Goal: Task Accomplishment & Management: Manage account settings

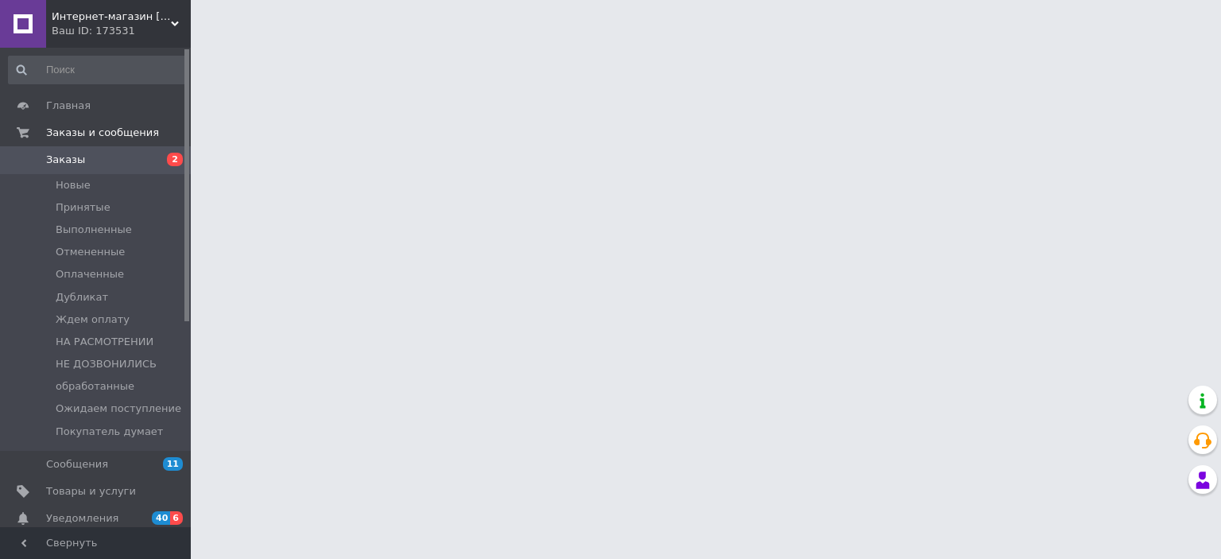
click at [112, 516] on span "Уведомления" at bounding box center [96, 518] width 101 height 14
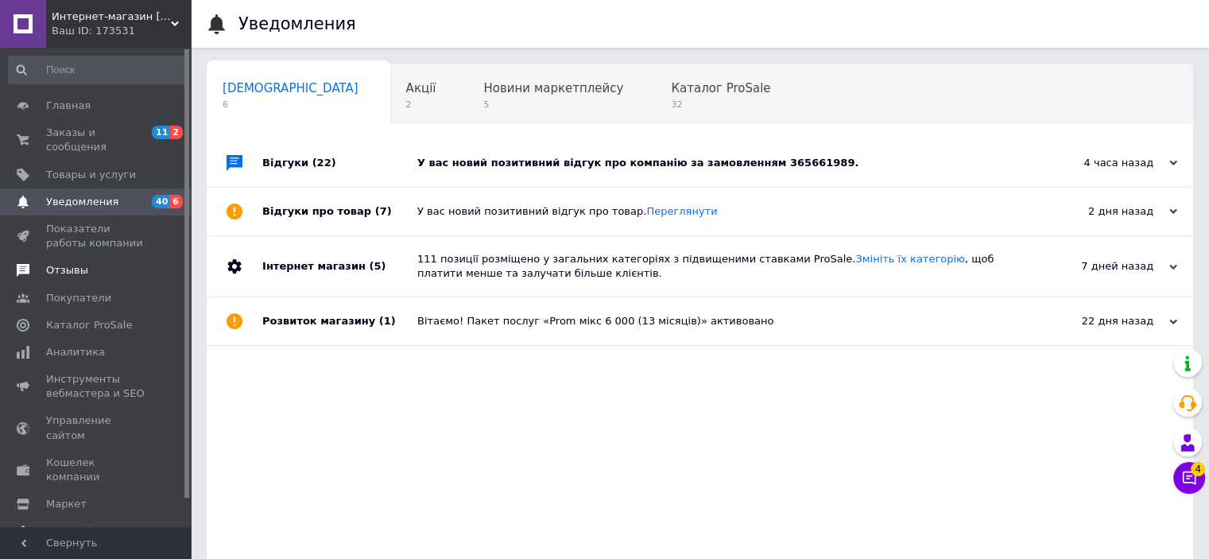
click at [69, 263] on span "Отзывы" at bounding box center [67, 270] width 42 height 14
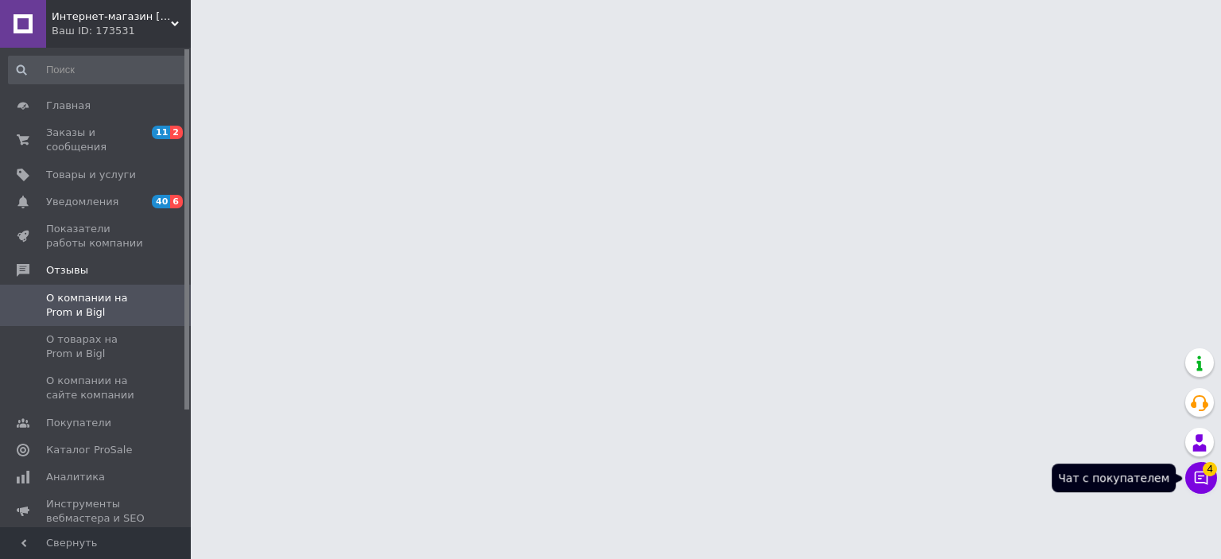
click at [1206, 483] on icon at bounding box center [1201, 478] width 16 height 16
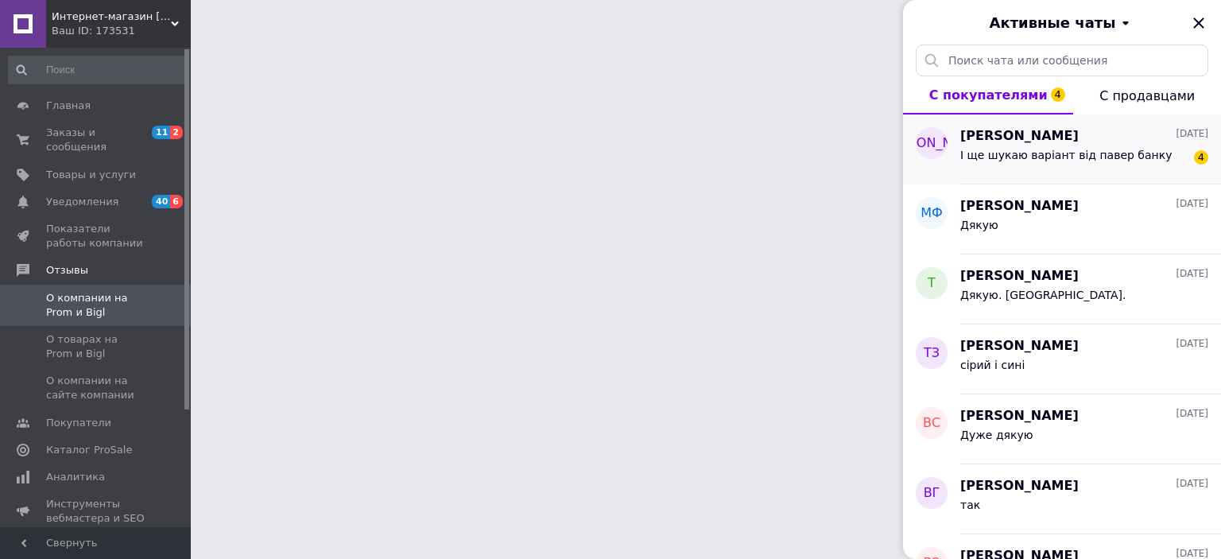
click at [1036, 169] on div "І ще шукаю варіант від павер банку" at bounding box center [1065, 160] width 211 height 22
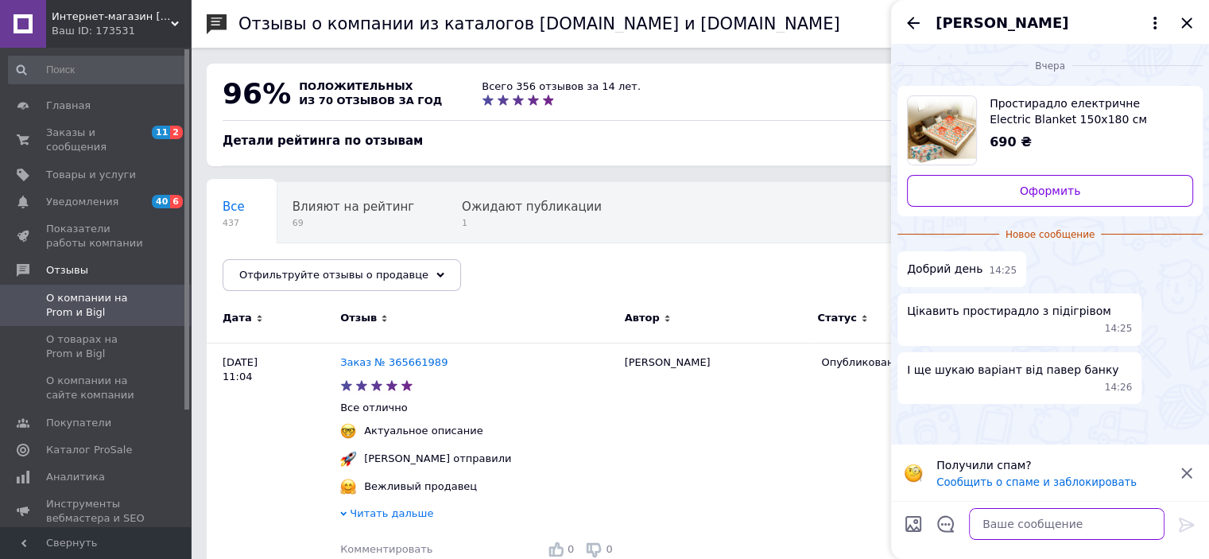
click at [979, 520] on textarea at bounding box center [1067, 524] width 196 height 32
type textarea "ДОброго дня"
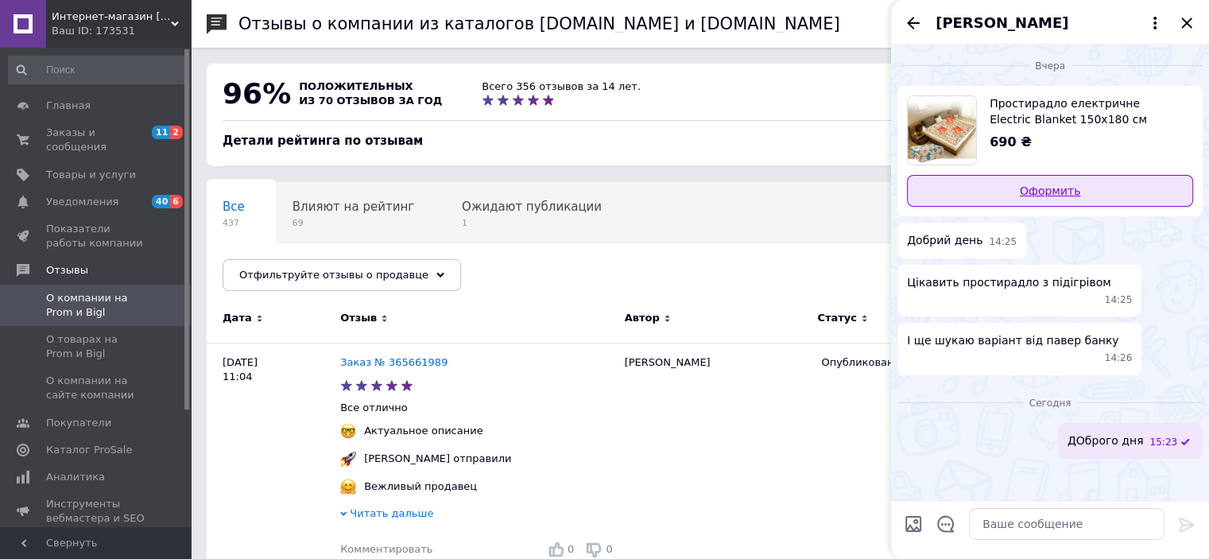
click at [1043, 196] on link "Оформить" at bounding box center [1050, 191] width 286 height 32
drag, startPoint x: 471, startPoint y: 304, endPoint x: 461, endPoint y: 279, distance: 27.2
click at [471, 304] on div "Отзыв" at bounding box center [478, 321] width 277 height 44
click at [1184, 27] on icon "Закрыть" at bounding box center [1186, 23] width 19 height 19
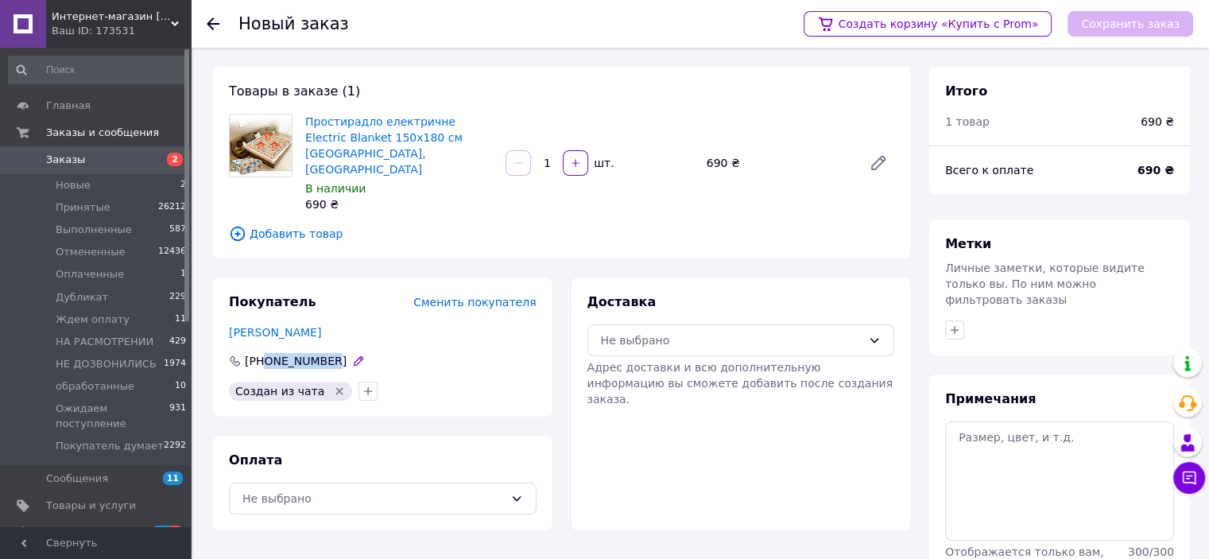
drag, startPoint x: 324, startPoint y: 324, endPoint x: 264, endPoint y: 331, distance: 60.8
click at [264, 353] on div "+380930769088" at bounding box center [295, 361] width 105 height 16
copy span "0930769088"
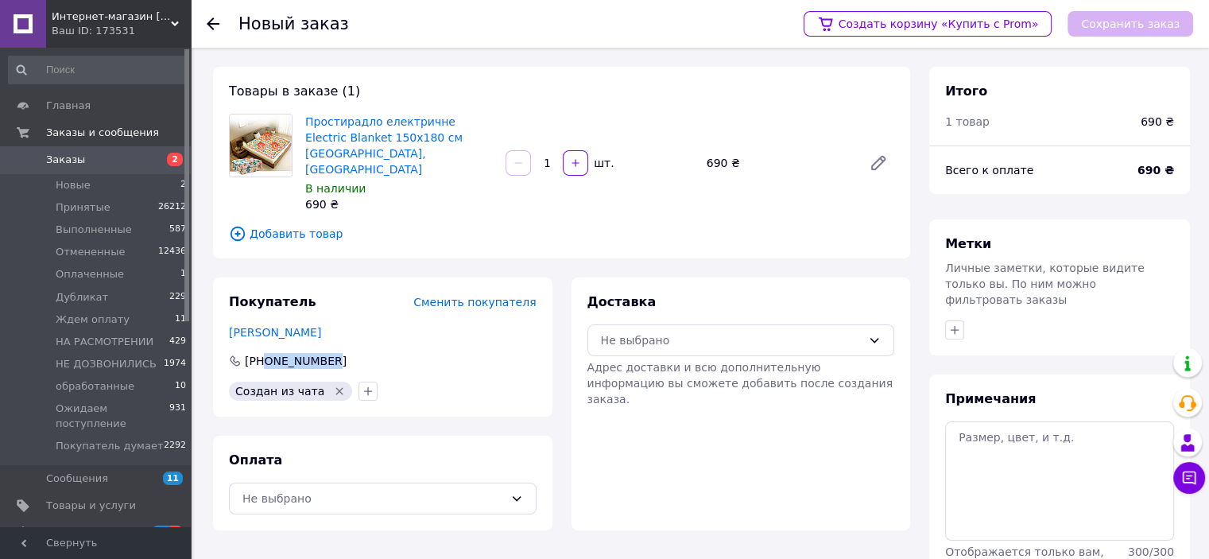
drag, startPoint x: 328, startPoint y: 299, endPoint x: 215, endPoint y: 308, distance: 113.2
click at [215, 308] on div "Покупатель Сменить покупателя Анастасия Беленок +380930769088 Создан из чата" at bounding box center [382, 346] width 339 height 139
copy link "Анастасия Беленок"
click at [134, 289] on li "Дубликат 229" at bounding box center [98, 297] width 196 height 22
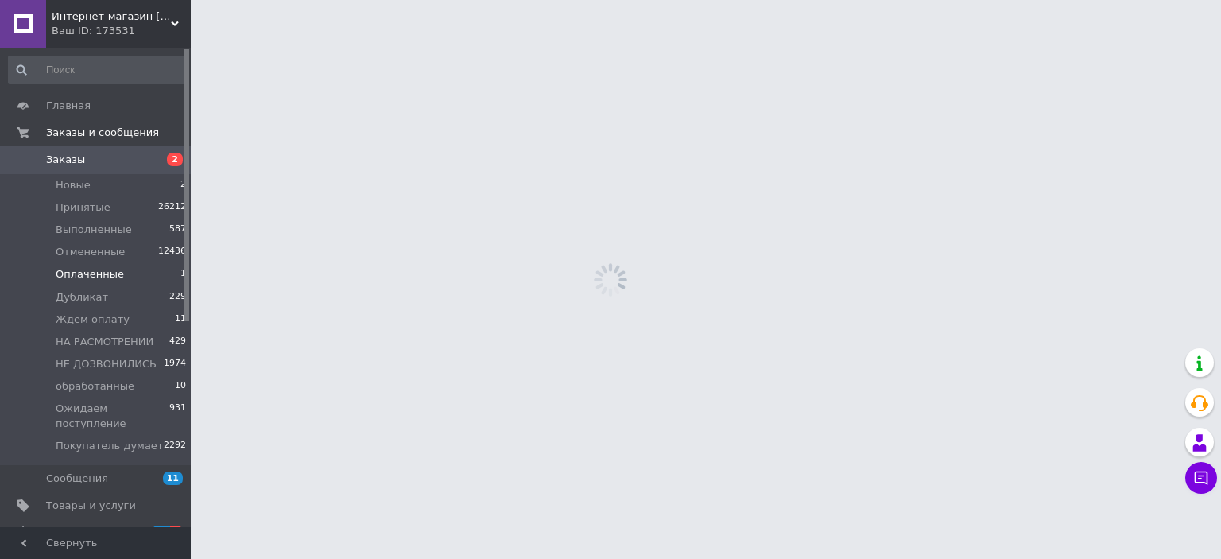
click at [119, 280] on li "Оплаченные 1" at bounding box center [98, 274] width 196 height 22
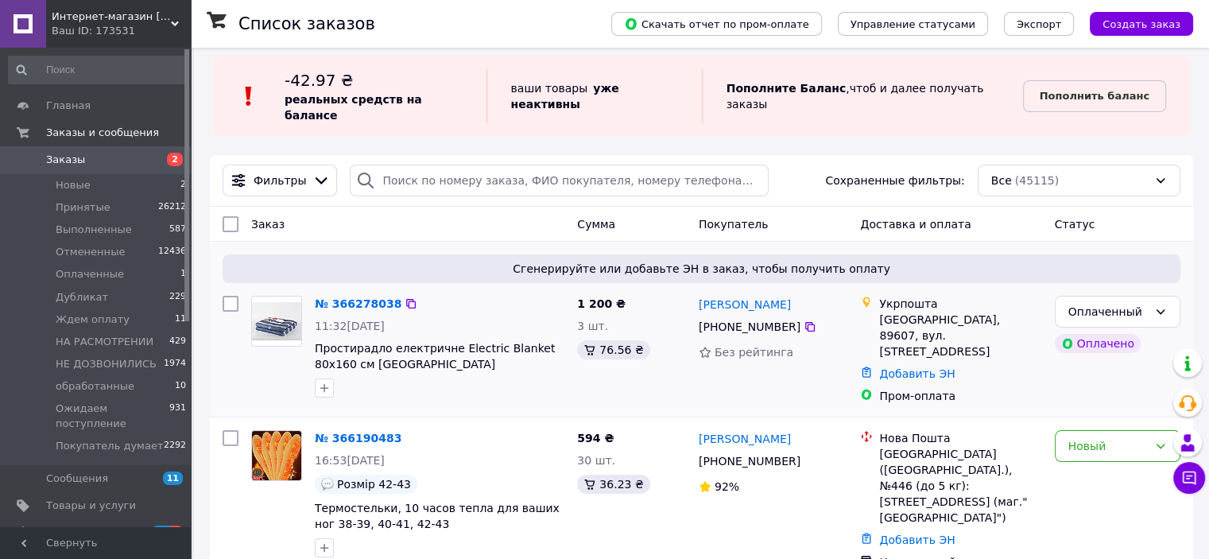
scroll to position [159, 0]
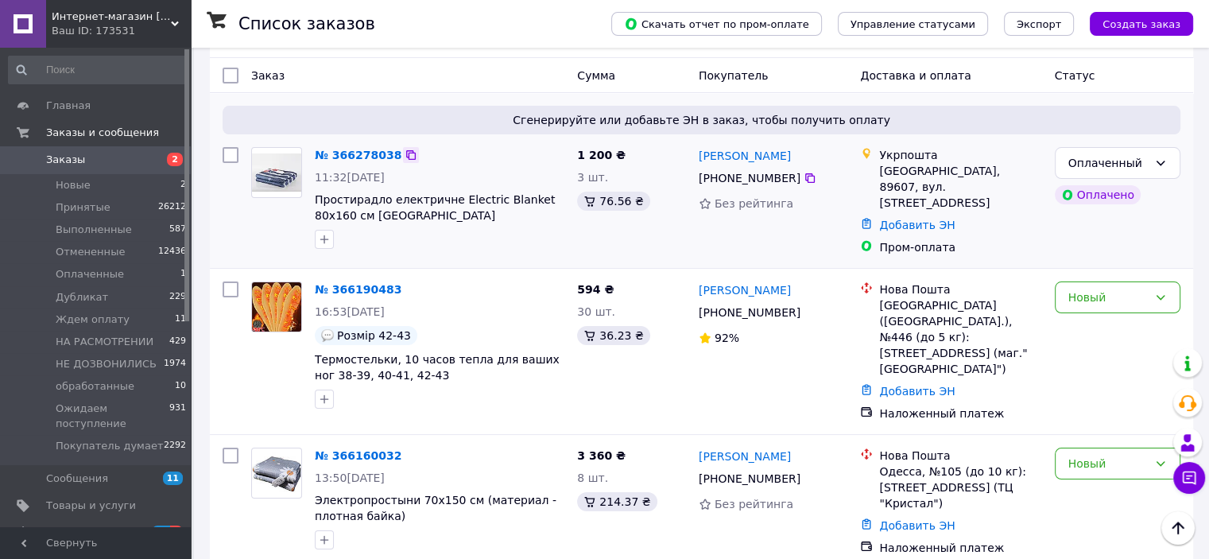
click at [405, 149] on icon at bounding box center [411, 155] width 13 height 13
click at [353, 149] on link "№ 366278038" at bounding box center [358, 155] width 87 height 13
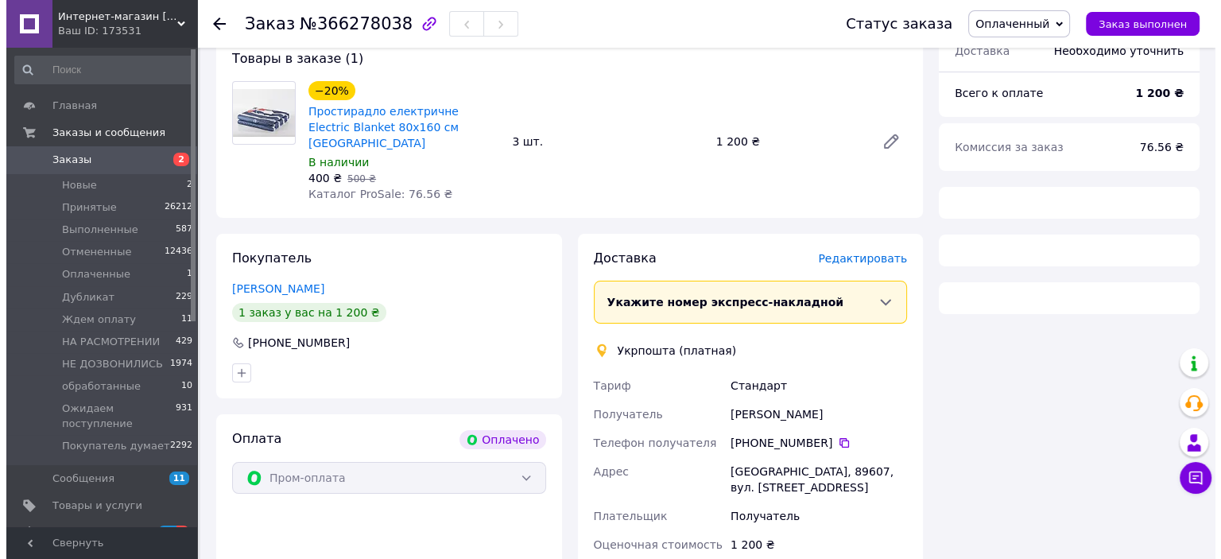
scroll to position [159, 0]
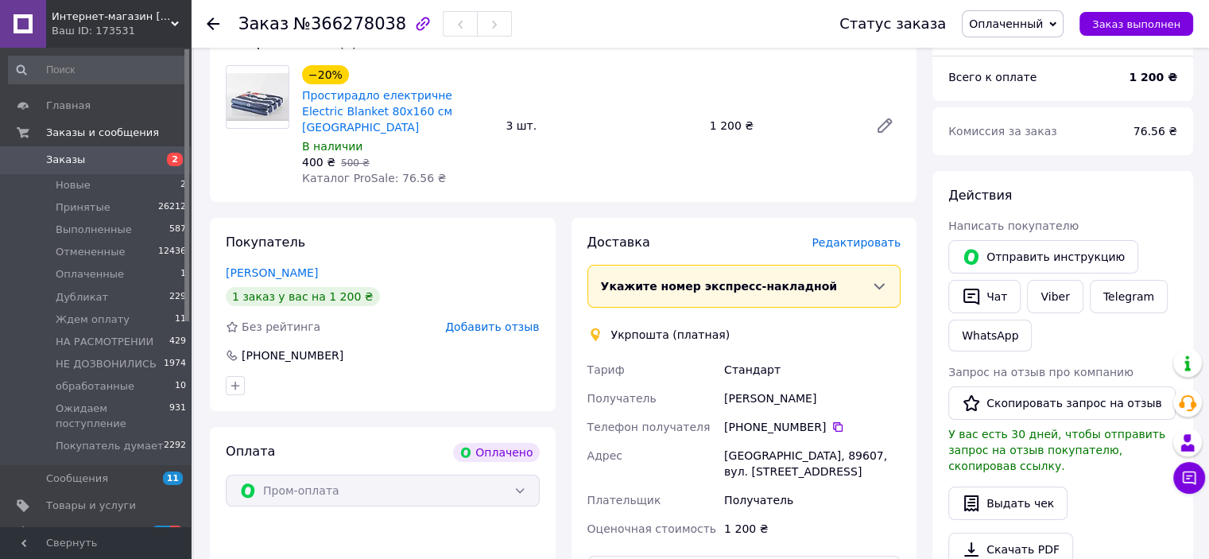
click at [870, 236] on span "Редактировать" at bounding box center [856, 242] width 89 height 13
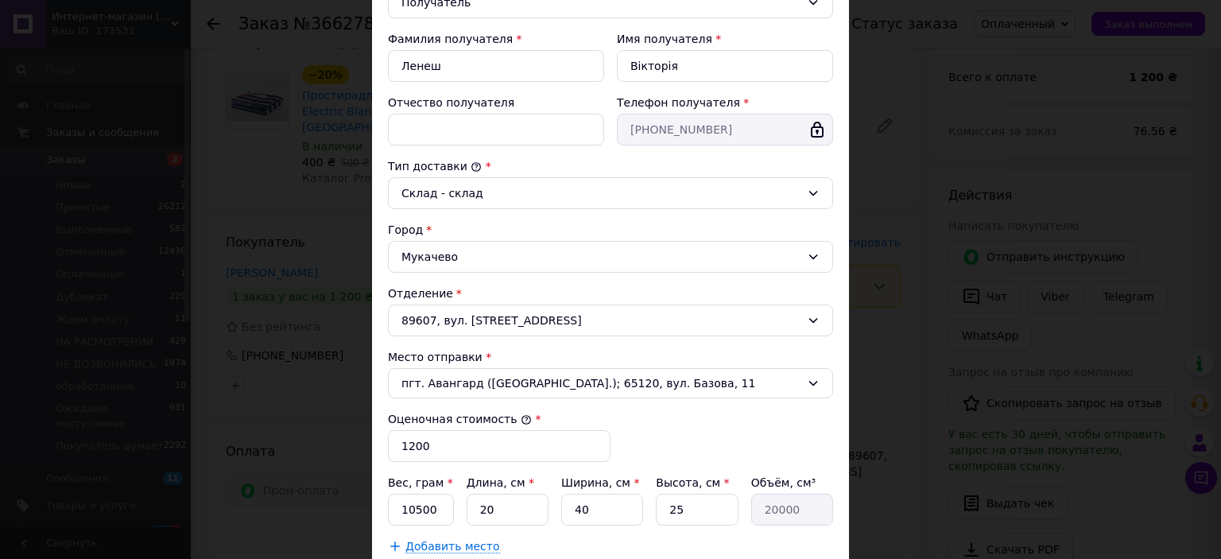
scroll to position [318, 0]
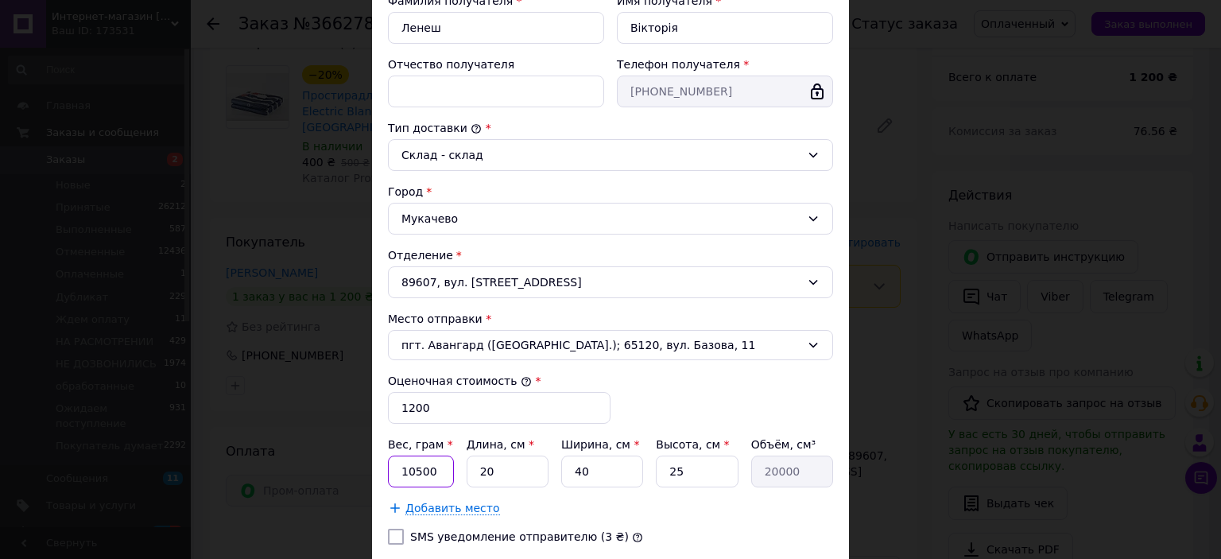
click at [440, 464] on input "10500" at bounding box center [421, 472] width 66 height 32
type input "105"
click at [507, 470] on input "20" at bounding box center [508, 472] width 82 height 32
type input "2"
type input "2000"
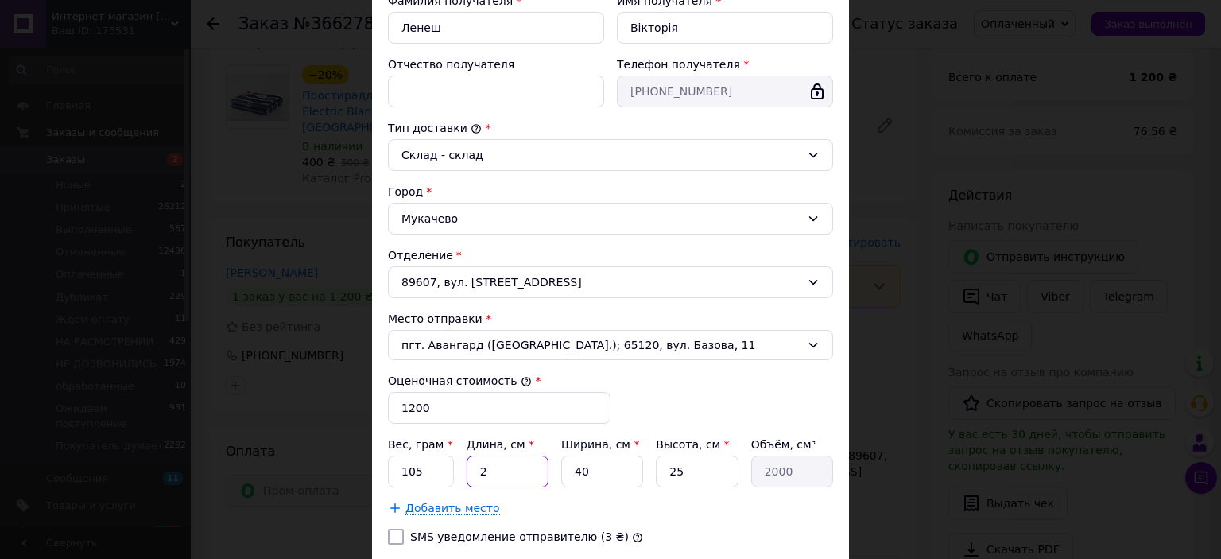
type input "2"
click at [606, 469] on input "40" at bounding box center [602, 472] width 82 height 32
type input "4"
type input "200"
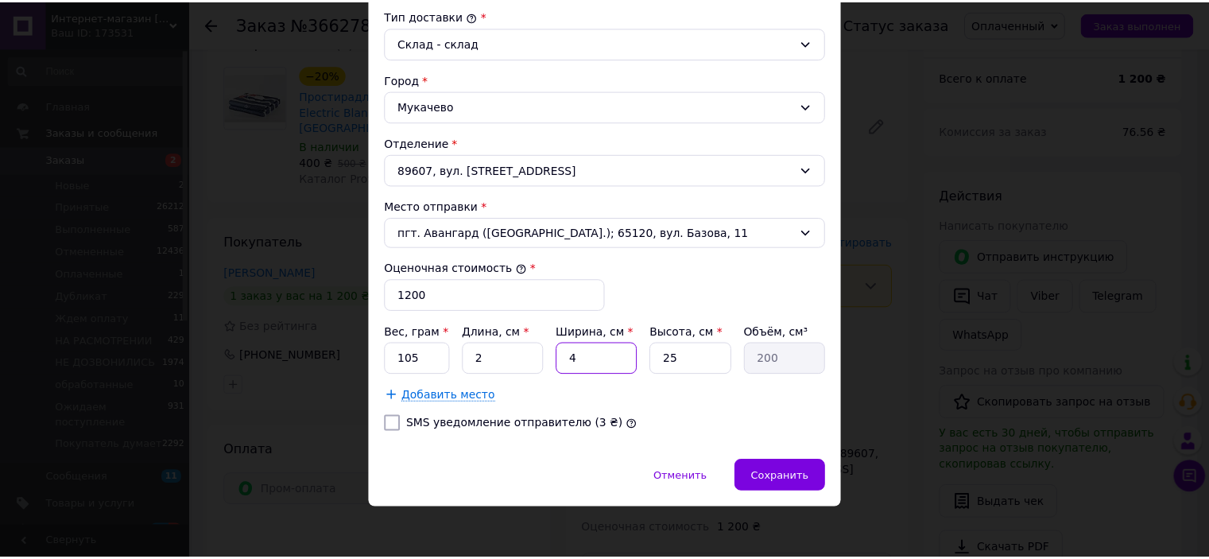
scroll to position [432, 0]
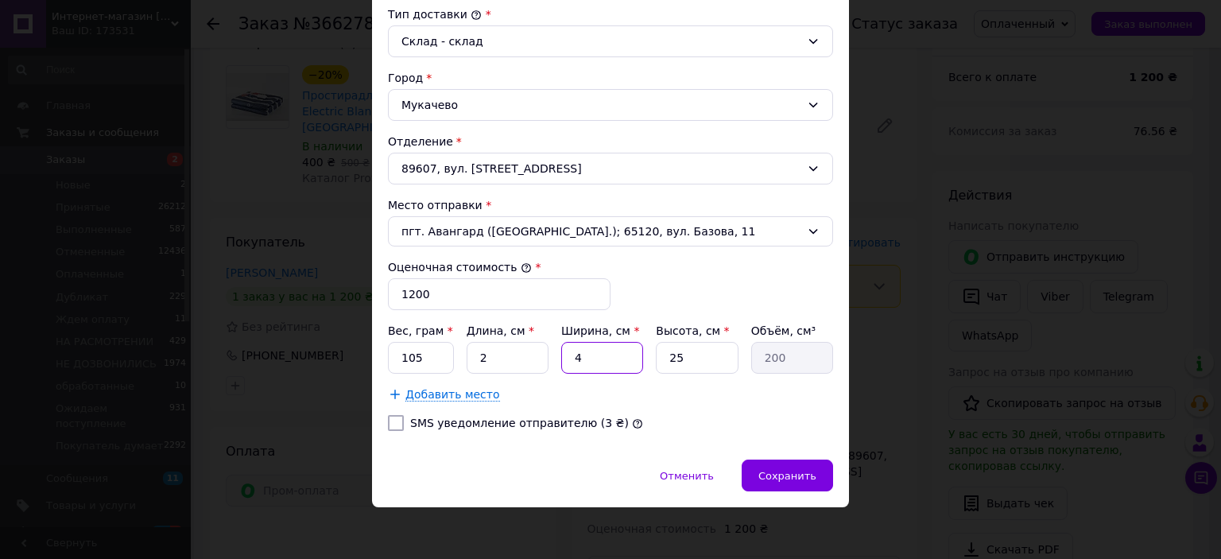
type input "4"
click at [463, 421] on label "SMS уведомление отправителю (3 ₴)" at bounding box center [519, 423] width 219 height 13
click at [404, 421] on input "SMS уведомление отправителю (3 ₴)" at bounding box center [396, 423] width 16 height 16
checkbox input "true"
click at [777, 471] on span "Сохранить" at bounding box center [787, 476] width 58 height 12
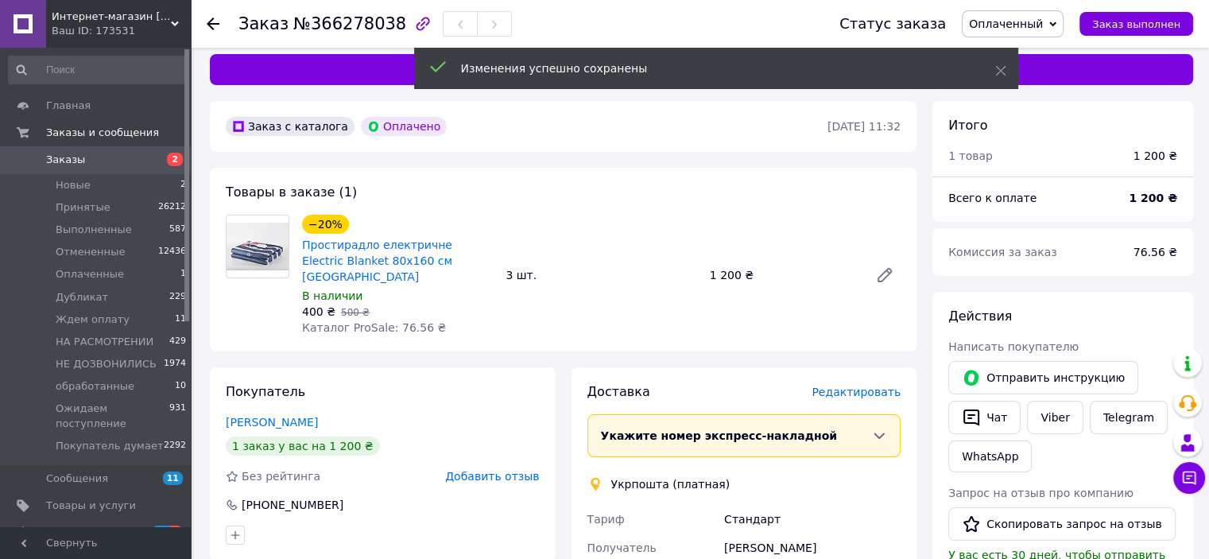
scroll to position [0, 0]
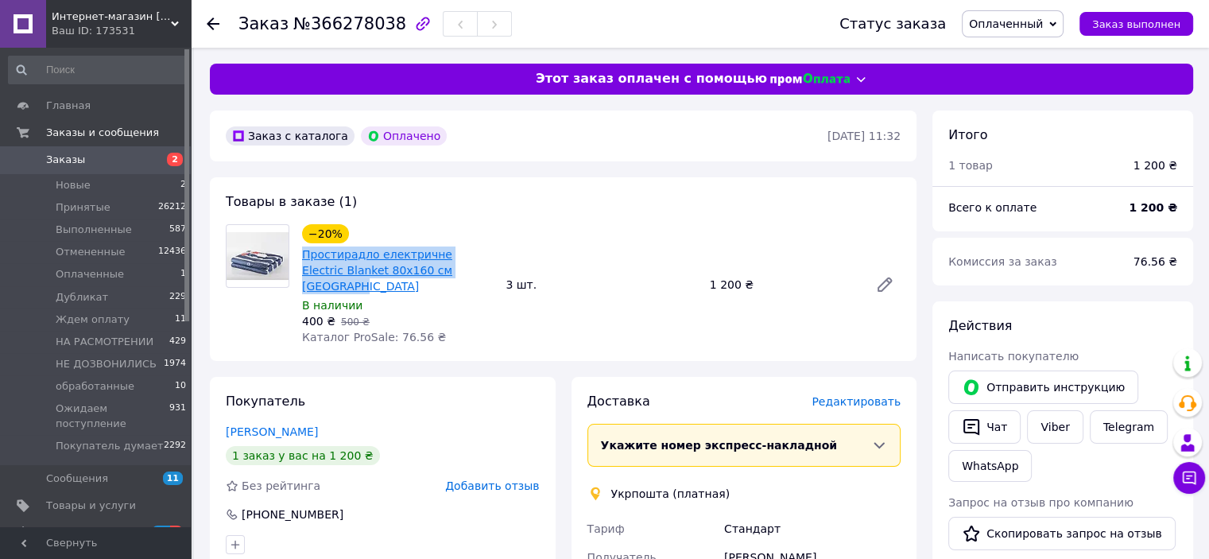
drag, startPoint x: 465, startPoint y: 273, endPoint x: 302, endPoint y: 260, distance: 163.5
click at [302, 260] on span "Простирадло електричне Electric Blanket 80х160 см Туреччина" at bounding box center [397, 270] width 191 height 48
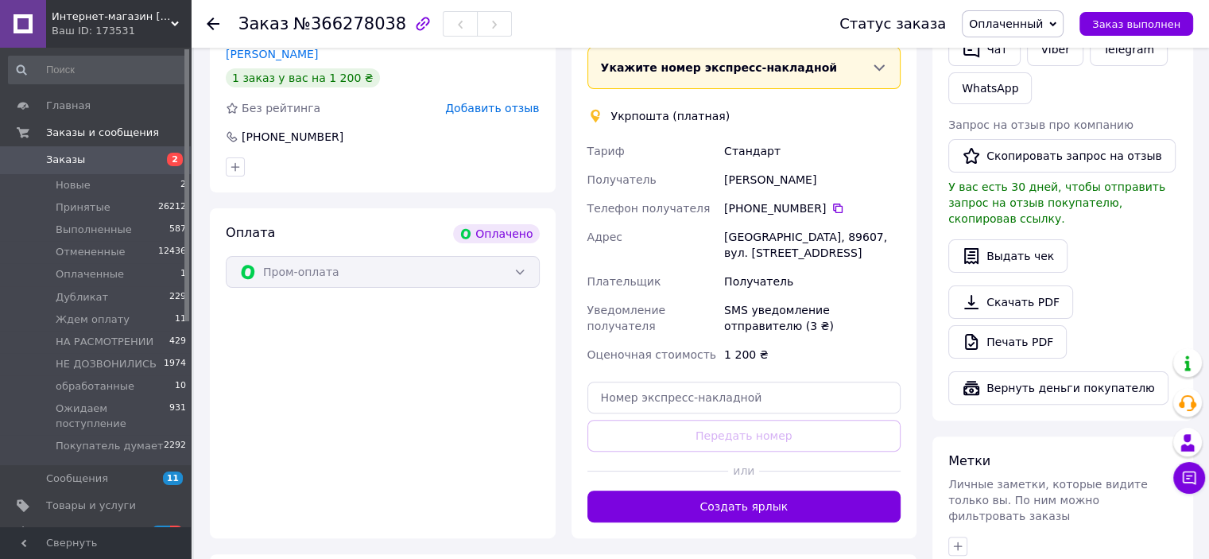
scroll to position [397, 0]
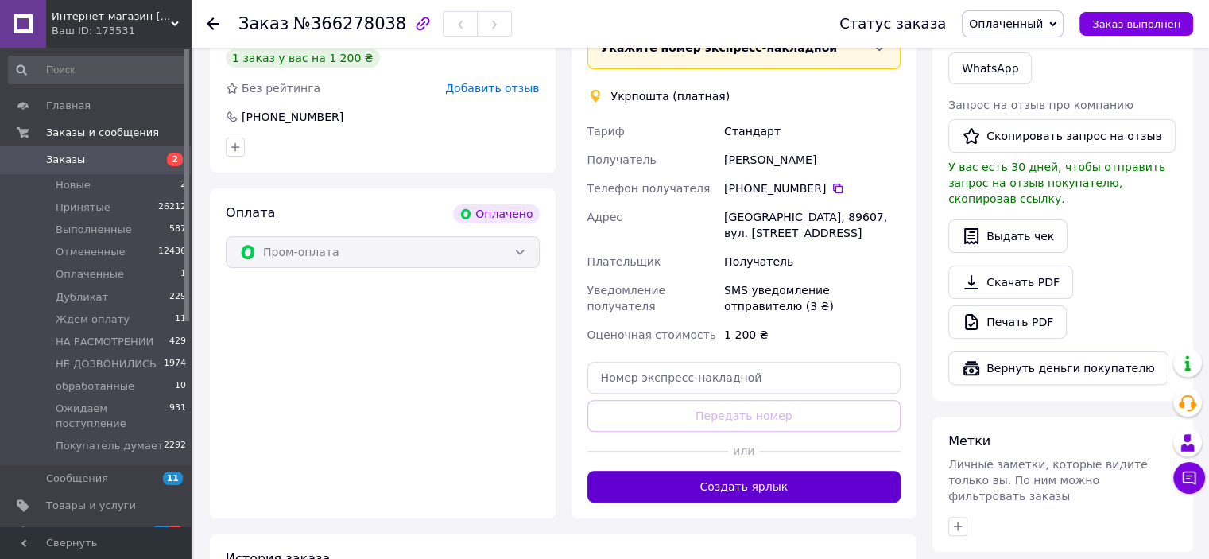
click at [793, 476] on button "Создать ярлык" at bounding box center [744, 487] width 314 height 32
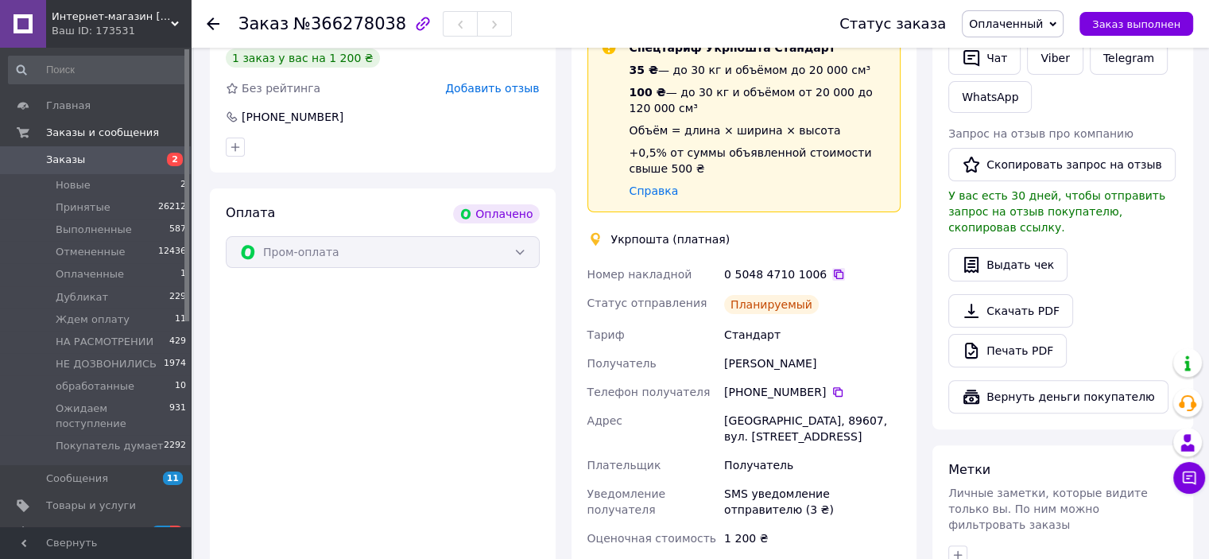
click at [832, 268] on icon at bounding box center [838, 274] width 13 height 13
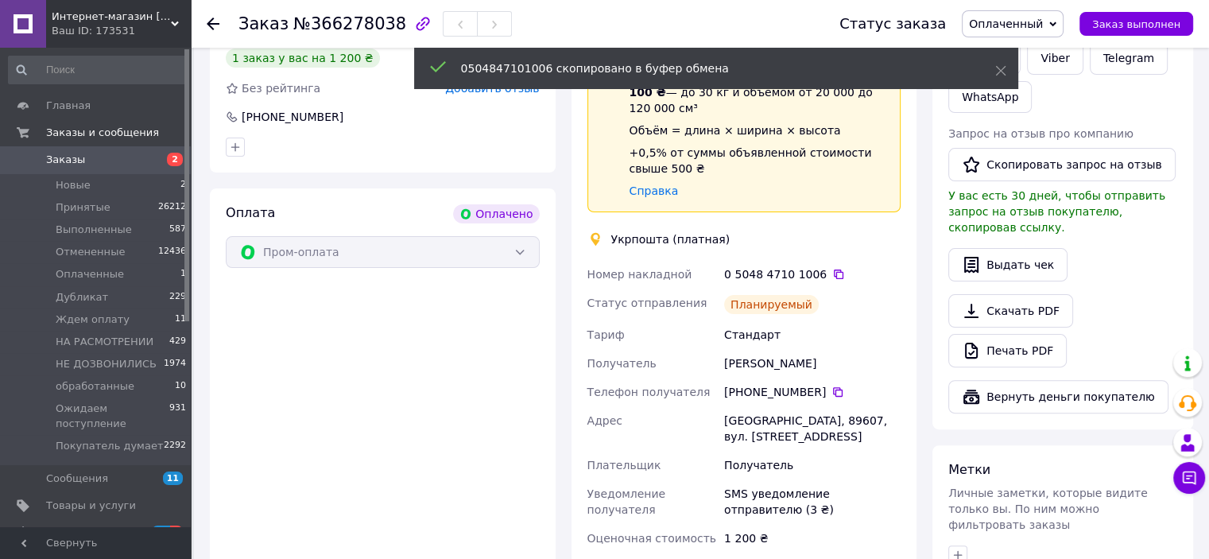
click at [1014, 25] on span "Оплаченный" at bounding box center [1006, 23] width 74 height 13
click at [1034, 53] on li "Принят" at bounding box center [1034, 56] width 142 height 24
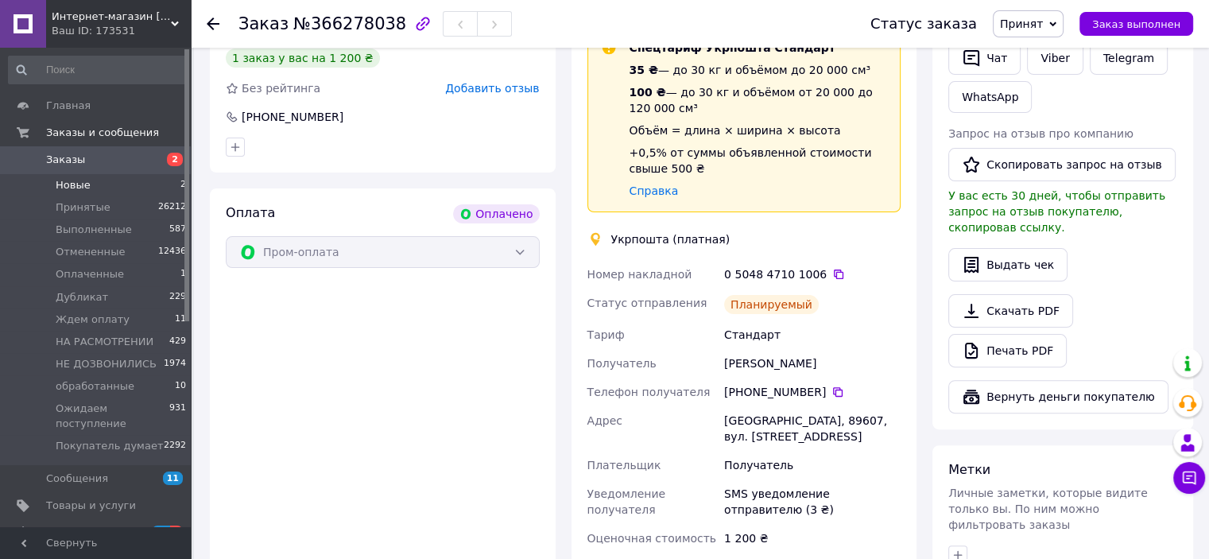
click at [103, 190] on li "Новые 2" at bounding box center [98, 185] width 196 height 22
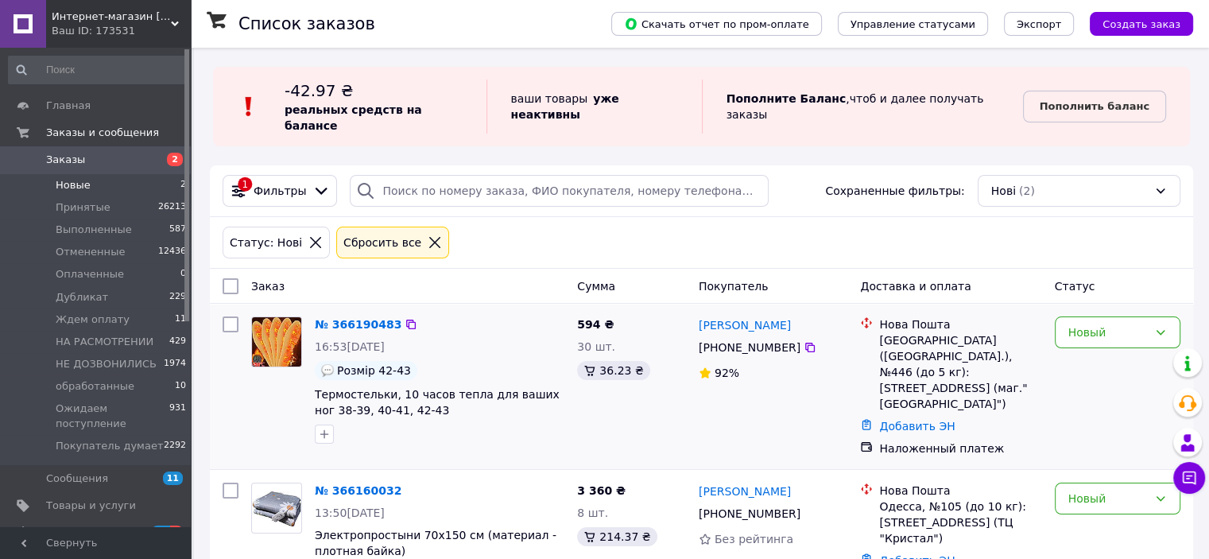
scroll to position [32, 0]
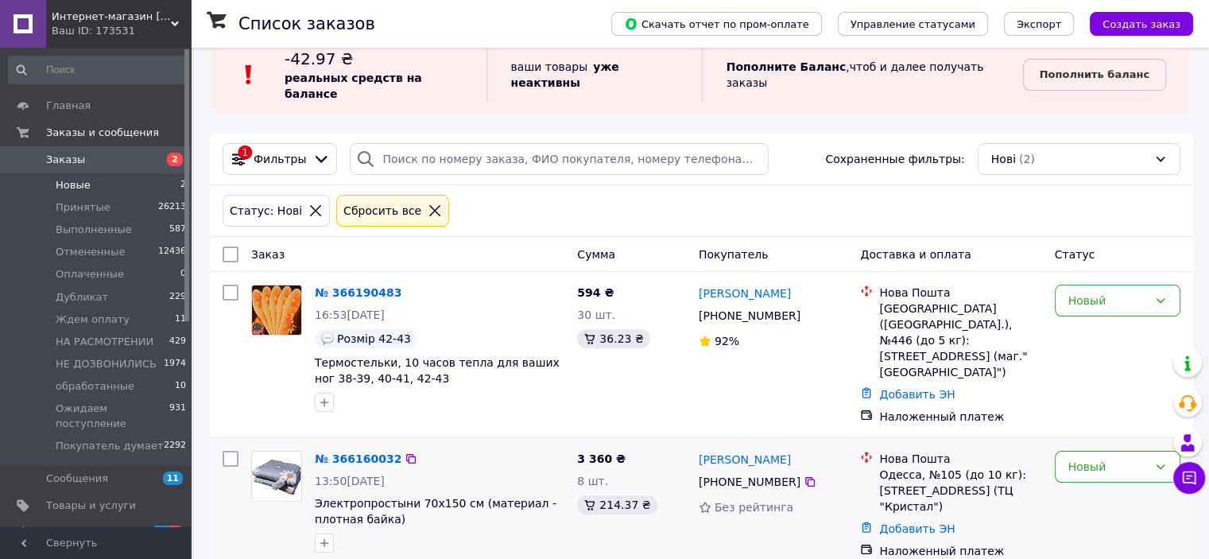
copy div "Одесса, №105 (до 10 кг): ул. Средньофонтанская, 19г (ТЦ "Кристал")"
drag, startPoint x: 947, startPoint y: 481, endPoint x: 878, endPoint y: 447, distance: 76.4
click at [879, 467] on div "Одесса, №105 (до 10 кг): ул. Средньофонтанская, 19г (ТЦ "Кристал")" at bounding box center [960, 491] width 162 height 48
click at [83, 525] on span "Уведомления" at bounding box center [82, 532] width 72 height 14
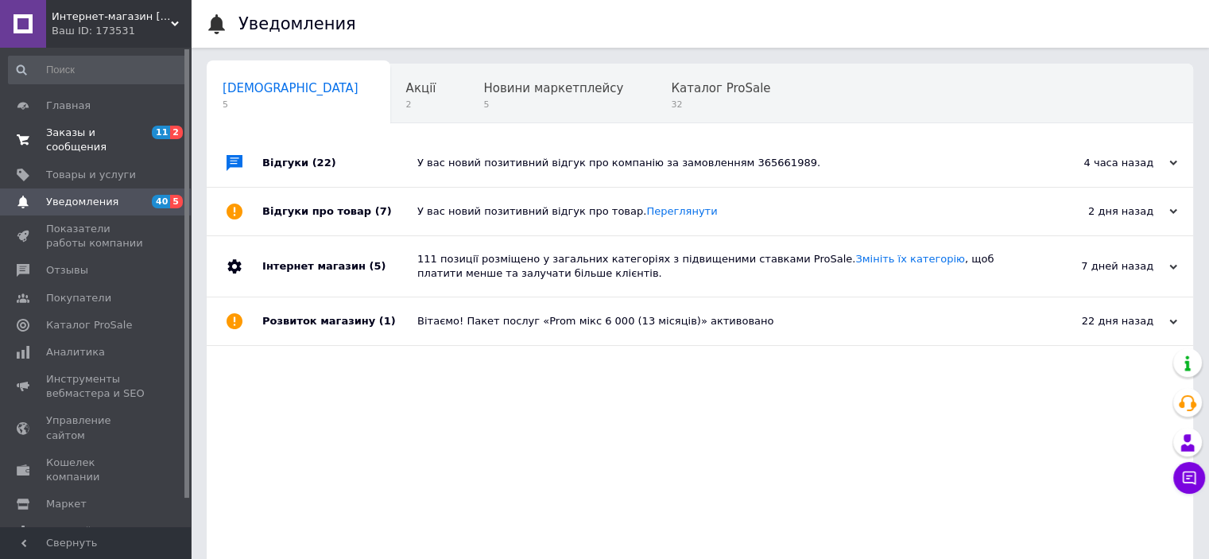
click at [103, 130] on span "Заказы и сообщения" at bounding box center [96, 140] width 101 height 29
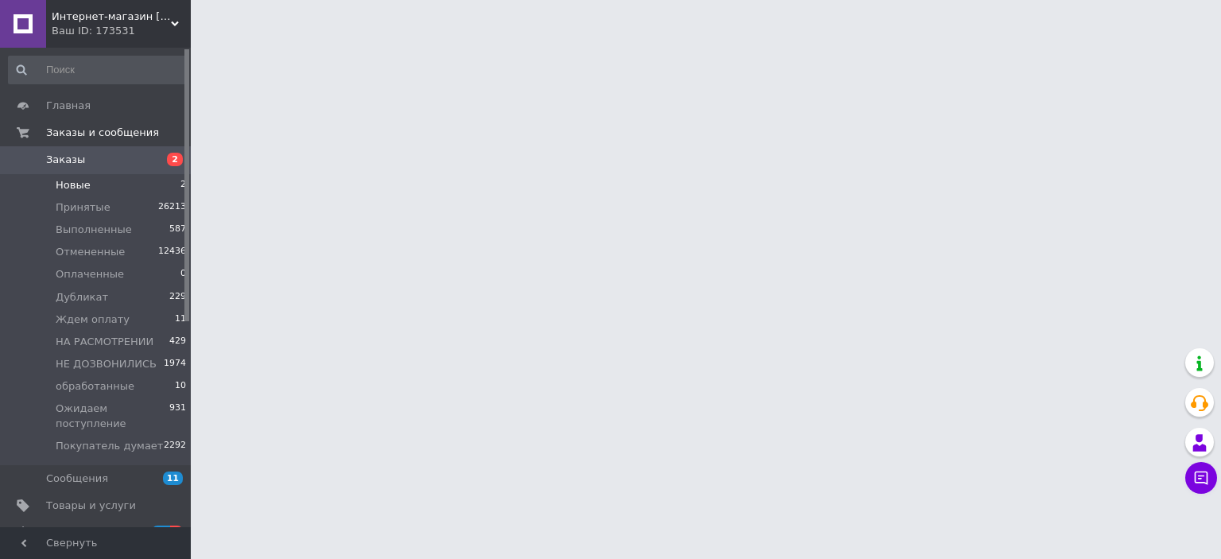
click at [99, 188] on li "Новые 2" at bounding box center [98, 185] width 196 height 22
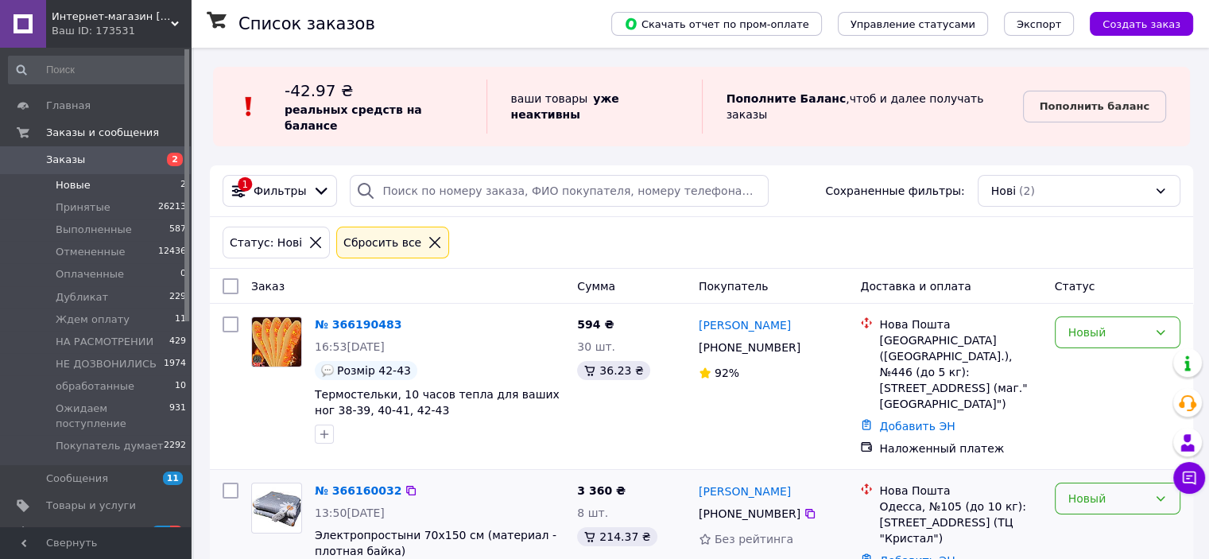
click at [1095, 490] on div "Новый" at bounding box center [1107, 498] width 79 height 17
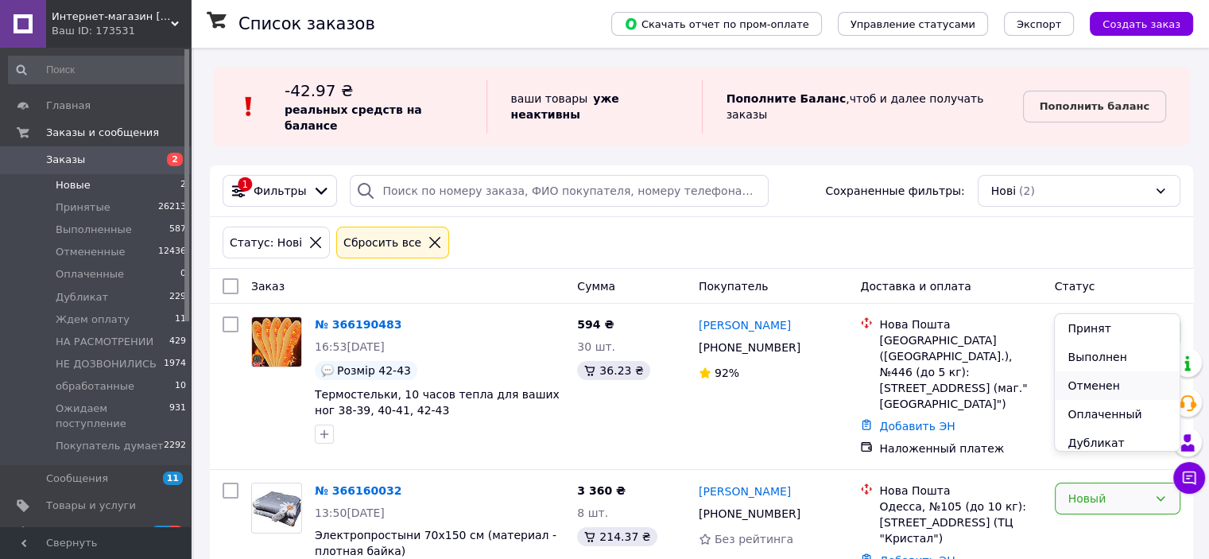
scroll to position [159, 0]
click at [1086, 394] on li "НЕ ДОЗВОНИЛИСЬ" at bounding box center [1117, 393] width 124 height 45
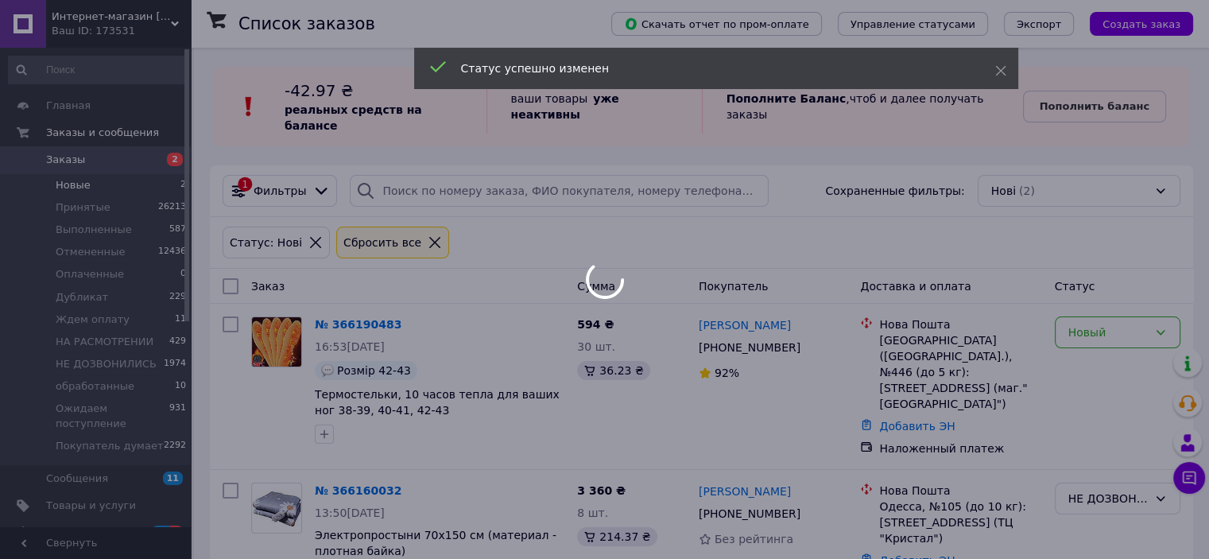
click at [518, 304] on div at bounding box center [604, 279] width 1209 height 559
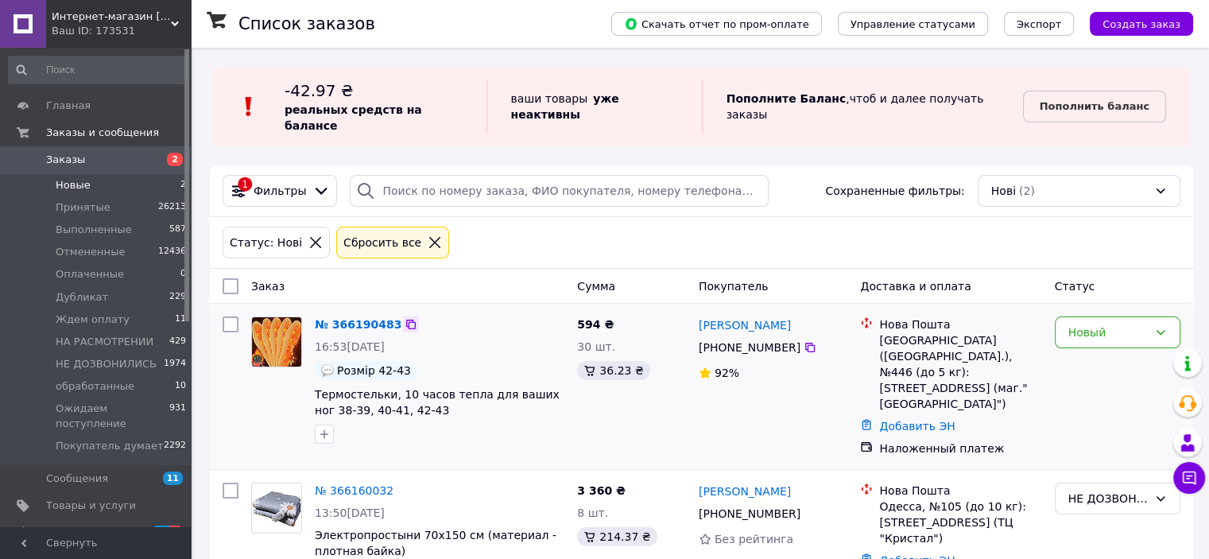
click at [405, 318] on icon at bounding box center [411, 324] width 13 height 13
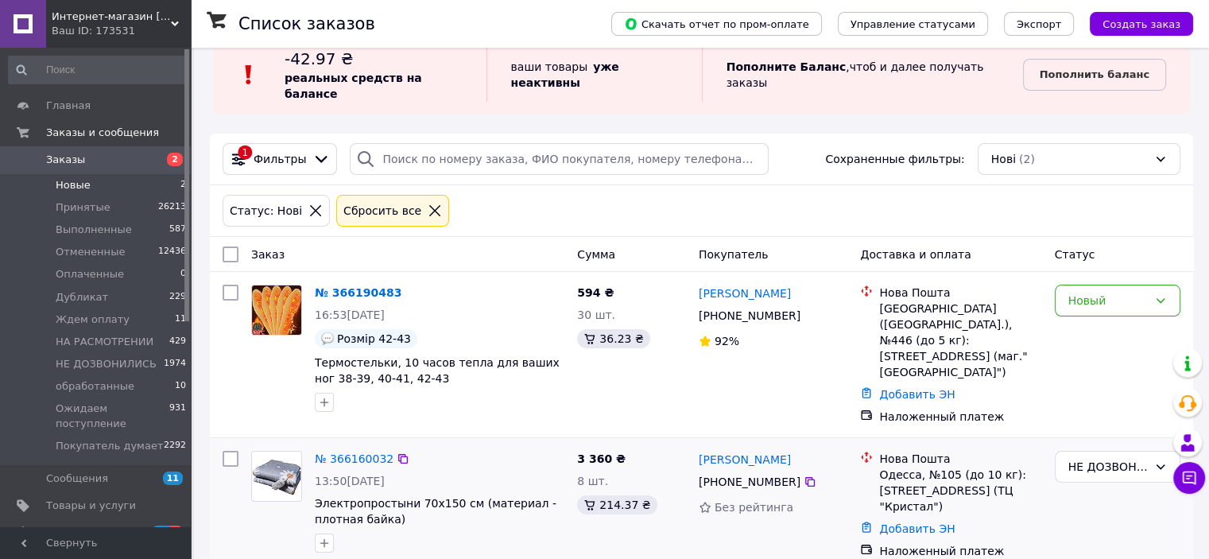
scroll to position [0, 0]
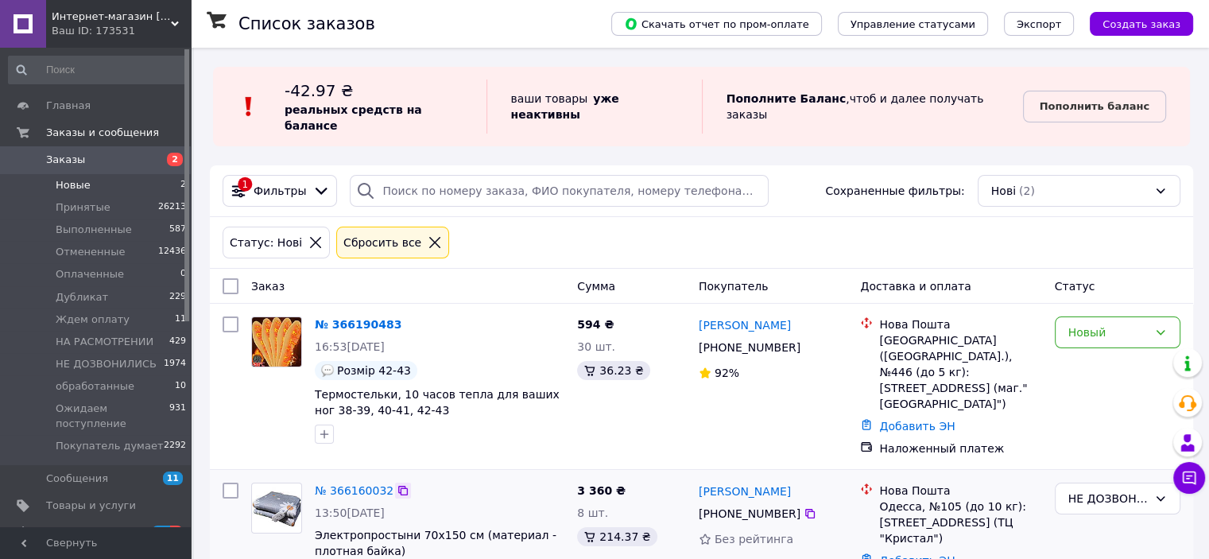
click at [397, 484] on icon at bounding box center [403, 490] width 13 height 13
click at [405, 318] on icon at bounding box center [411, 324] width 13 height 13
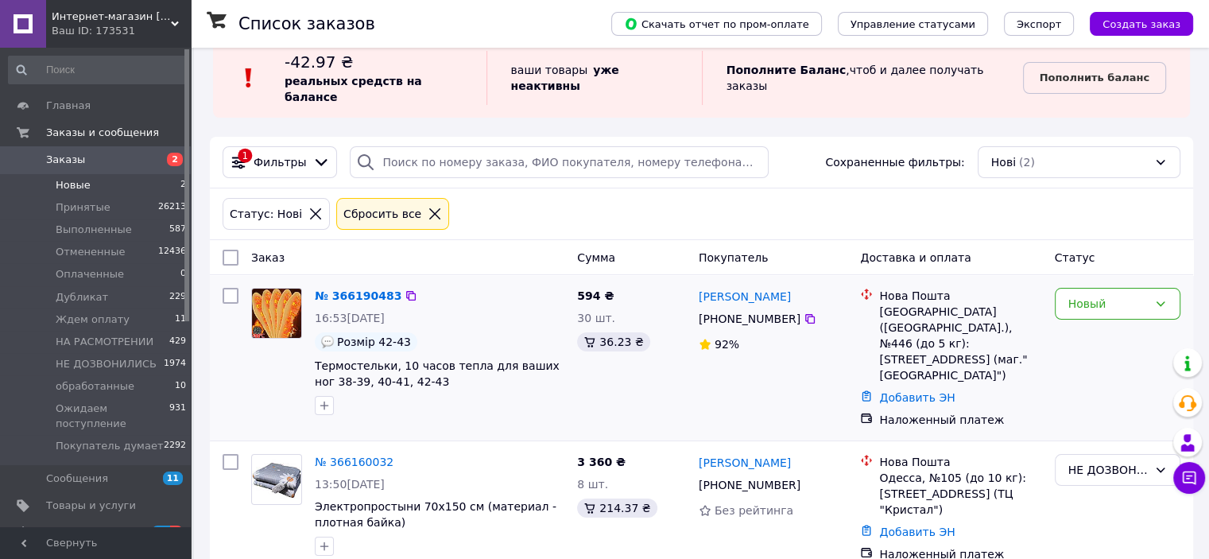
scroll to position [32, 0]
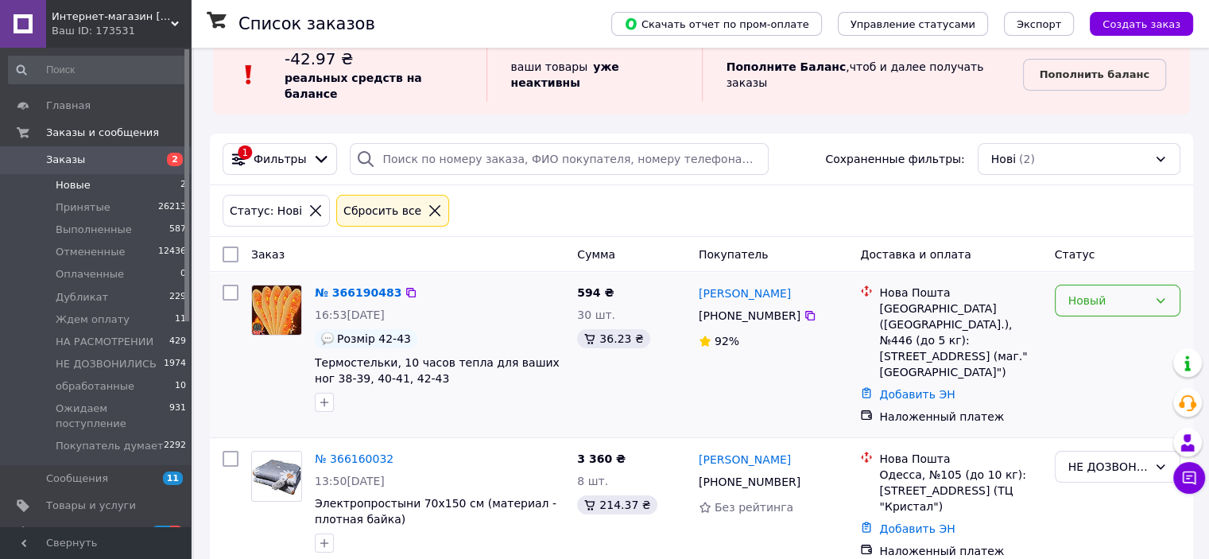
click at [1091, 292] on div "Новый" at bounding box center [1107, 300] width 79 height 17
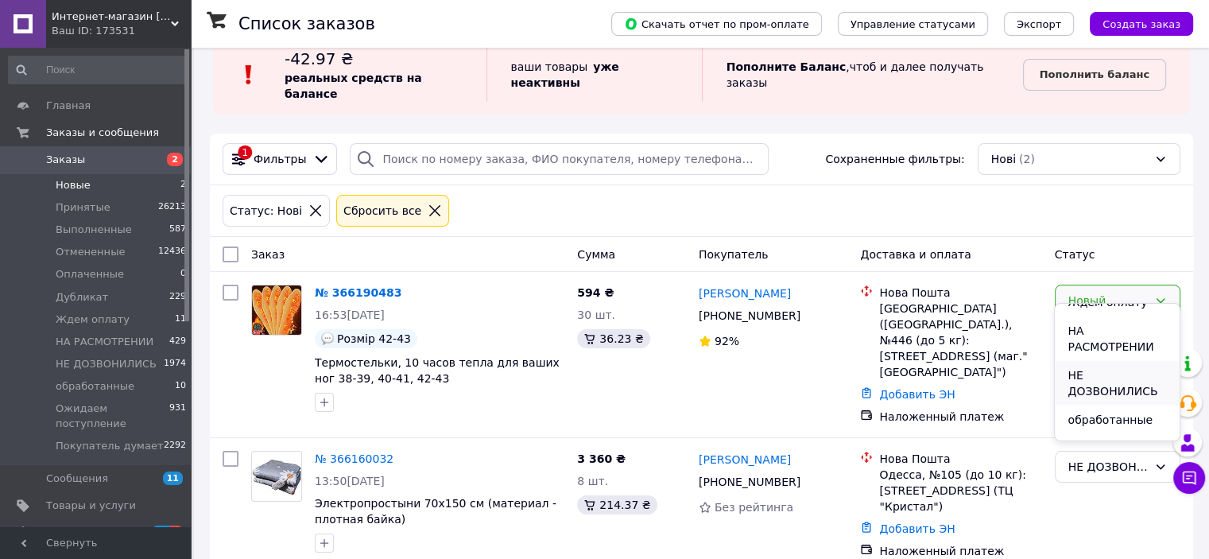
click at [1097, 387] on li "НЕ ДОЗВОНИЛИСЬ" at bounding box center [1117, 383] width 124 height 45
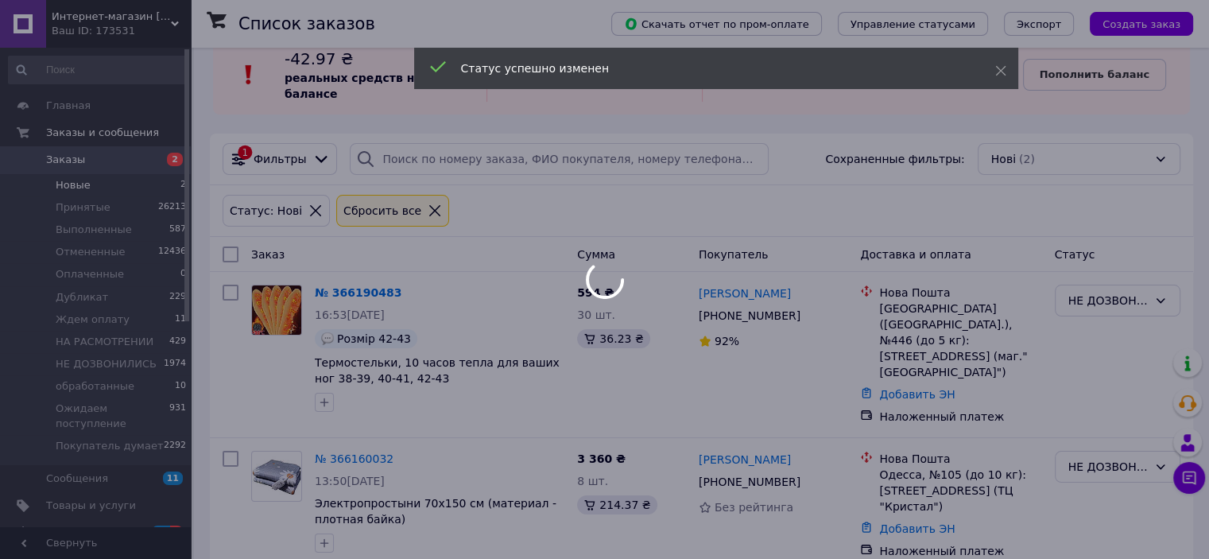
click at [391, 433] on div at bounding box center [604, 279] width 1209 height 559
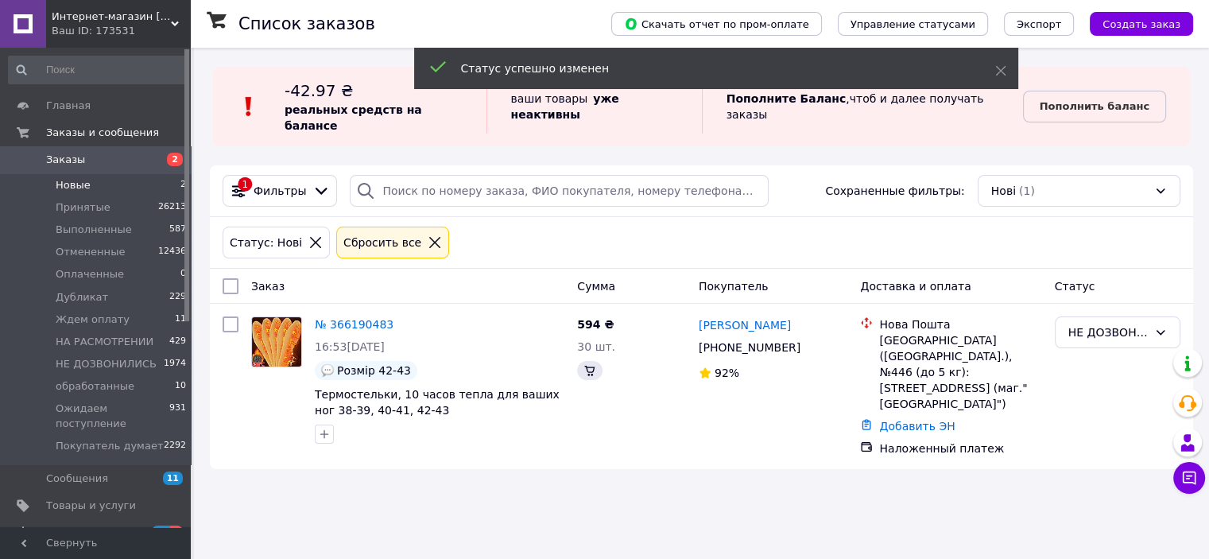
scroll to position [0, 0]
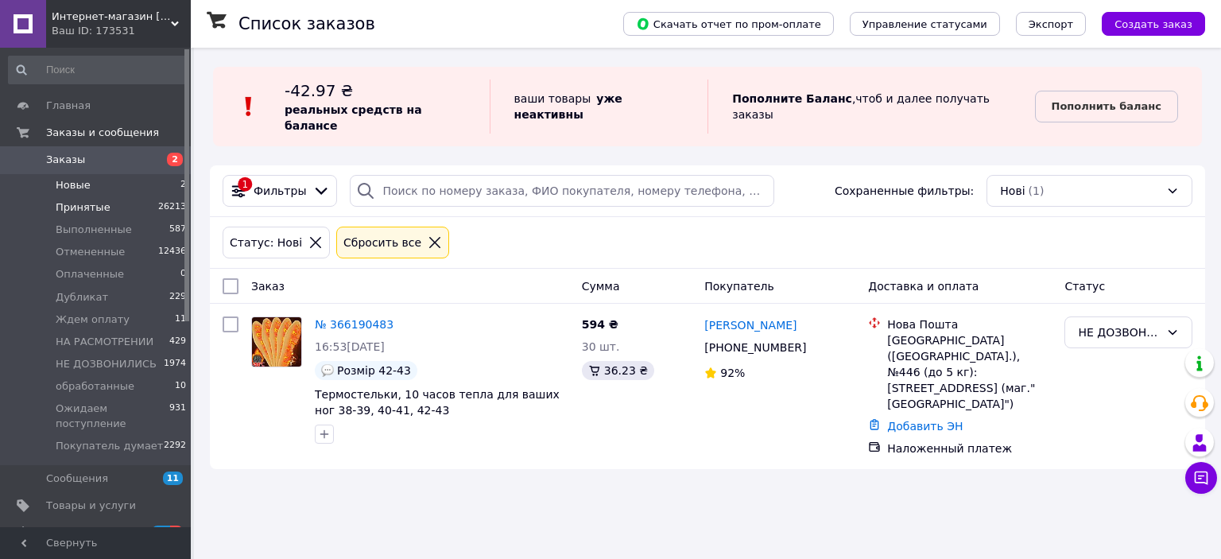
click at [72, 209] on span "Принятые" at bounding box center [83, 207] width 55 height 14
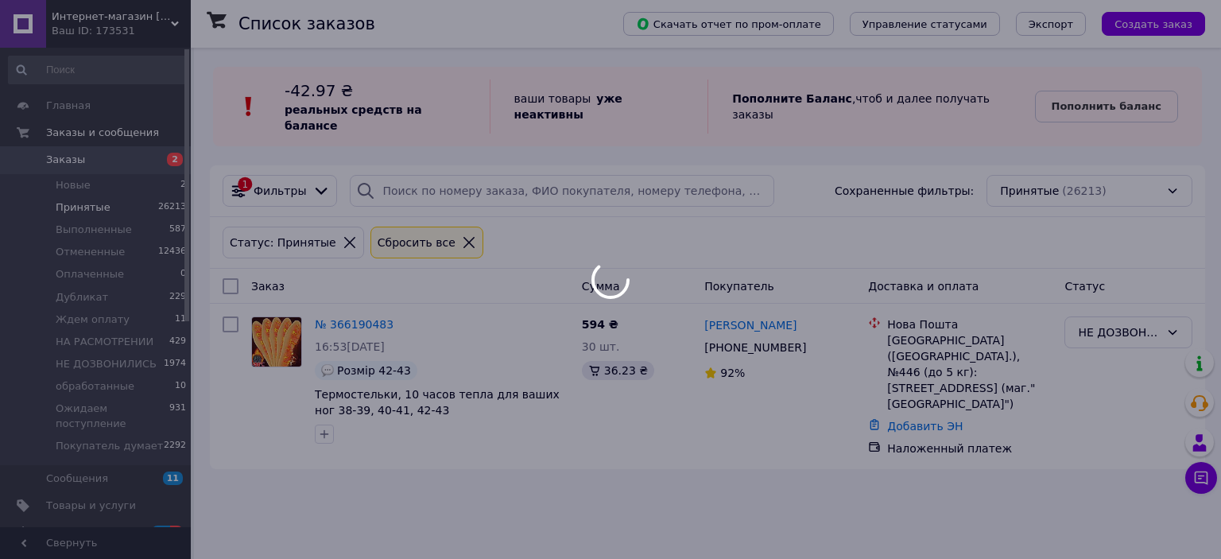
click at [70, 363] on div at bounding box center [610, 279] width 1221 height 559
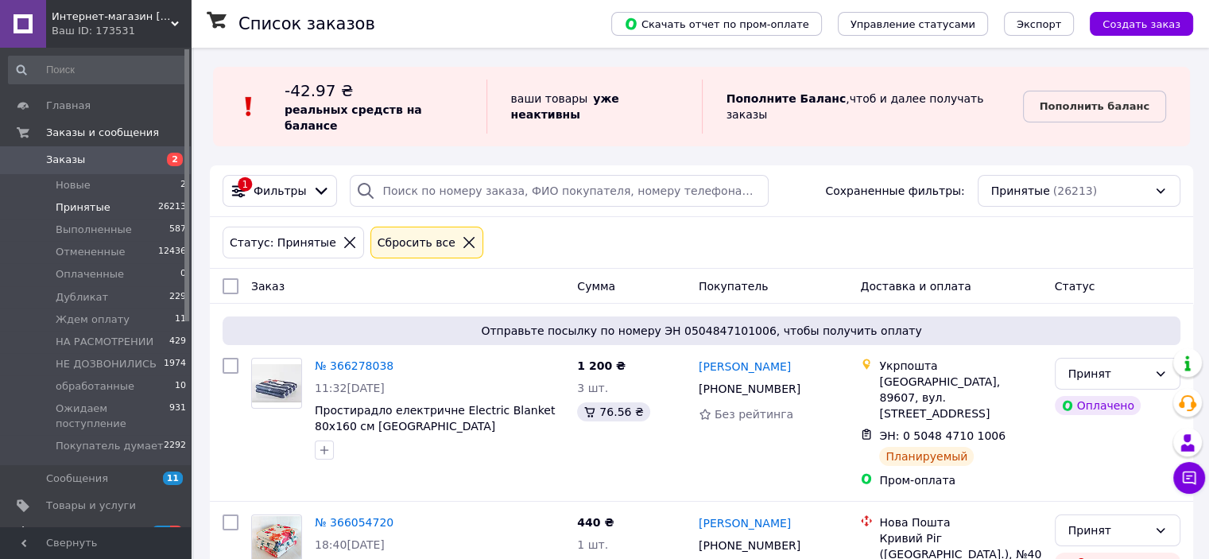
click at [129, 525] on span "Уведомления" at bounding box center [96, 532] width 101 height 14
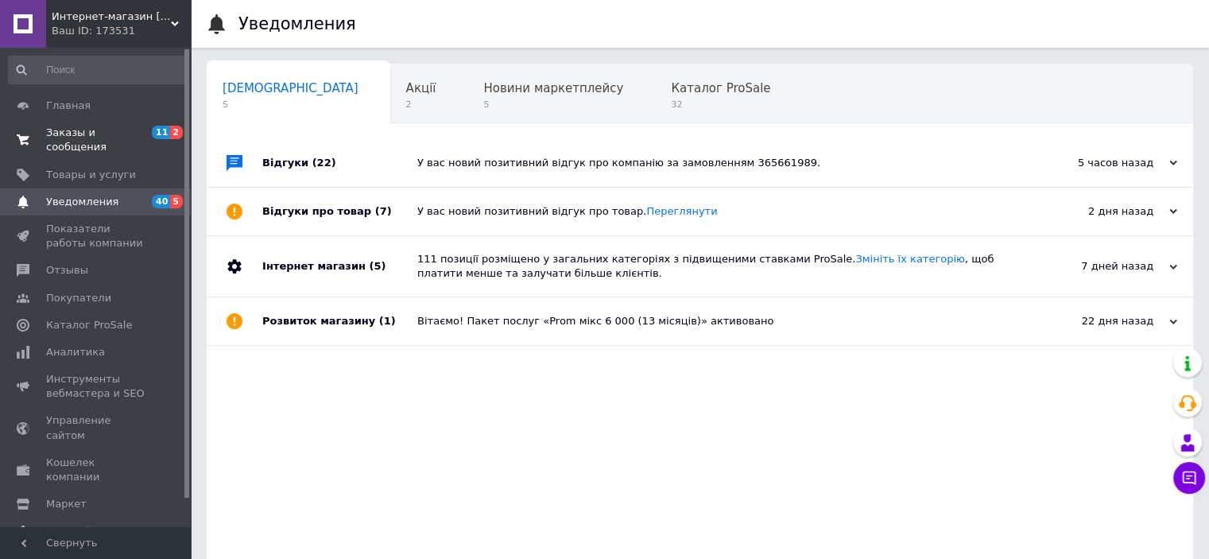
click at [124, 136] on span "Заказы и сообщения" at bounding box center [96, 140] width 101 height 29
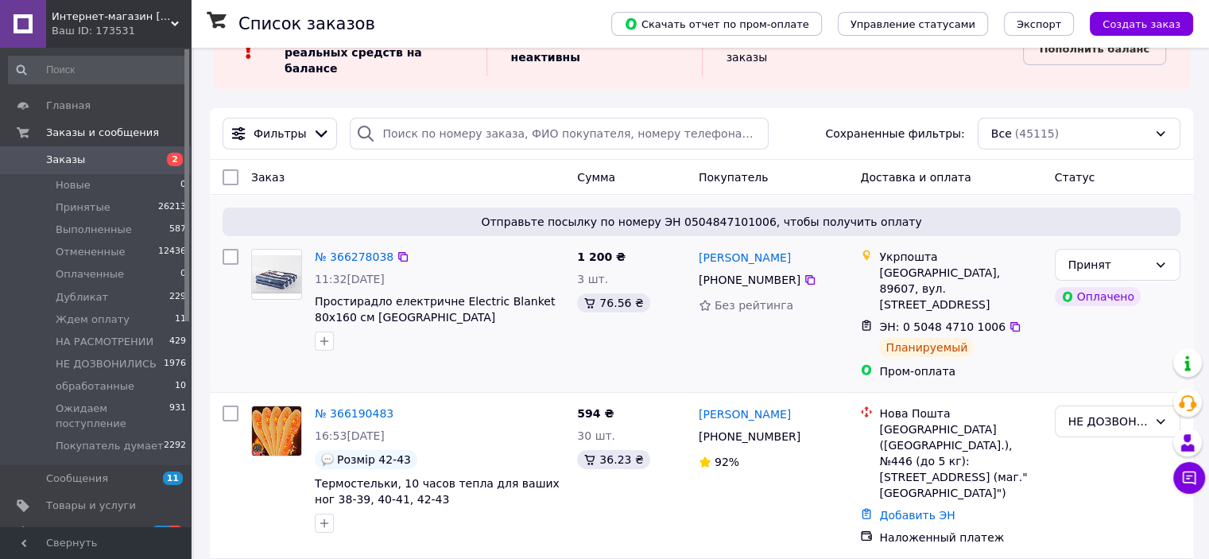
scroll to position [159, 0]
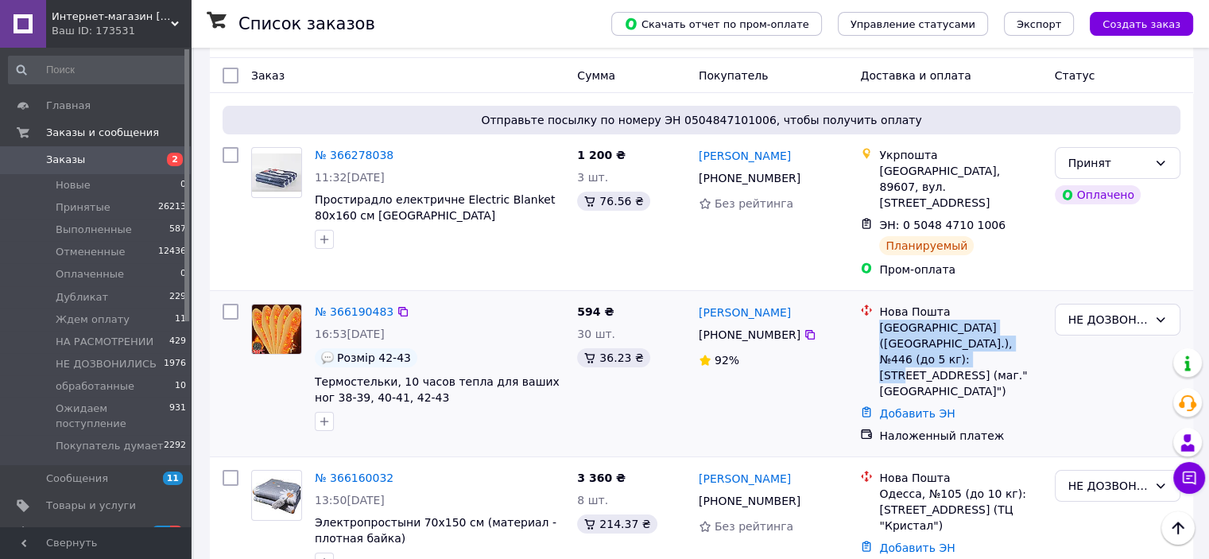
drag, startPoint x: 1031, startPoint y: 312, endPoint x: 881, endPoint y: 298, distance: 150.9
click at [881, 320] on div "Київ (Київська обл.), №446 (до 5 кг): Харьковское шоссе, 168 (маг."Сильпо")" at bounding box center [960, 359] width 162 height 79
copy div "Київ (Київська обл.), №446 (до 5 кг): Харьковское шоссе, 168"
click at [398, 307] on icon at bounding box center [403, 312] width 10 height 10
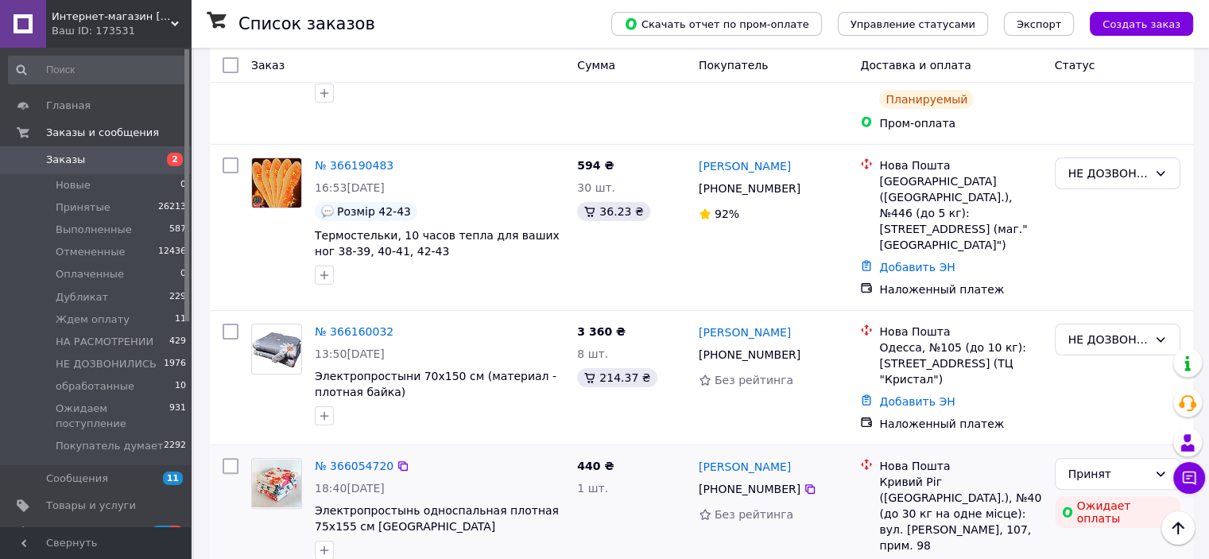
scroll to position [318, 0]
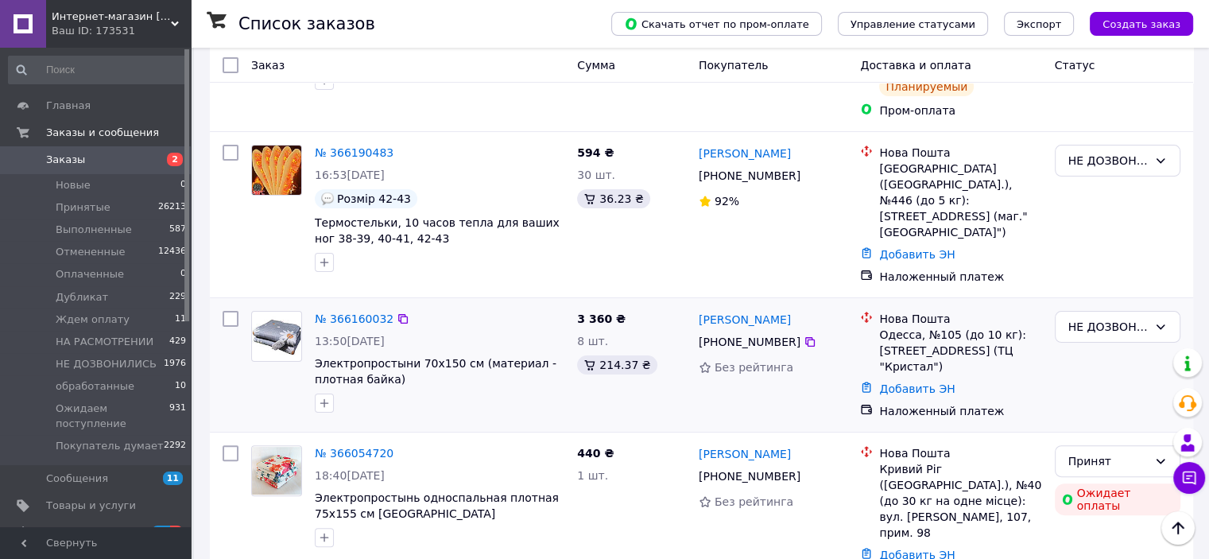
drag, startPoint x: 960, startPoint y: 319, endPoint x: 878, endPoint y: 292, distance: 87.0
click at [878, 311] on div "Нова Пошта Одесса, №105 (до 10 кг): ул. Средньофонтанская, 19г (ТЦ "Кристал")" at bounding box center [960, 343] width 169 height 64
copy div "Одесса, №105 (до 10 кг): ул. Средньофонтанская, 19г (ТЦ "Кристал")"
click at [1111, 145] on div "НЕ ДОЗВОНИЛИСЬ" at bounding box center [1118, 161] width 126 height 32
click at [1087, 170] on li "Принят" at bounding box center [1117, 163] width 124 height 29
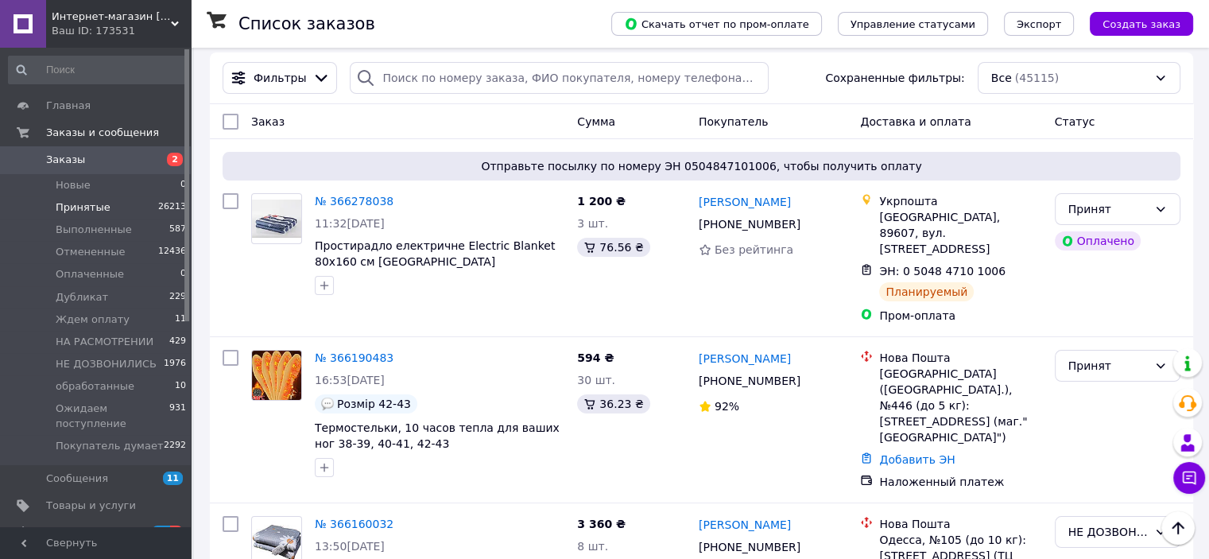
scroll to position [0, 0]
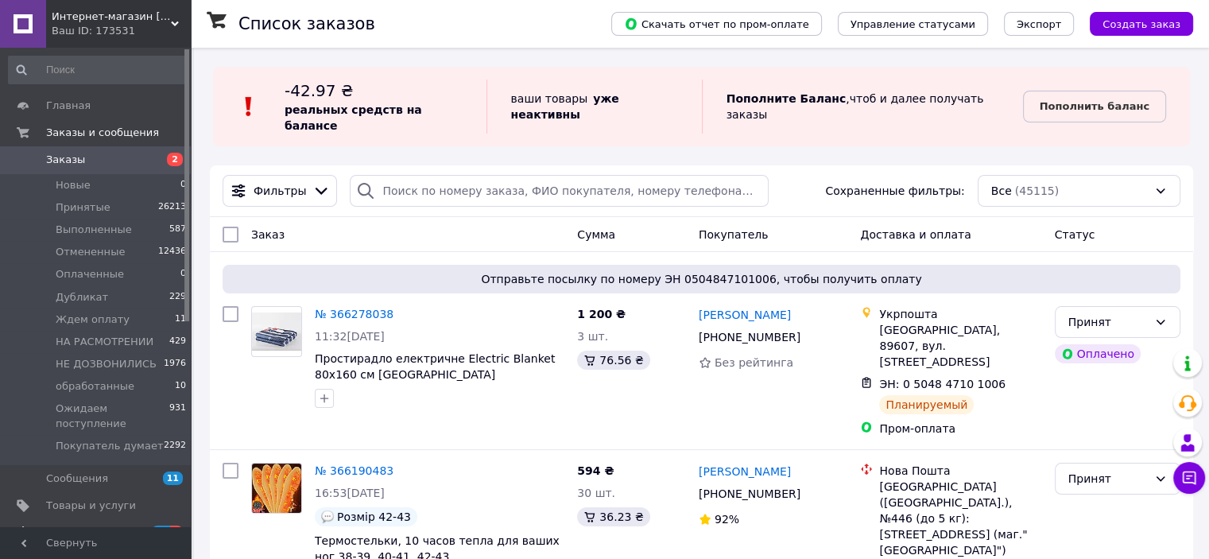
click at [116, 525] on span "Уведомления" at bounding box center [96, 532] width 101 height 14
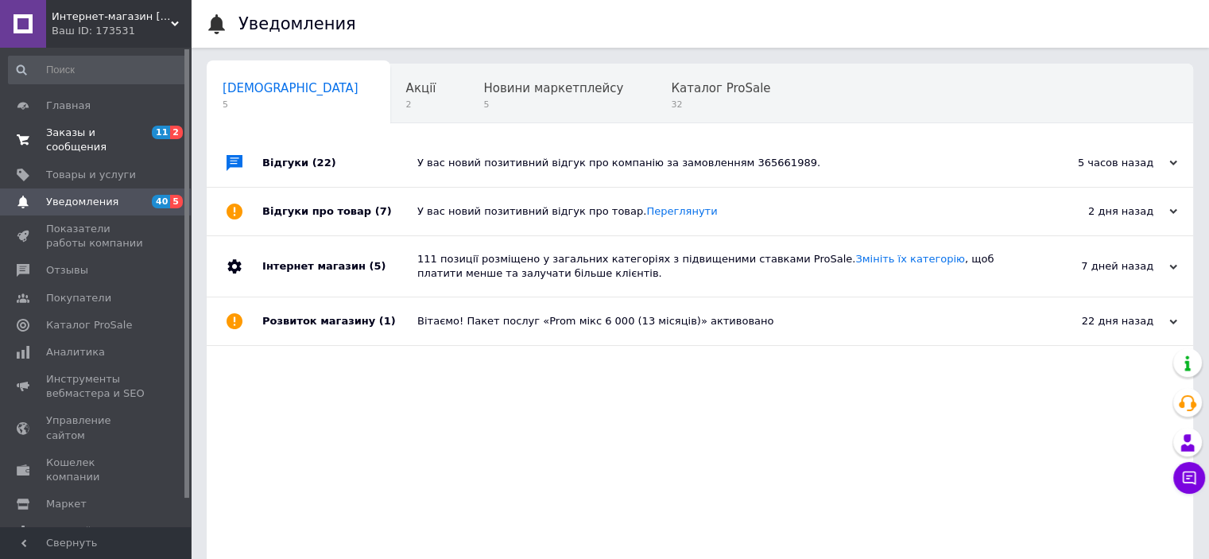
click at [112, 139] on span "Заказы и сообщения" at bounding box center [96, 140] width 101 height 29
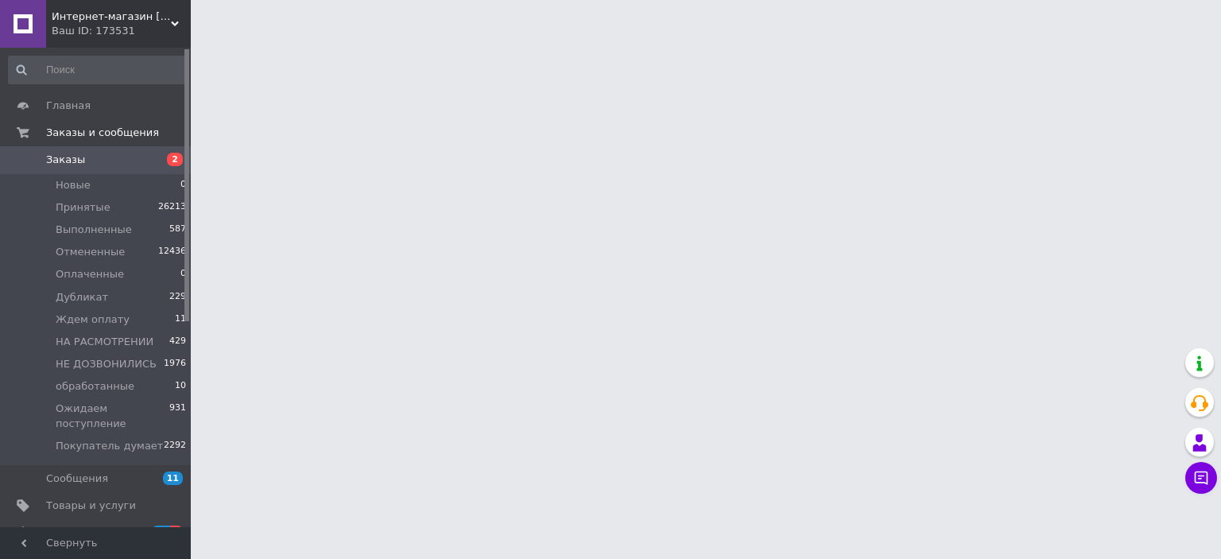
click at [125, 23] on span "Интернет-магазин Сан-Трейд. Доставка по Украине!" at bounding box center [111, 17] width 119 height 14
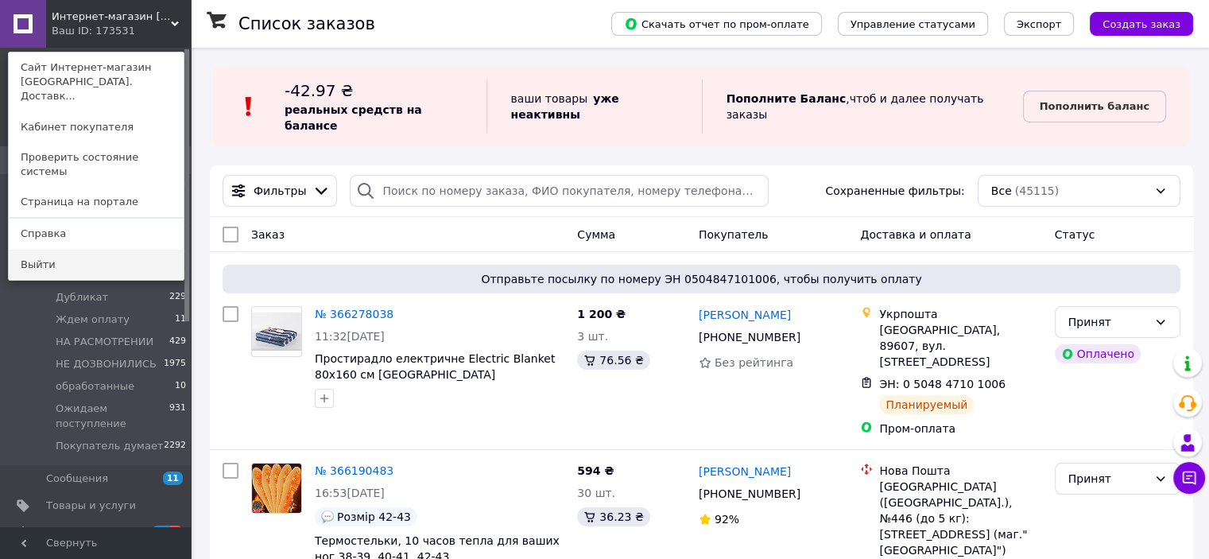
click at [112, 250] on link "Выйти" at bounding box center [96, 265] width 175 height 30
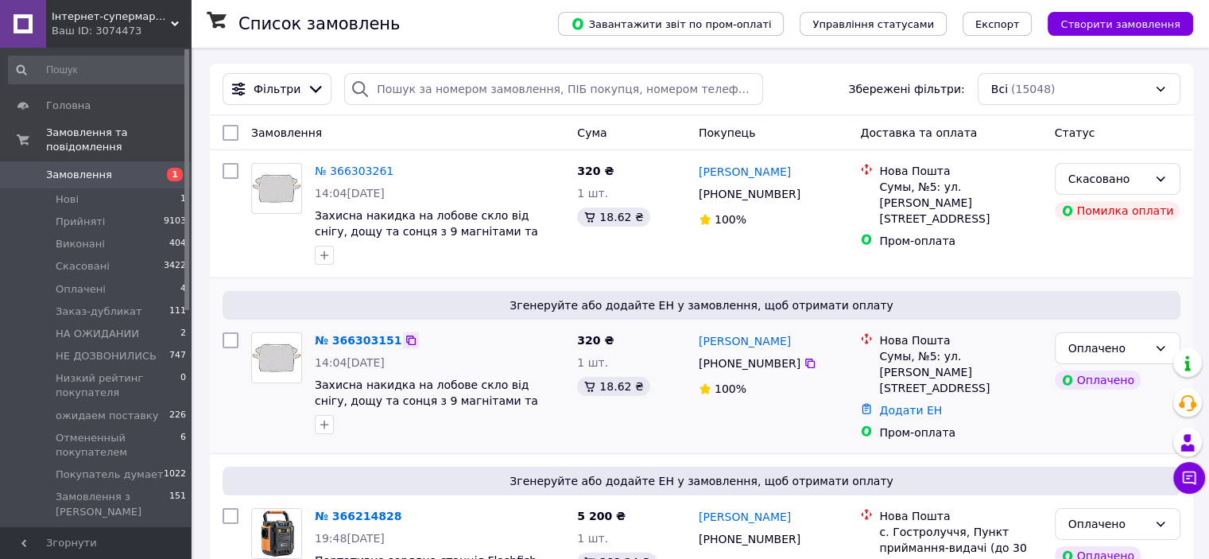
click at [406, 339] on icon at bounding box center [411, 340] width 10 height 10
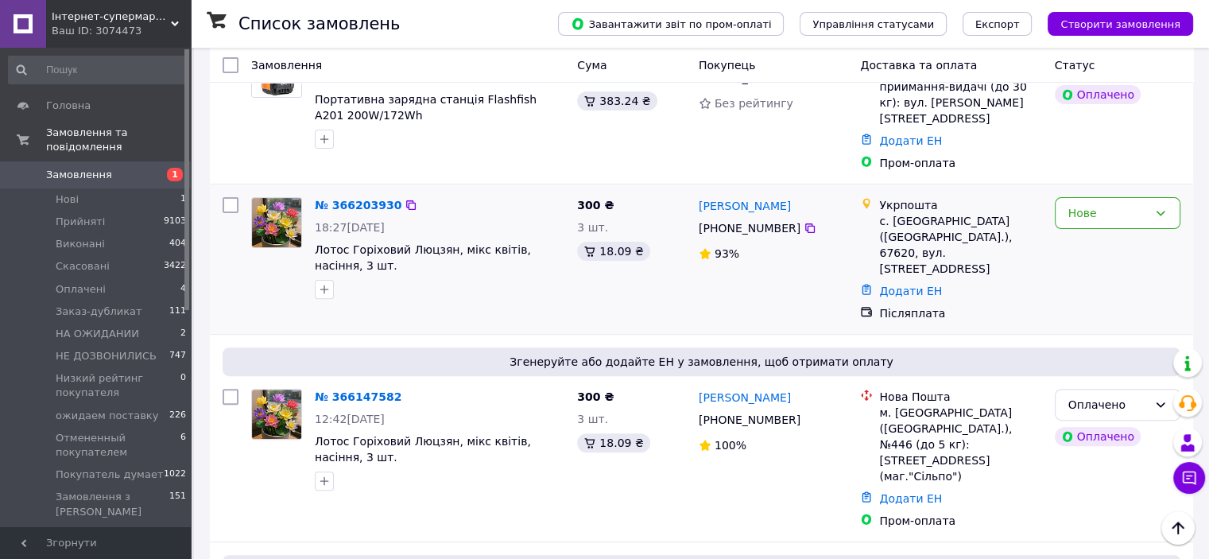
scroll to position [477, 0]
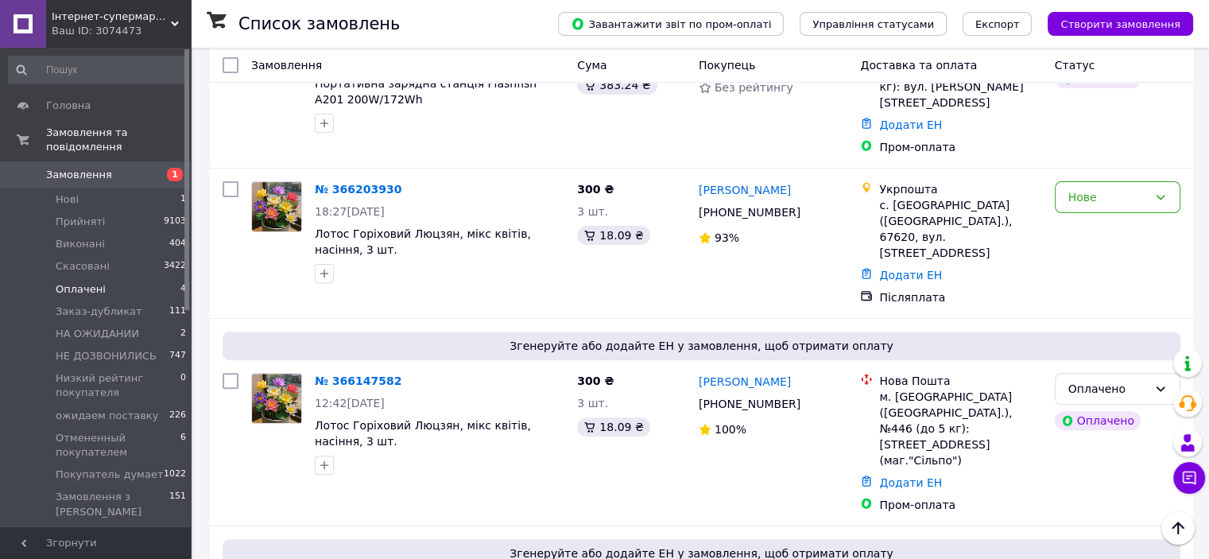
click at [142, 278] on li "Оплачені 4" at bounding box center [98, 289] width 196 height 22
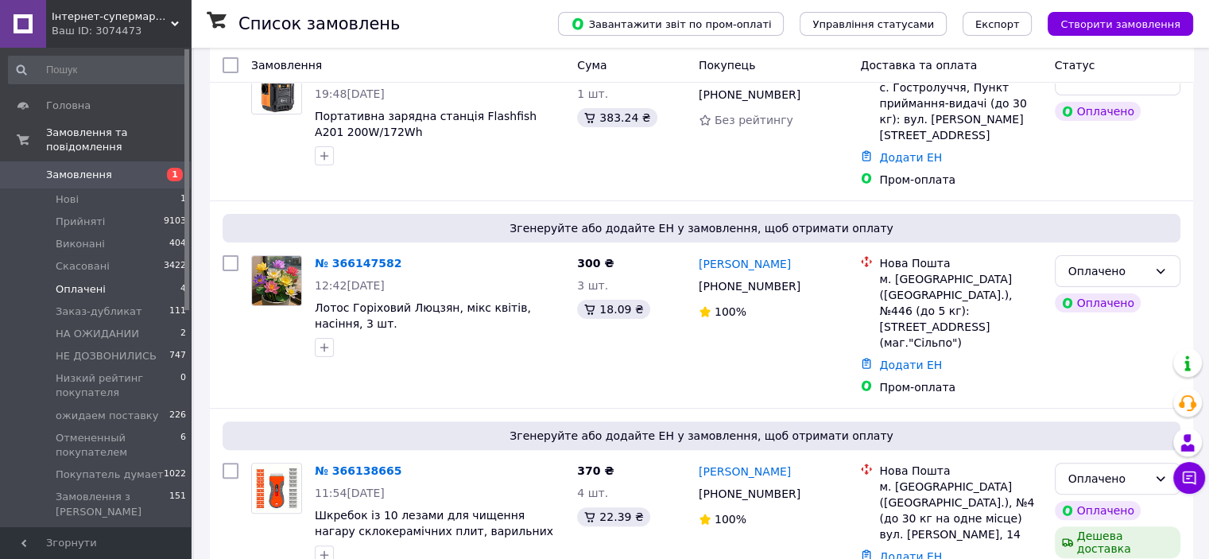
scroll to position [372, 0]
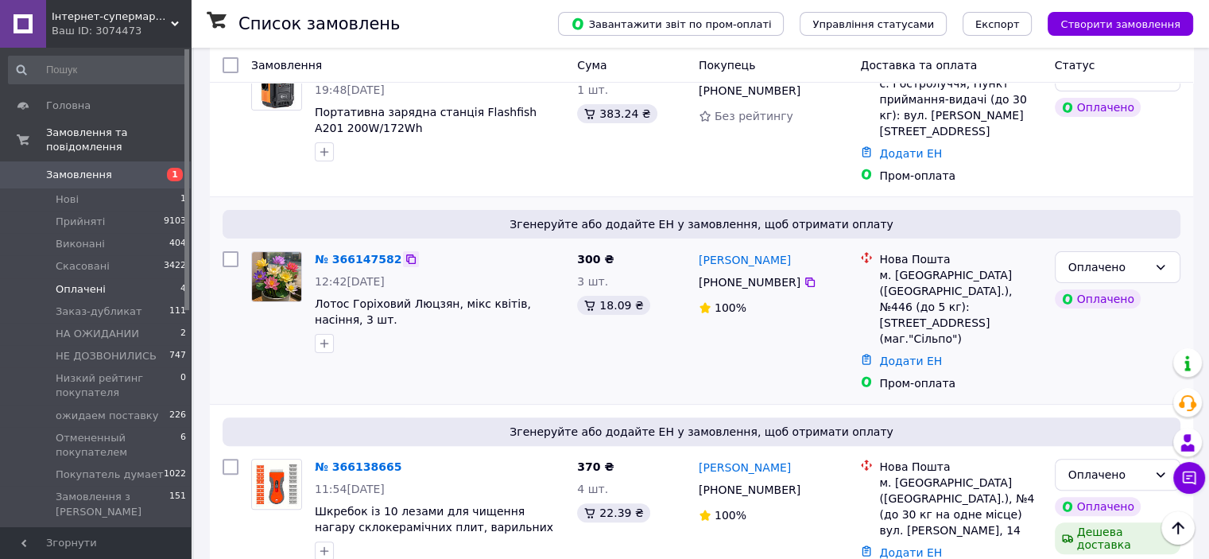
click at [405, 253] on icon at bounding box center [411, 259] width 13 height 13
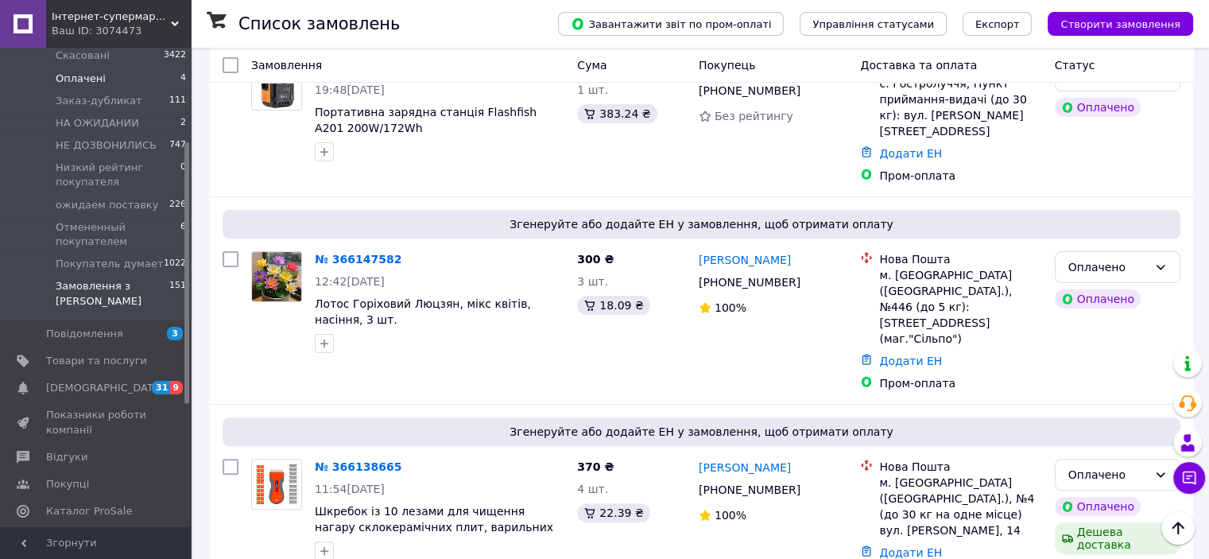
scroll to position [238, 0]
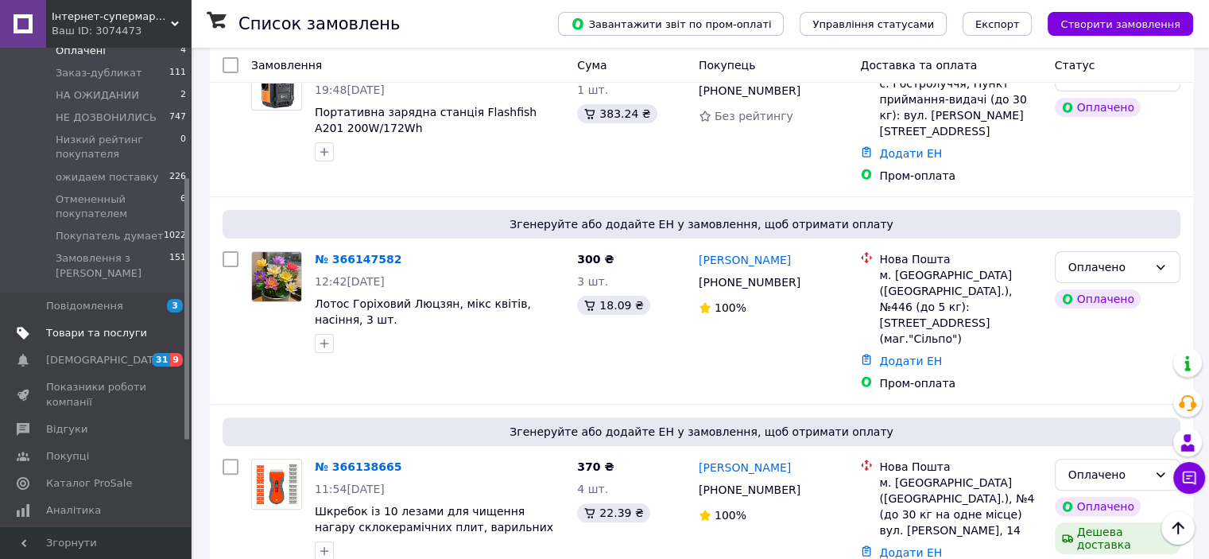
click at [111, 326] on span "Товари та послуги" at bounding box center [96, 333] width 101 height 14
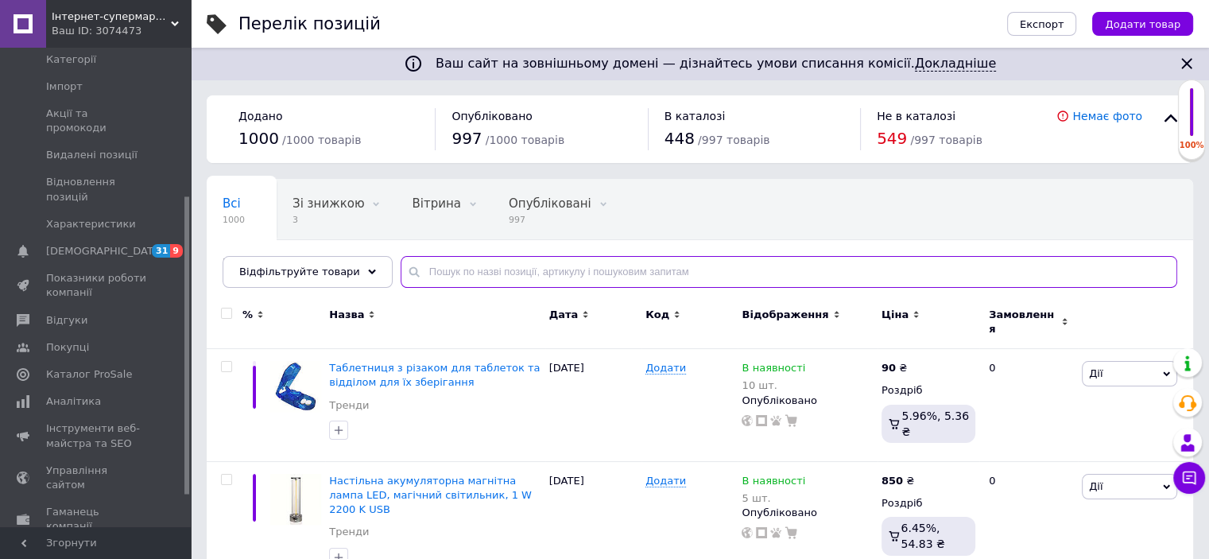
click at [495, 258] on input "text" at bounding box center [789, 272] width 777 height 32
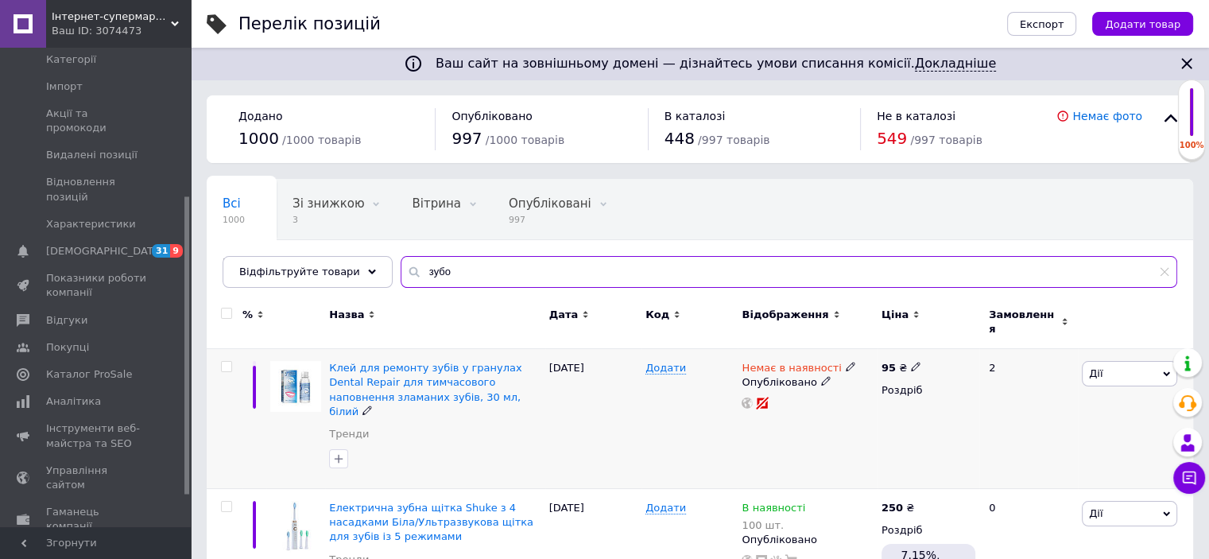
type input "зубо"
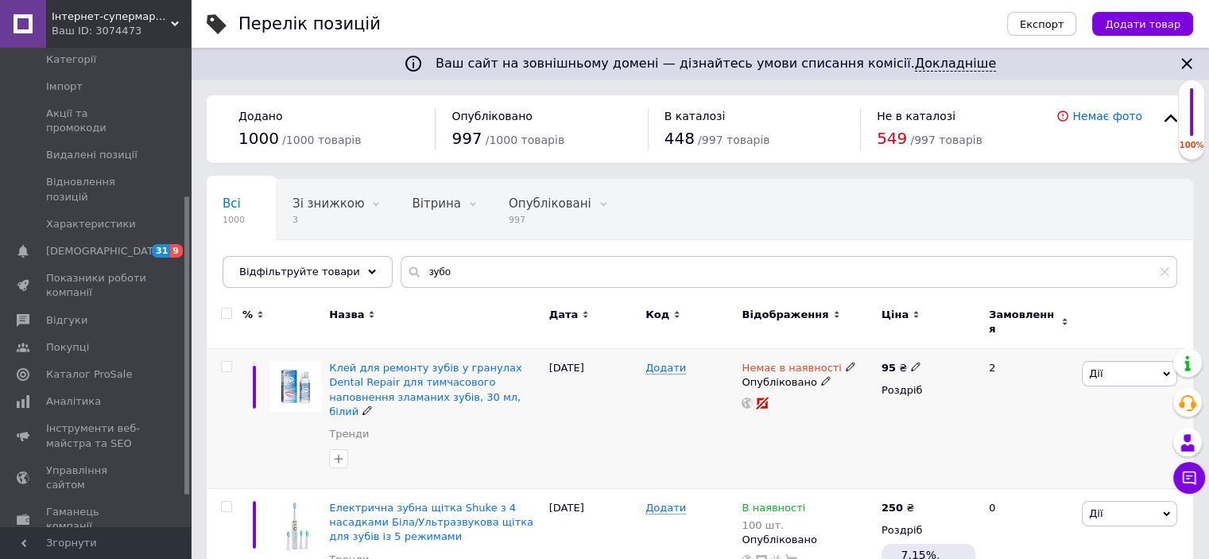
click at [846, 363] on use at bounding box center [850, 367] width 9 height 9
click at [878, 369] on li "В наявності" at bounding box center [933, 380] width 151 height 22
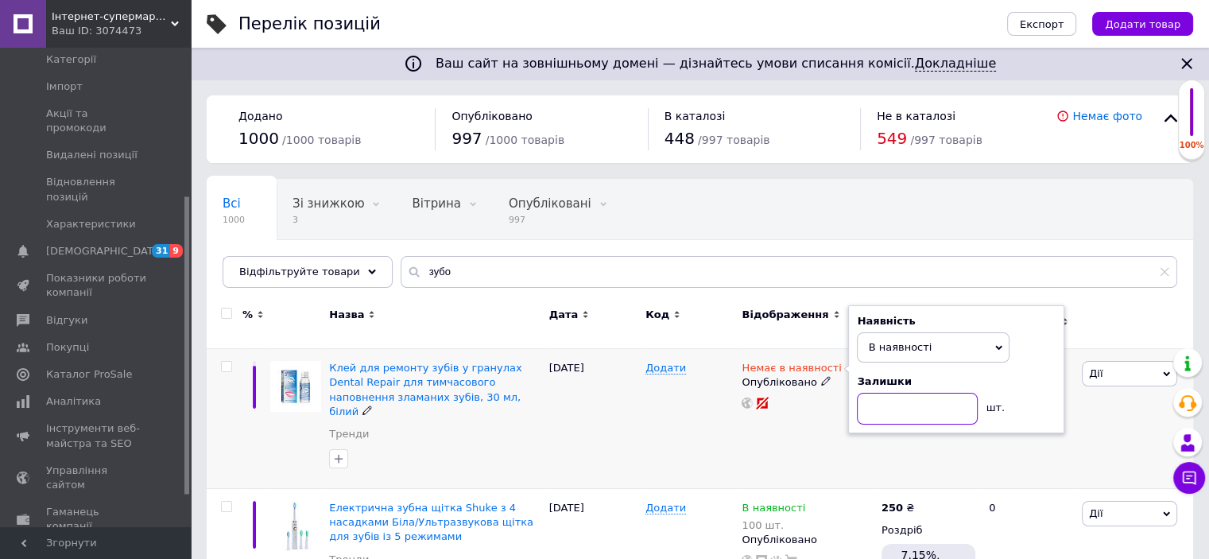
click at [890, 397] on input at bounding box center [917, 409] width 121 height 32
type input "100"
click at [768, 409] on div "Немає в наявності Наявність В наявності Немає в наявності Під замовлення Готово…" at bounding box center [807, 419] width 139 height 140
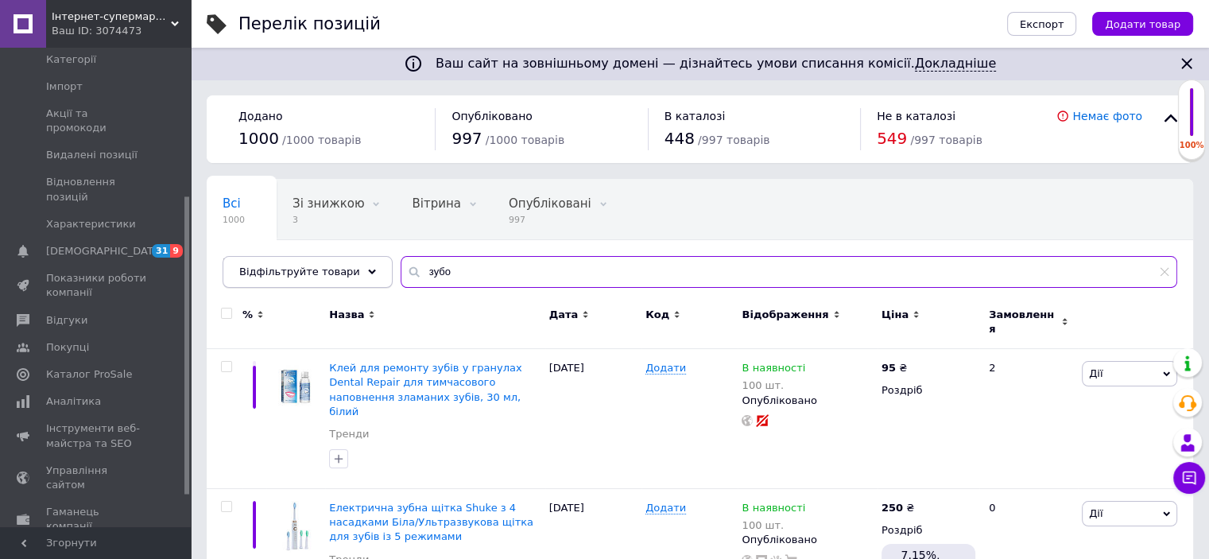
drag, startPoint x: 537, startPoint y: 273, endPoint x: 354, endPoint y: 262, distance: 183.1
click at [354, 262] on div "Відфільтруйте товари зубо" at bounding box center [700, 272] width 955 height 32
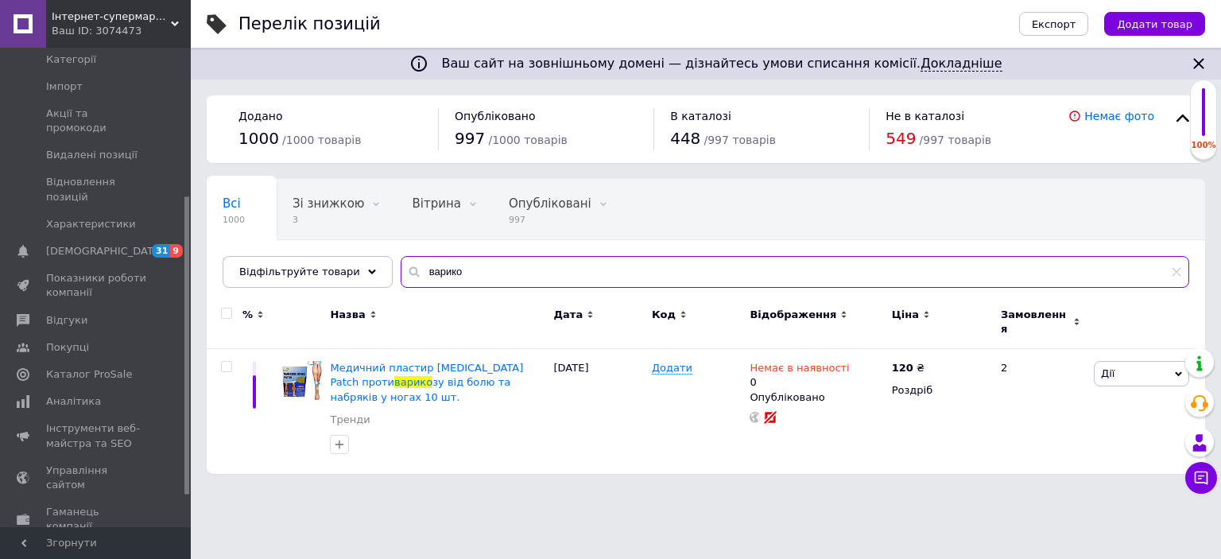
type input "варико"
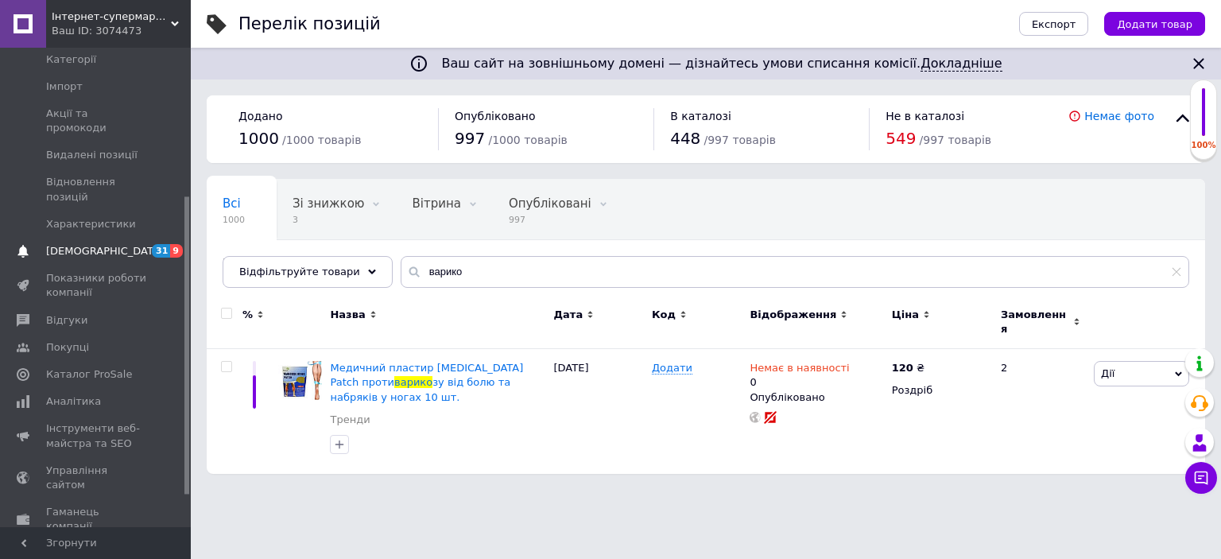
click at [80, 244] on span "[DEMOGRAPHIC_DATA]" at bounding box center [105, 251] width 118 height 14
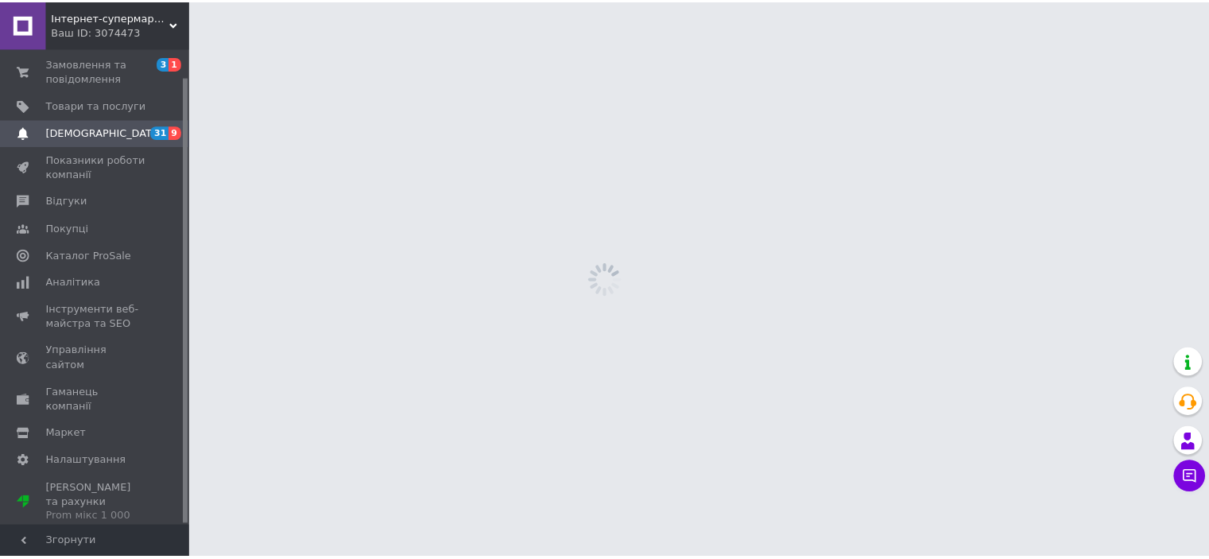
scroll to position [29, 0]
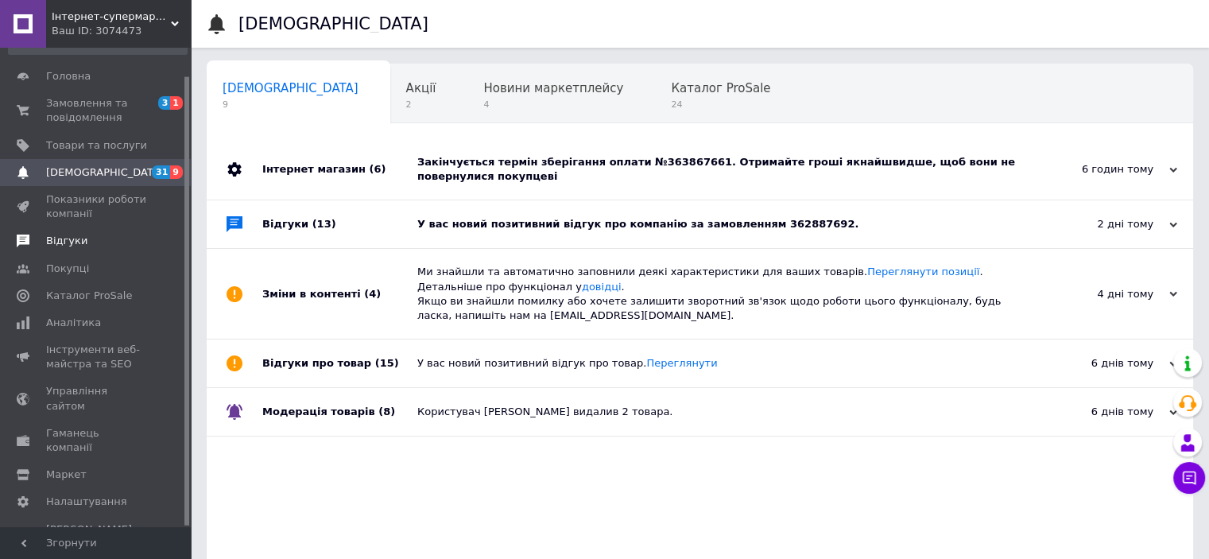
click at [73, 241] on span "Відгуки" at bounding box center [66, 241] width 41 height 14
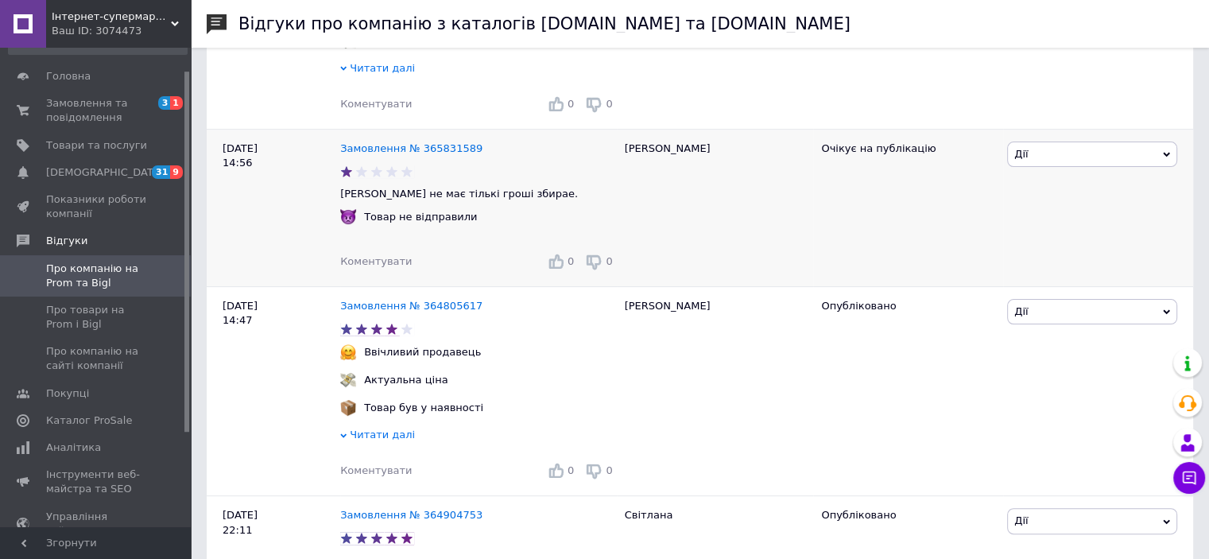
scroll to position [397, 0]
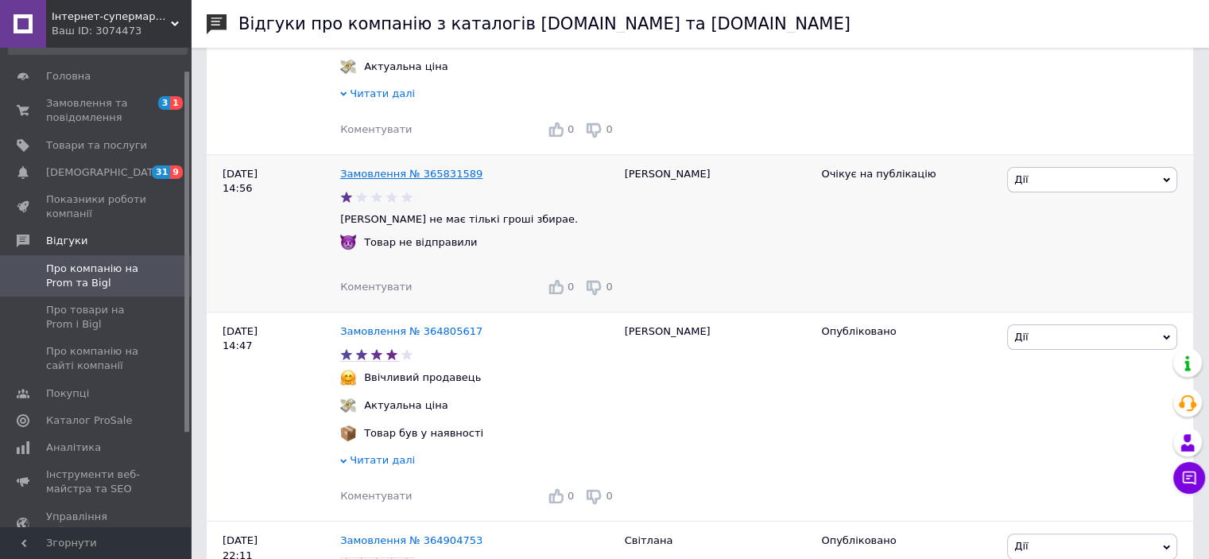
click at [417, 180] on link "Замовлення № 365831589" at bounding box center [411, 174] width 142 height 12
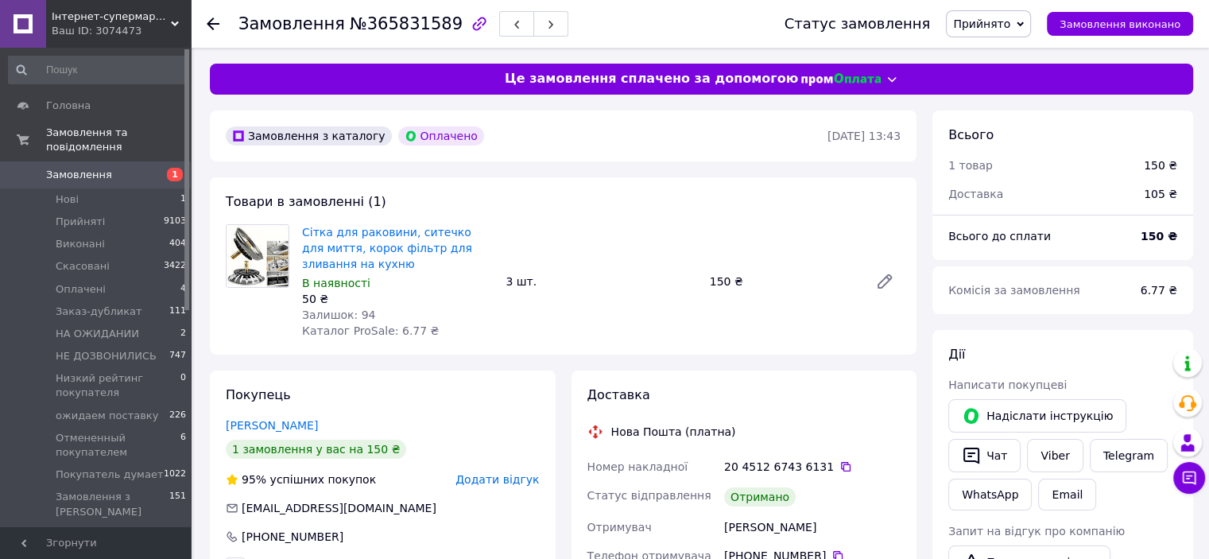
click at [210, 18] on icon at bounding box center [213, 23] width 13 height 13
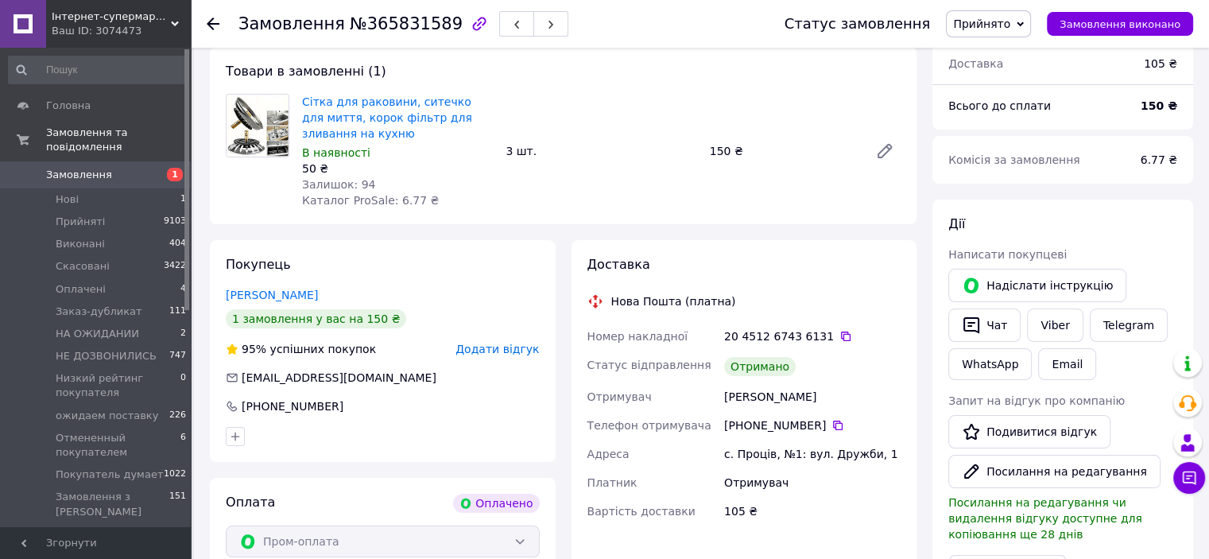
scroll to position [79, 0]
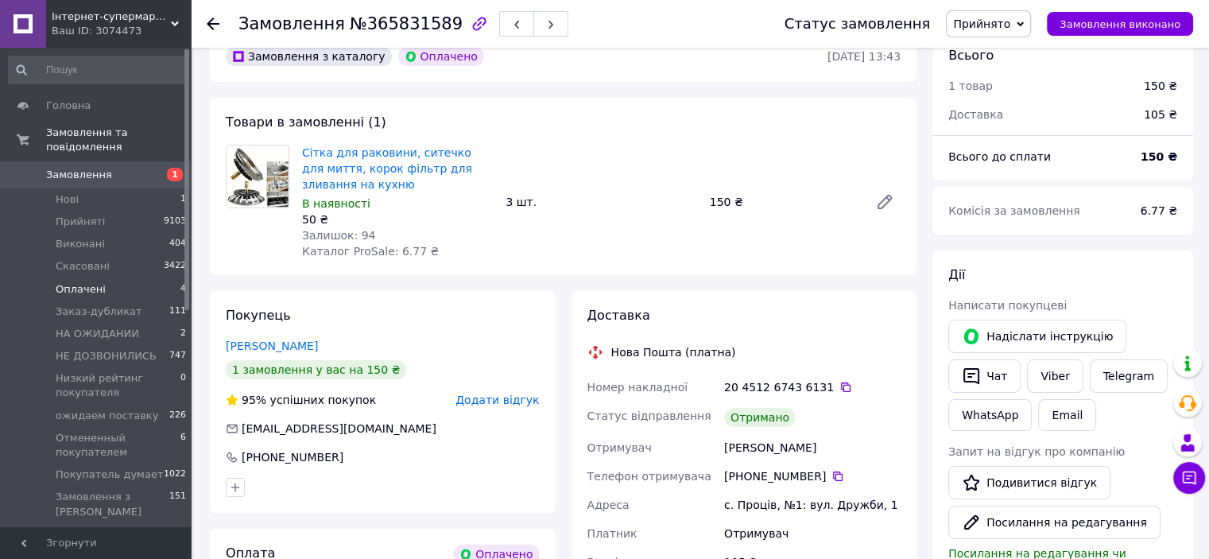
click at [78, 282] on span "Оплачені" at bounding box center [81, 289] width 50 height 14
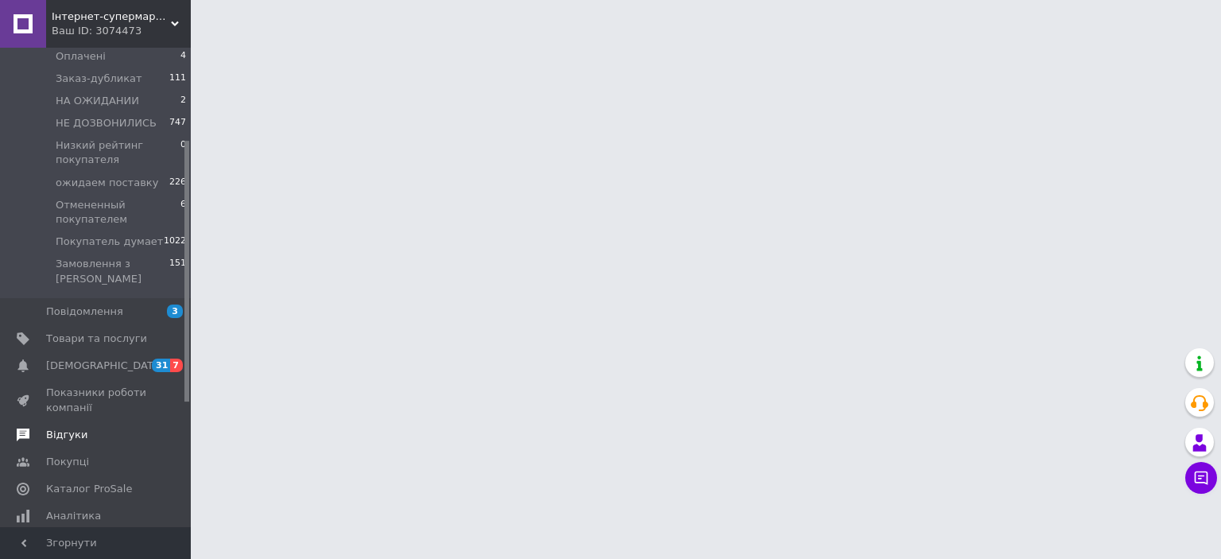
scroll to position [238, 0]
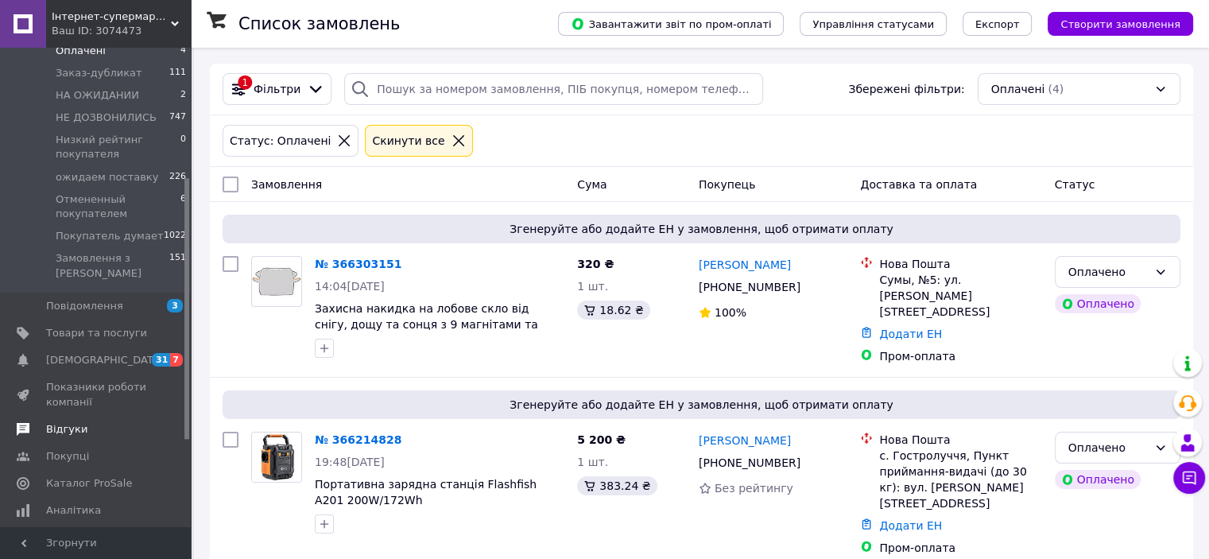
click at [65, 422] on span "Відгуки" at bounding box center [66, 429] width 41 height 14
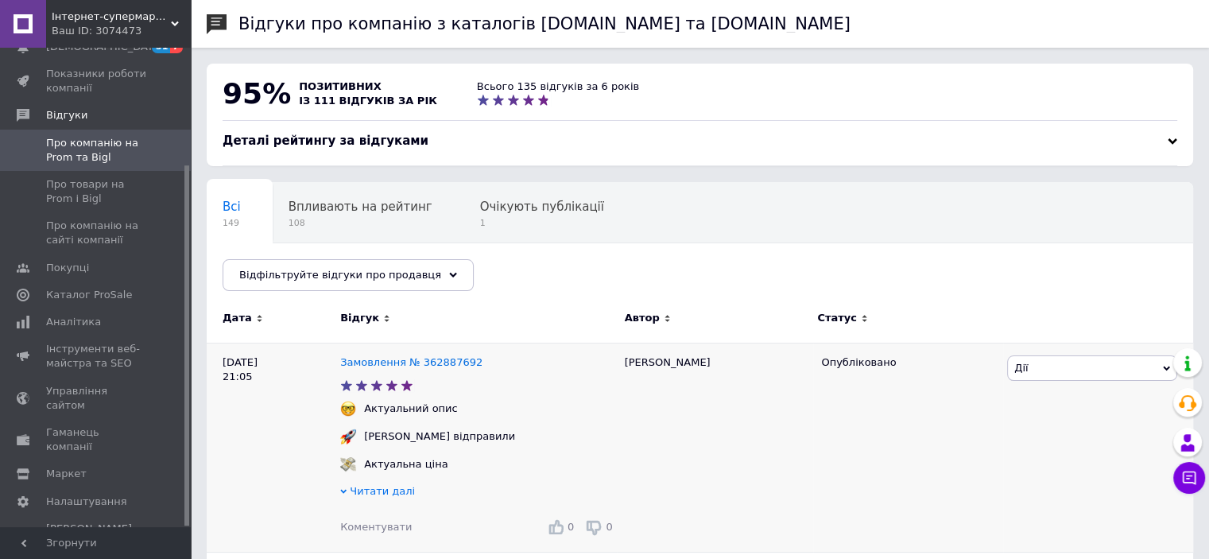
scroll to position [238, 0]
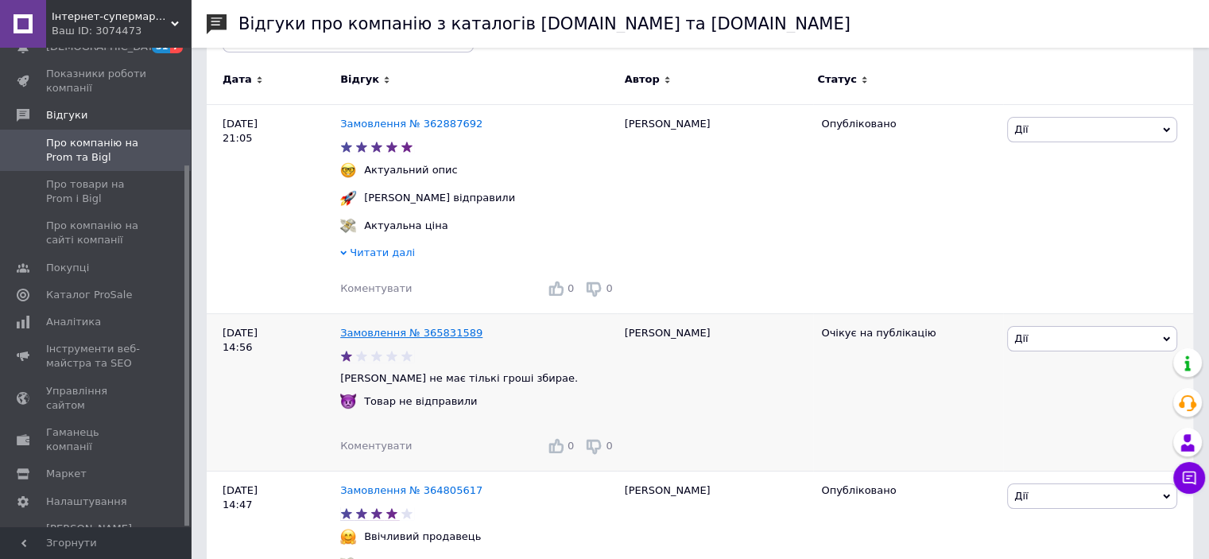
click at [439, 335] on link "Замовлення № 365831589" at bounding box center [411, 333] width 142 height 12
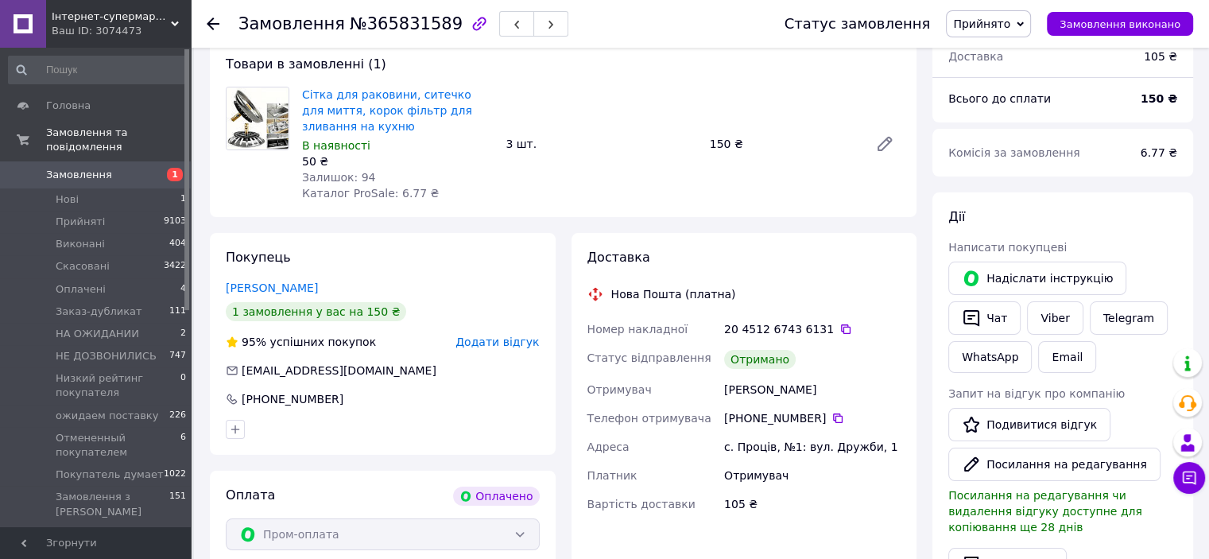
scroll to position [110, 0]
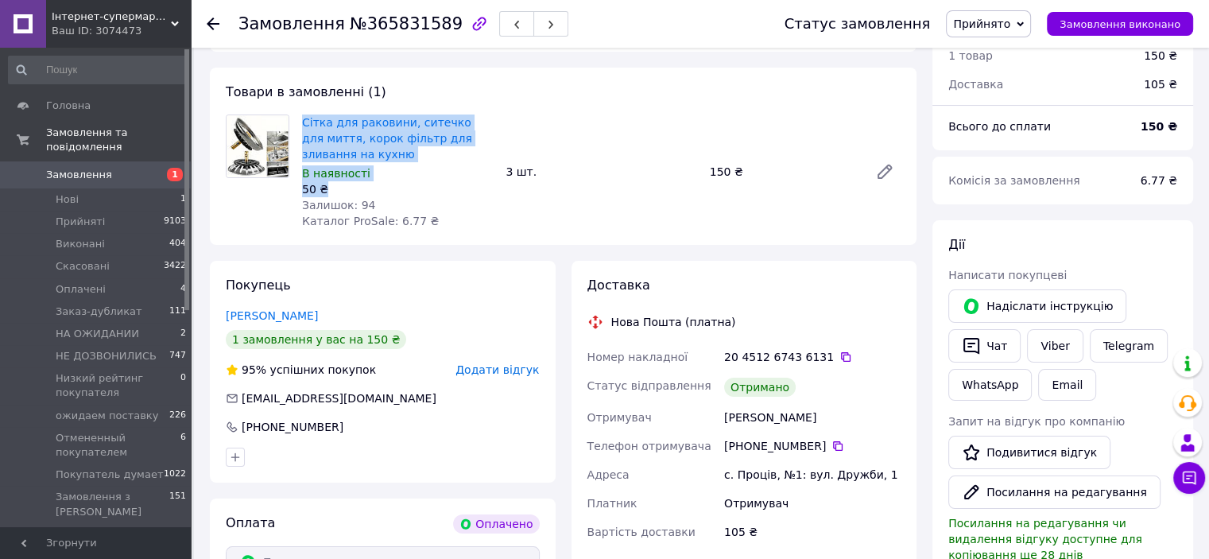
drag, startPoint x: 332, startPoint y: 187, endPoint x: 285, endPoint y: 128, distance: 75.2
click at [285, 128] on div "Сітка для раковини, ситечко для миття, корок фільтр для зливання на кухню В ная…" at bounding box center [563, 171] width 688 height 114
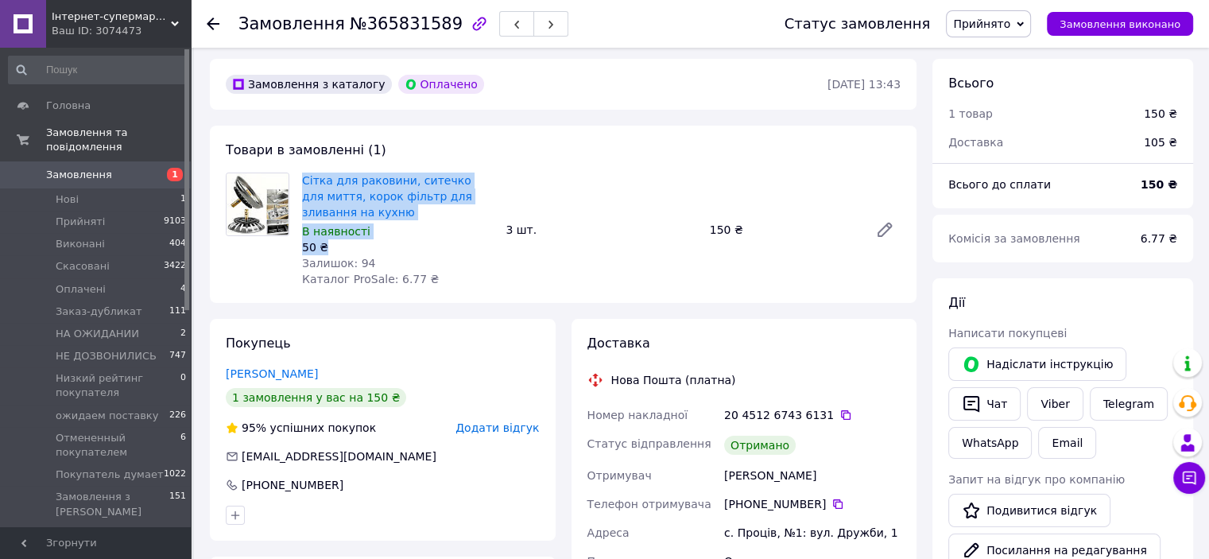
scroll to position [30, 0]
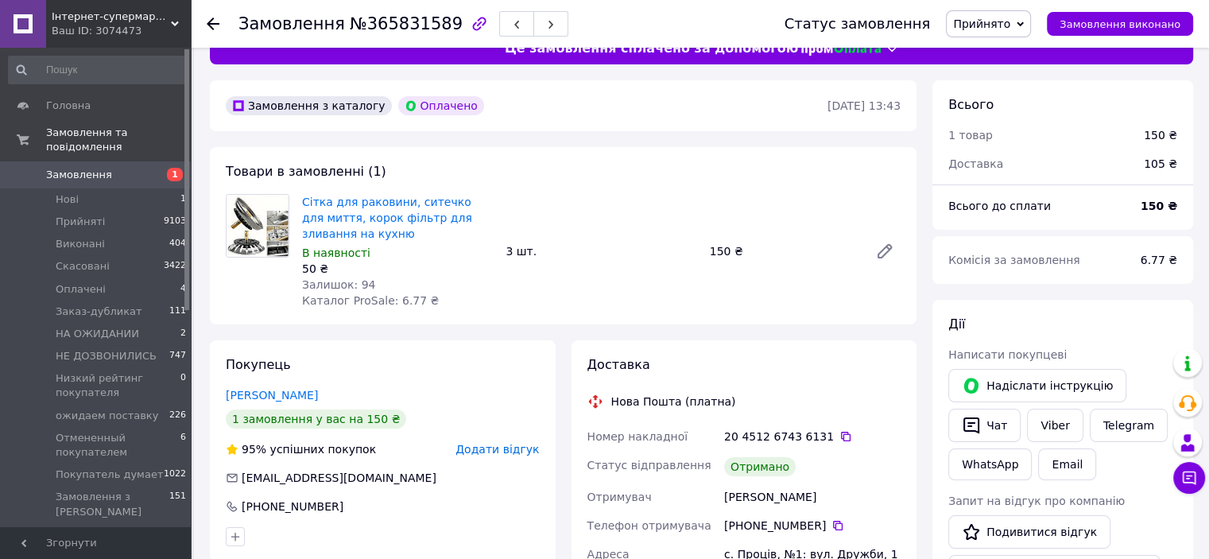
click at [391, 28] on span "№365831589" at bounding box center [406, 23] width 113 height 19
copy span "365831589"
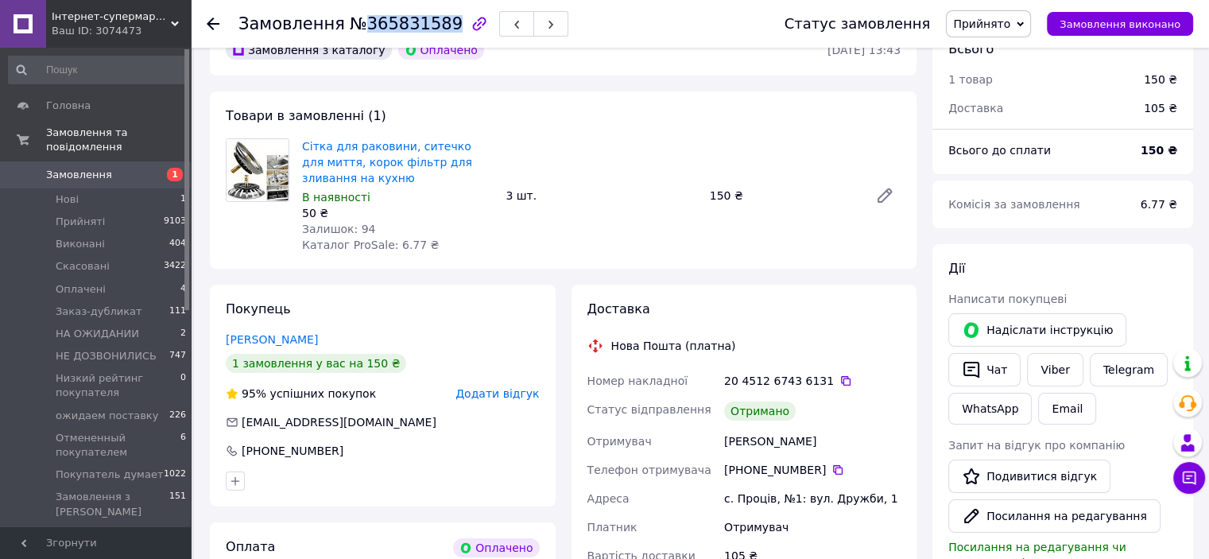
scroll to position [0, 0]
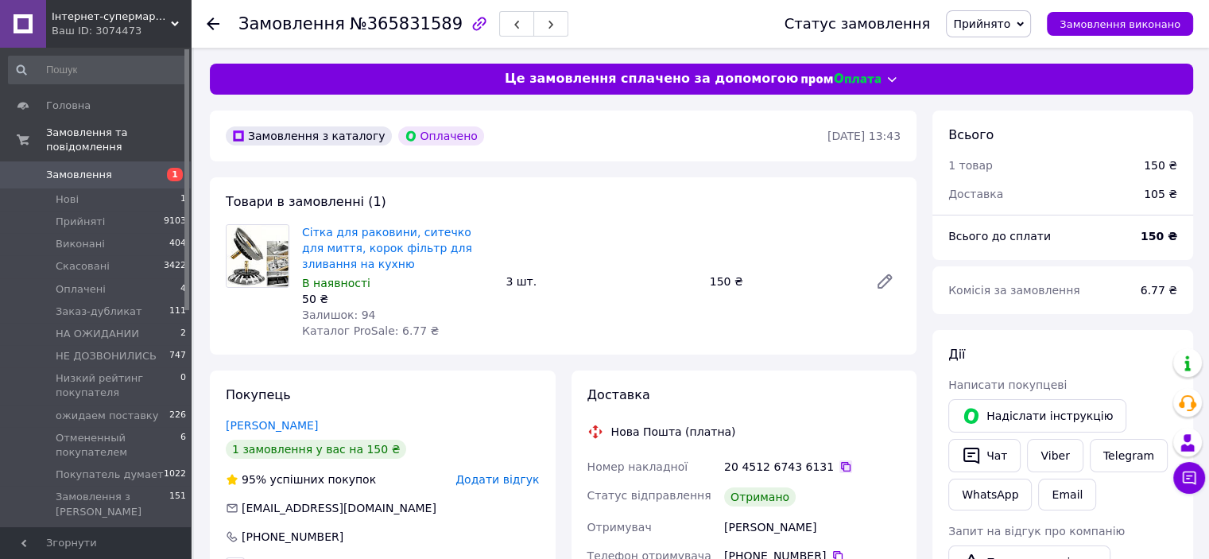
click at [841, 465] on icon at bounding box center [846, 467] width 10 height 10
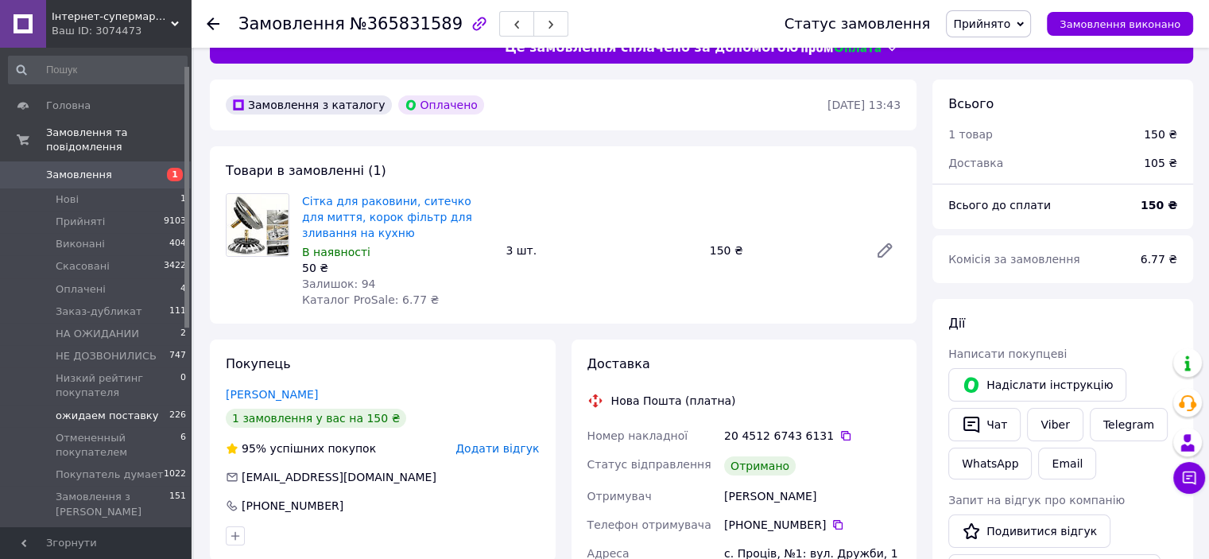
scroll to position [159, 0]
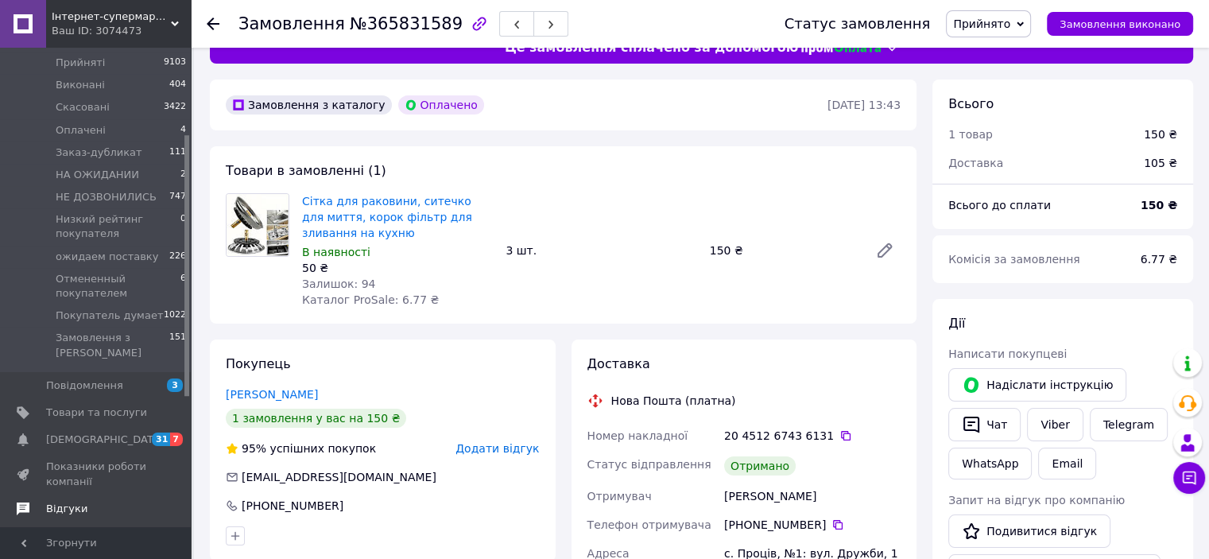
click at [69, 502] on span "Відгуки" at bounding box center [66, 509] width 41 height 14
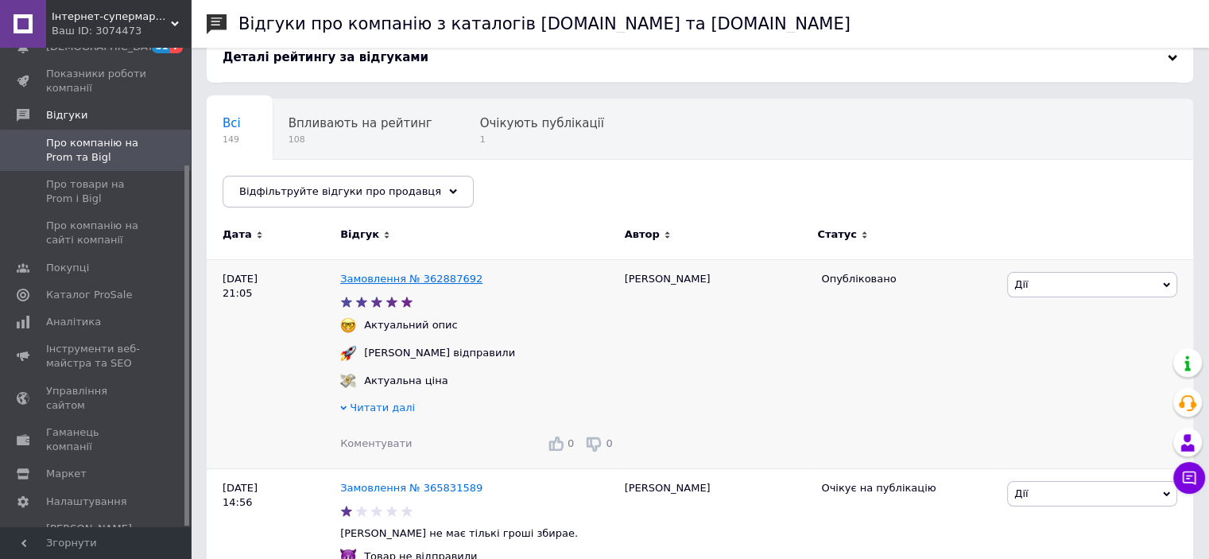
scroll to position [238, 0]
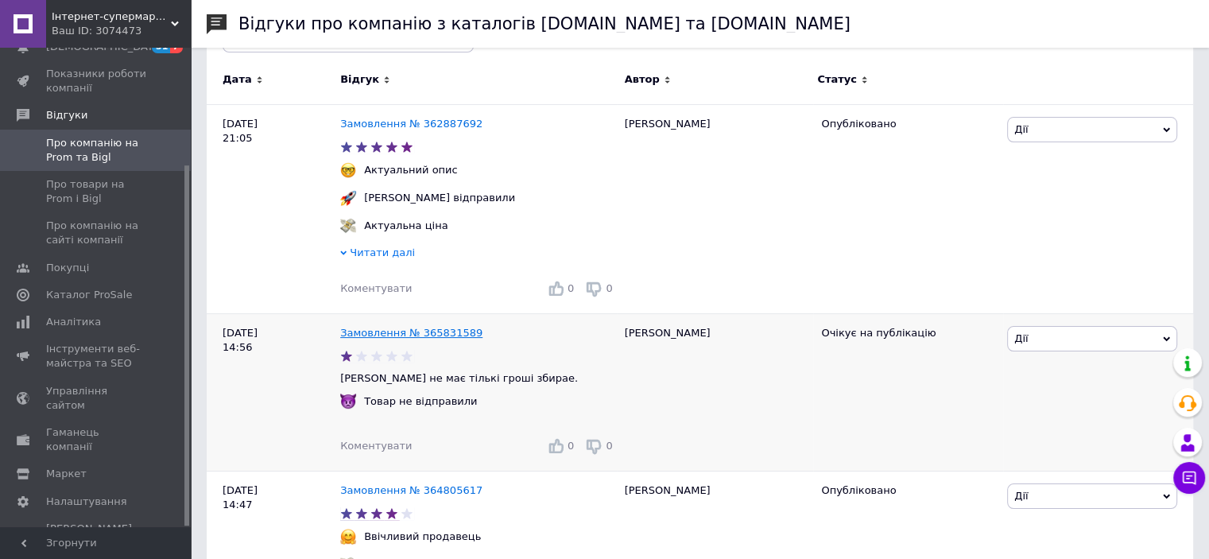
click at [453, 333] on link "Замовлення № 365831589" at bounding box center [411, 333] width 142 height 12
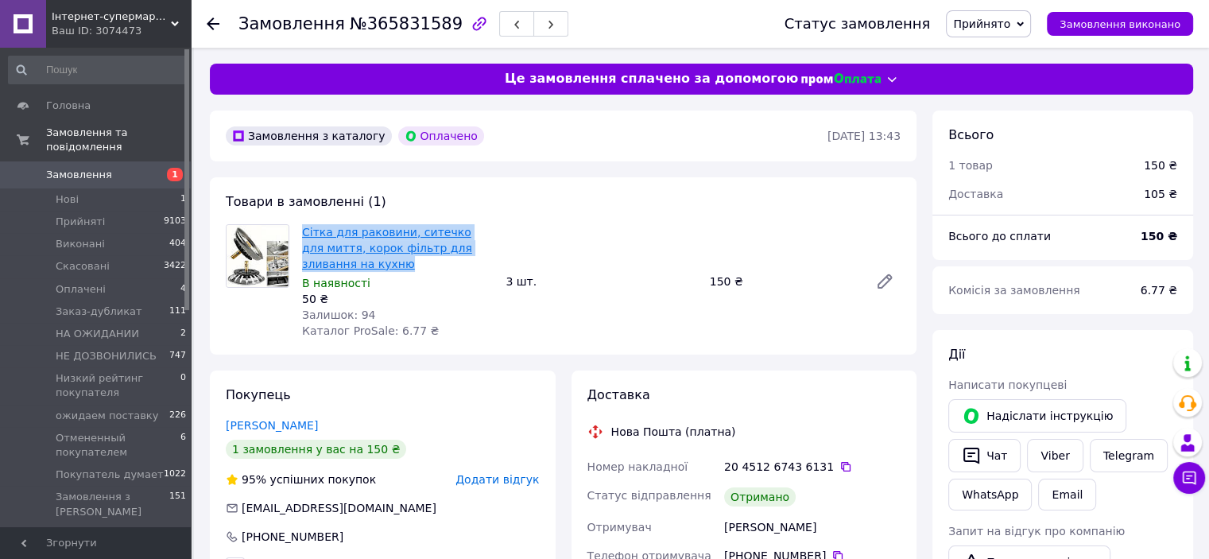
drag, startPoint x: 348, startPoint y: 266, endPoint x: 302, endPoint y: 227, distance: 60.4
click at [302, 227] on span "Сітка для раковини, ситечко для миття, корок фільтр для зливання на кухню" at bounding box center [397, 248] width 191 height 48
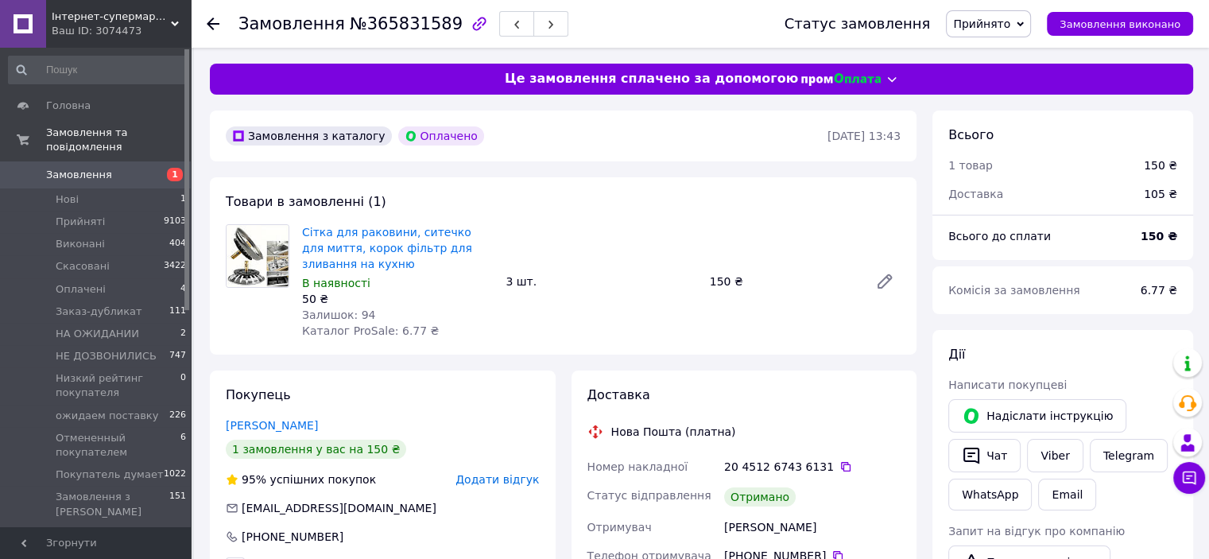
click at [416, 278] on div "В наявності" at bounding box center [397, 283] width 191 height 16
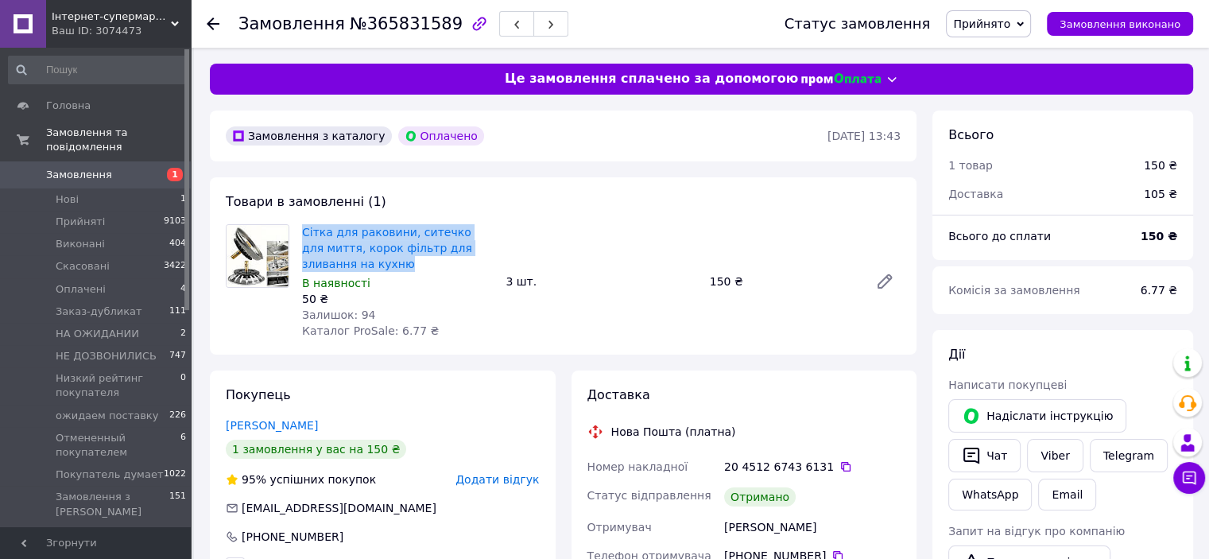
drag, startPoint x: 353, startPoint y: 264, endPoint x: 299, endPoint y: 237, distance: 60.4
click at [299, 237] on div "Сітка для раковини, ситечко для миття, корок фільтр для зливання на кухню В ная…" at bounding box center [398, 281] width 204 height 121
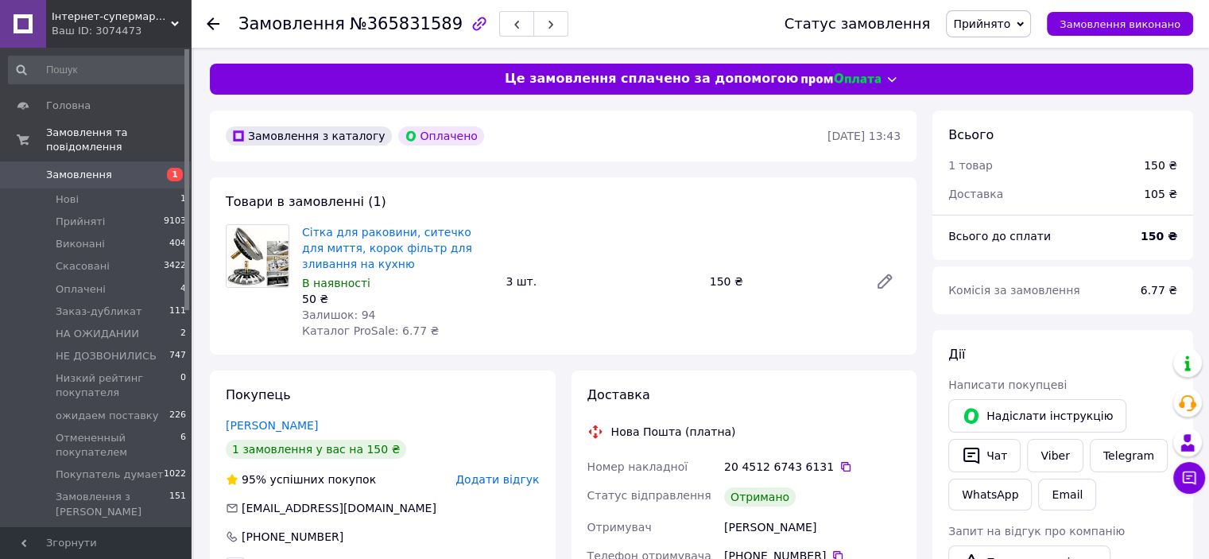
click at [390, 277] on div "В наявності" at bounding box center [397, 283] width 191 height 16
drag, startPoint x: 219, startPoint y: 394, endPoint x: 337, endPoint y: 417, distance: 119.9
click at [337, 417] on div "Покупець Полукаров Юрій 1 замовлення у вас на 150 ₴ 95% успішних покупок Додати…" at bounding box center [383, 481] width 346 height 222
click at [372, 413] on div "Покупець Полукаров Юрій 1 замовлення у вас на 150 ₴ 95% успішних покупок Додати…" at bounding box center [383, 481] width 346 height 222
drag, startPoint x: 335, startPoint y: 422, endPoint x: 287, endPoint y: 430, distance: 48.4
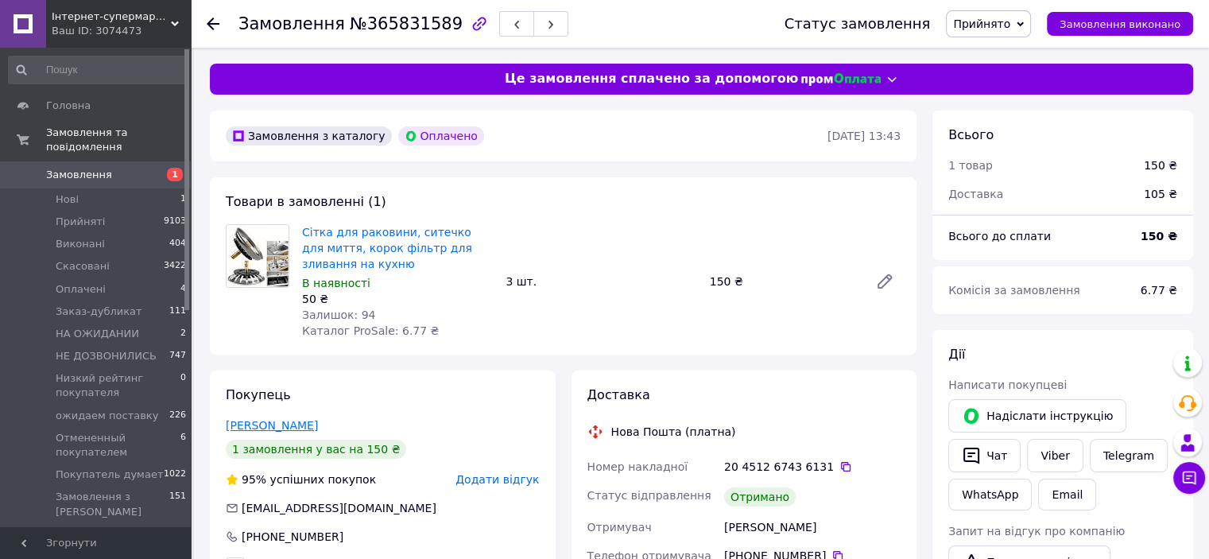
click at [287, 430] on div "Полукаров Юрій" at bounding box center [383, 425] width 314 height 16
copy link "Юрій"
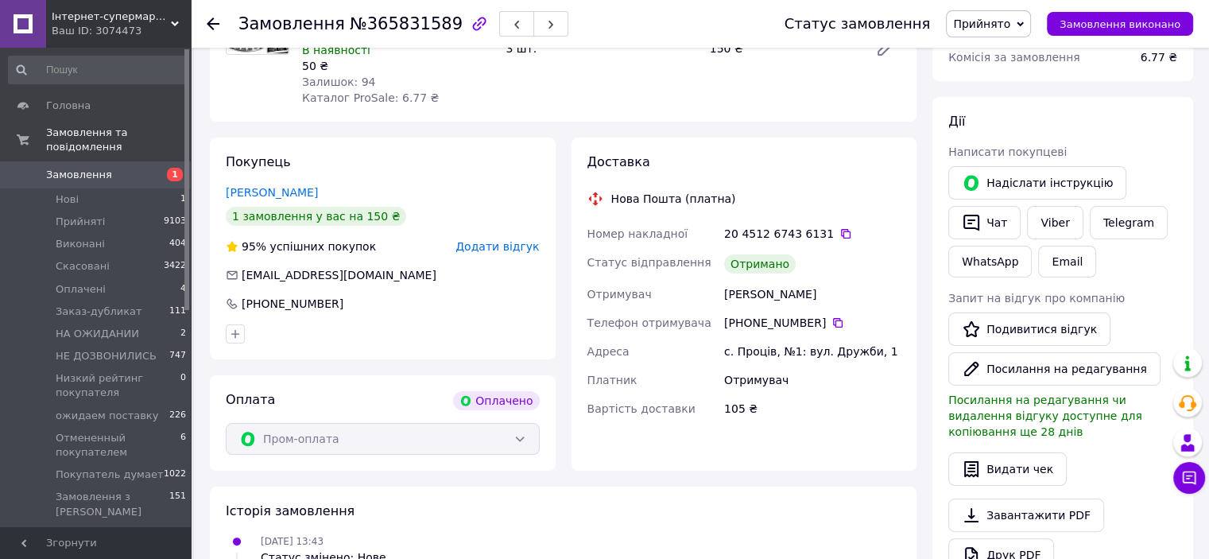
scroll to position [318, 0]
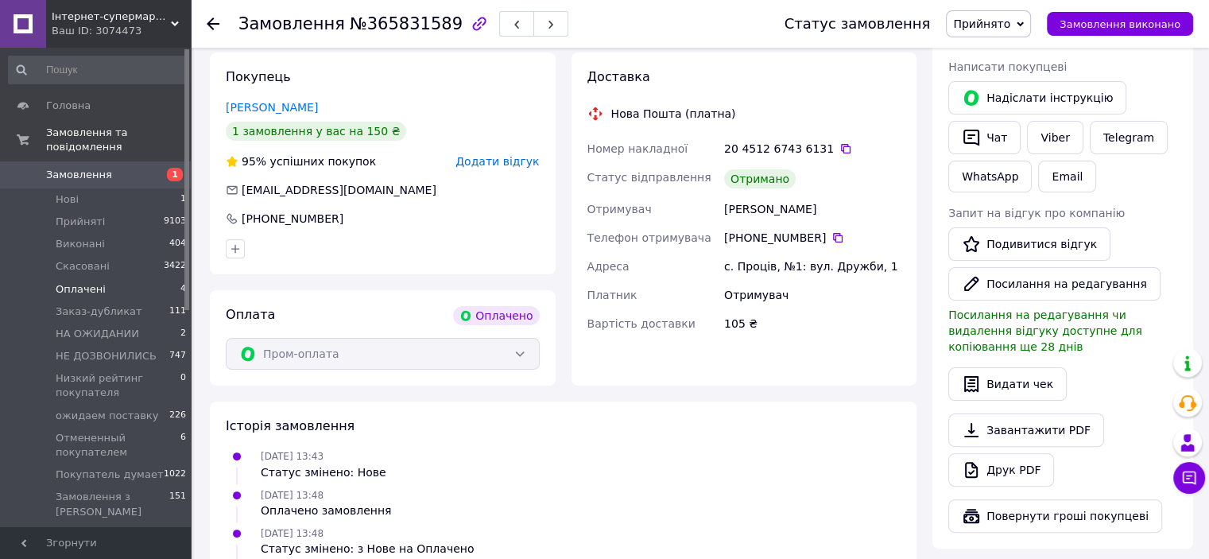
click at [92, 282] on span "Оплачені" at bounding box center [81, 289] width 50 height 14
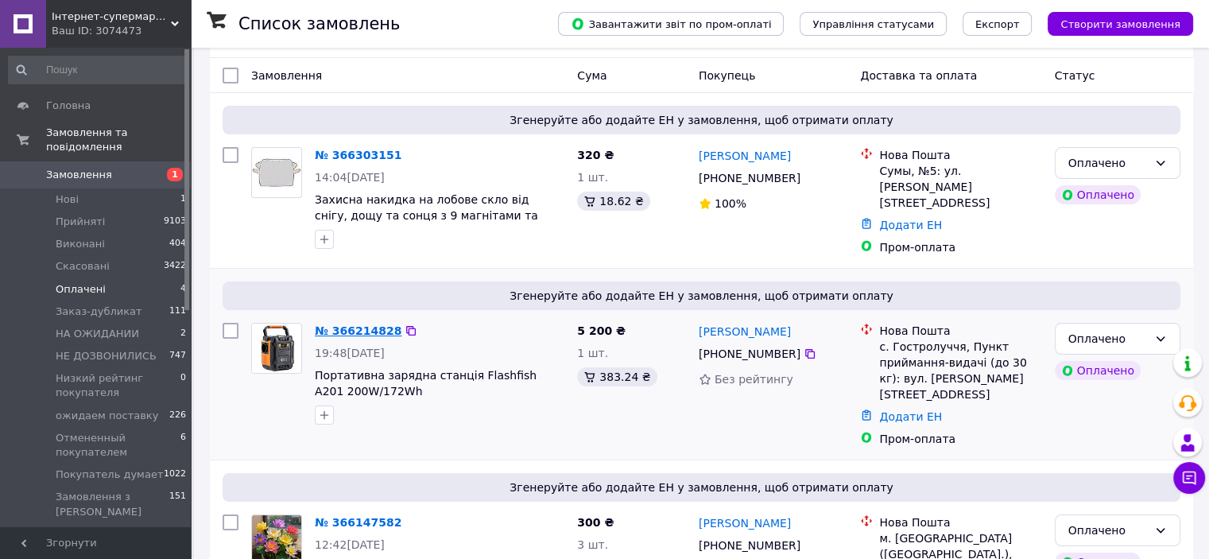
scroll to position [372, 0]
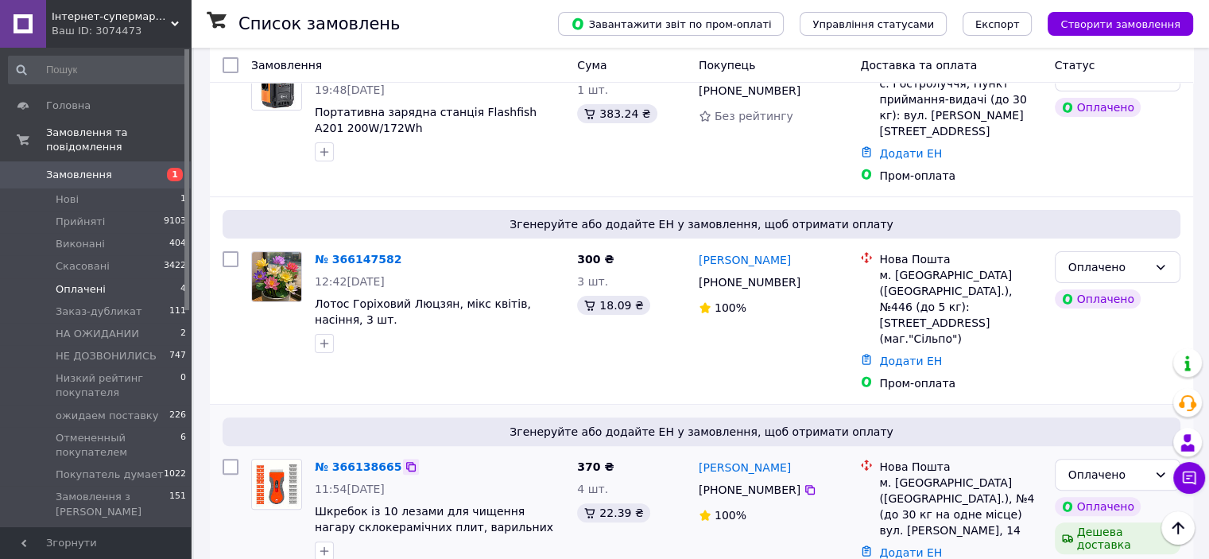
click at [406, 462] on icon at bounding box center [411, 467] width 10 height 10
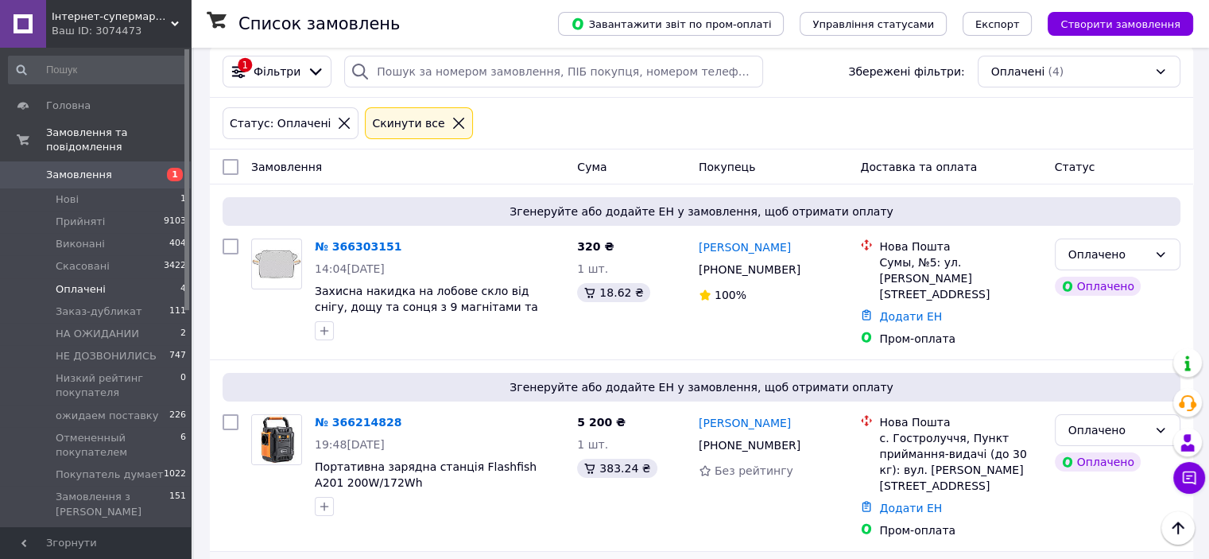
scroll to position [0, 0]
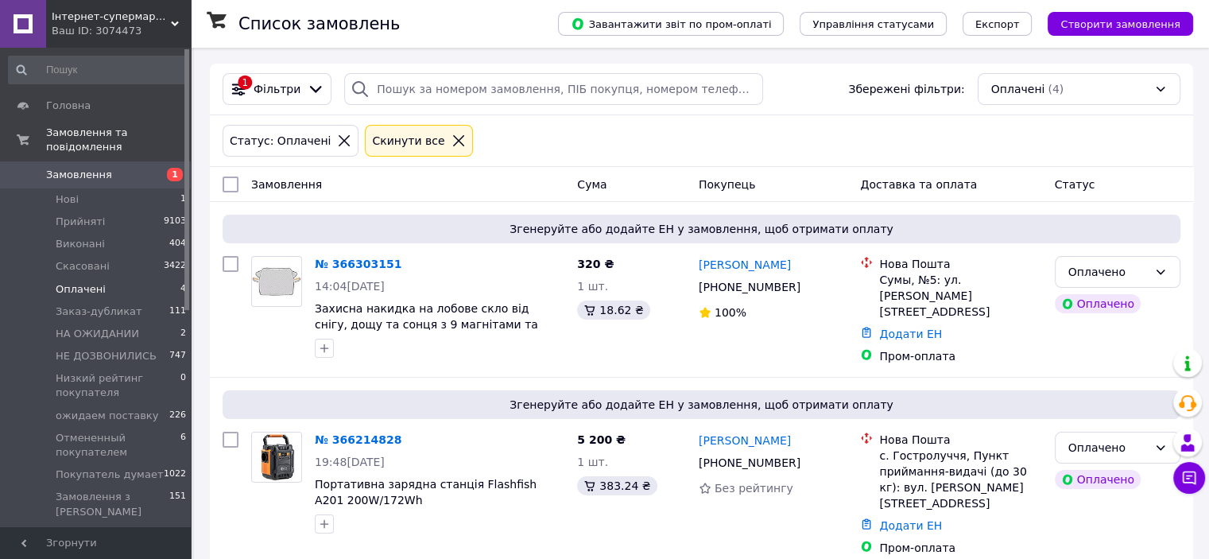
click at [339, 142] on icon at bounding box center [344, 140] width 11 height 11
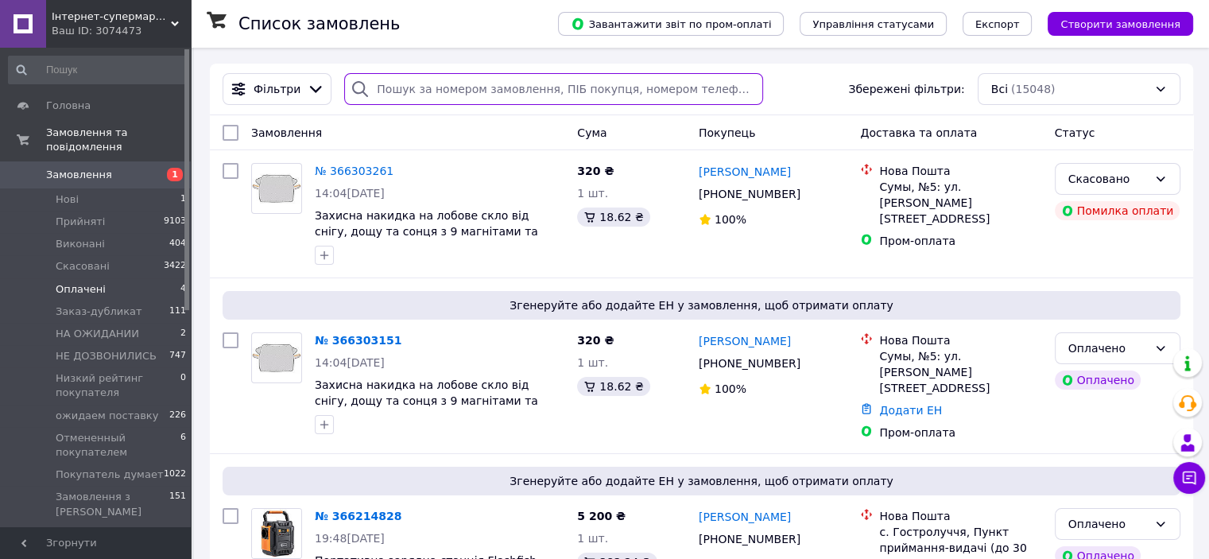
click at [399, 95] on input "search" at bounding box center [553, 89] width 419 height 32
paste input "365935764"
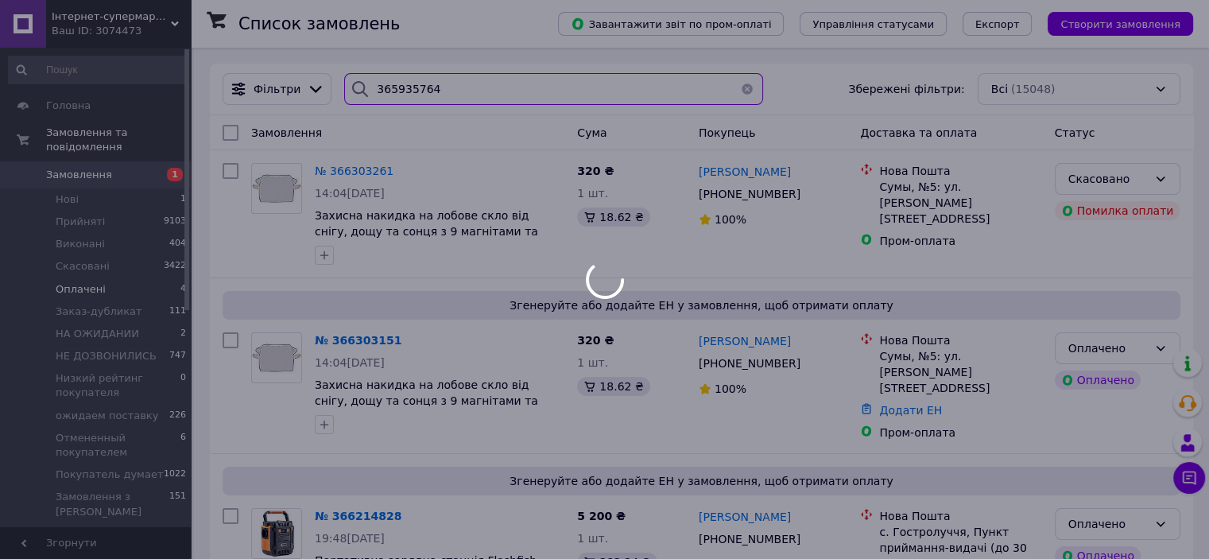
type input "365935764"
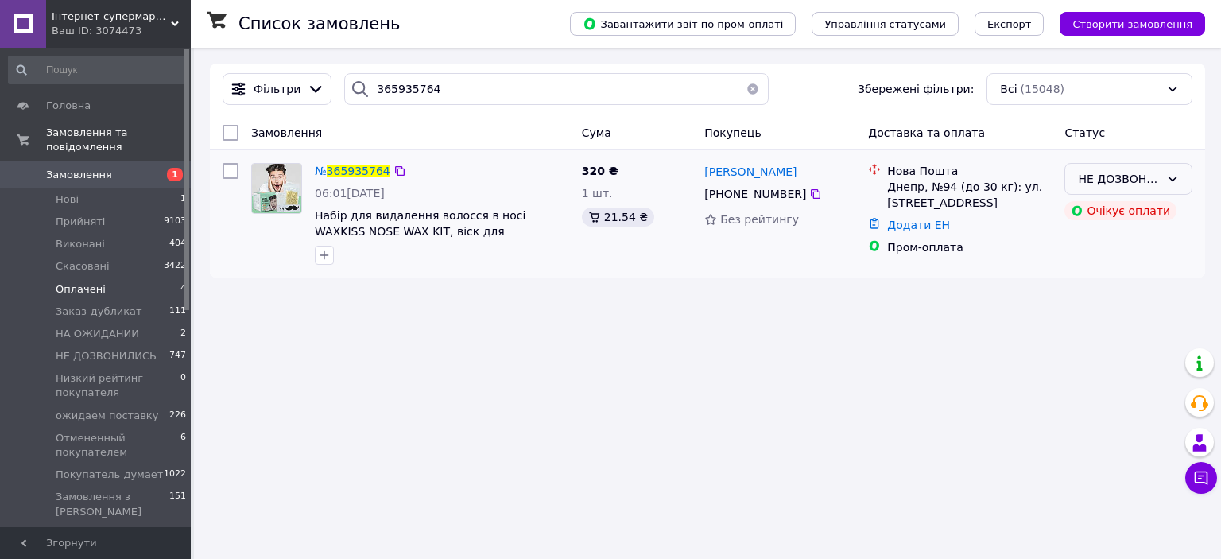
click at [1146, 180] on div "НЕ ДОЗВОНИЛИСЬ" at bounding box center [1119, 178] width 82 height 17
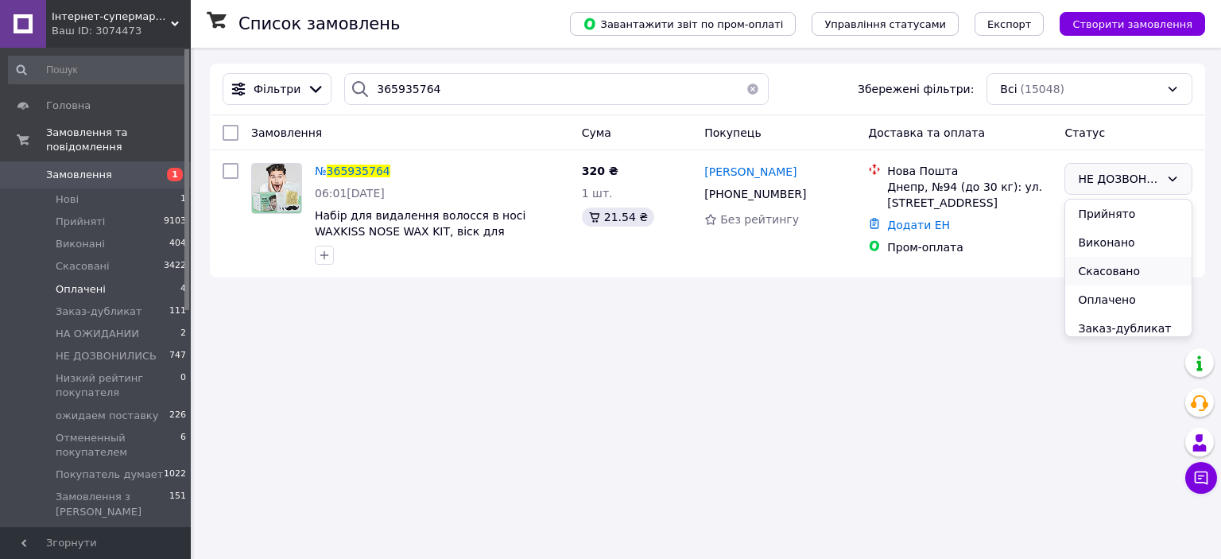
click at [1107, 269] on li "Скасовано" at bounding box center [1128, 271] width 126 height 29
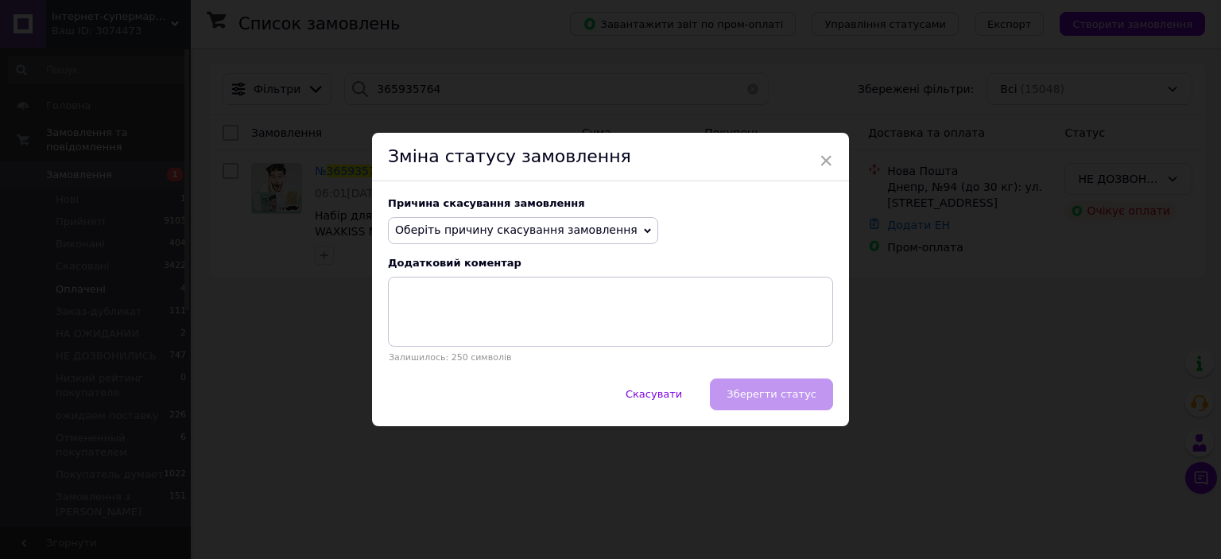
click at [553, 228] on span "Оберіть причину скасування замовлення" at bounding box center [516, 229] width 242 height 13
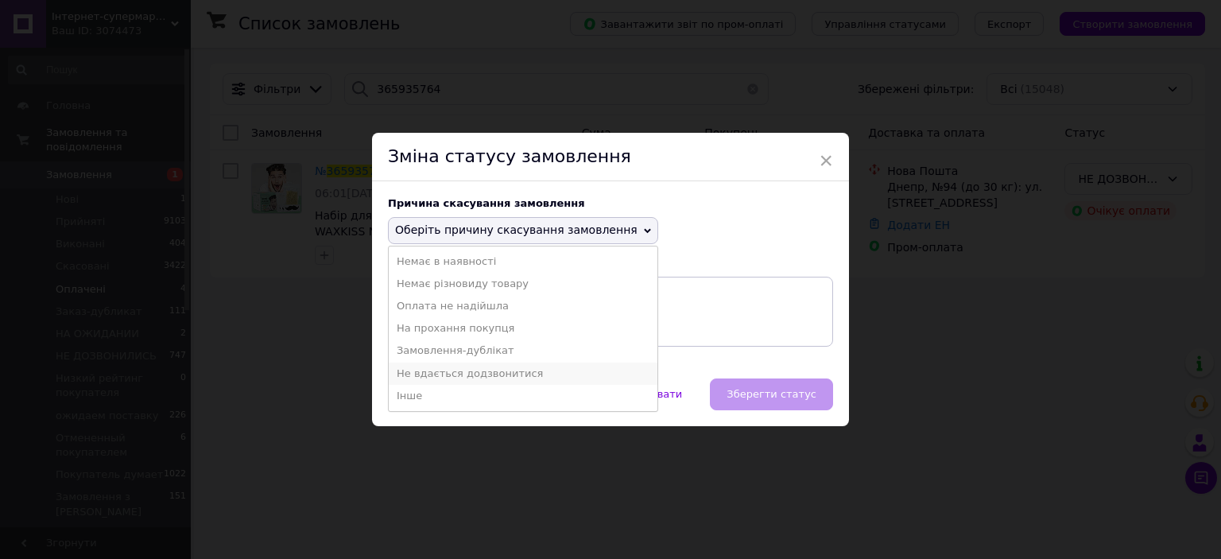
click at [442, 374] on li "Не вдається додзвонитися" at bounding box center [523, 374] width 269 height 22
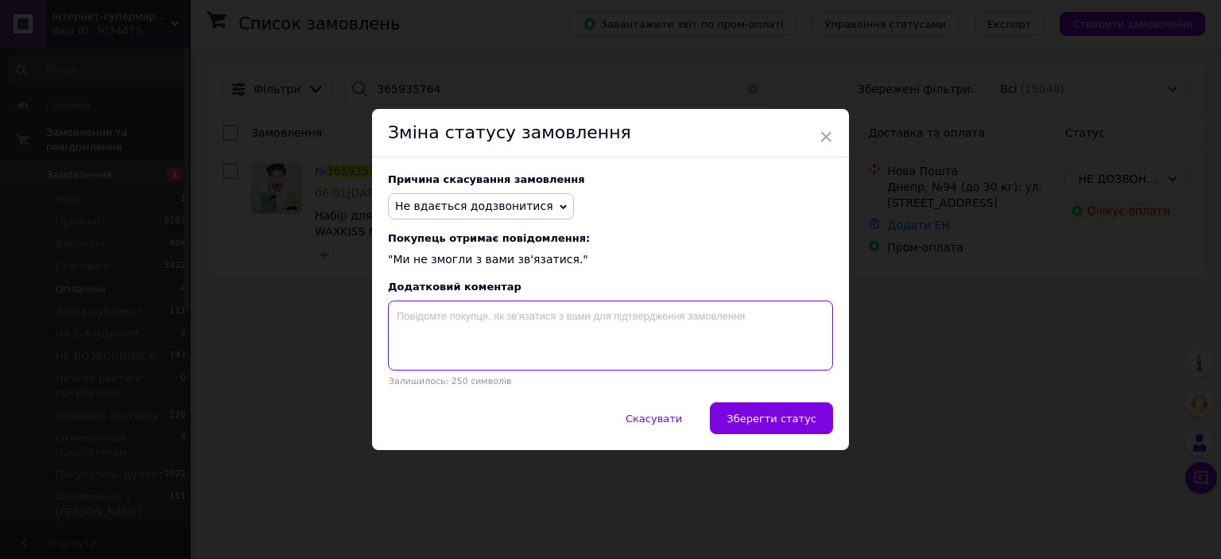
click at [477, 344] on textarea at bounding box center [610, 336] width 445 height 70
type textarea "не дозвонились"
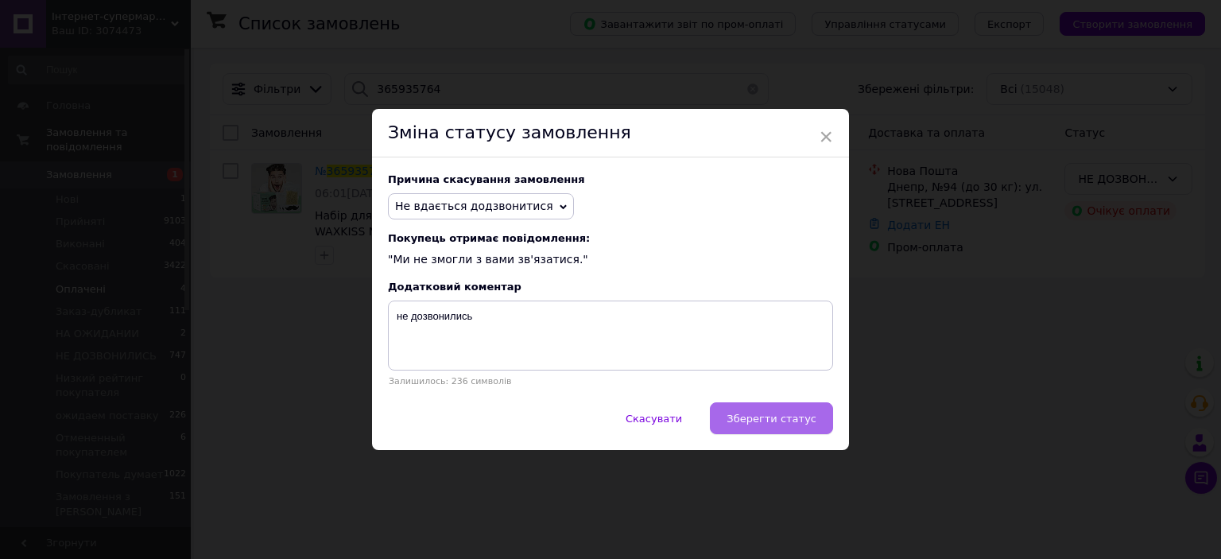
click at [789, 416] on span "Зберегти статус" at bounding box center [772, 419] width 90 height 12
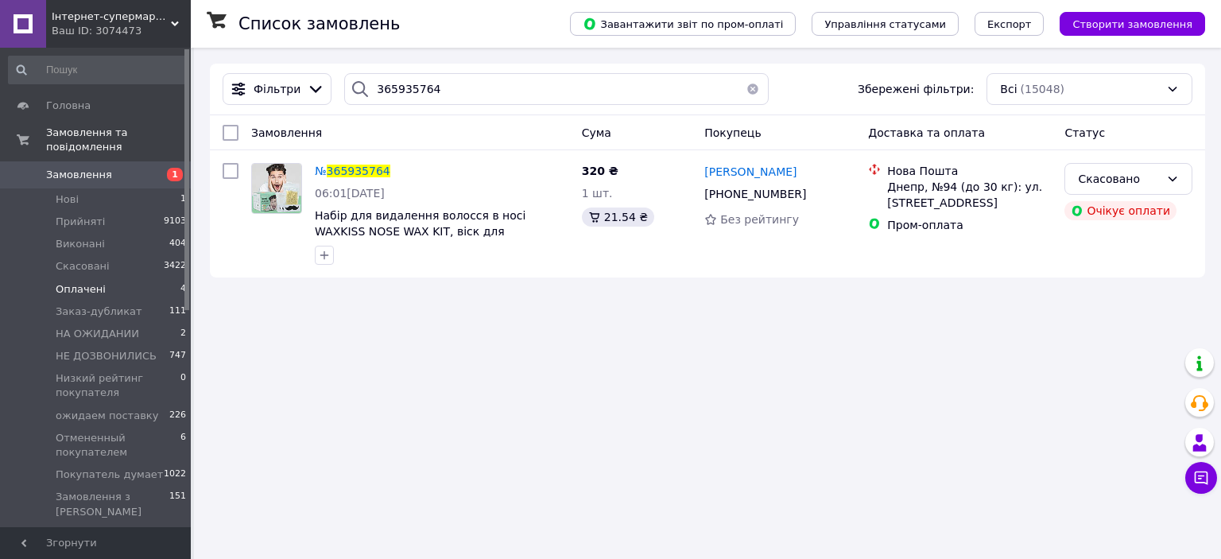
click at [92, 282] on span "Оплачені" at bounding box center [81, 289] width 50 height 14
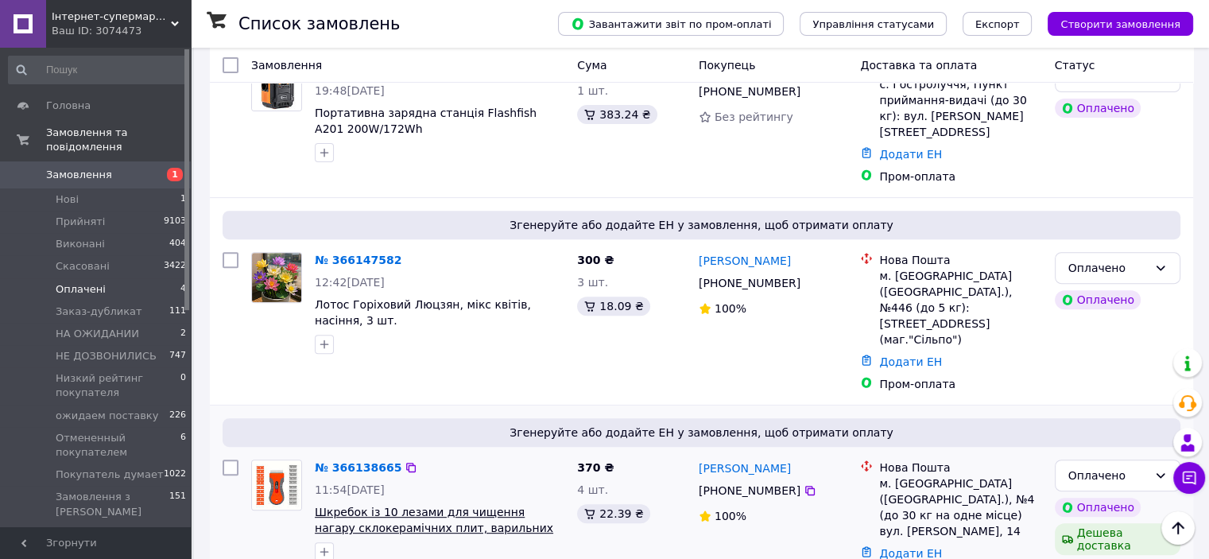
scroll to position [565, 0]
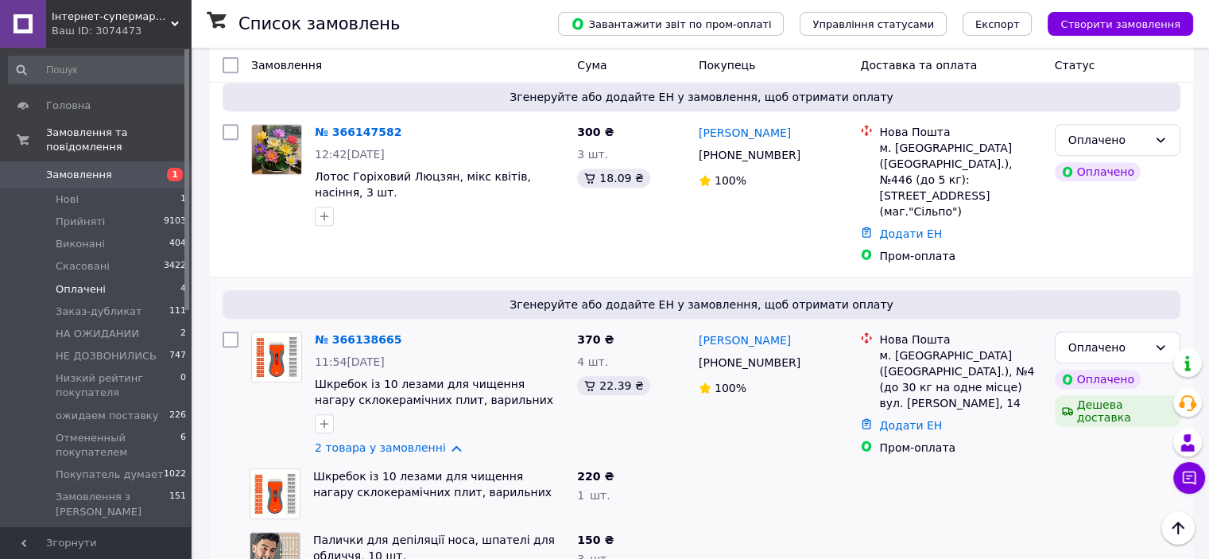
scroll to position [692, 0]
click at [405, 332] on icon at bounding box center [411, 338] width 13 height 13
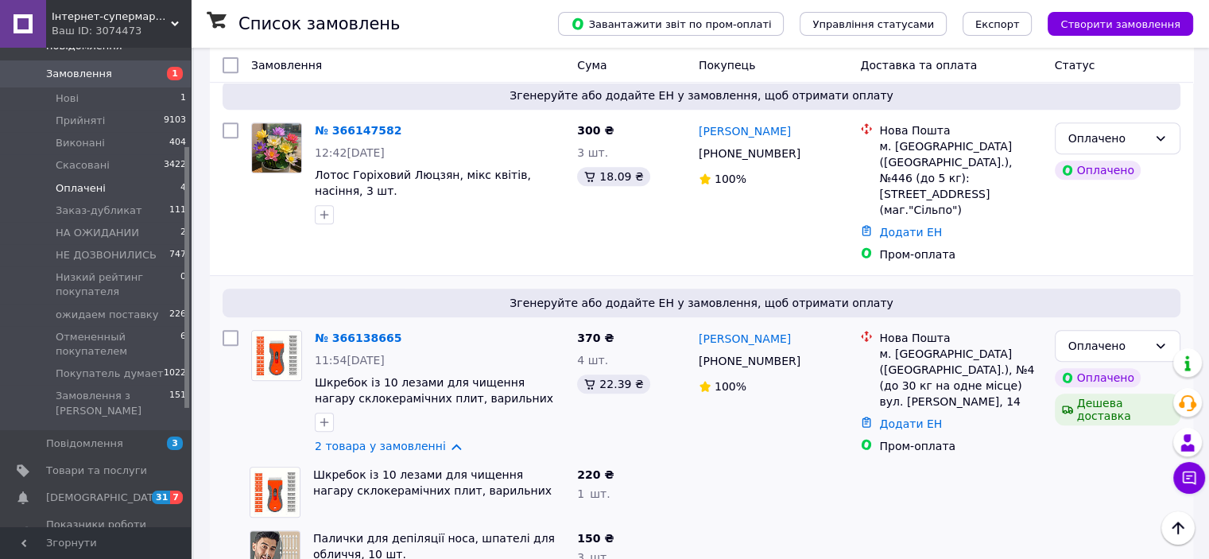
scroll to position [238, 0]
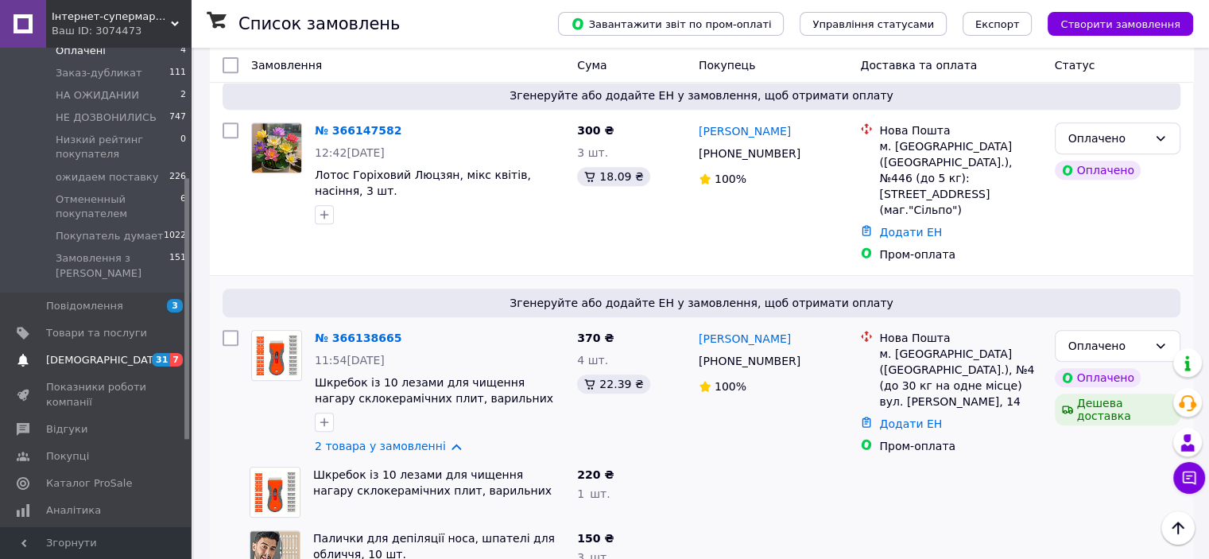
click at [93, 353] on span "[DEMOGRAPHIC_DATA]" at bounding box center [105, 360] width 118 height 14
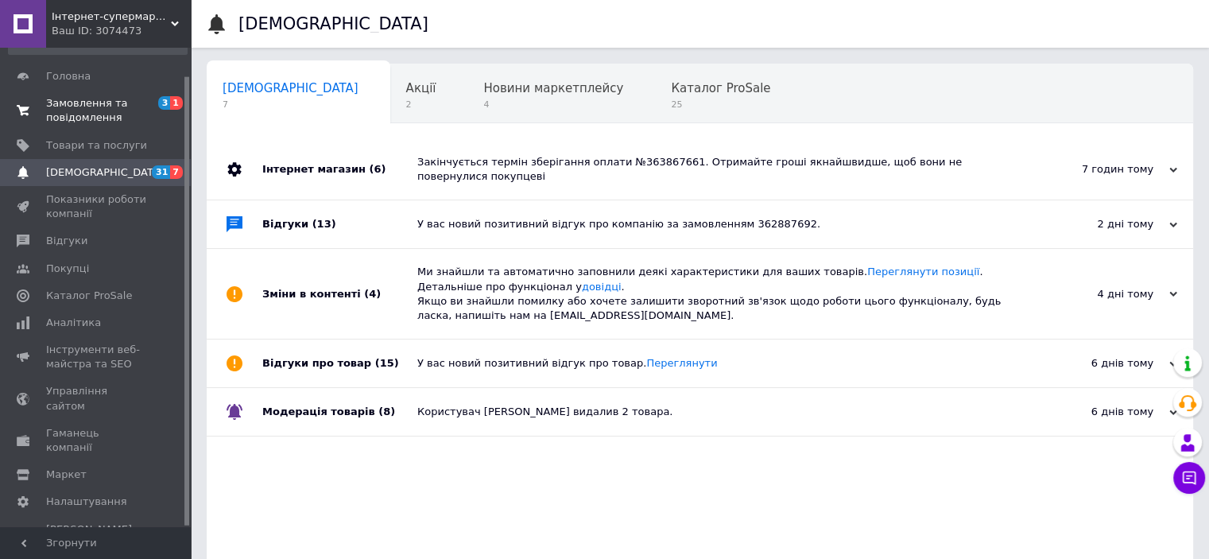
click at [65, 114] on span "Замовлення та повідомлення" at bounding box center [96, 110] width 101 height 29
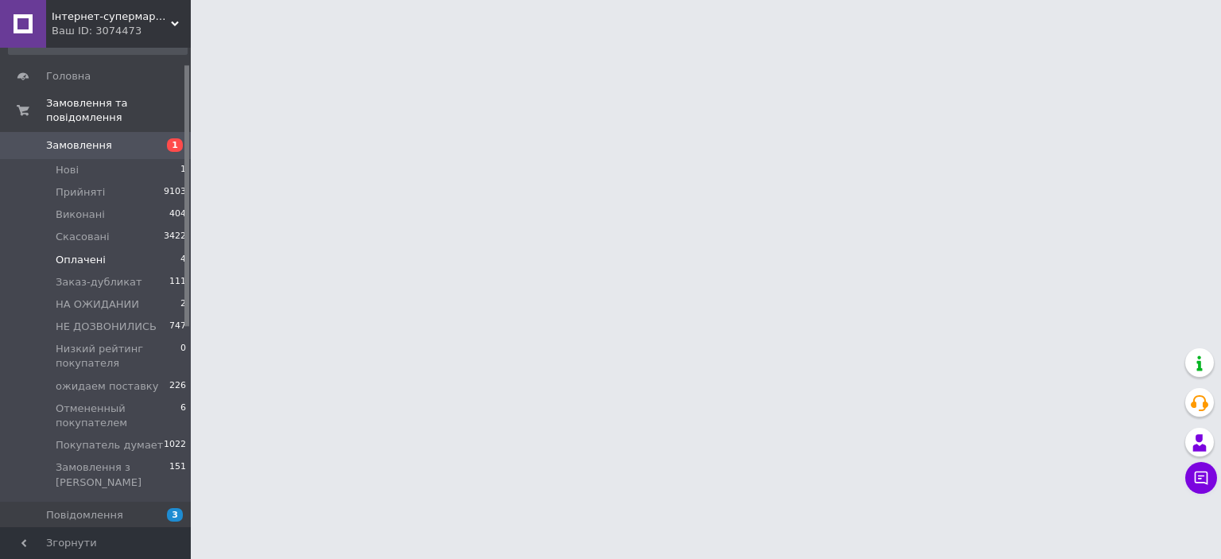
click at [64, 253] on span "Оплачені" at bounding box center [81, 260] width 50 height 14
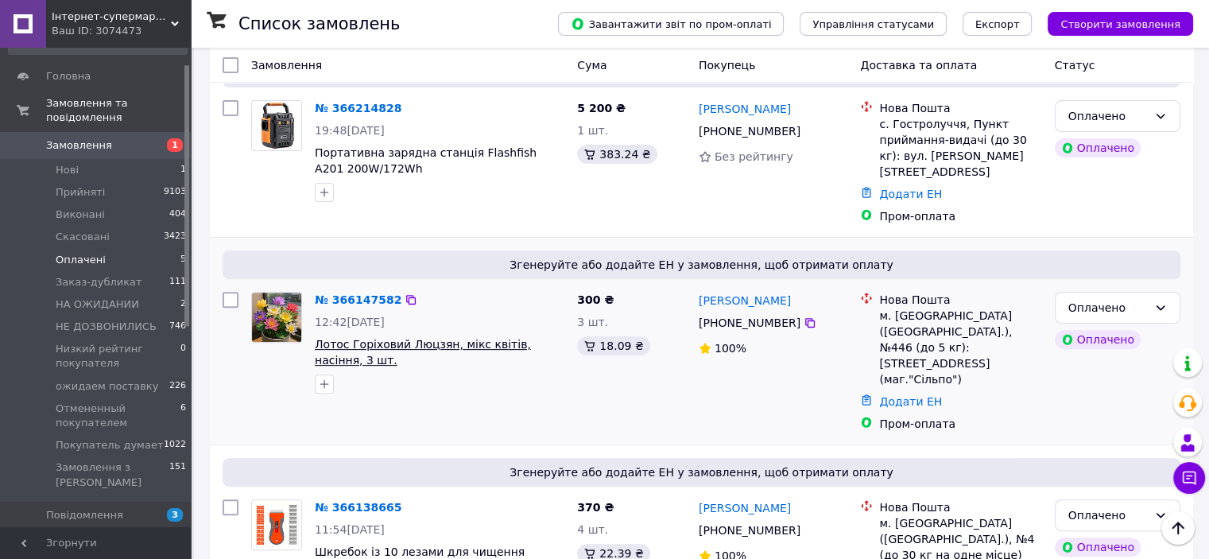
scroll to position [565, 0]
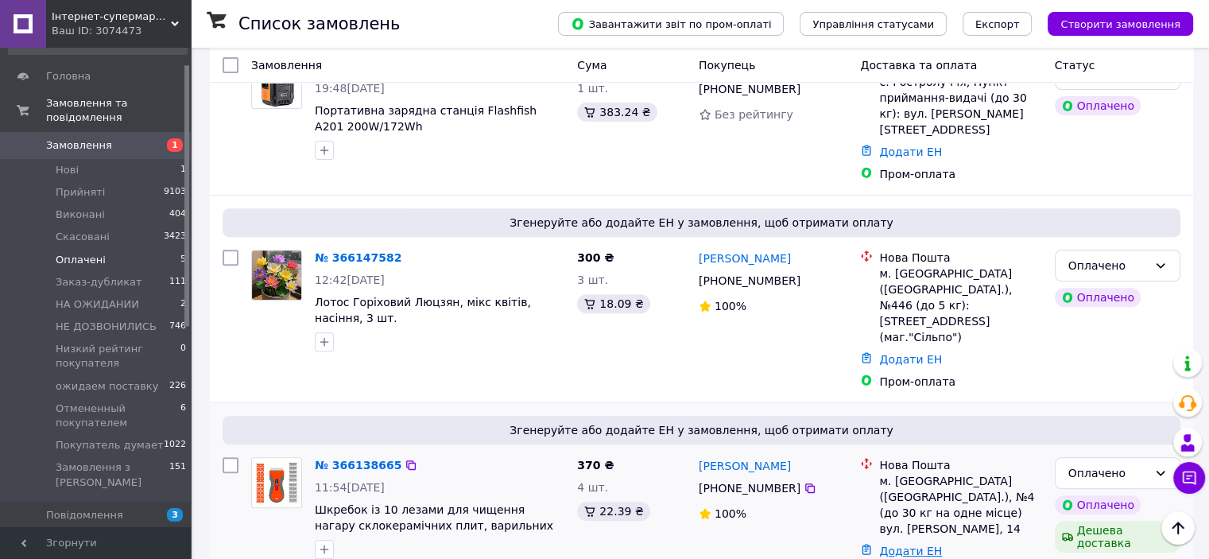
click at [920, 545] on link "Додати ЕН" at bounding box center [910, 551] width 63 height 13
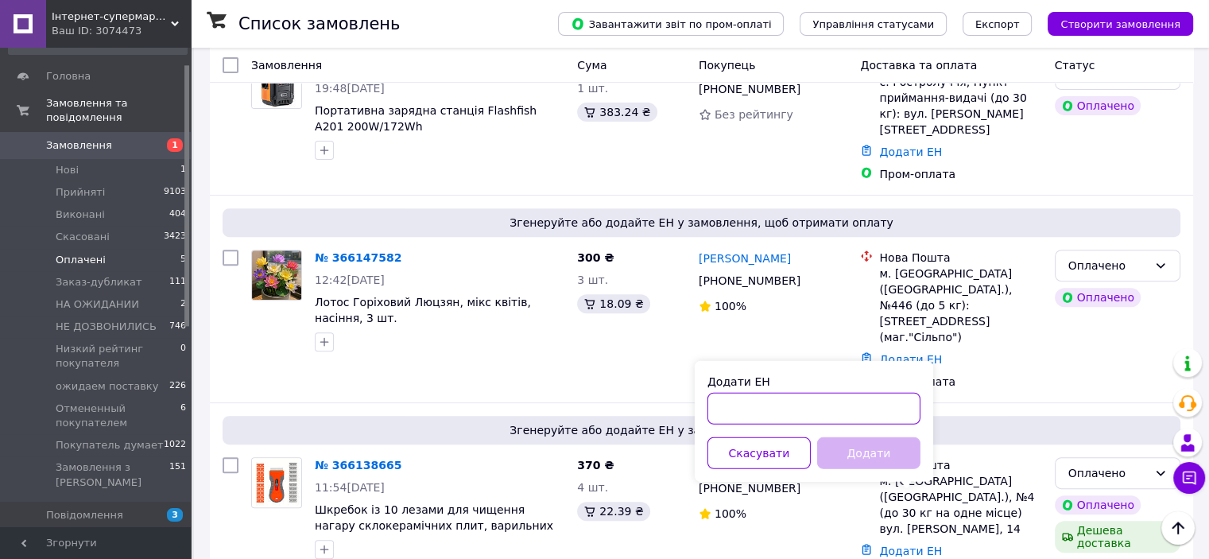
click at [781, 404] on input "Додати ЕН" at bounding box center [814, 409] width 213 height 32
paste input "20451269170720"
type input "20451269170720"
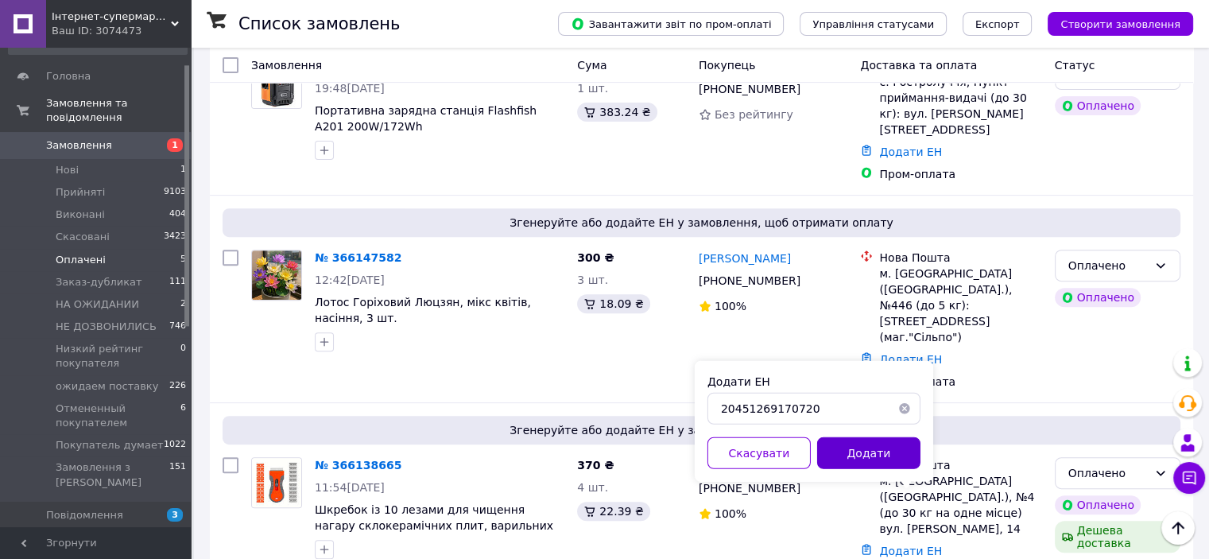
click at [845, 448] on button "Додати" at bounding box center [868, 453] width 103 height 32
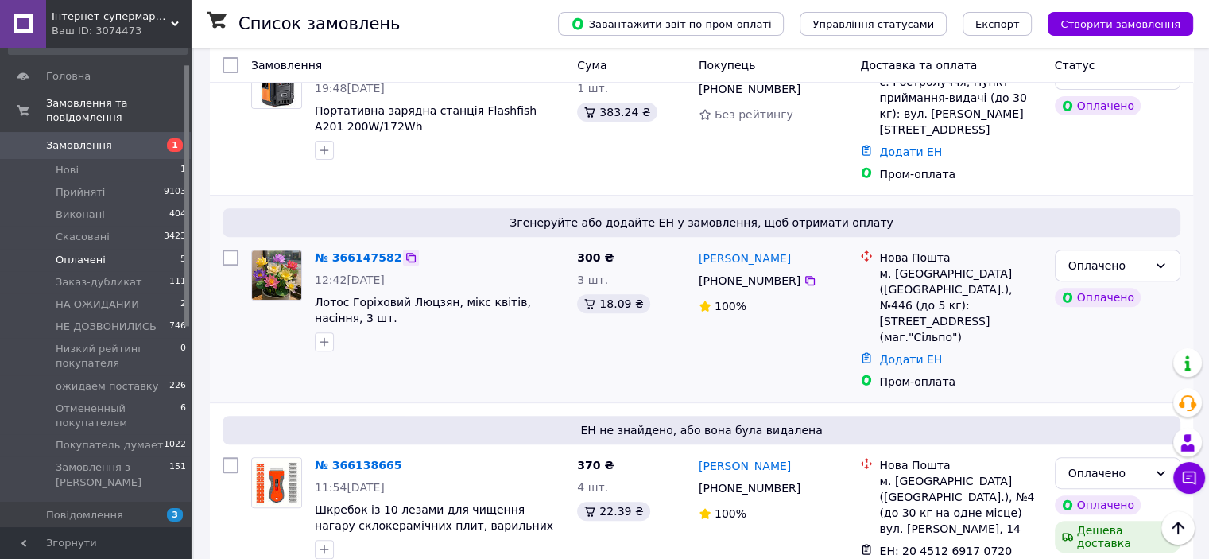
click at [405, 251] on icon at bounding box center [411, 257] width 13 height 13
click at [901, 353] on link "Додати ЕН" at bounding box center [910, 359] width 63 height 13
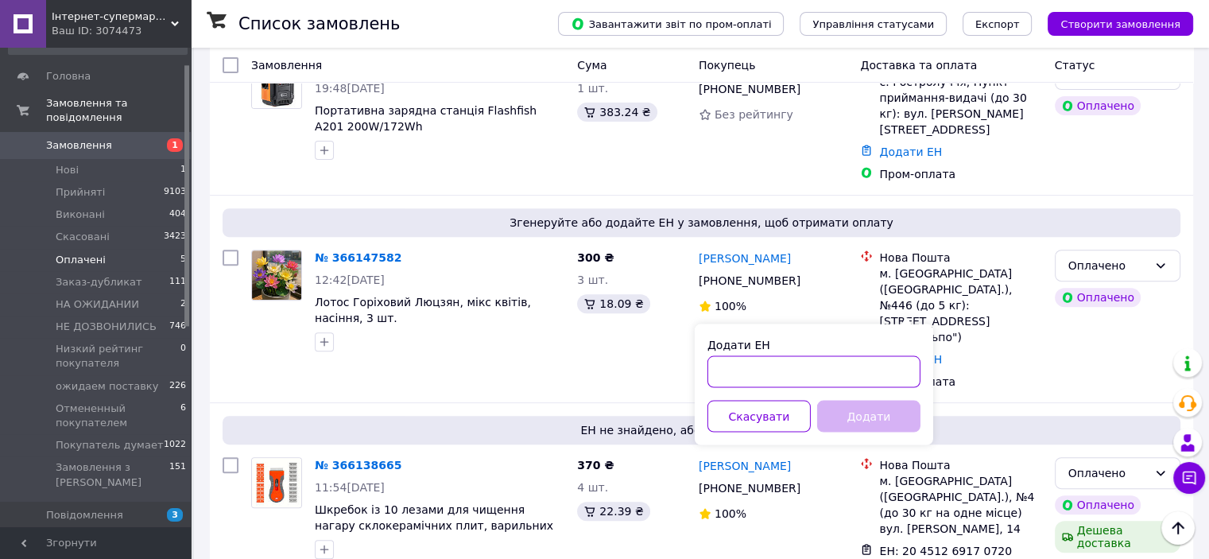
click at [846, 374] on input "Додати ЕН" at bounding box center [814, 371] width 213 height 32
paste input "20451269149939"
type input "20451269149939"
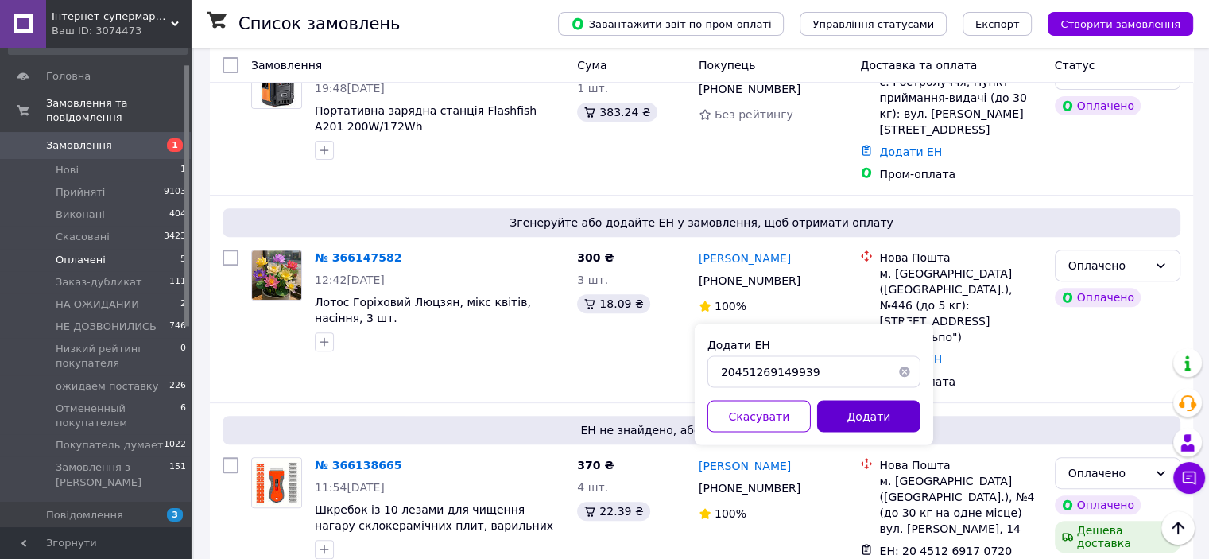
click at [871, 422] on button "Додати" at bounding box center [868, 416] width 103 height 32
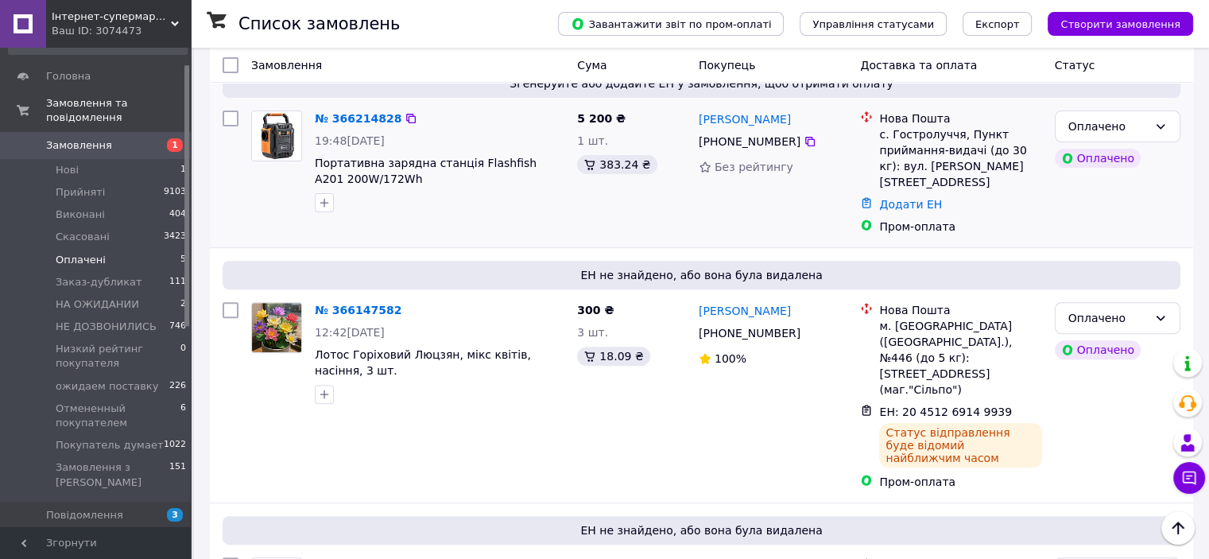
scroll to position [486, 0]
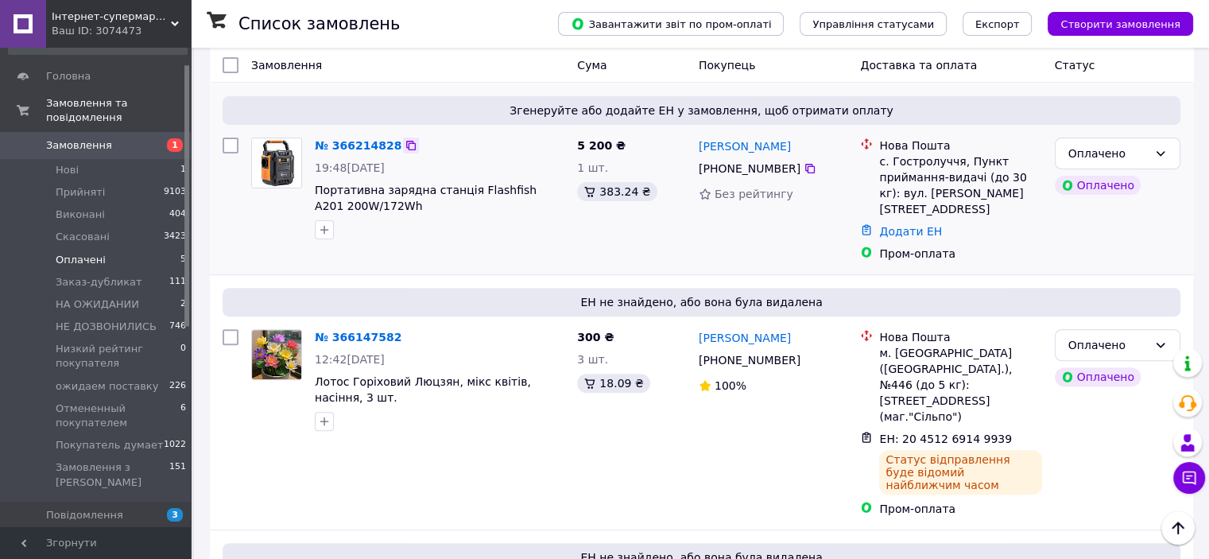
click at [405, 142] on icon at bounding box center [411, 145] width 13 height 13
click at [897, 225] on link "Додати ЕН" at bounding box center [910, 231] width 63 height 13
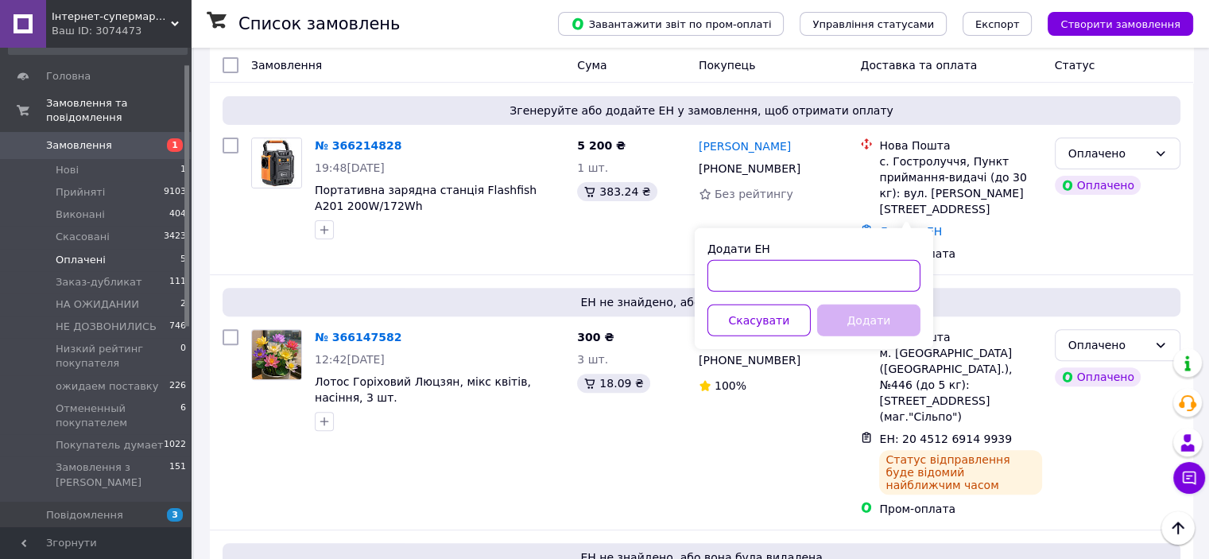
click at [848, 281] on input "Додати ЕН" at bounding box center [814, 276] width 213 height 32
paste input "20451269057053"
type input "20451269057053"
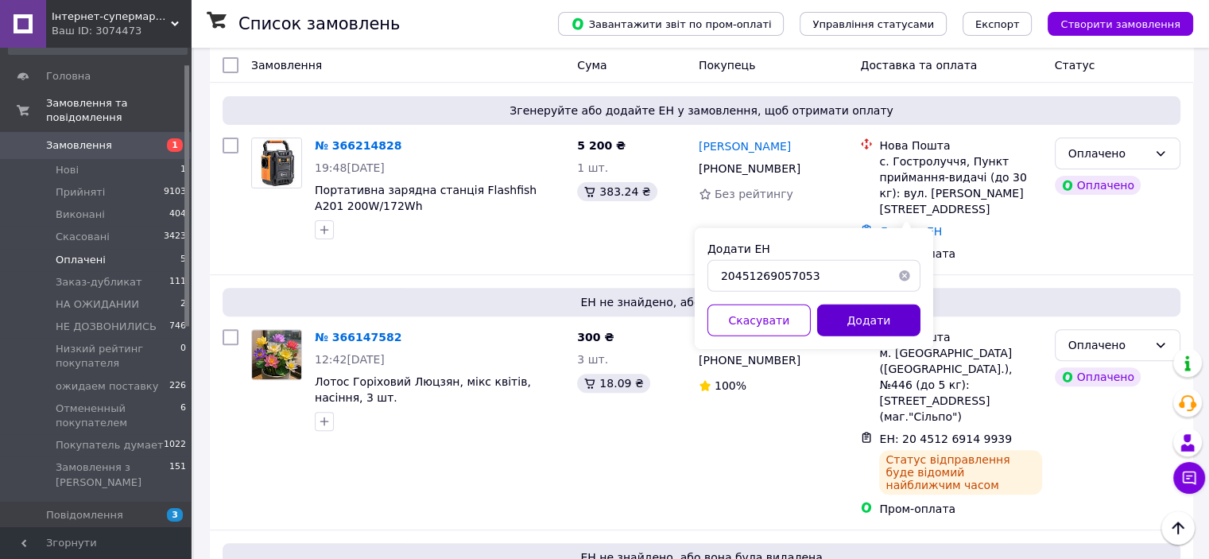
click at [862, 328] on button "Додати" at bounding box center [868, 320] width 103 height 32
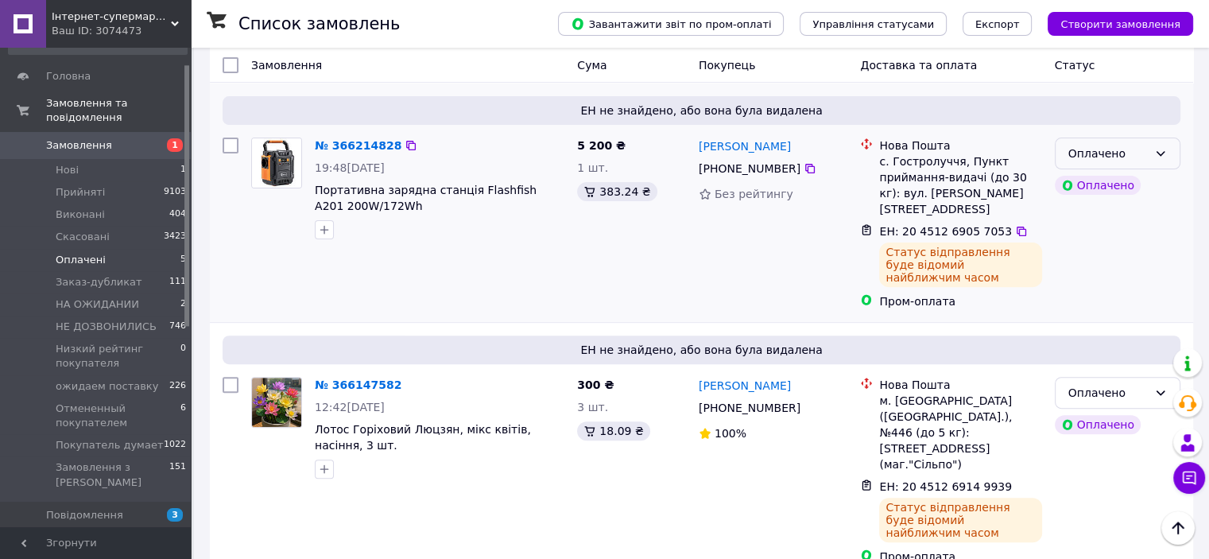
click at [1142, 150] on div "Оплачено" at bounding box center [1107, 153] width 79 height 17
click at [1126, 177] on li "Прийнято" at bounding box center [1117, 183] width 124 height 29
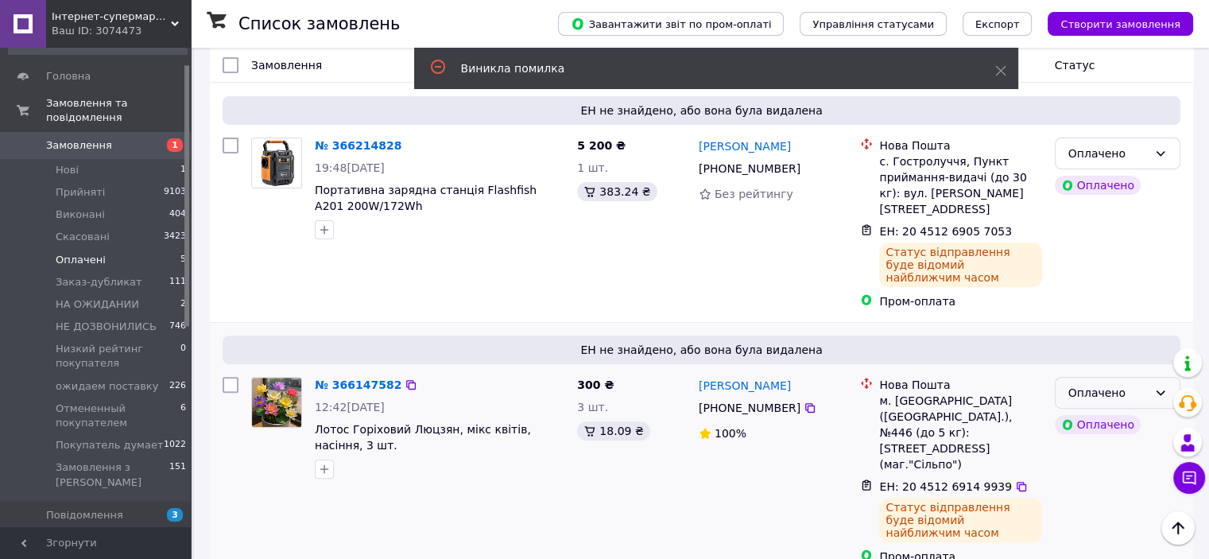
click at [1119, 377] on div "Оплачено" at bounding box center [1118, 393] width 126 height 32
click at [1086, 397] on li "Прийнято" at bounding box center [1117, 393] width 124 height 29
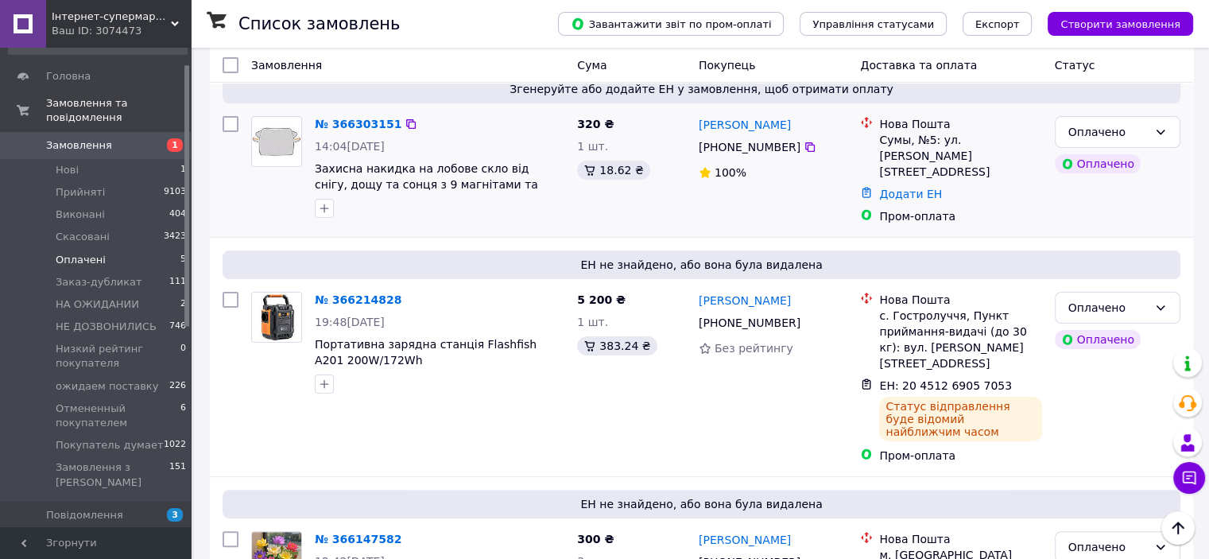
scroll to position [350, 0]
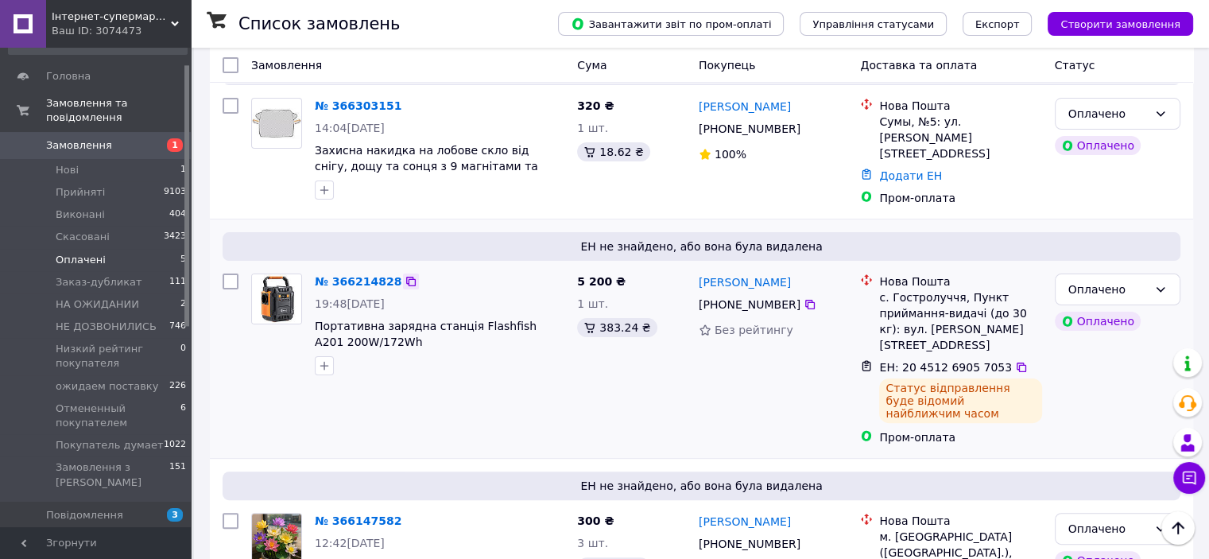
click at [405, 279] on icon at bounding box center [411, 281] width 13 height 13
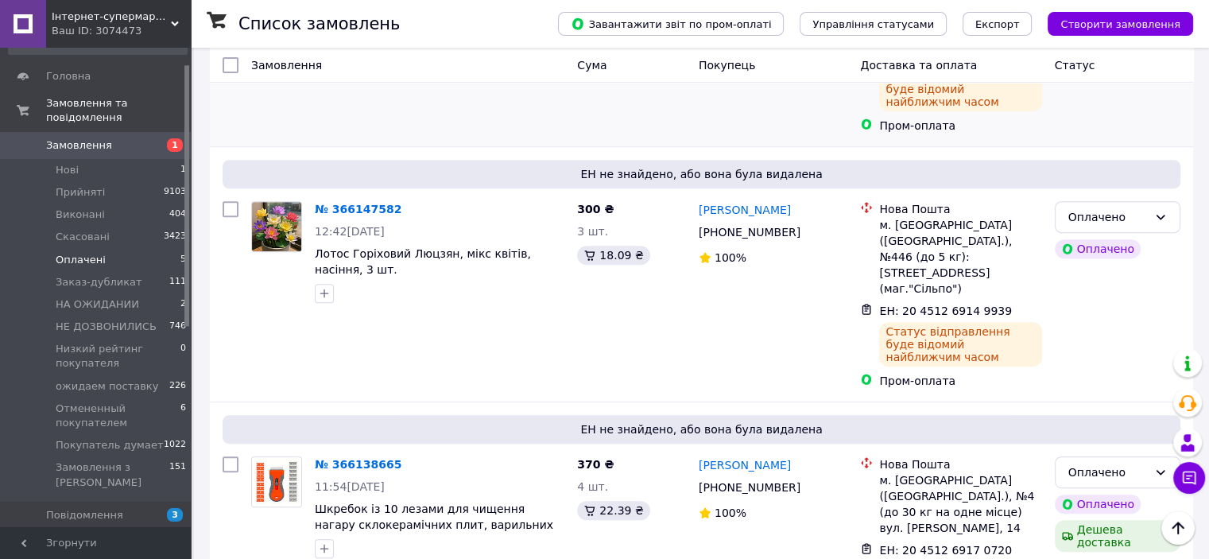
scroll to position [668, 0]
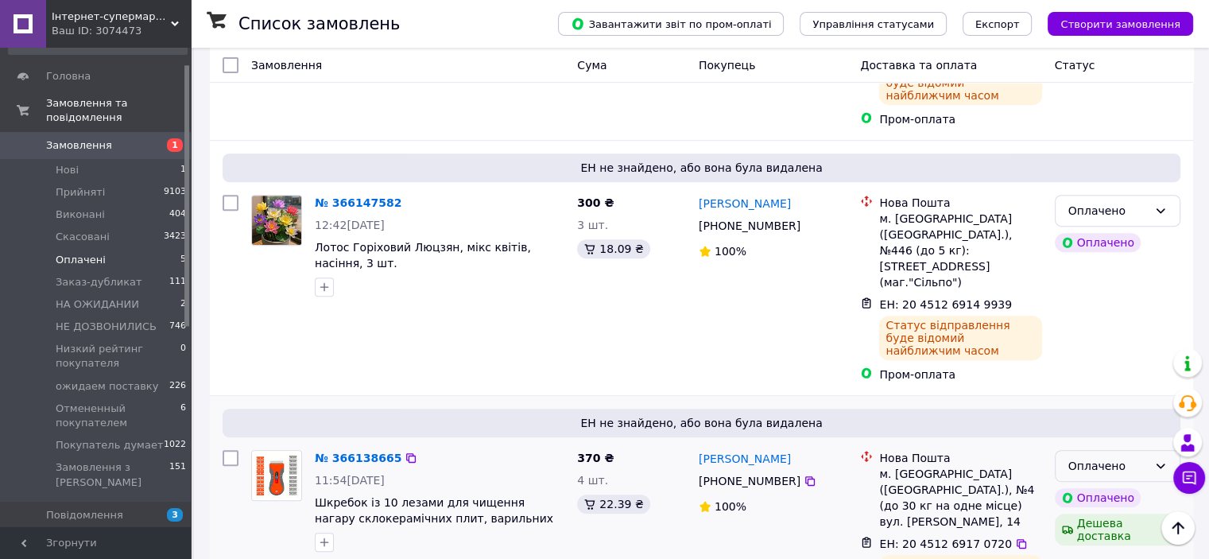
click at [1135, 450] on div "Оплачено" at bounding box center [1118, 466] width 126 height 32
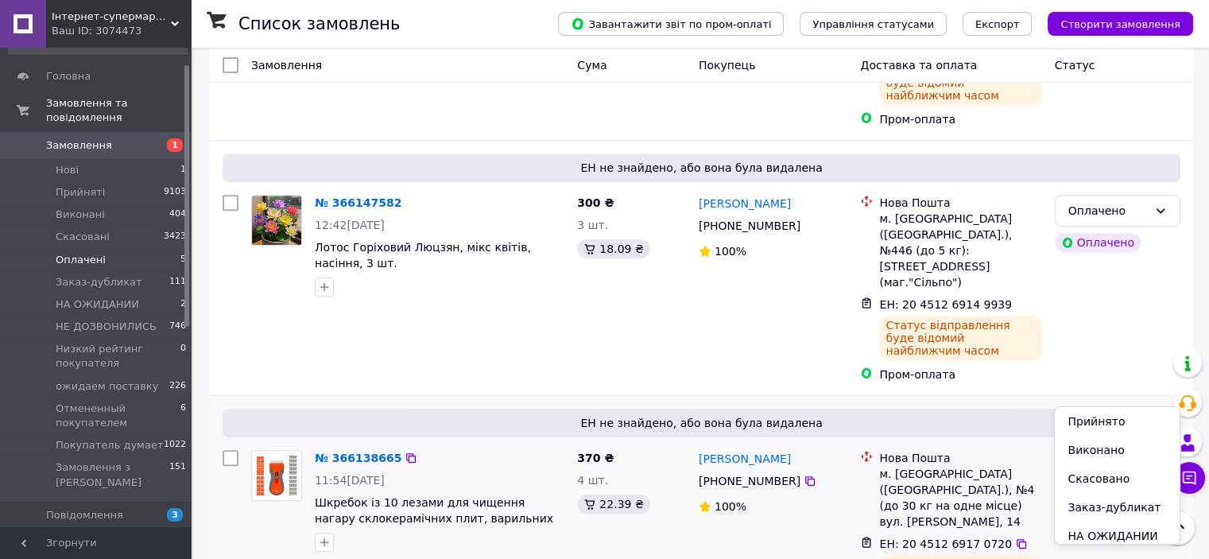
click at [1136, 457] on div "Оплачено" at bounding box center [1107, 465] width 79 height 17
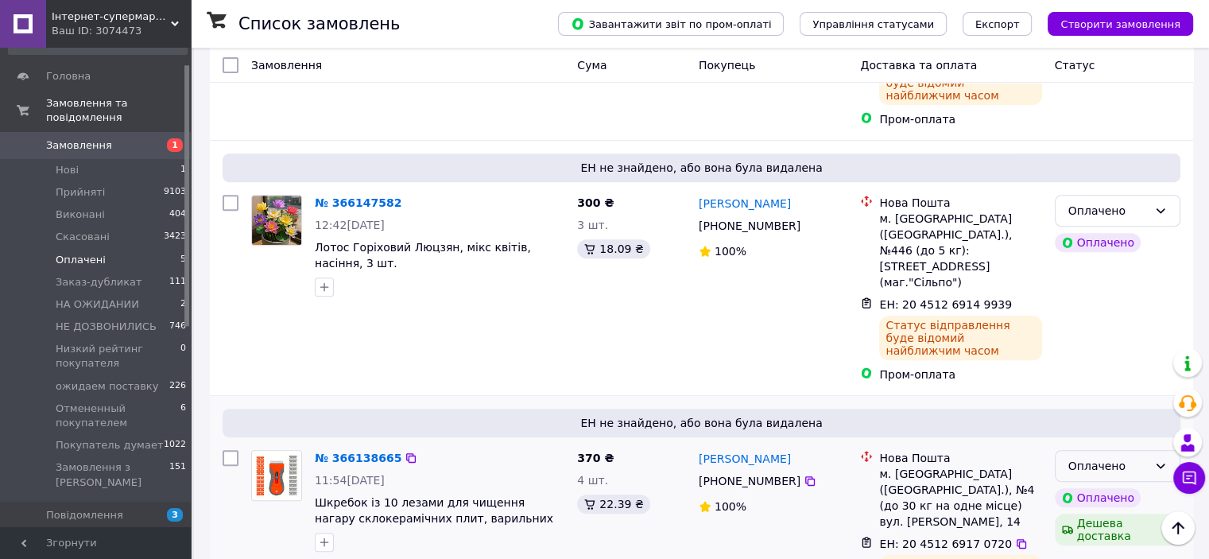
click at [1078, 457] on div "Оплачено" at bounding box center [1107, 465] width 79 height 17
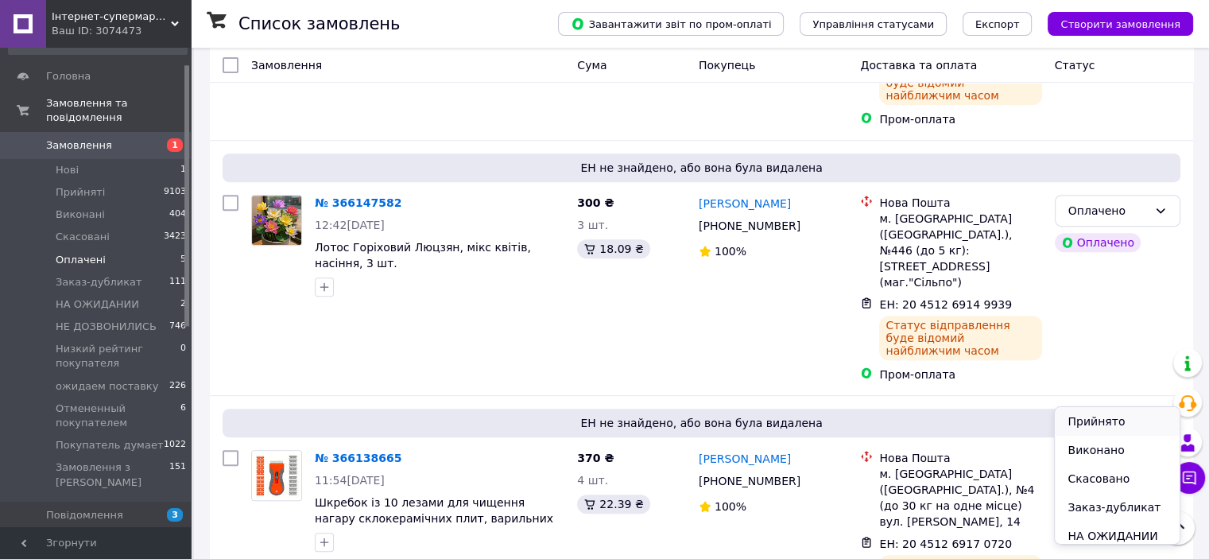
click at [1081, 415] on li "Прийнято" at bounding box center [1117, 421] width 124 height 29
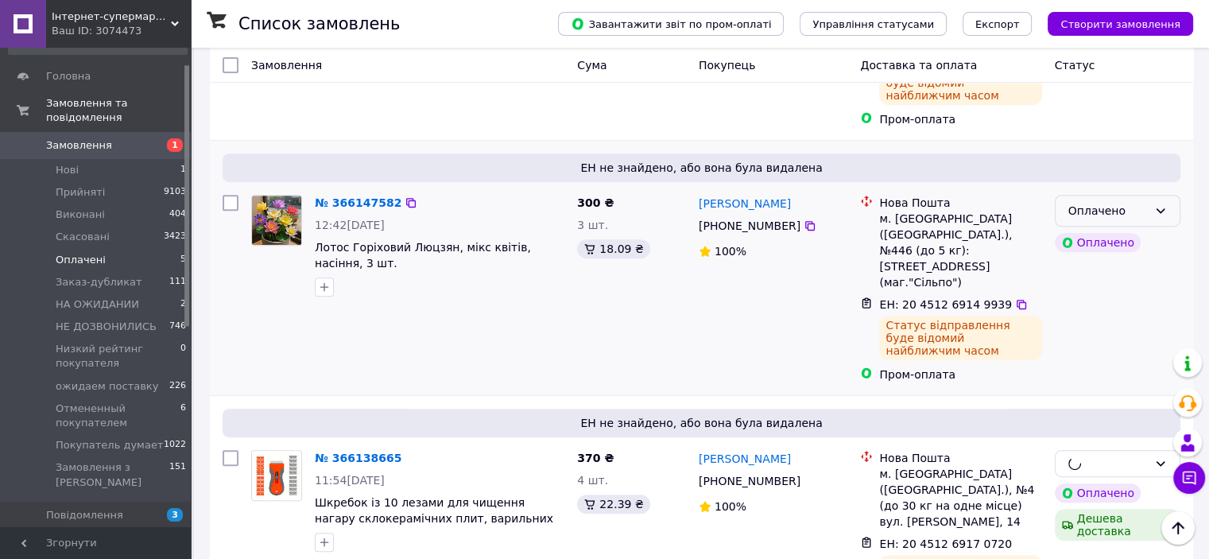
click at [1118, 202] on div "Оплачено" at bounding box center [1107, 210] width 79 height 17
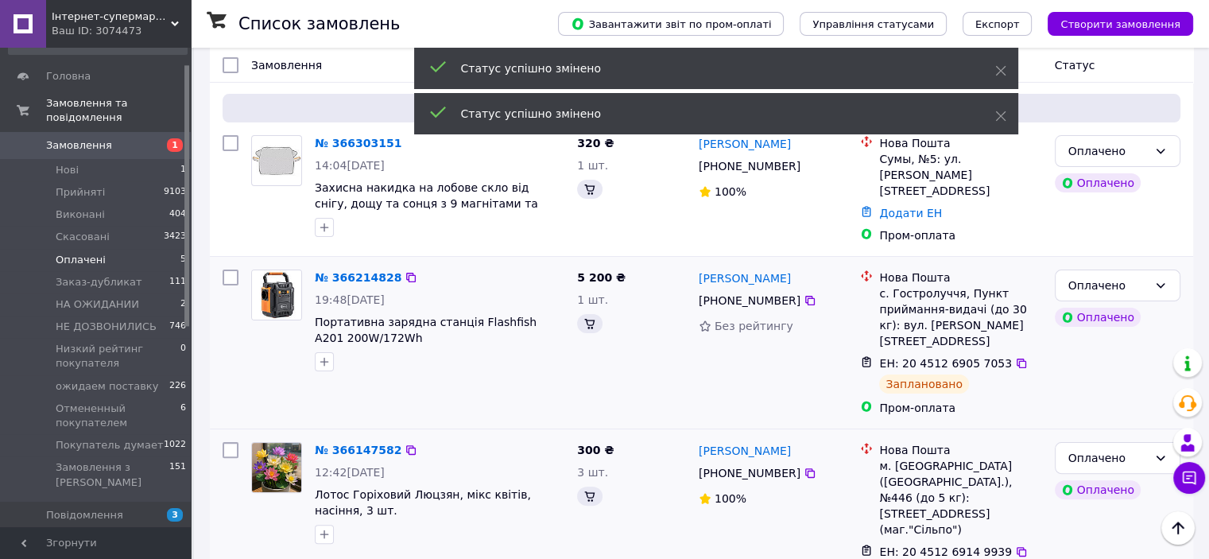
scroll to position [219, 0]
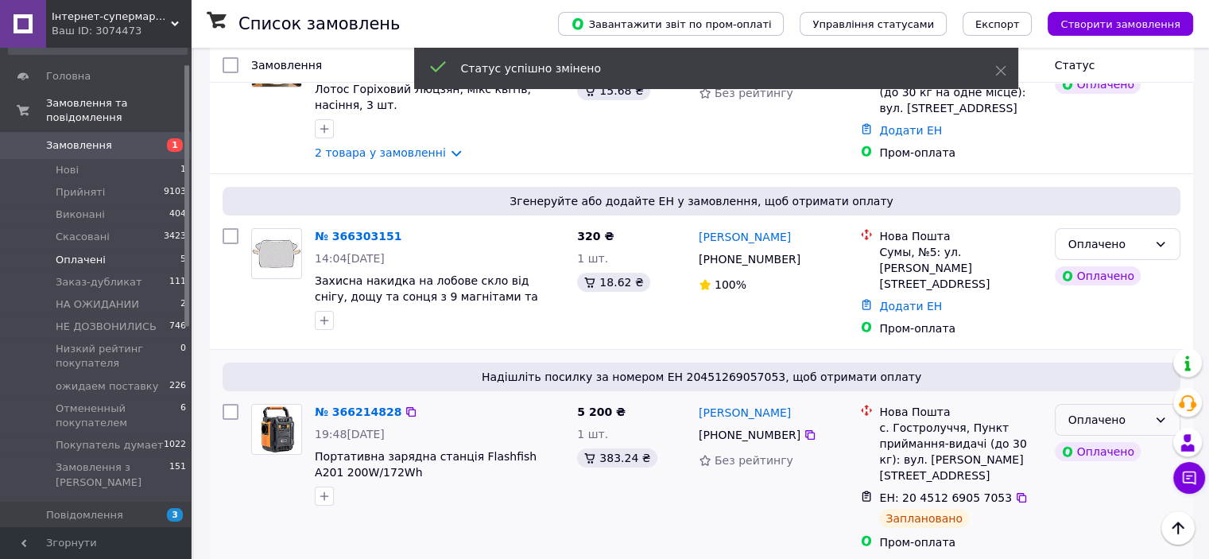
click at [1137, 413] on div "Оплачено" at bounding box center [1107, 419] width 79 height 17
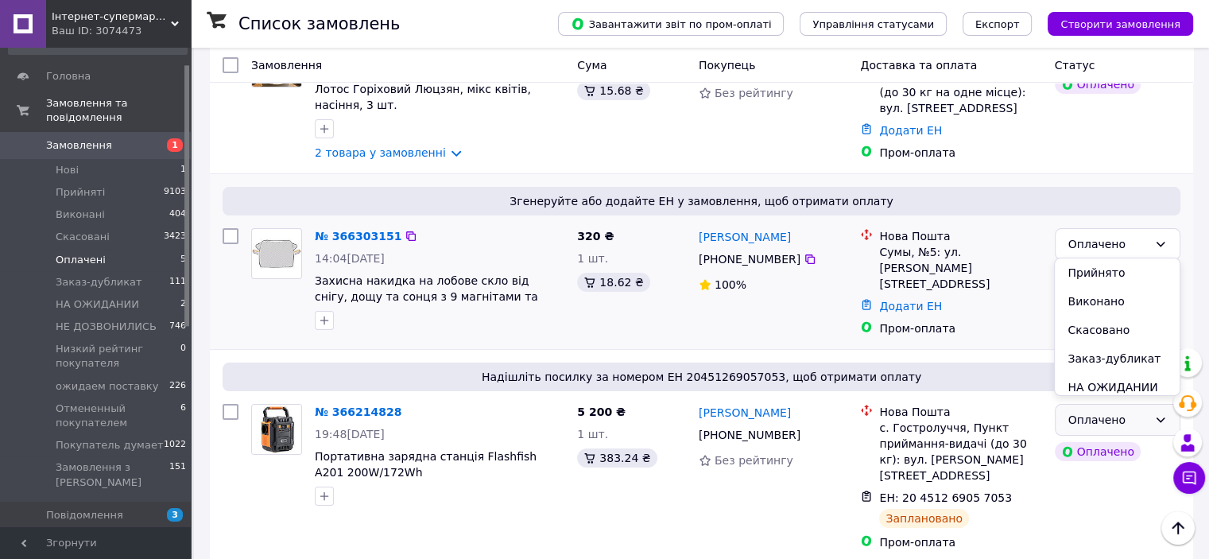
click at [1097, 268] on li "Прийнято" at bounding box center [1117, 272] width 124 height 29
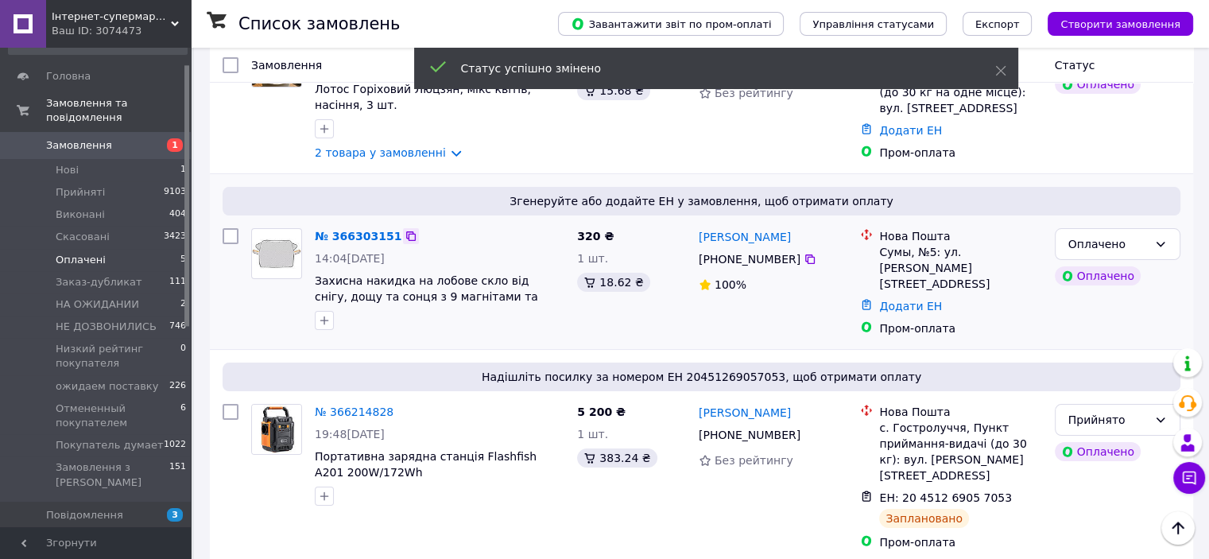
click at [405, 238] on icon at bounding box center [411, 236] width 13 height 13
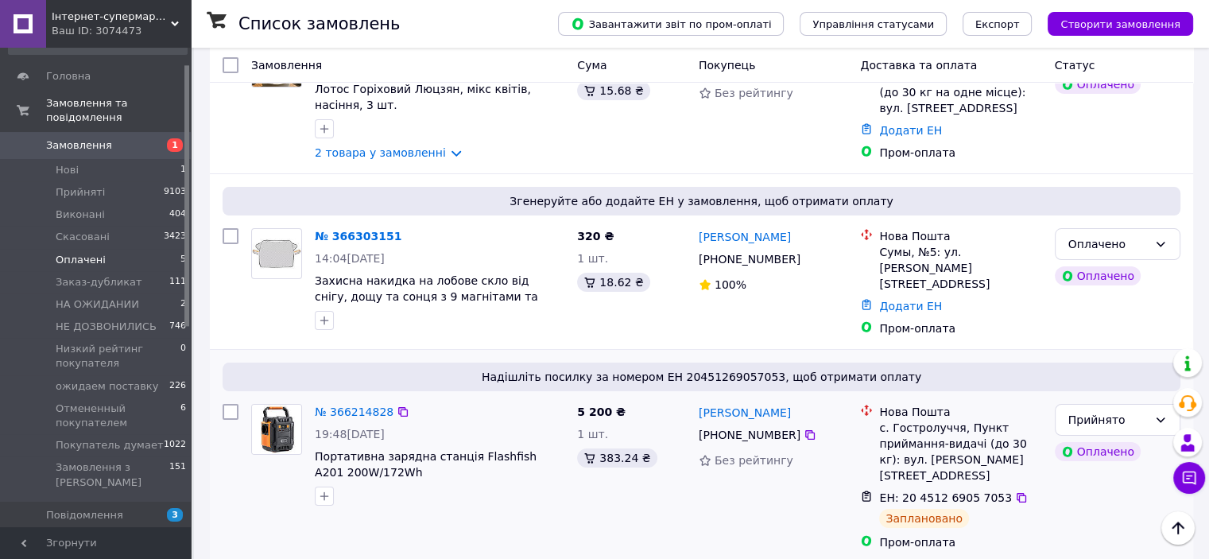
click at [334, 520] on div "№ 366214828 19:48, 11.10.2025 Портативна зарядна станція Flashfish A201 200W/17…" at bounding box center [408, 476] width 326 height 159
click at [891, 300] on link "Додати ЕН" at bounding box center [910, 306] width 63 height 13
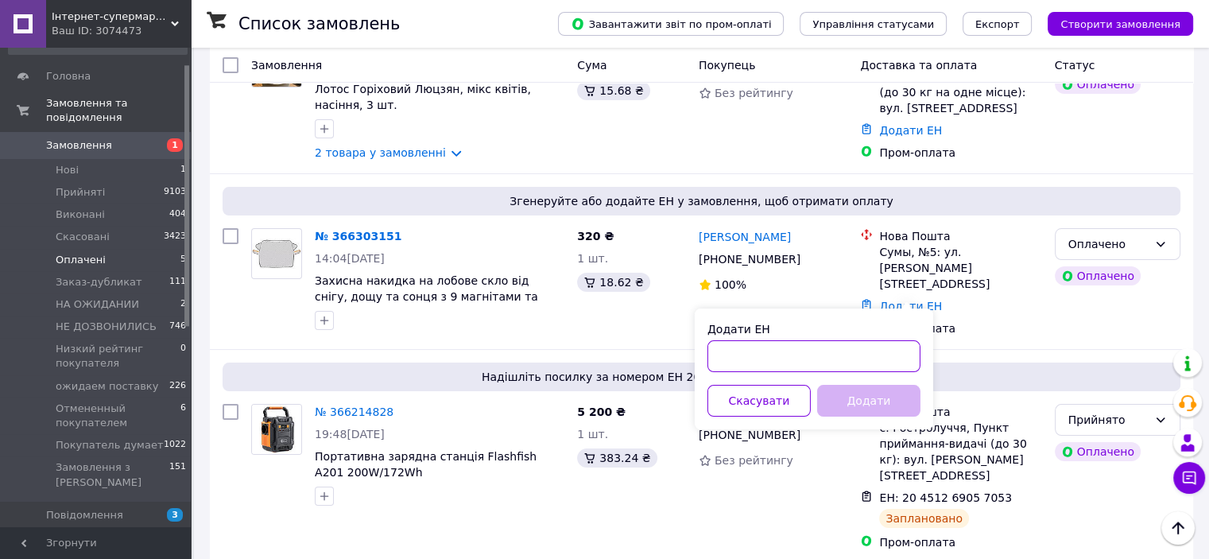
click at [794, 365] on input "Додати ЕН" at bounding box center [814, 356] width 213 height 32
paste input "20451269185726"
type input "20451269185726"
click at [874, 409] on button "Додати" at bounding box center [868, 401] width 103 height 32
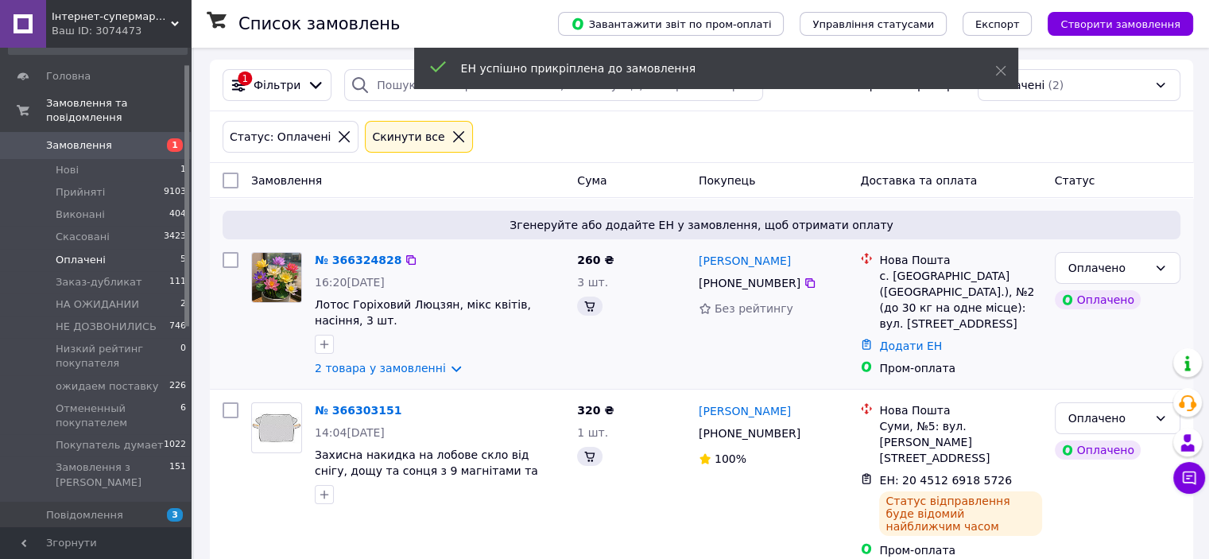
scroll to position [45, 0]
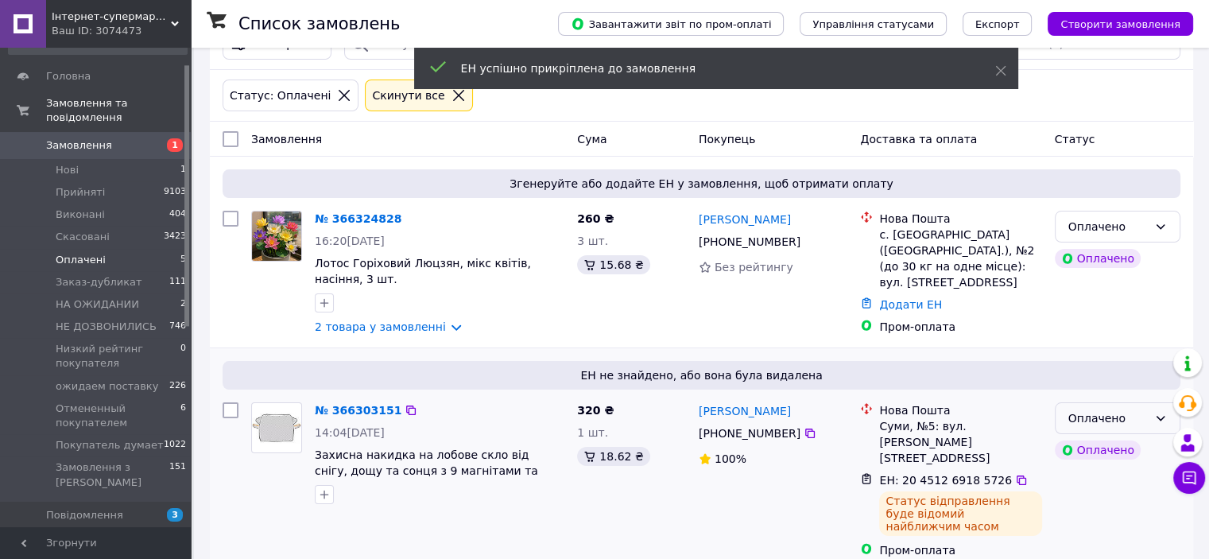
click at [1091, 416] on div "Оплачено" at bounding box center [1107, 417] width 79 height 17
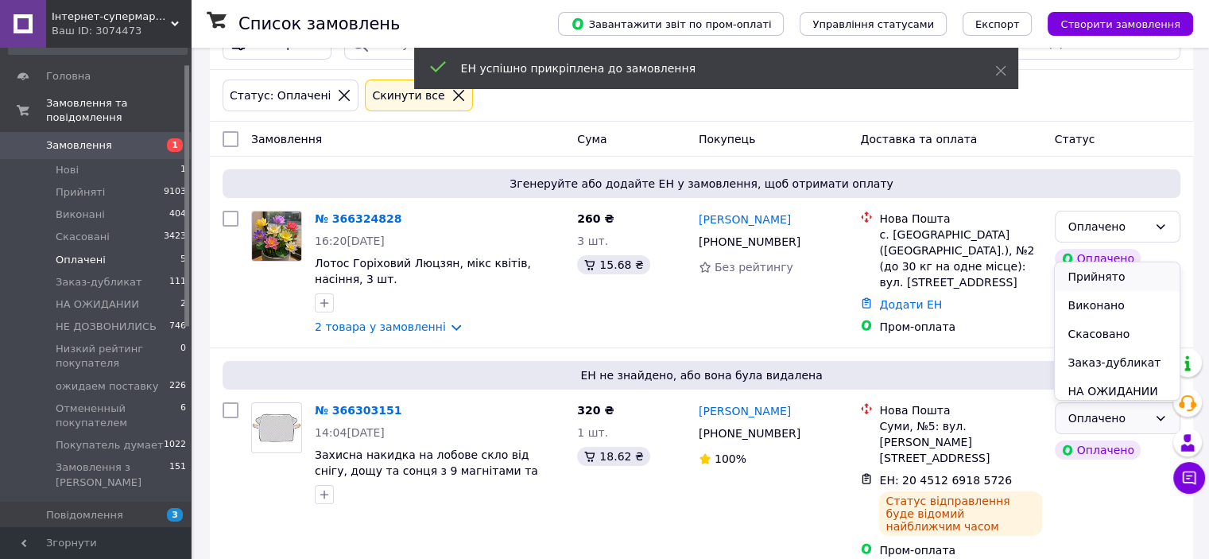
click at [1107, 277] on li "Прийнято" at bounding box center [1117, 276] width 124 height 29
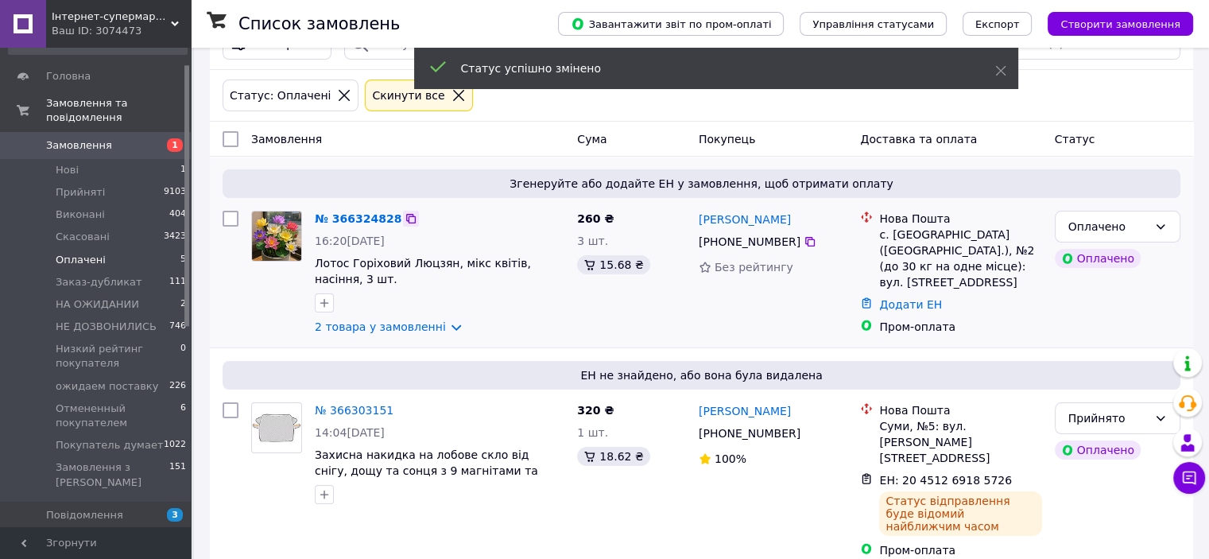
click at [406, 223] on icon at bounding box center [411, 219] width 10 height 10
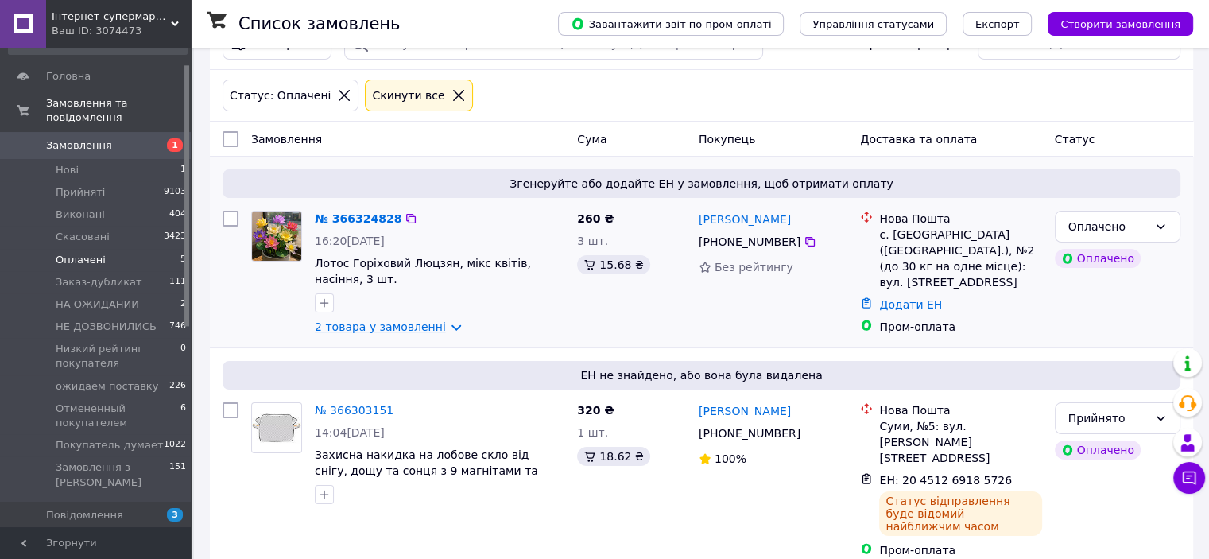
drag, startPoint x: 397, startPoint y: 217, endPoint x: 409, endPoint y: 323, distance: 106.4
click at [405, 217] on icon at bounding box center [411, 218] width 13 height 13
click at [406, 216] on icon at bounding box center [411, 219] width 10 height 10
click at [896, 298] on link "Додати ЕН" at bounding box center [910, 304] width 63 height 13
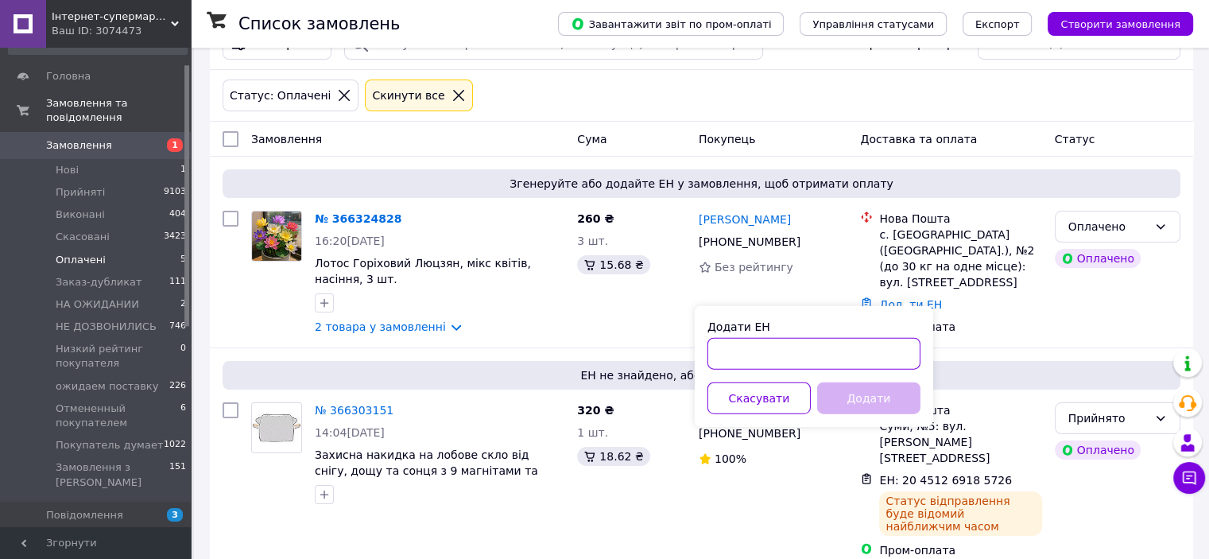
click at [802, 343] on input "Додати ЕН" at bounding box center [814, 354] width 213 height 32
paste input "20451269188634"
type input "20451269188634"
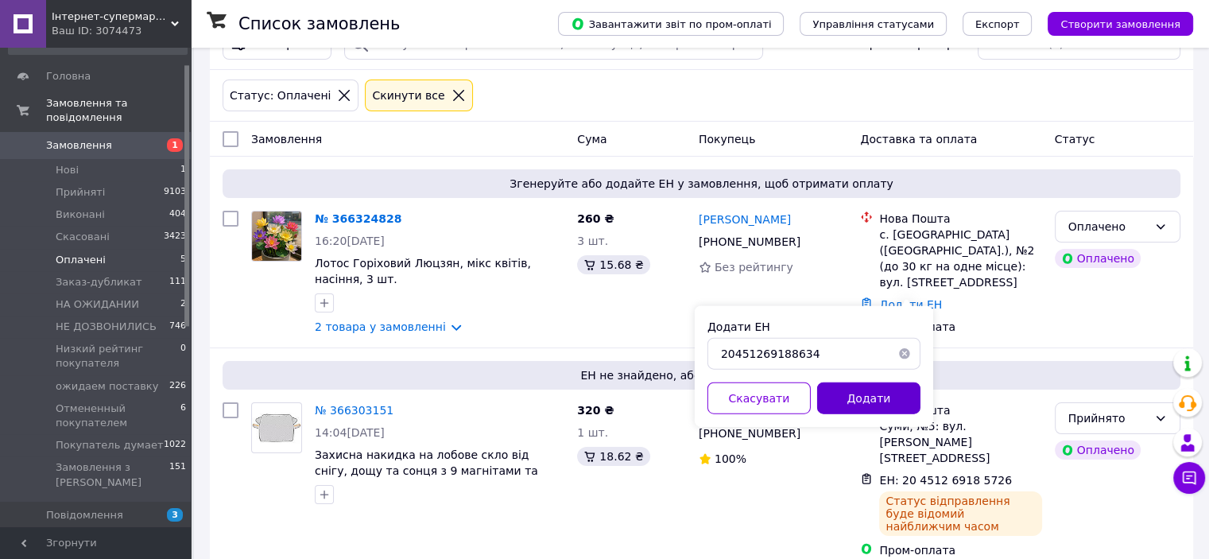
click at [843, 395] on button "Додати" at bounding box center [868, 398] width 103 height 32
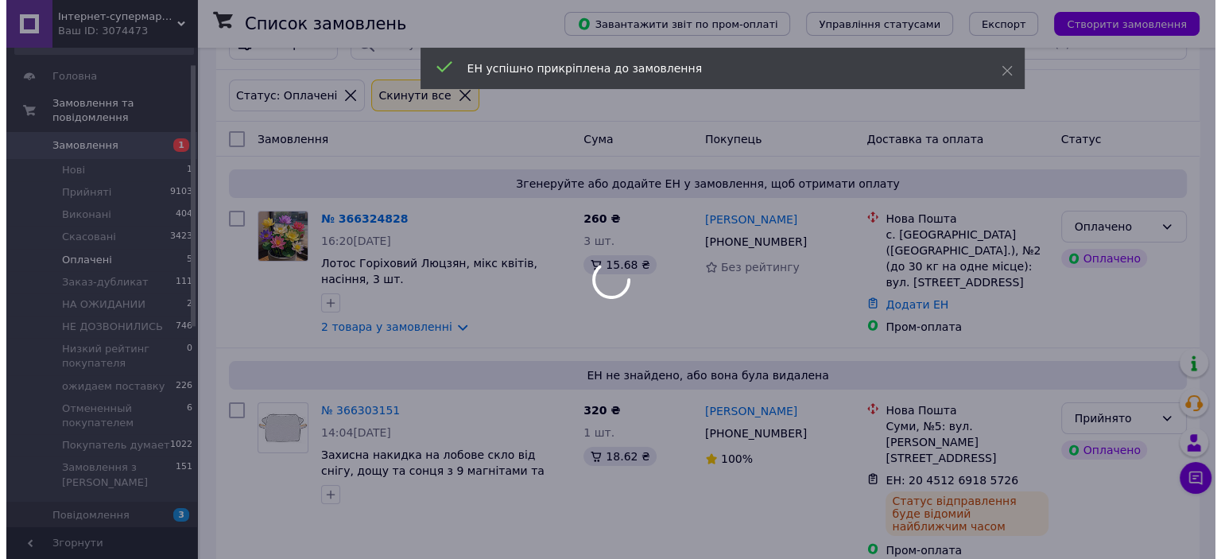
scroll to position [0, 0]
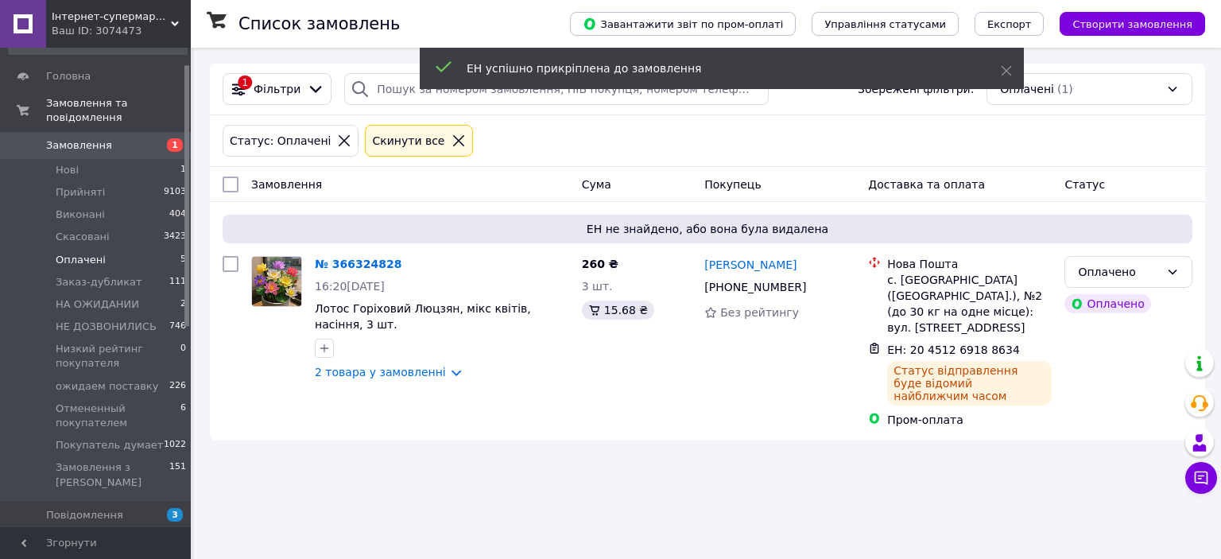
click at [1139, 227] on span "ЕН не знайдено, або вона була видалена" at bounding box center [707, 229] width 957 height 16
click at [1135, 259] on div "Оплачено" at bounding box center [1128, 272] width 128 height 32
click at [1125, 312] on li "Прийнято" at bounding box center [1128, 306] width 126 height 29
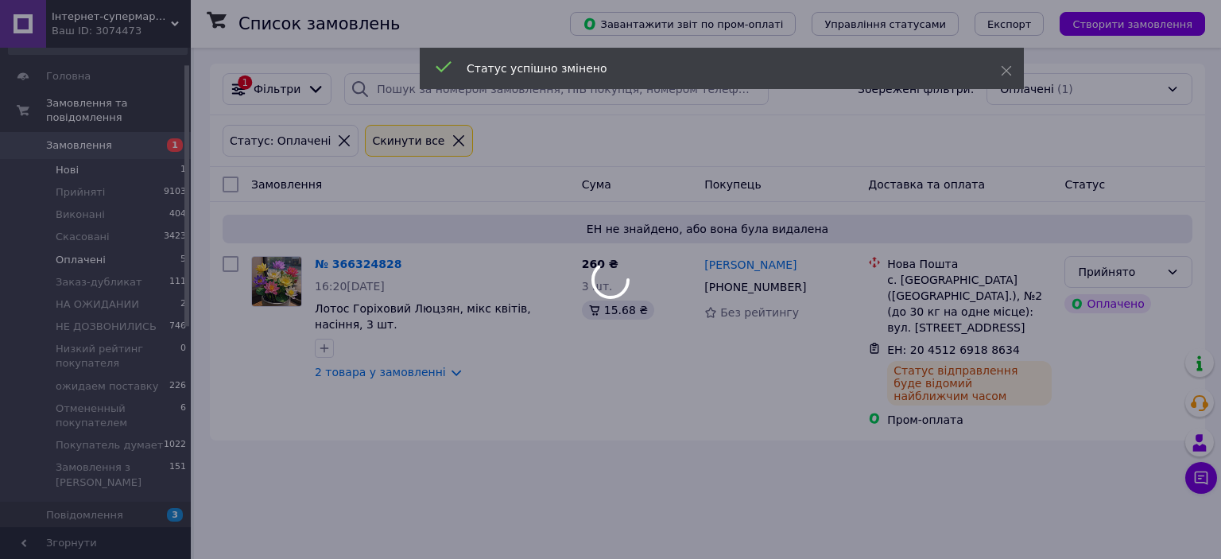
click at [85, 154] on div at bounding box center [610, 279] width 1221 height 559
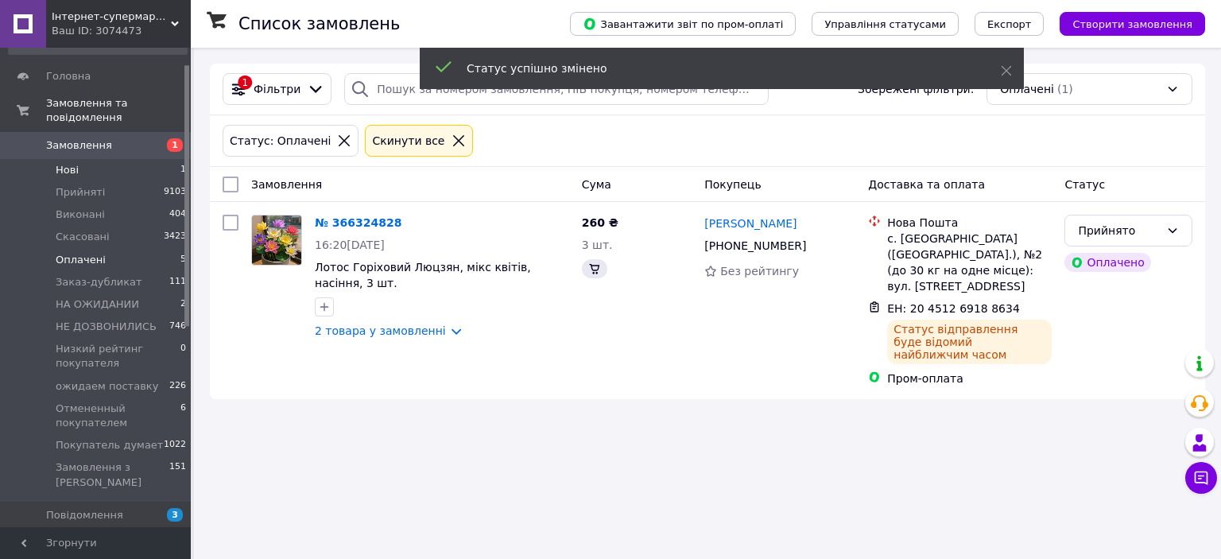
click at [85, 154] on body "Інтернет-супермаркет VillMart Ваш ID: 3074473 Сайт Інтернет-супермаркет VillMar…" at bounding box center [610, 279] width 1221 height 559
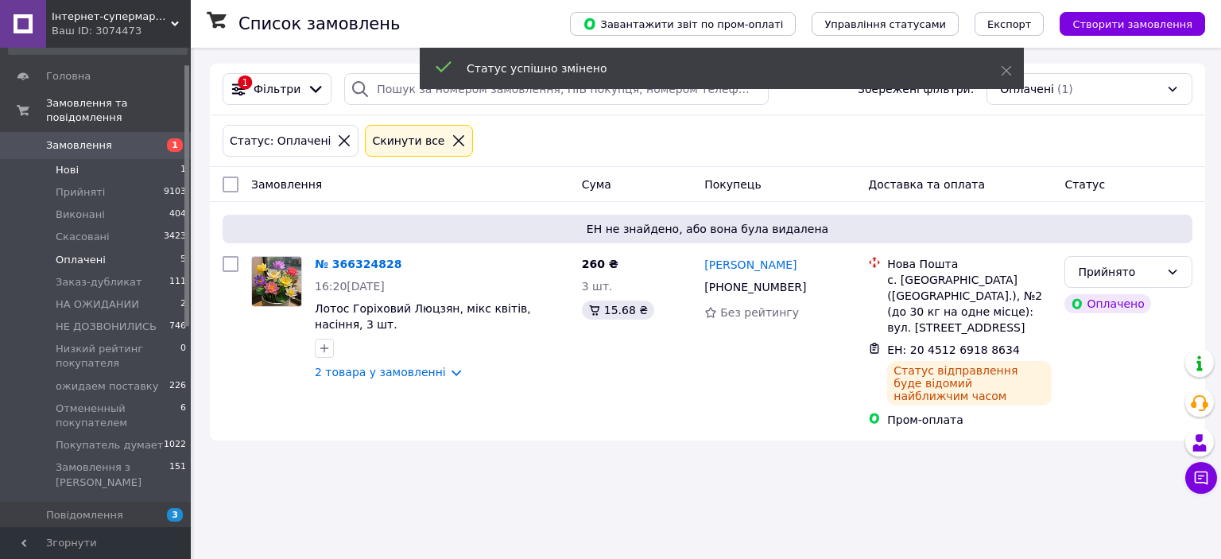
click at [85, 159] on li "Нові 1" at bounding box center [98, 170] width 196 height 22
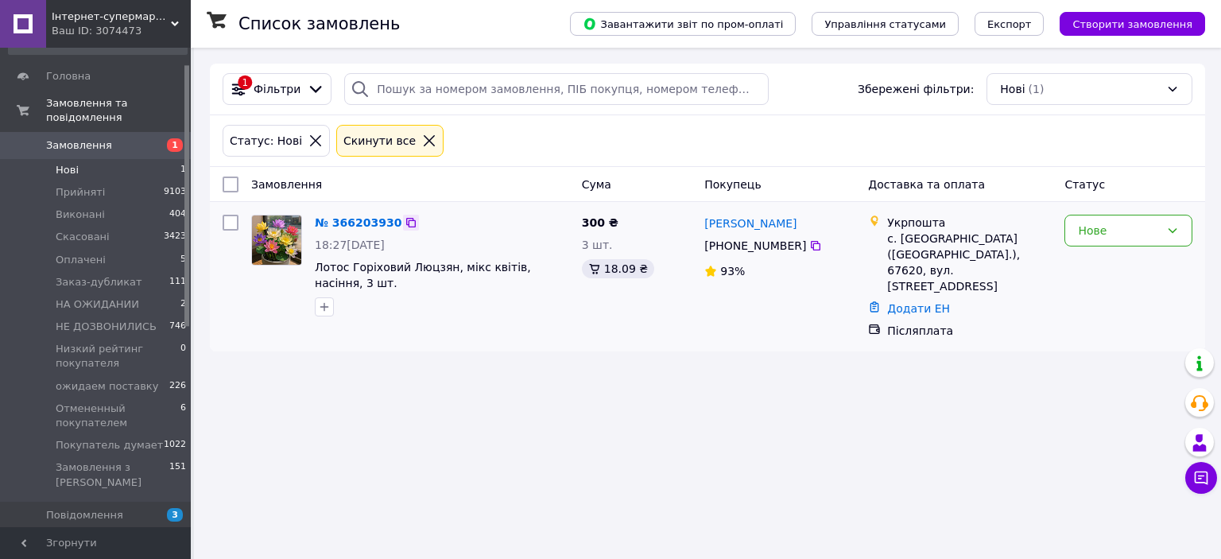
click at [405, 223] on icon at bounding box center [411, 222] width 13 height 13
click at [1157, 238] on div "Нове" at bounding box center [1119, 230] width 82 height 17
click at [1126, 269] on li "Прийнято" at bounding box center [1128, 264] width 126 height 29
click at [105, 159] on li "Нові 1" at bounding box center [98, 170] width 196 height 22
click at [104, 181] on li "Прийняті 9103" at bounding box center [98, 192] width 196 height 22
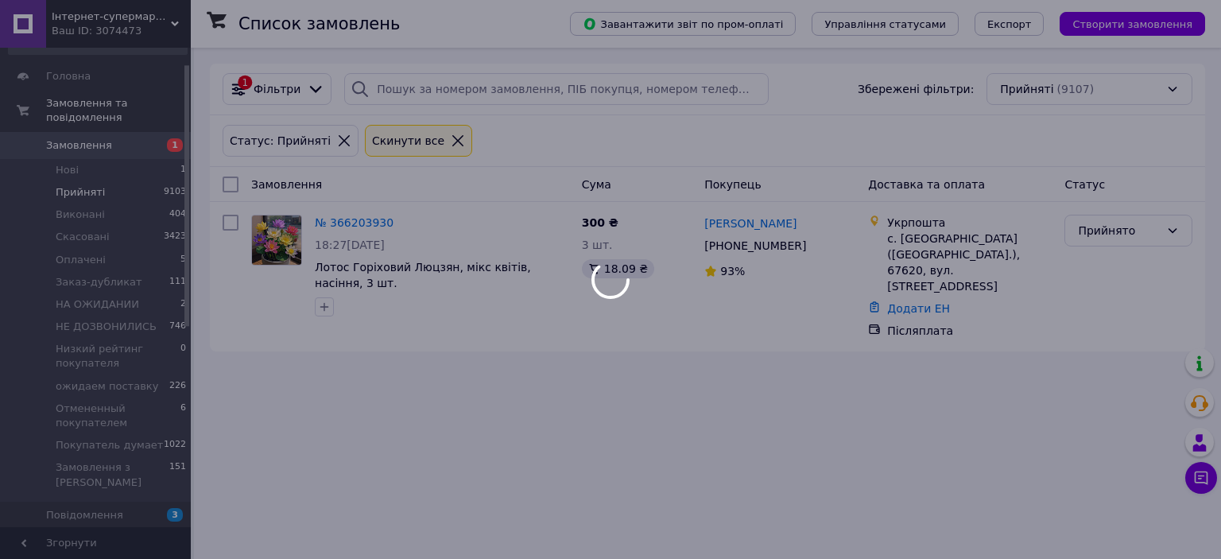
click at [79, 157] on div at bounding box center [610, 279] width 1221 height 559
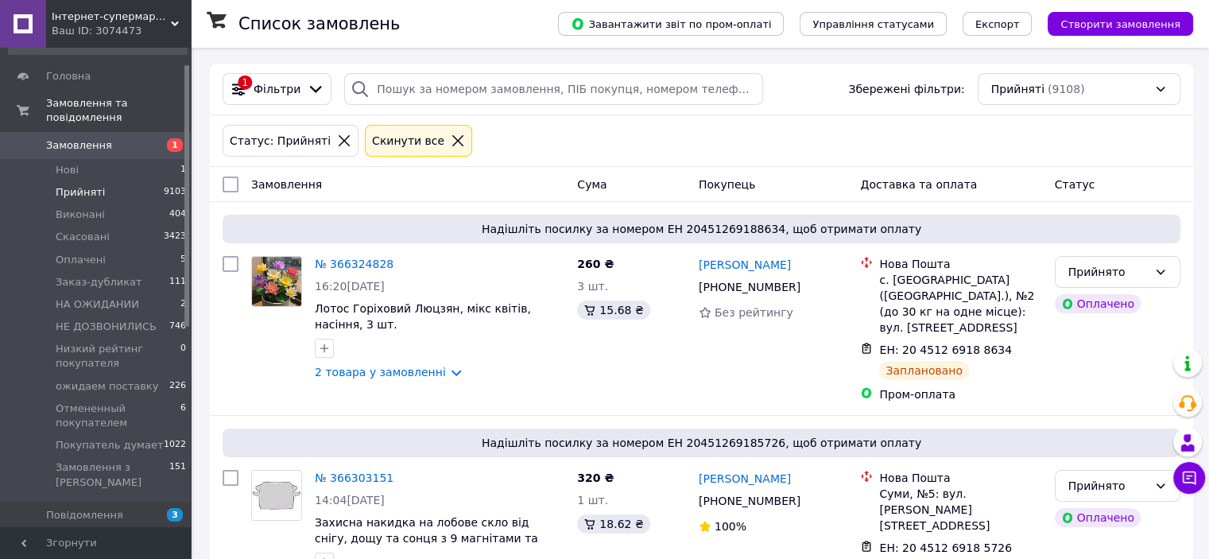
click at [79, 159] on li "Нові 1" at bounding box center [98, 170] width 196 height 22
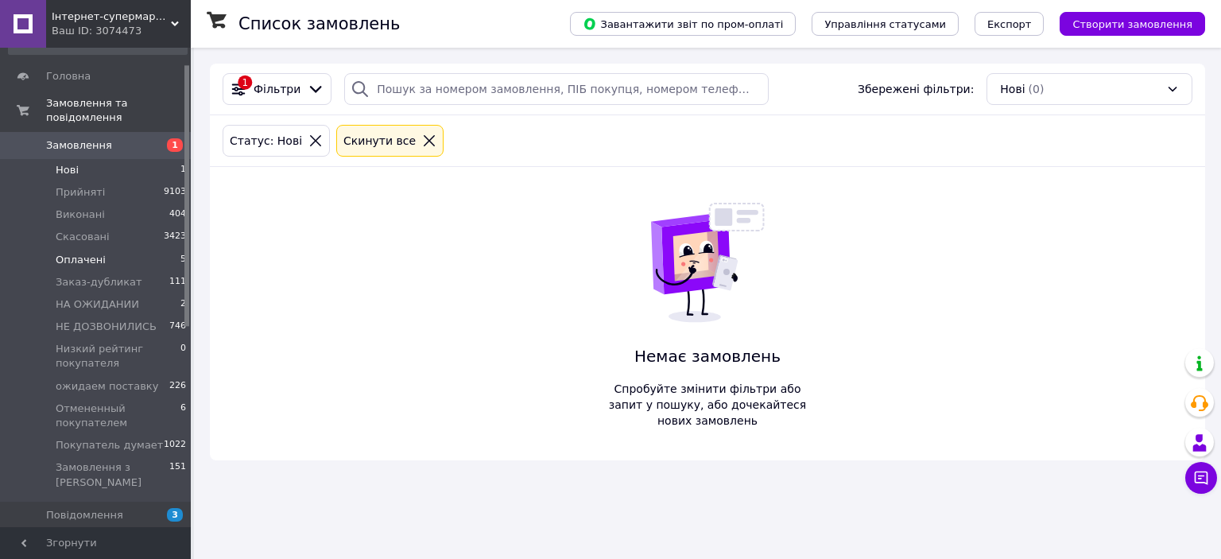
click at [79, 253] on span "Оплачені" at bounding box center [81, 260] width 50 height 14
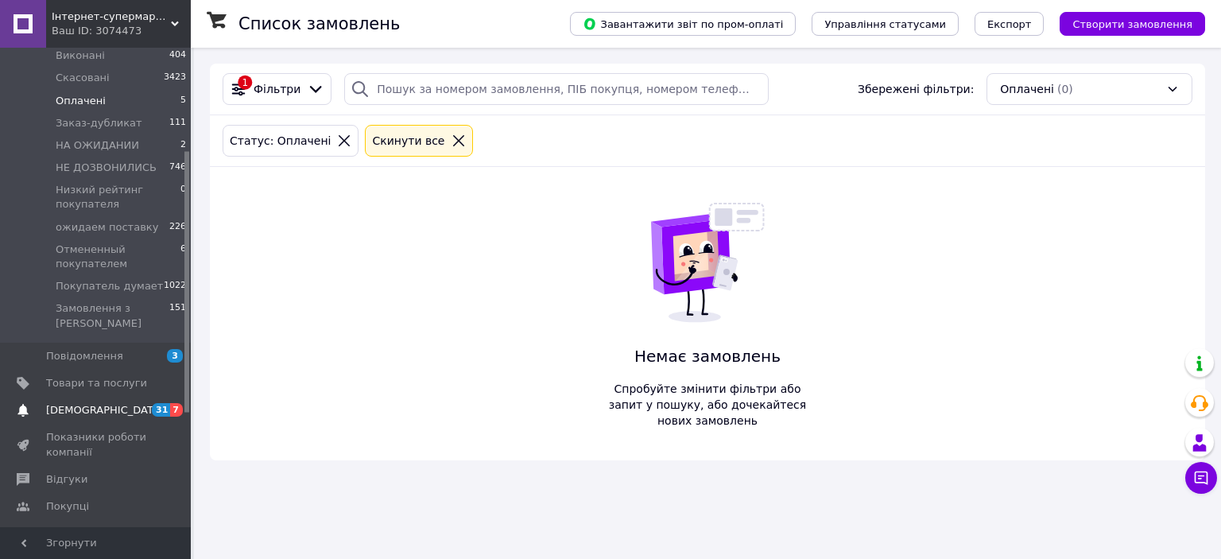
click at [99, 403] on span "[DEMOGRAPHIC_DATA]" at bounding box center [105, 410] width 118 height 14
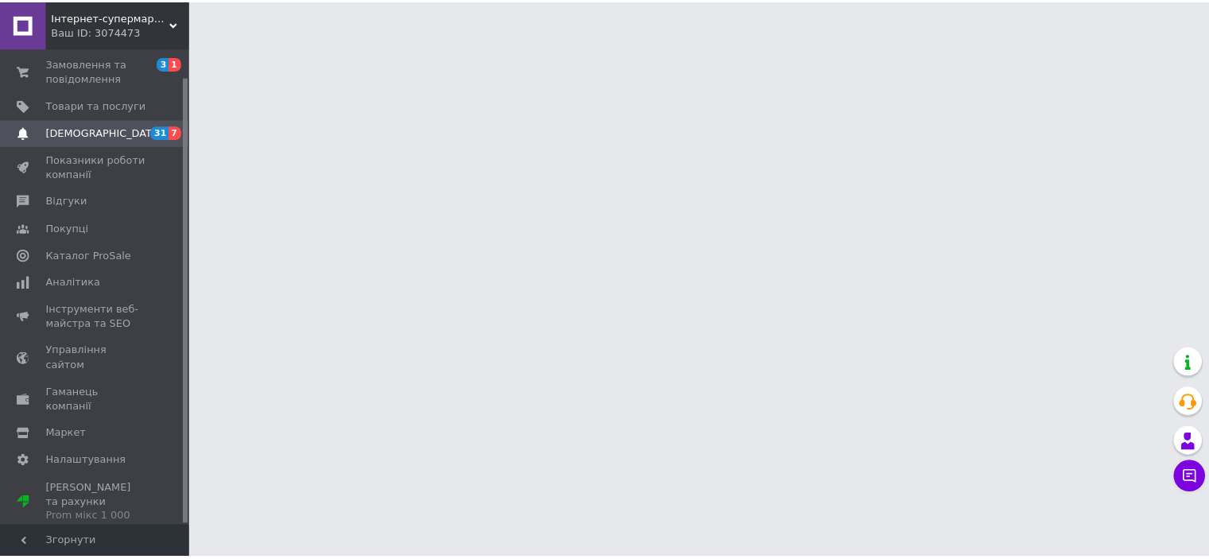
scroll to position [29, 0]
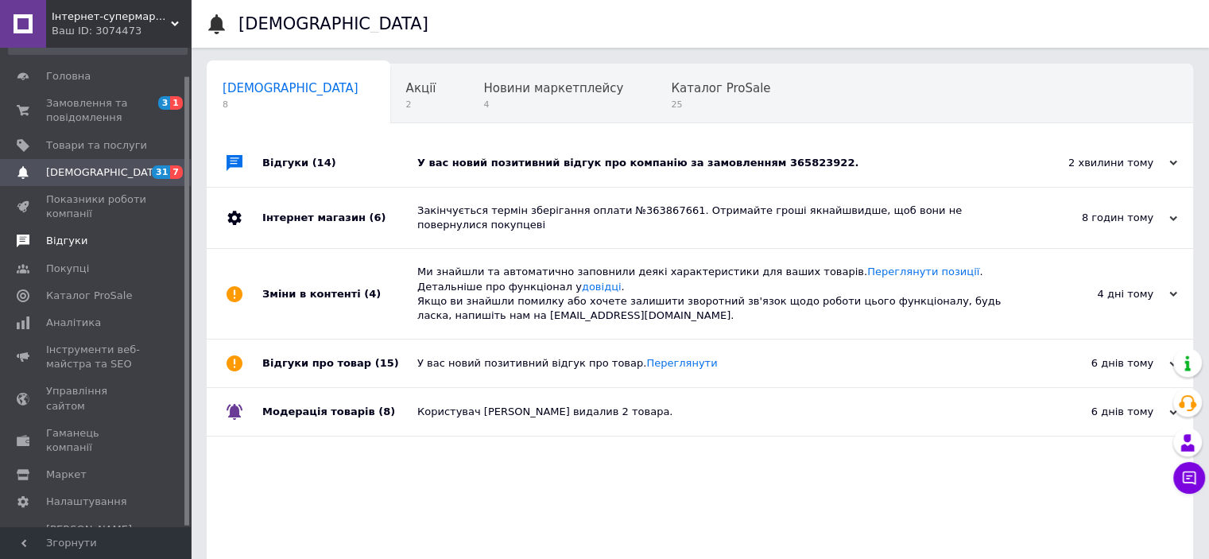
click at [73, 238] on span "Відгуки" at bounding box center [66, 241] width 41 height 14
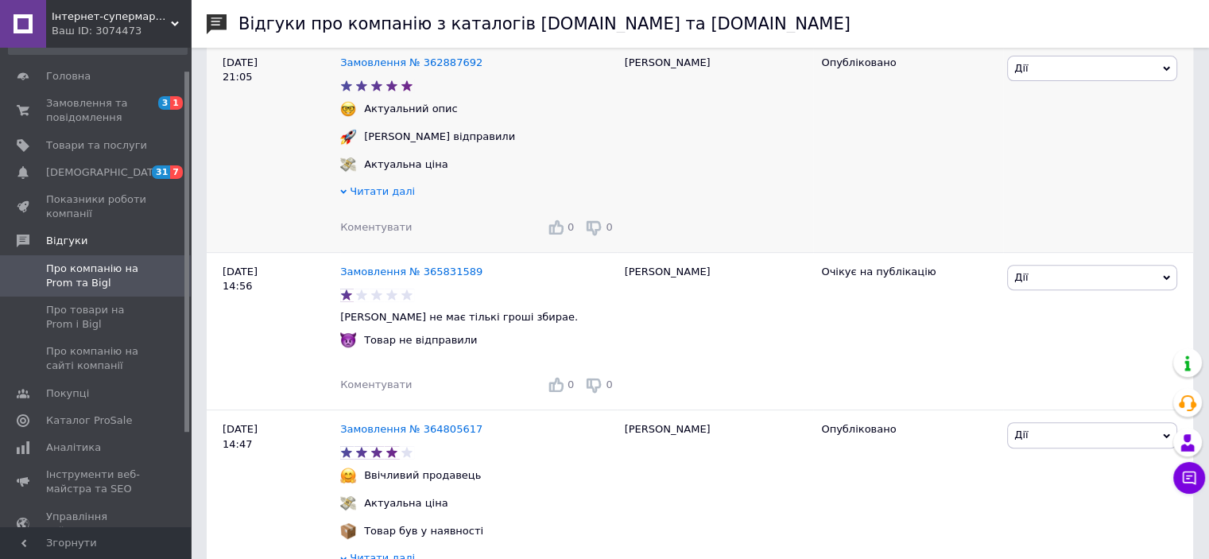
scroll to position [556, 0]
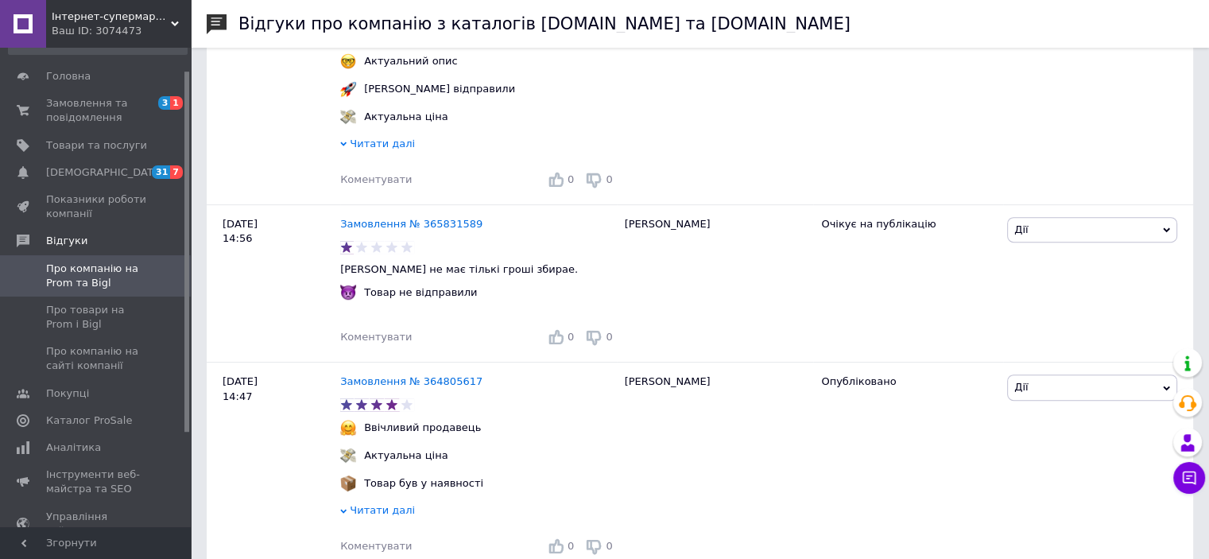
click at [103, 32] on div "Ваш ID: 3074473" at bounding box center [121, 31] width 139 height 14
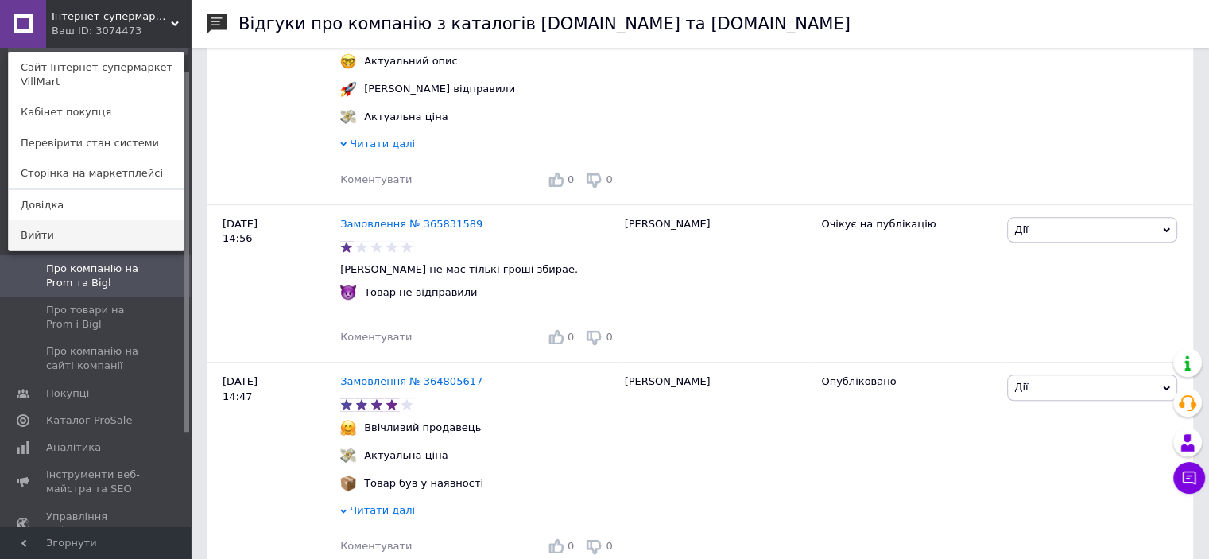
click at [87, 234] on link "Вийти" at bounding box center [96, 235] width 175 height 30
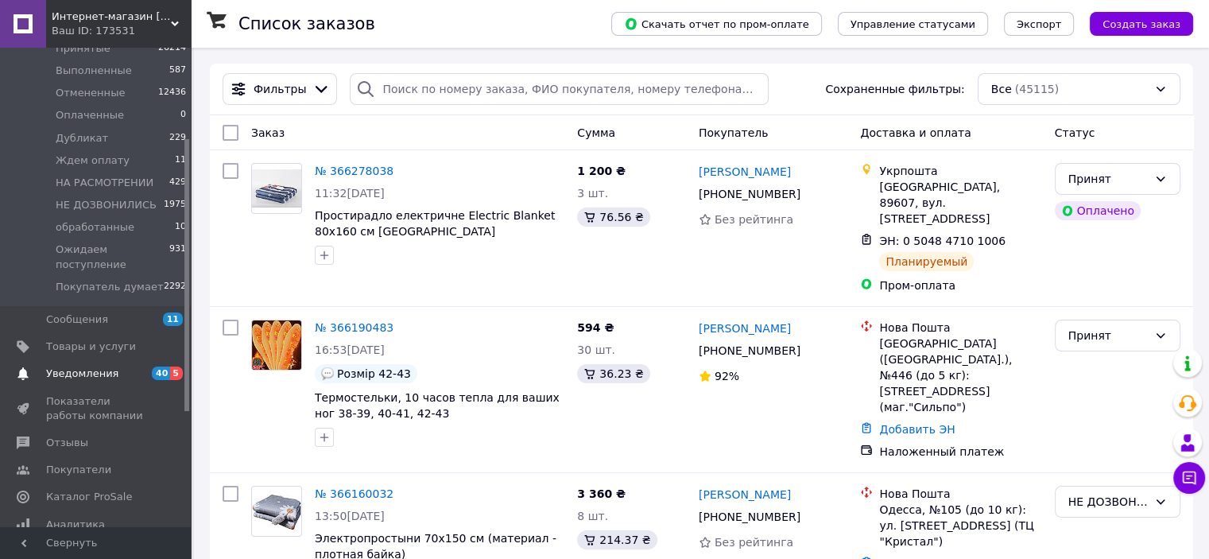
click at [103, 366] on span "Уведомления" at bounding box center [82, 373] width 72 height 14
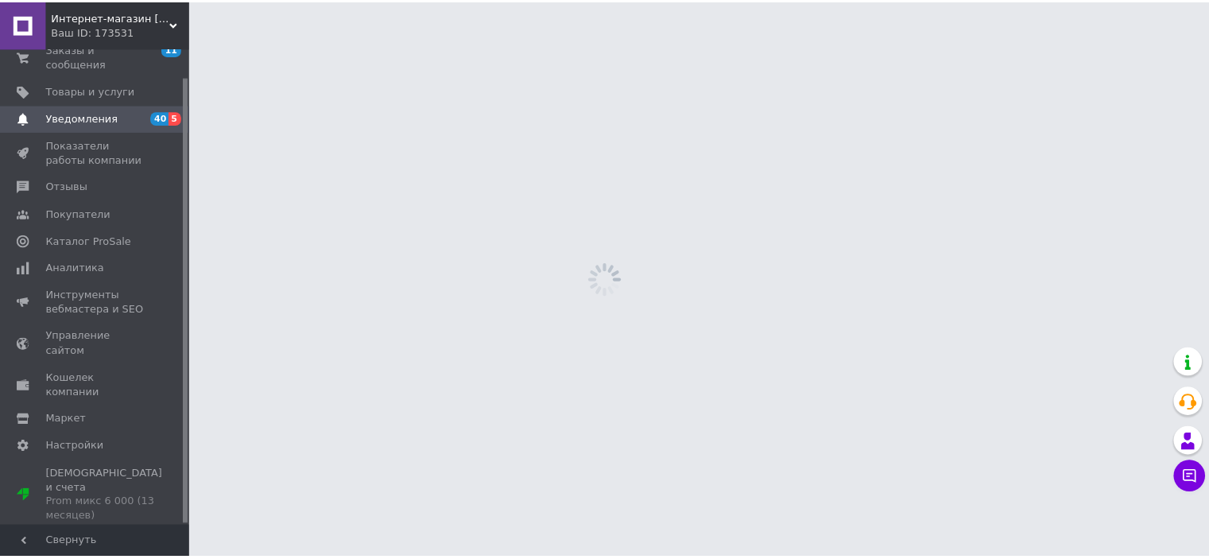
scroll to position [29, 0]
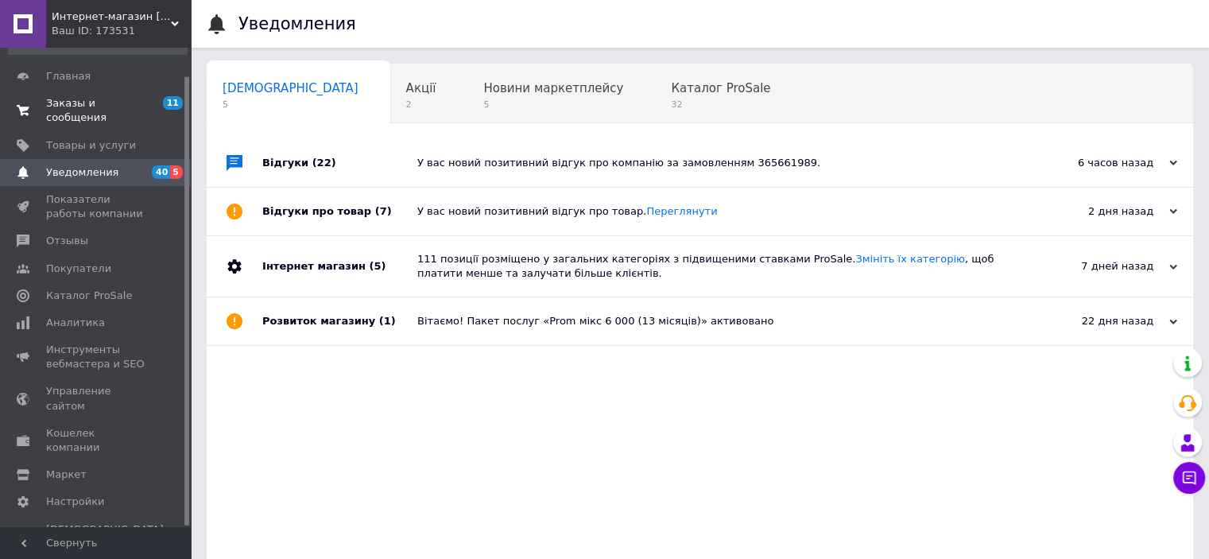
click at [102, 101] on span "Заказы и сообщения" at bounding box center [96, 110] width 101 height 29
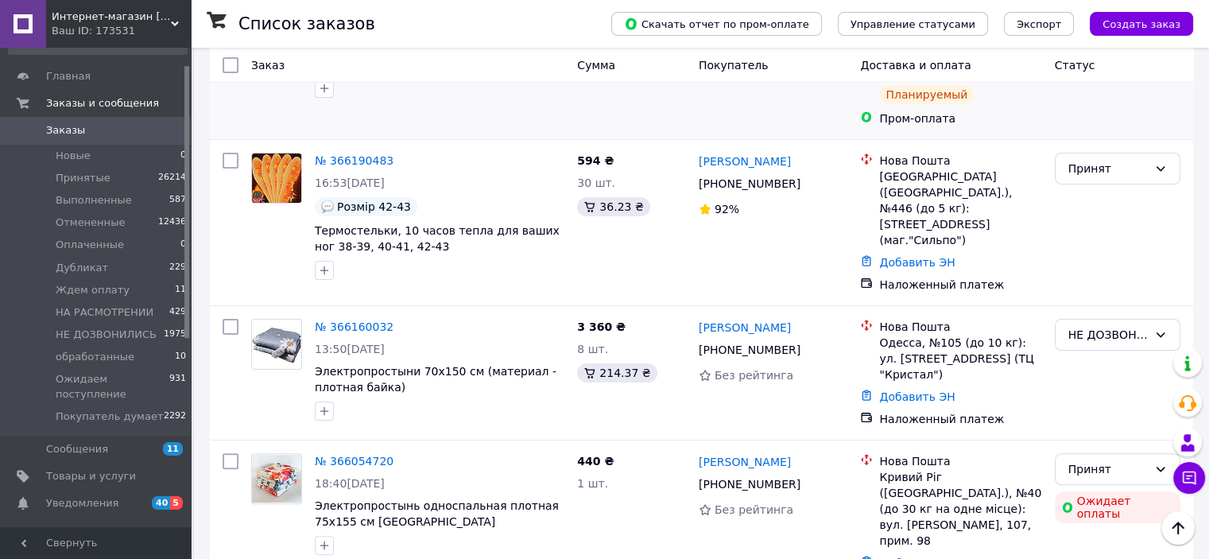
scroll to position [318, 0]
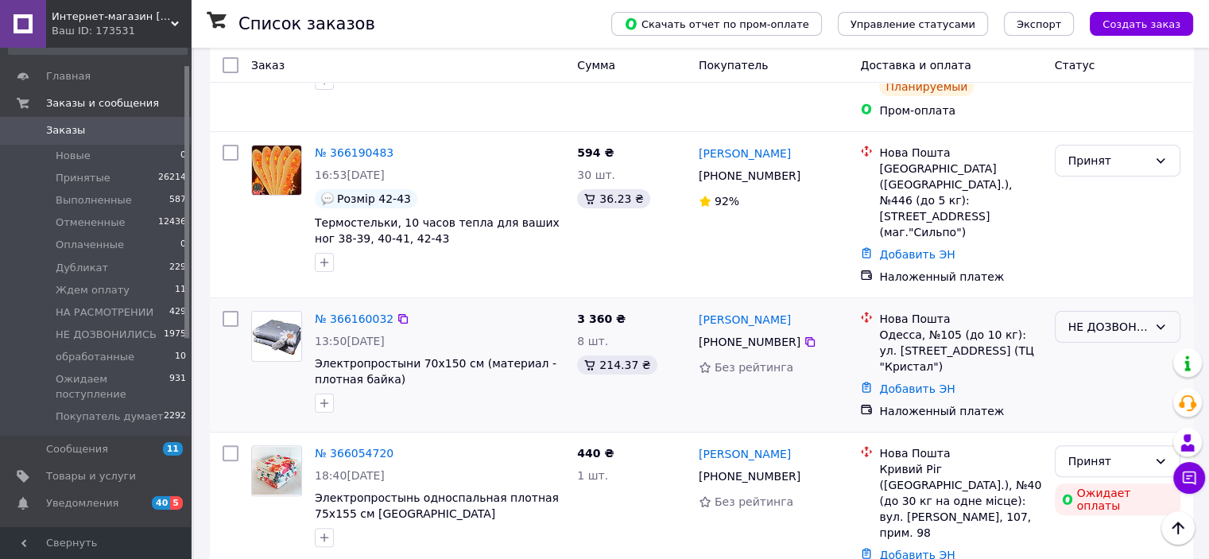
click at [1085, 318] on div "НЕ ДОЗВОНИЛИСЬ" at bounding box center [1107, 326] width 79 height 17
click at [1084, 372] on li "Отменен" at bounding box center [1117, 375] width 124 height 29
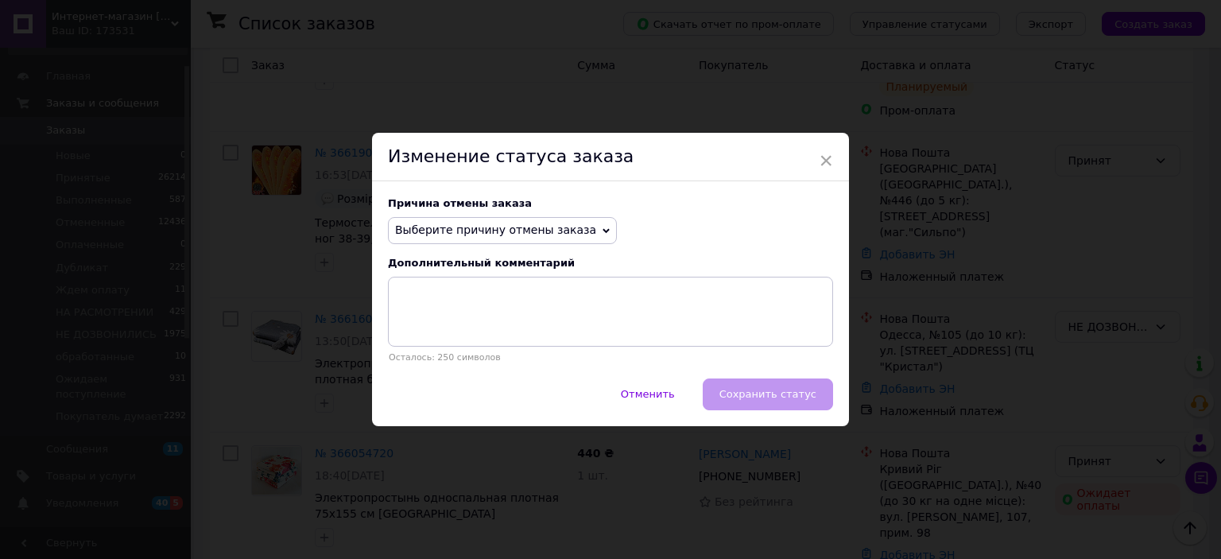
click at [471, 241] on span "Выберите причину отмены заказа" at bounding box center [502, 230] width 229 height 27
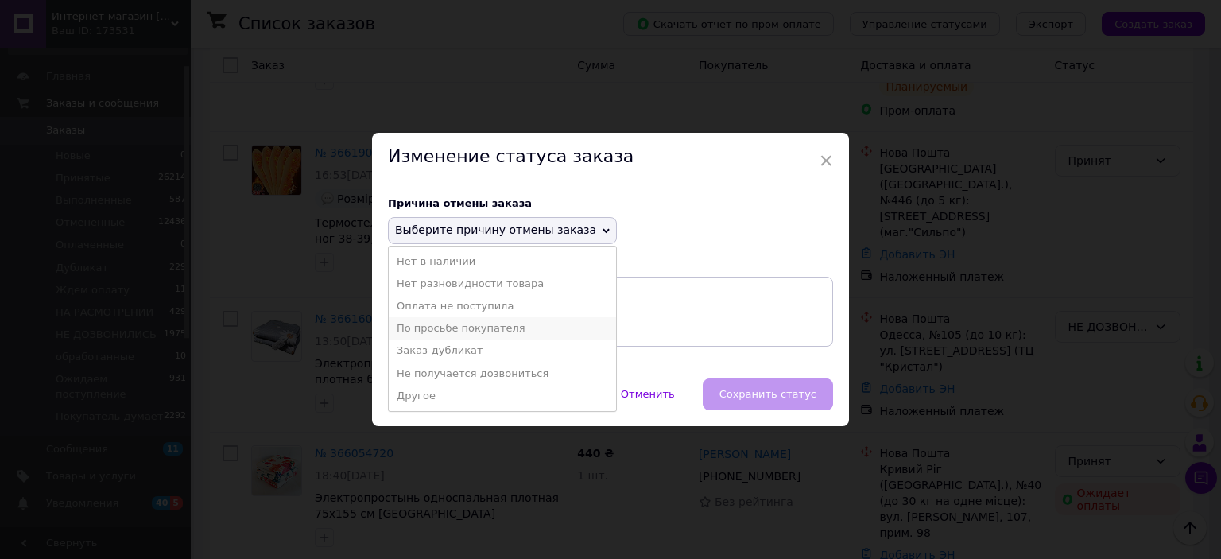
click at [425, 330] on li "По просьбе покупателя" at bounding box center [502, 328] width 227 height 22
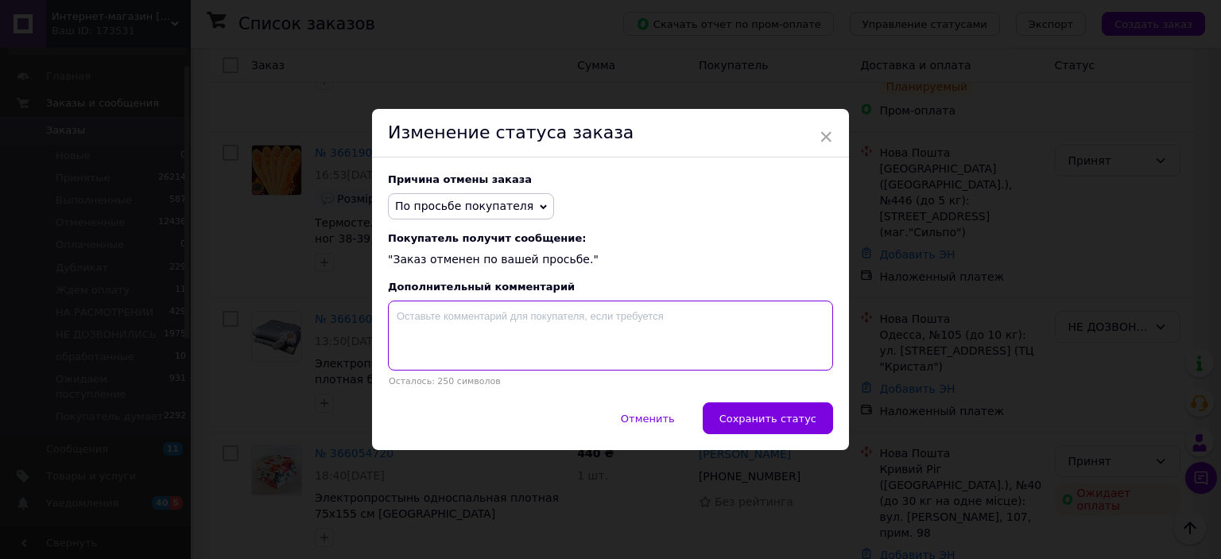
click at [437, 320] on textarea at bounding box center [610, 336] width 445 height 70
type textarea "не подошли"
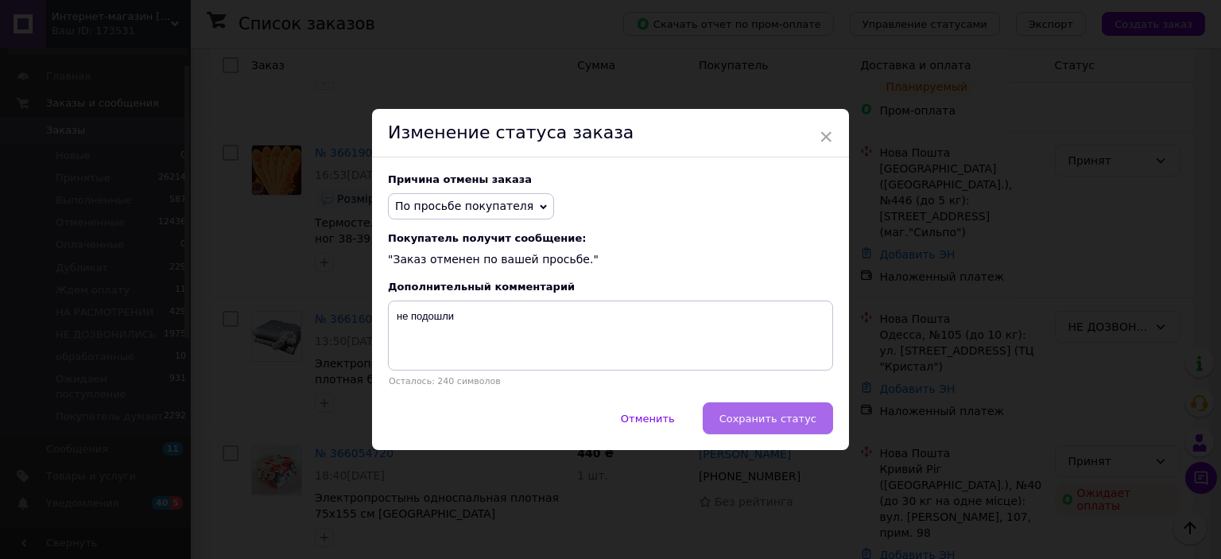
click at [795, 432] on button "Сохранить статус" at bounding box center [768, 418] width 130 height 32
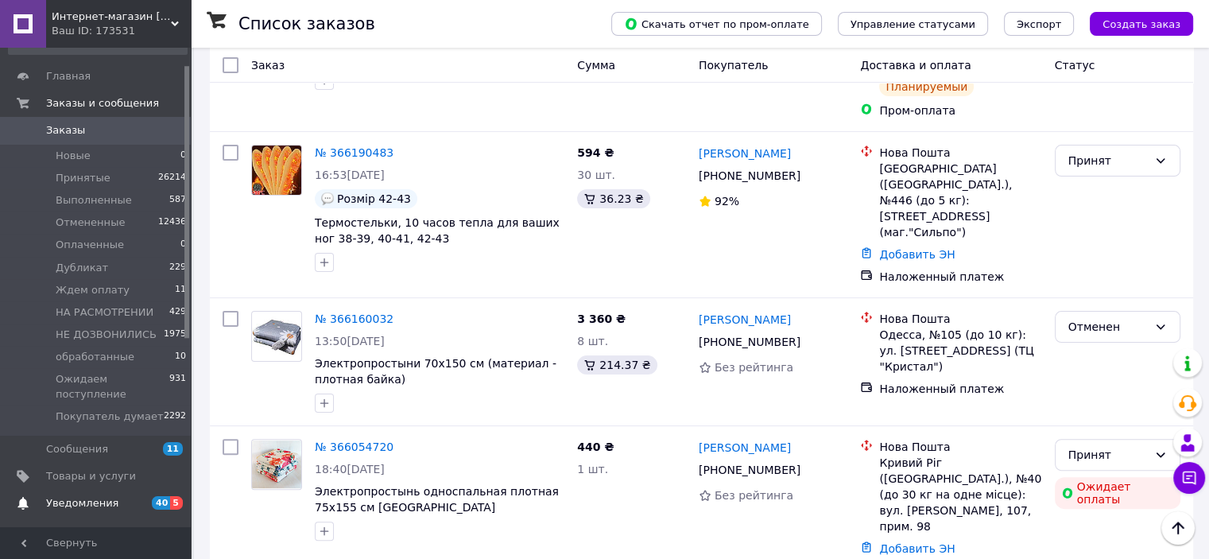
click at [85, 496] on span "Уведомления" at bounding box center [82, 503] width 72 height 14
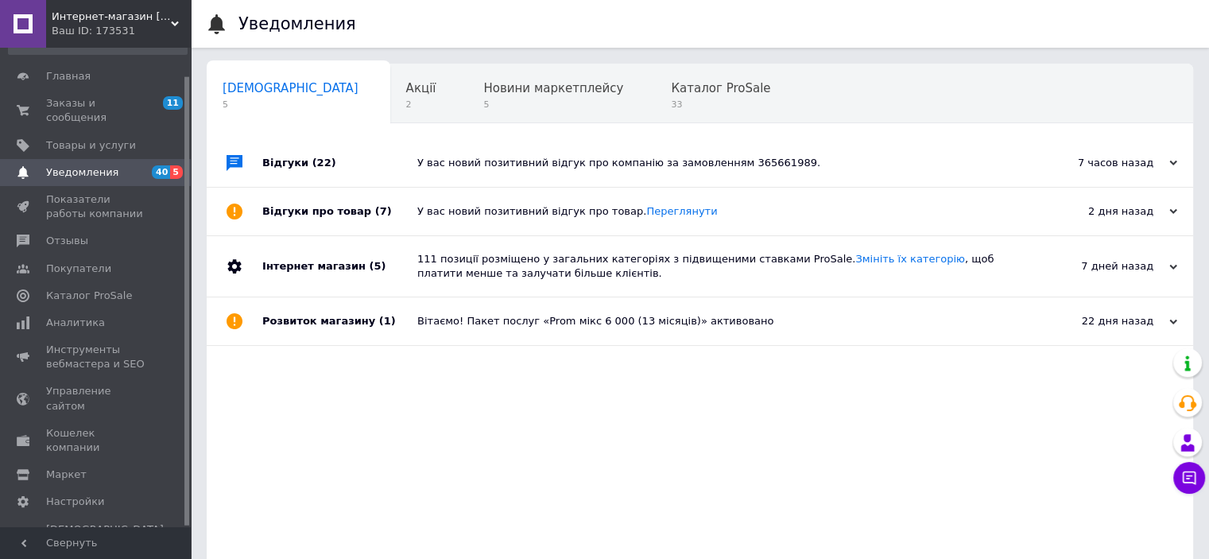
click at [116, 26] on div "Ваш ID: 173531" at bounding box center [121, 31] width 139 height 14
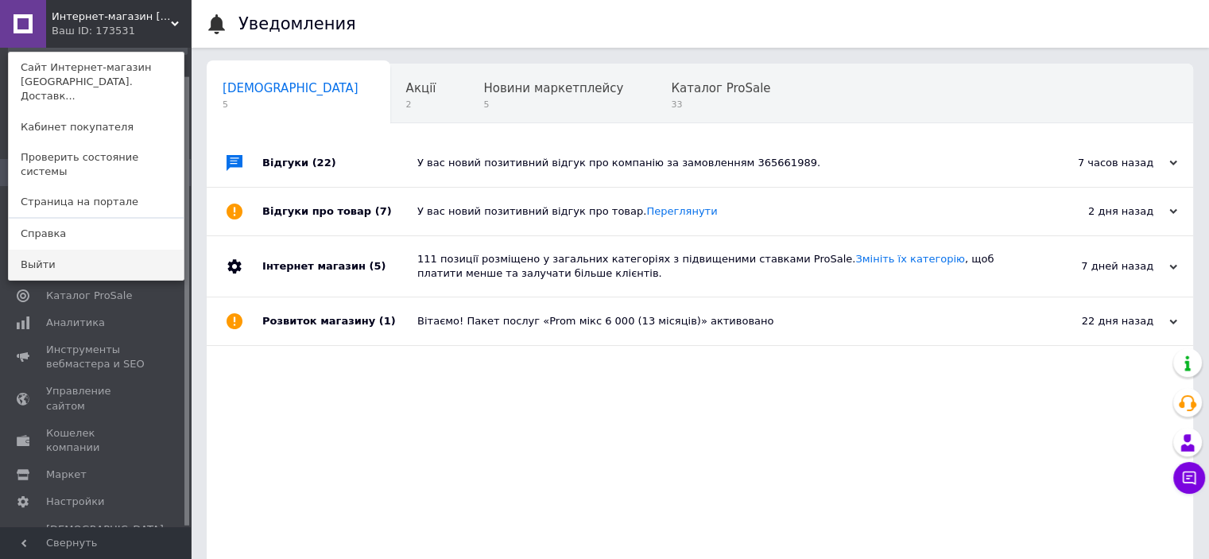
click at [87, 250] on link "Выйти" at bounding box center [96, 265] width 175 height 30
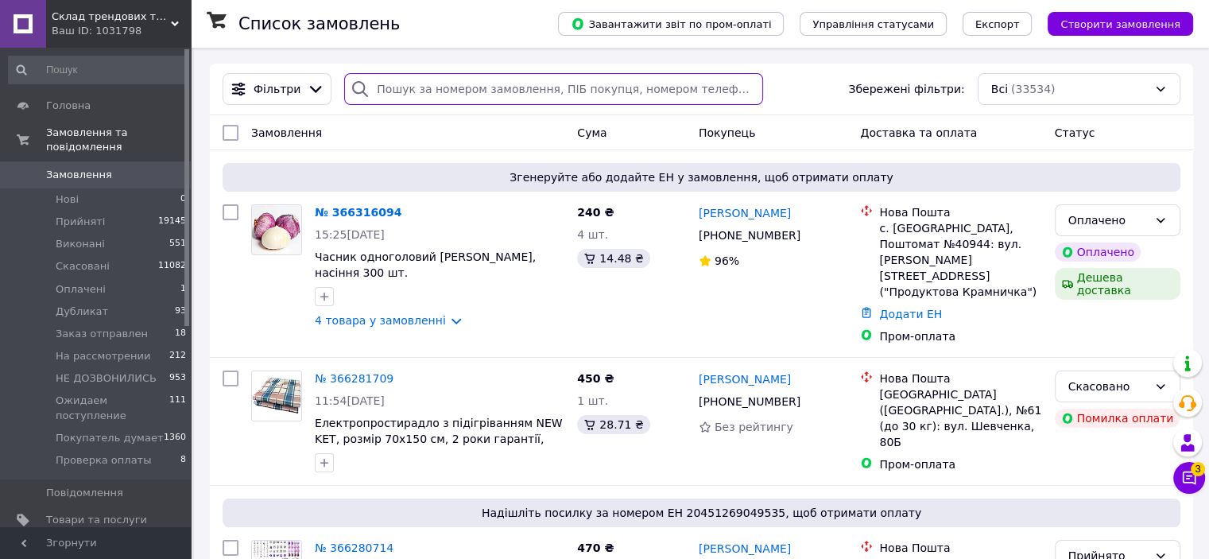
click at [418, 87] on input "search" at bounding box center [553, 89] width 419 height 32
paste input "365834761"
type input "365834761"
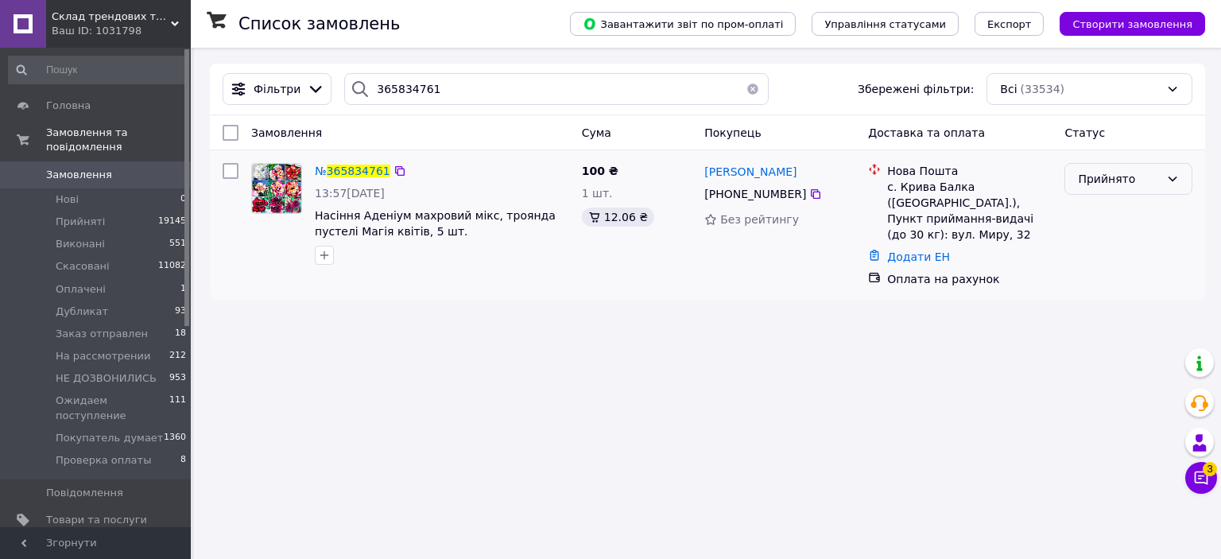
click at [1113, 182] on div "Прийнято" at bounding box center [1119, 178] width 82 height 17
click at [1098, 249] on li "Скасовано" at bounding box center [1128, 242] width 126 height 29
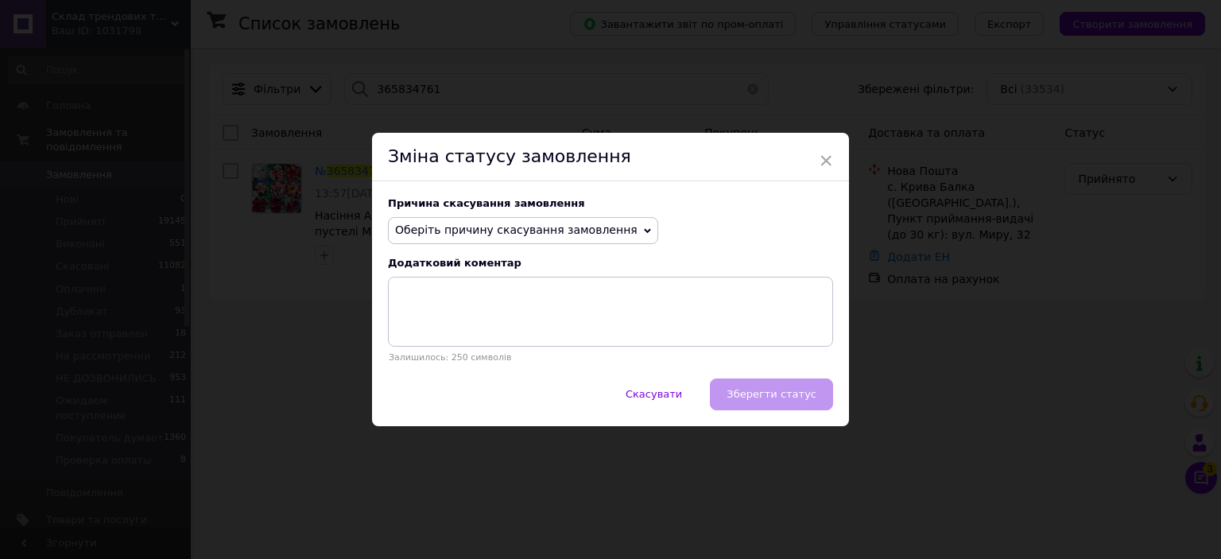
click at [533, 234] on span "Оберіть причину скасування замовлення" at bounding box center [516, 229] width 242 height 13
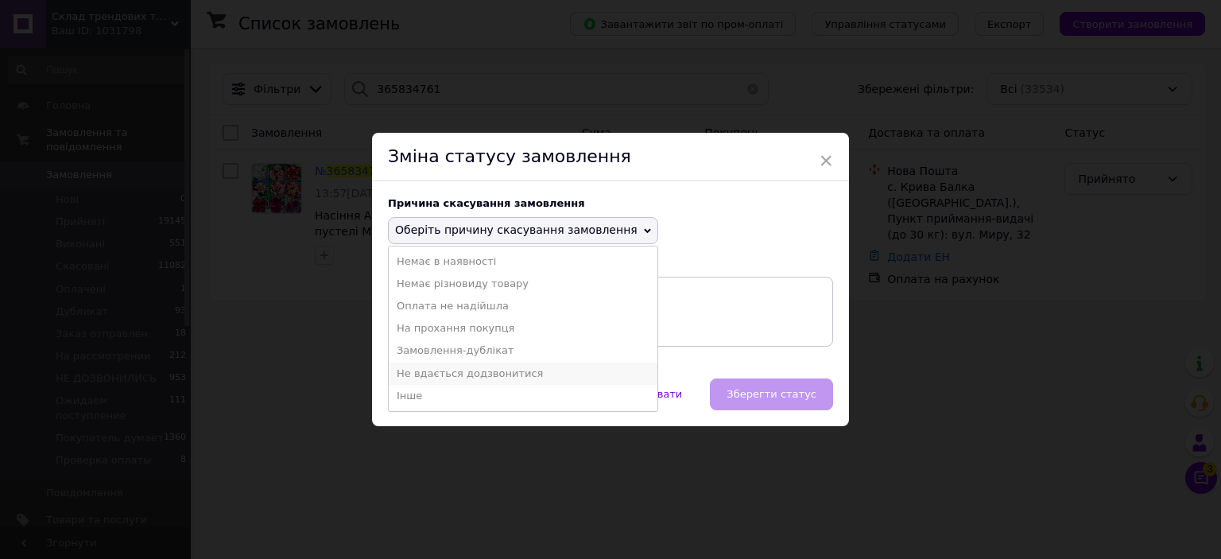
click at [467, 372] on li "Не вдається додзвонитися" at bounding box center [523, 374] width 269 height 22
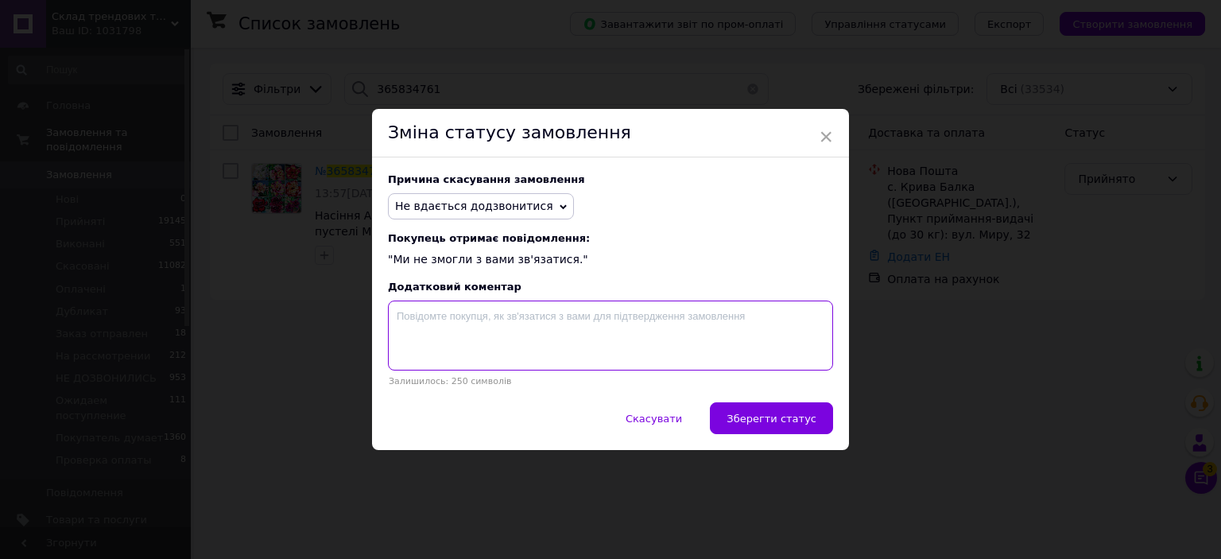
click at [517, 353] on textarea at bounding box center [610, 336] width 445 height 70
type textarea "не дозвонились"
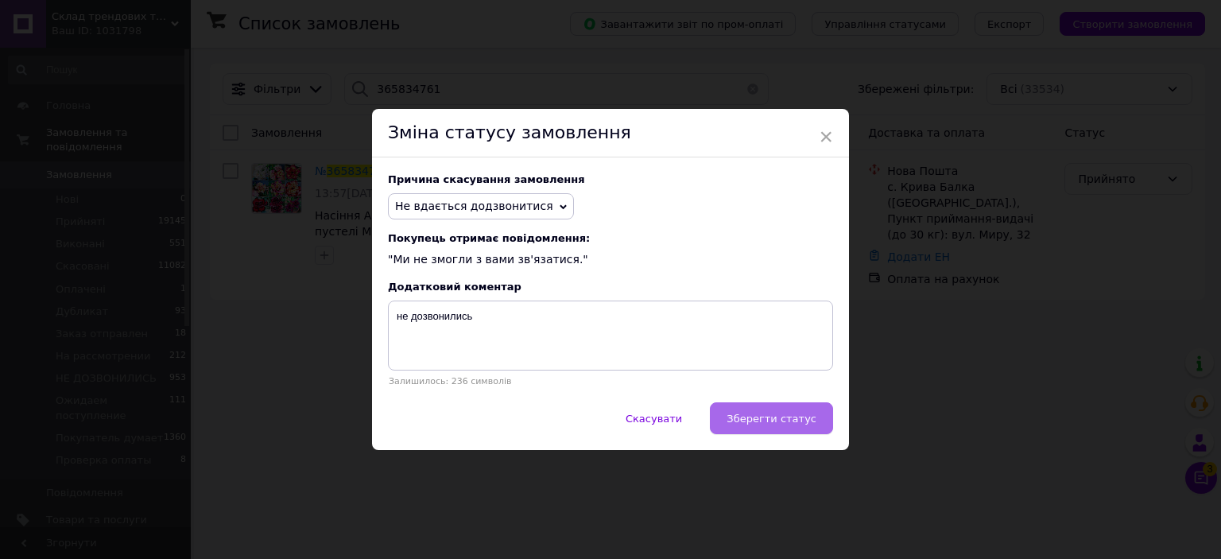
click at [785, 419] on span "Зберегти статус" at bounding box center [772, 419] width 90 height 12
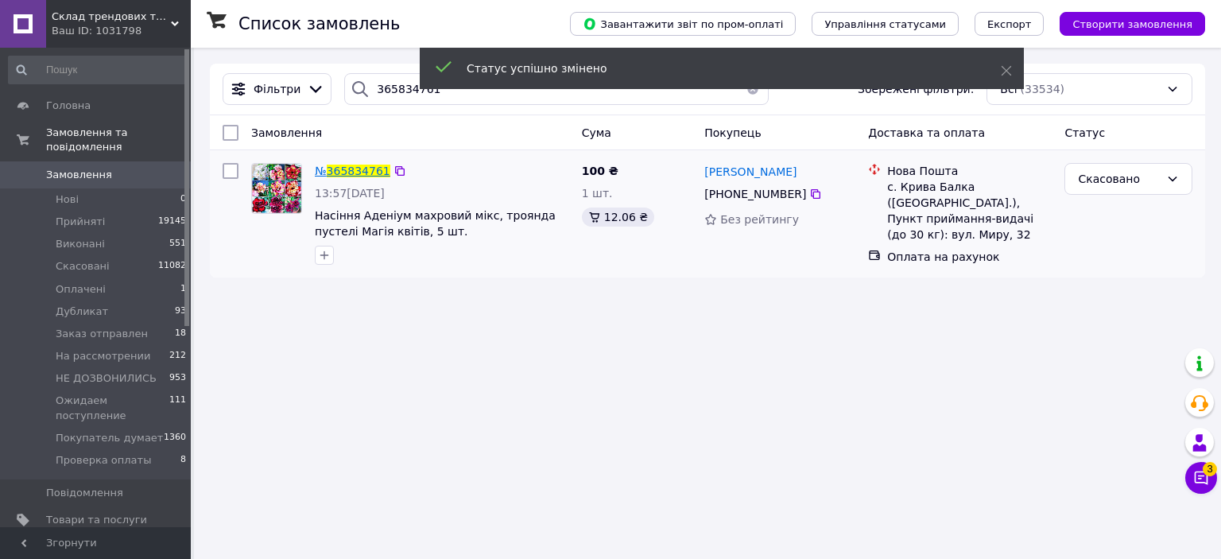
click at [347, 166] on span "365834761" at bounding box center [359, 171] width 64 height 13
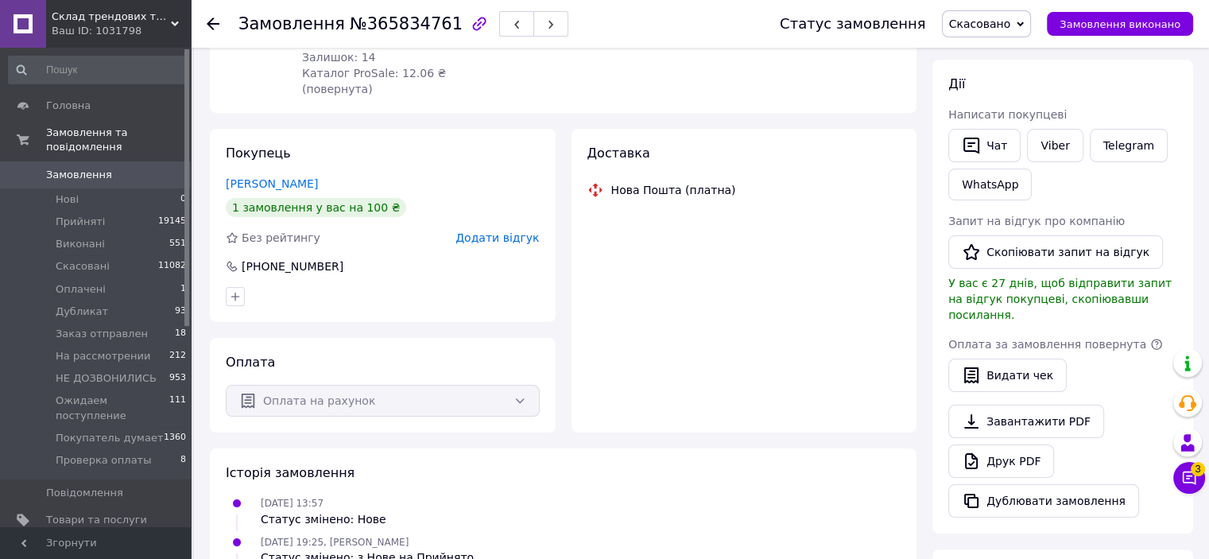
scroll to position [79, 0]
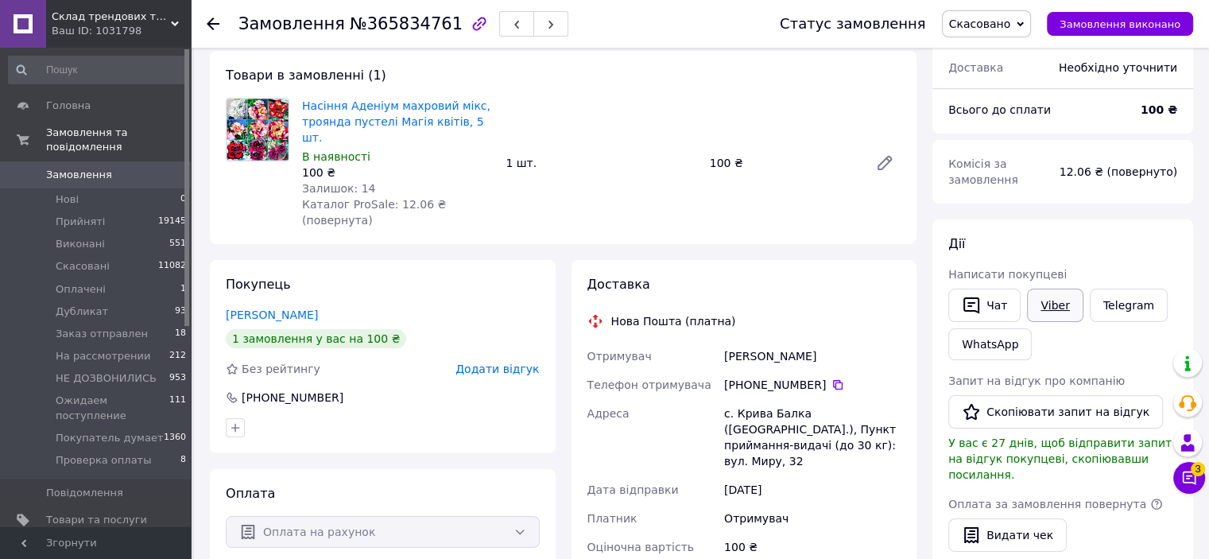
click at [1054, 308] on link "Viber" at bounding box center [1055, 305] width 56 height 33
click at [1197, 481] on button "Чат з покупцем 3" at bounding box center [1189, 478] width 32 height 32
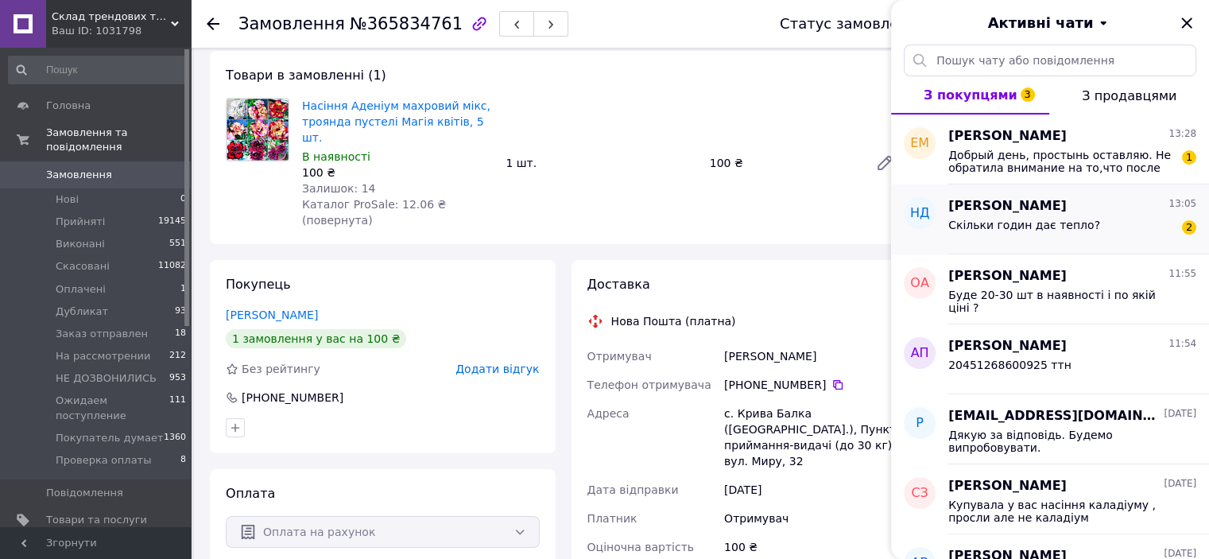
click at [1002, 229] on span "Скільки годин дає тепло?" at bounding box center [1024, 225] width 152 height 13
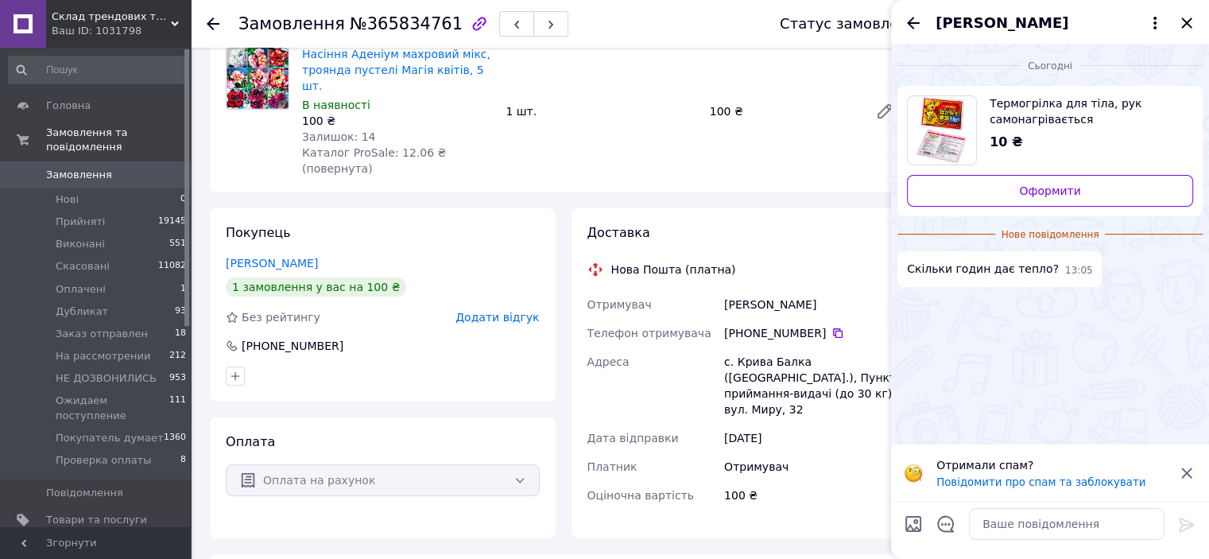
scroll to position [159, 0]
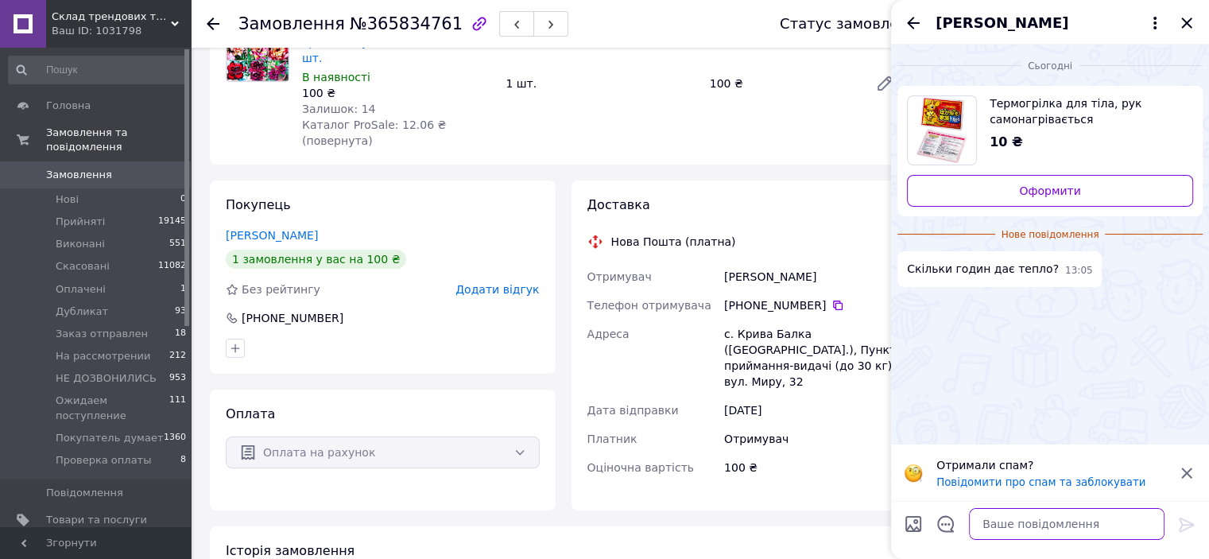
click at [1017, 521] on textarea at bounding box center [1067, 524] width 196 height 32
type textarea "по рызному"
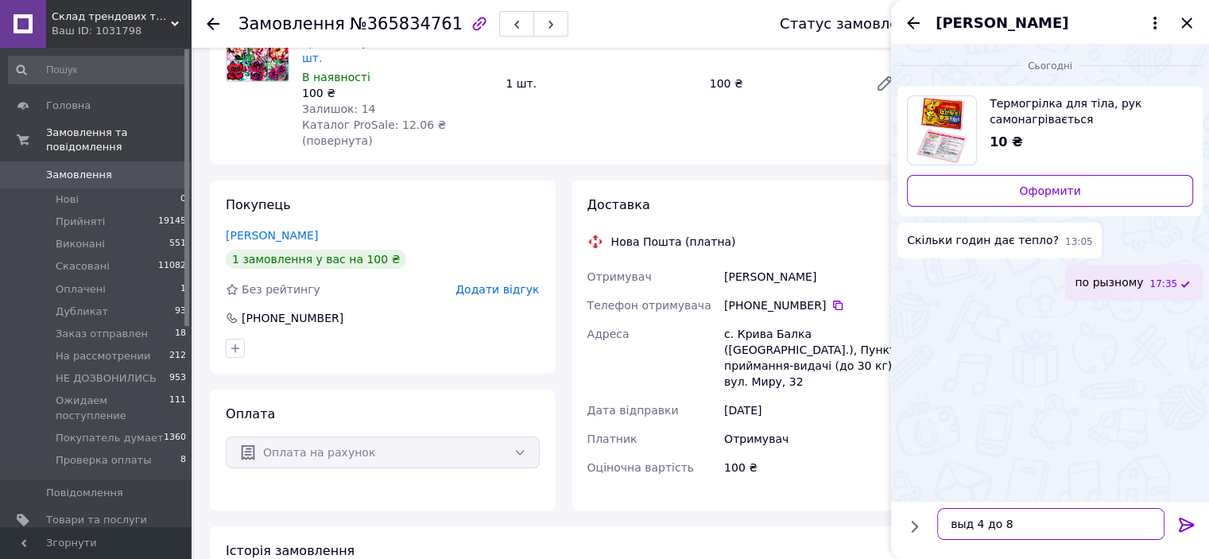
type textarea "выд 4 до 8"
type textarea "як буде використовуватись"
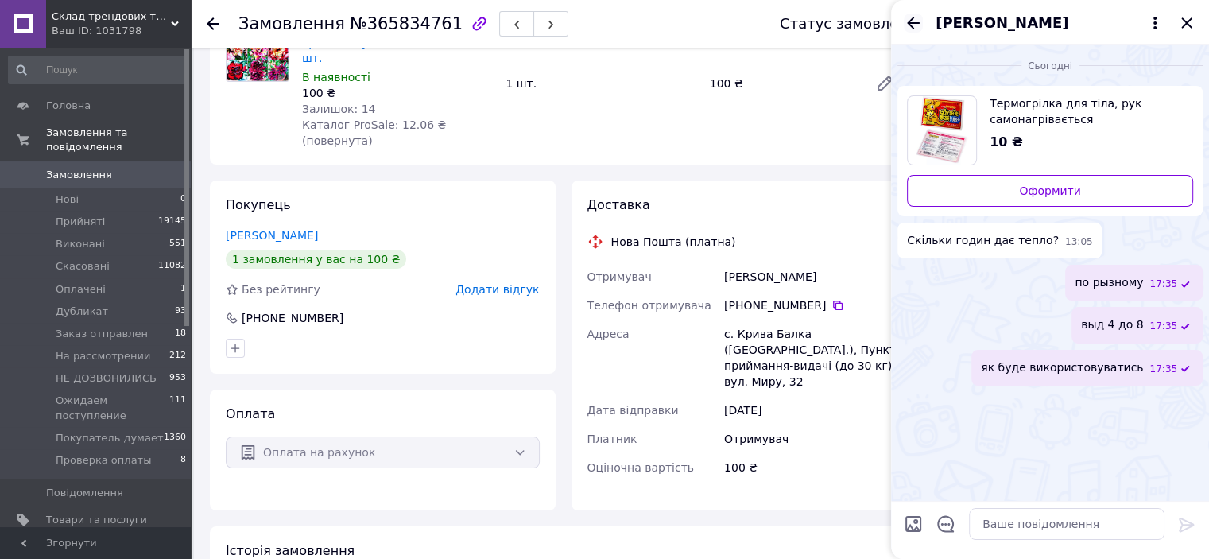
click at [909, 23] on icon "Назад" at bounding box center [913, 23] width 13 height 12
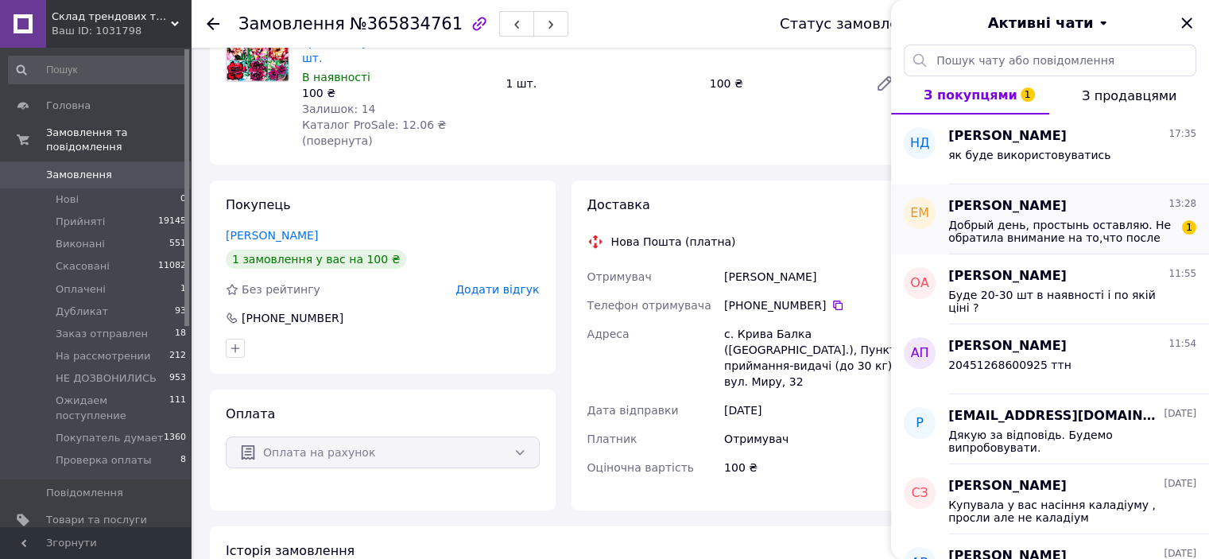
click at [1053, 228] on span "Добрый день, простынь оставляю. Не обратила внимание на то,что после включения …" at bounding box center [1061, 231] width 226 height 25
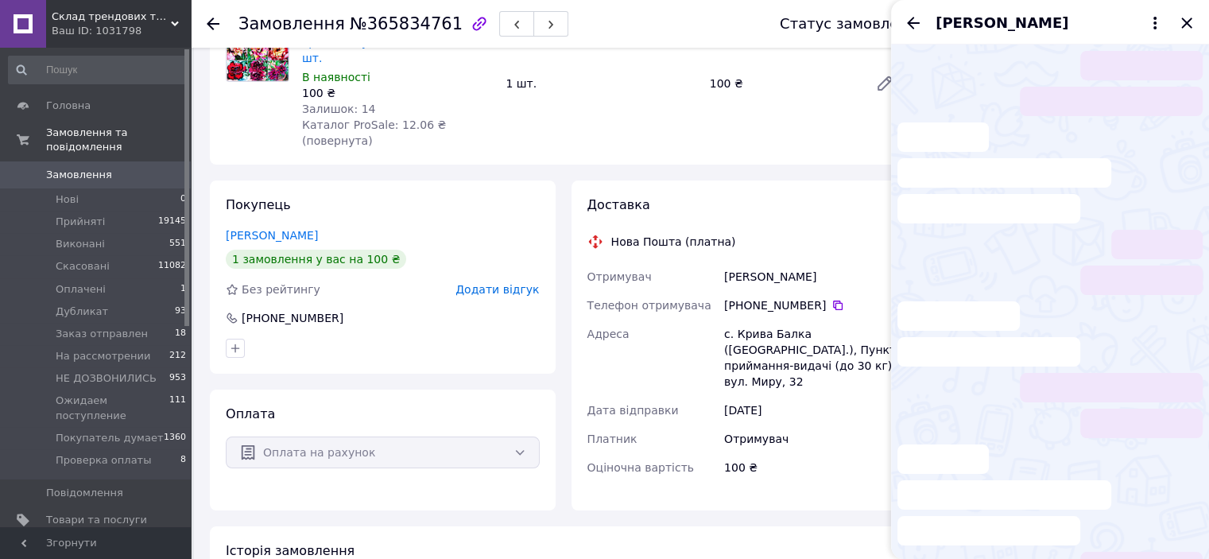
scroll to position [352, 0]
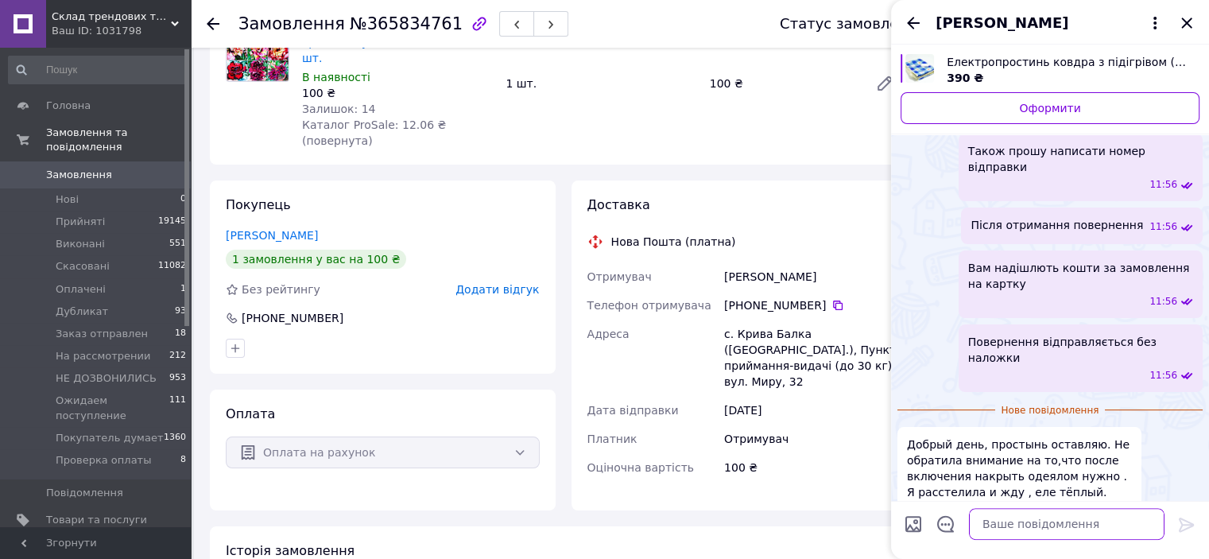
click at [1014, 540] on textarea at bounding box center [1067, 524] width 196 height 32
type textarea "Дякую"
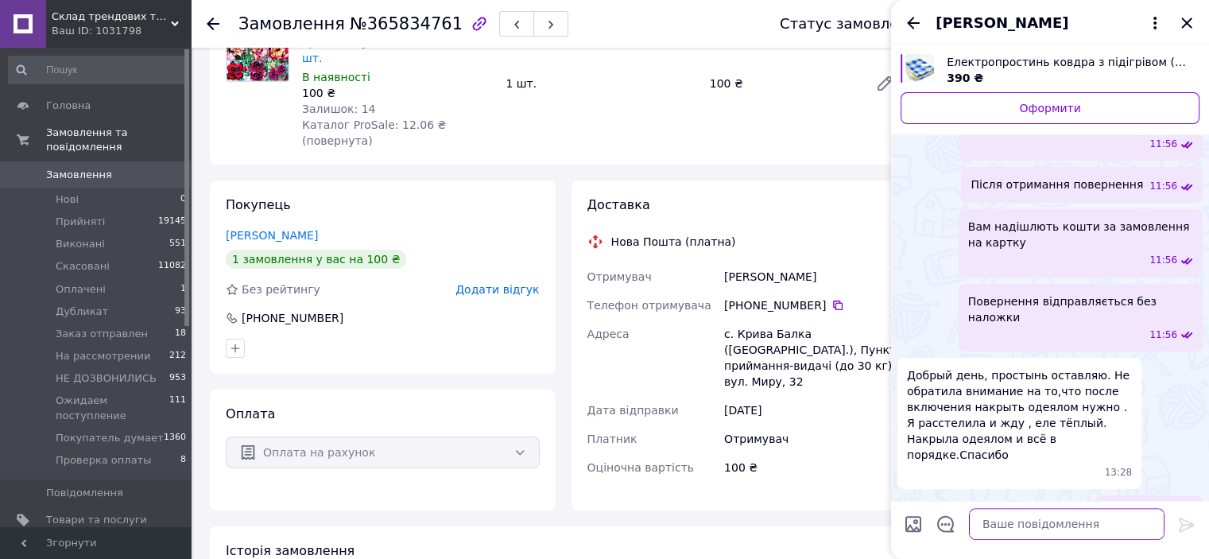
scroll to position [324, 0]
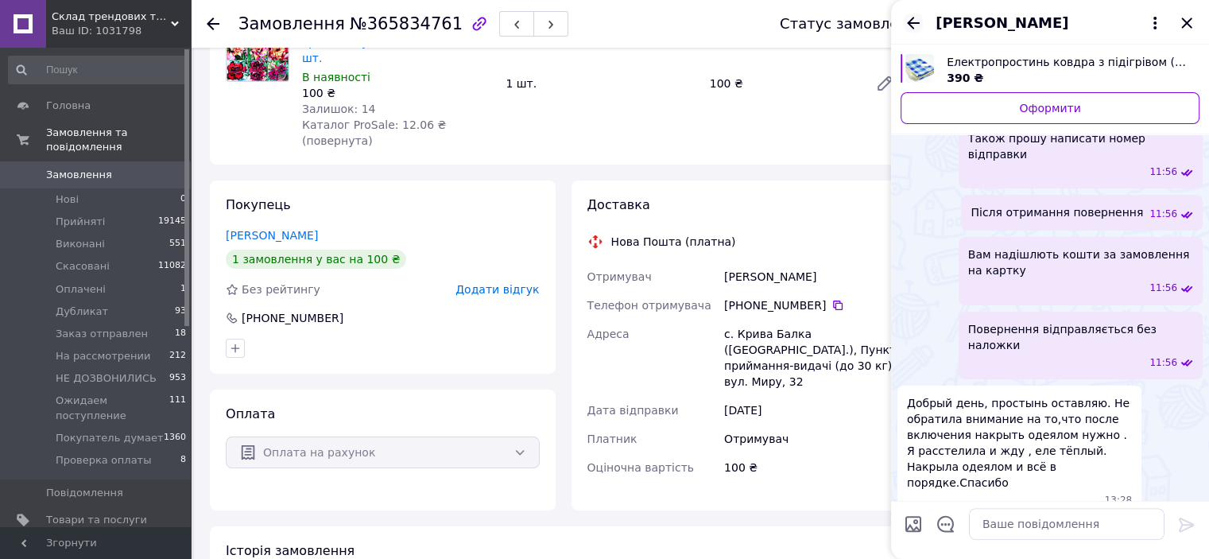
click at [916, 18] on icon "Назад" at bounding box center [913, 23] width 19 height 19
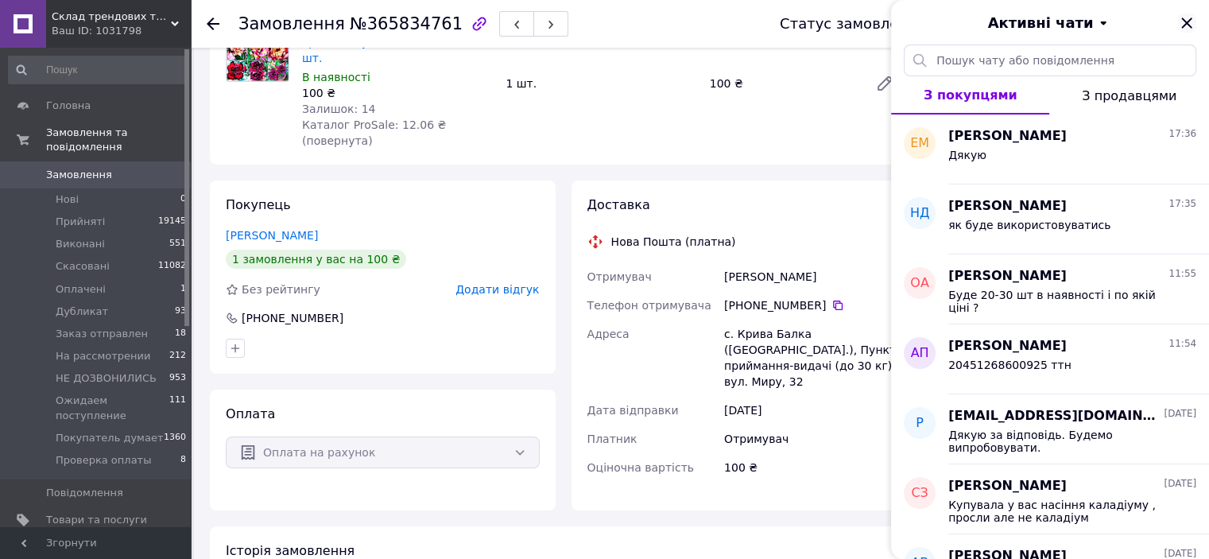
click at [1189, 27] on icon "Закрити" at bounding box center [1186, 23] width 19 height 19
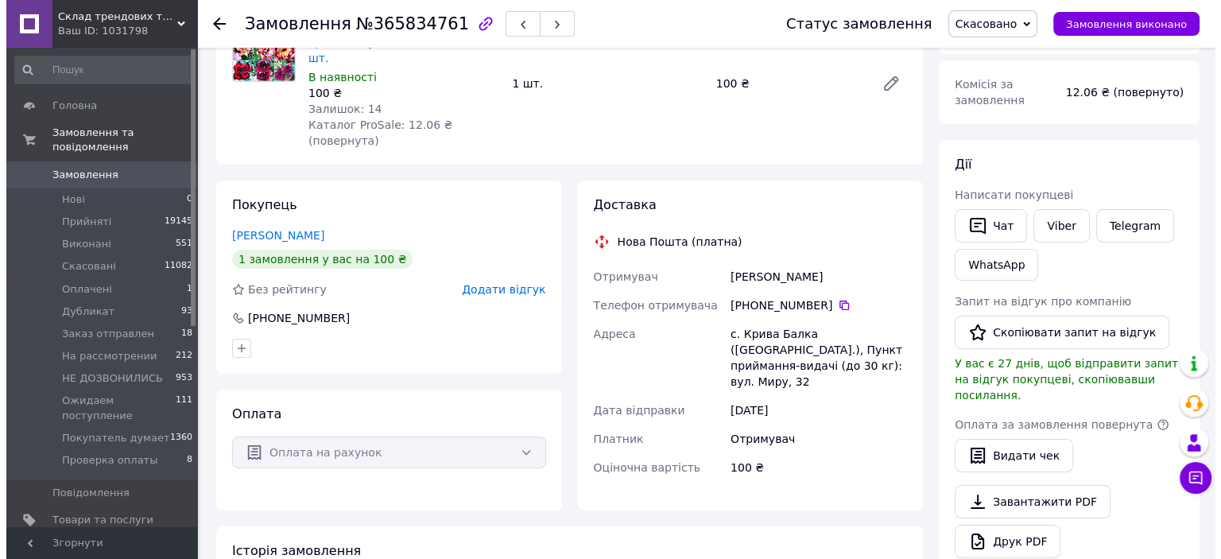
scroll to position [0, 0]
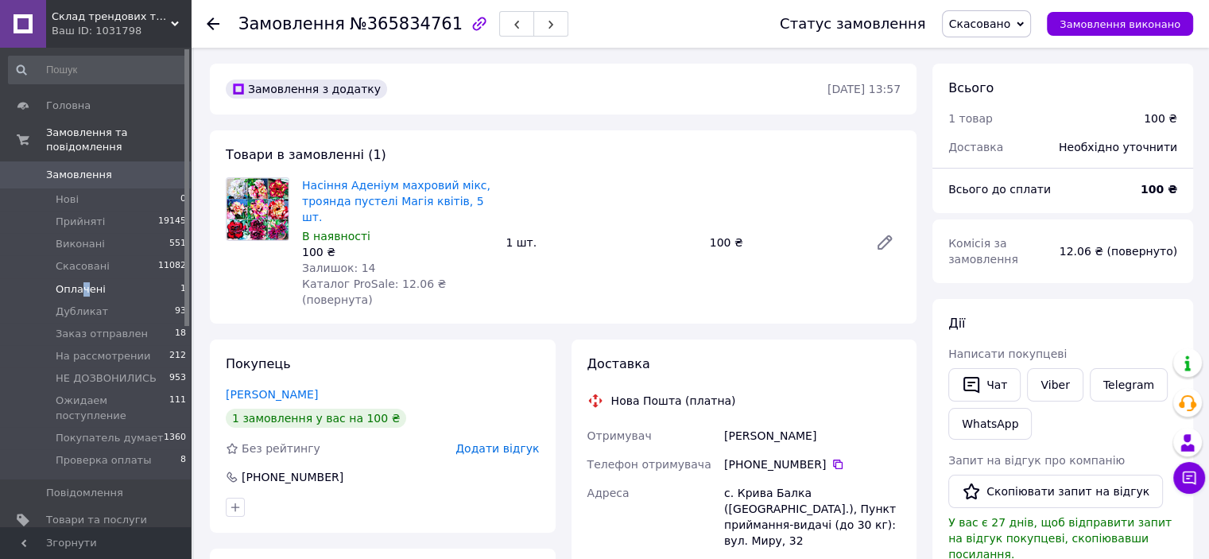
click at [83, 282] on span "Оплачені" at bounding box center [81, 289] width 50 height 14
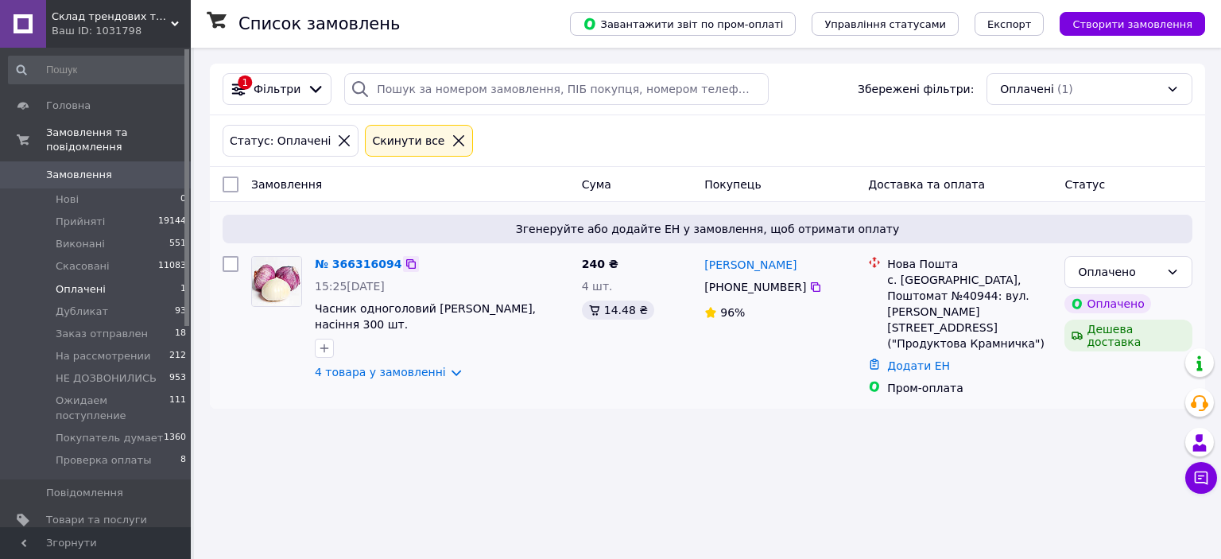
click at [405, 269] on icon at bounding box center [411, 264] width 13 height 13
click at [102, 27] on div "Ваш ID: 1031798" at bounding box center [121, 31] width 139 height 14
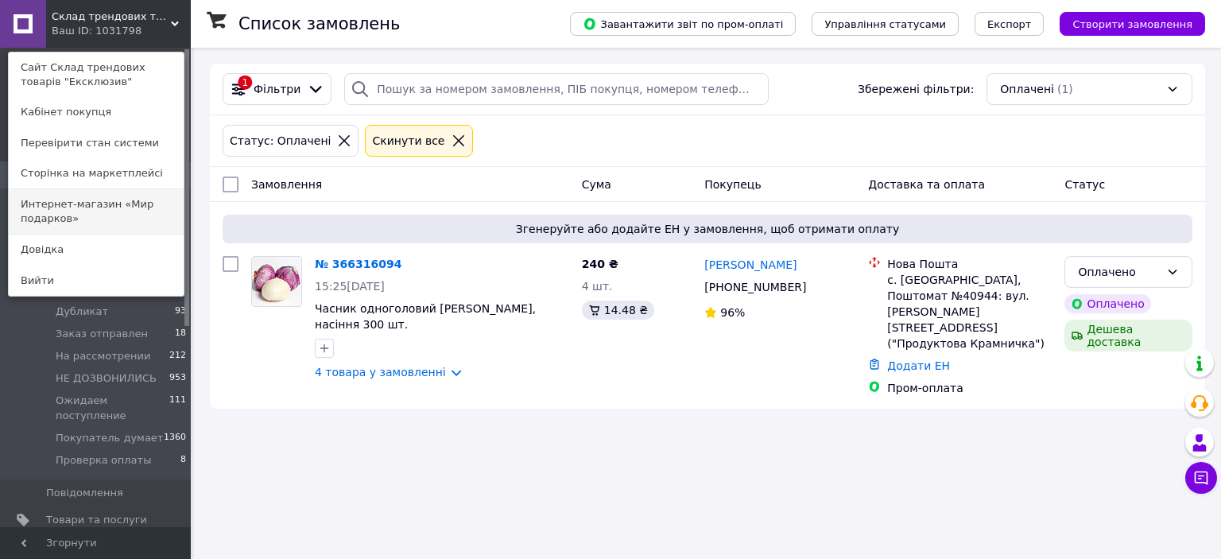
click at [91, 198] on link "Интернет-магазин «Мир подарков»" at bounding box center [96, 211] width 175 height 45
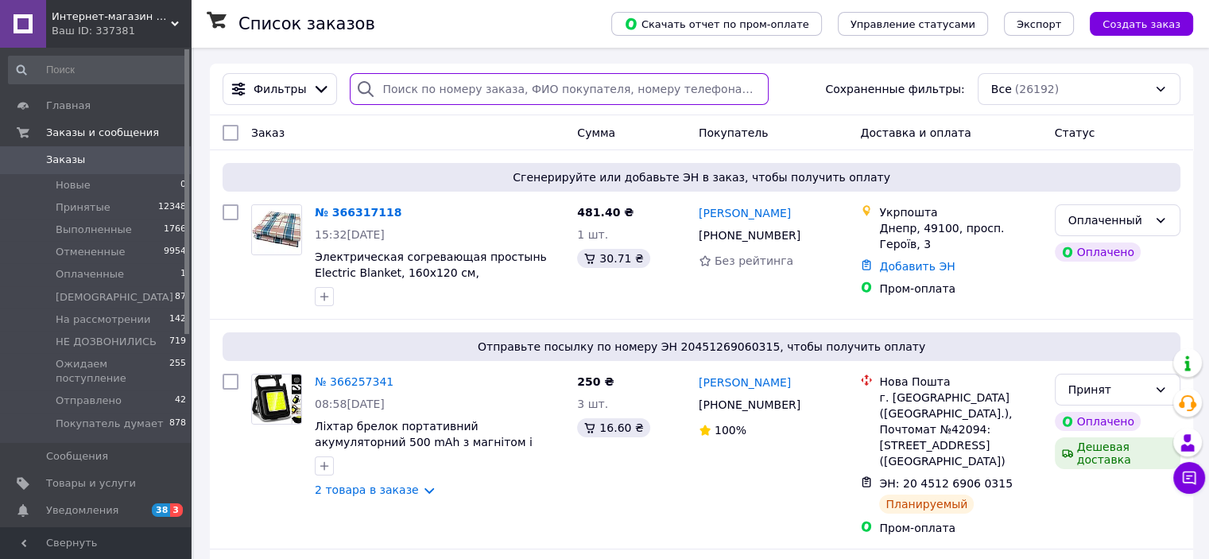
click at [442, 90] on input "search" at bounding box center [559, 89] width 419 height 32
paste input "365704087"
type input "365704087"
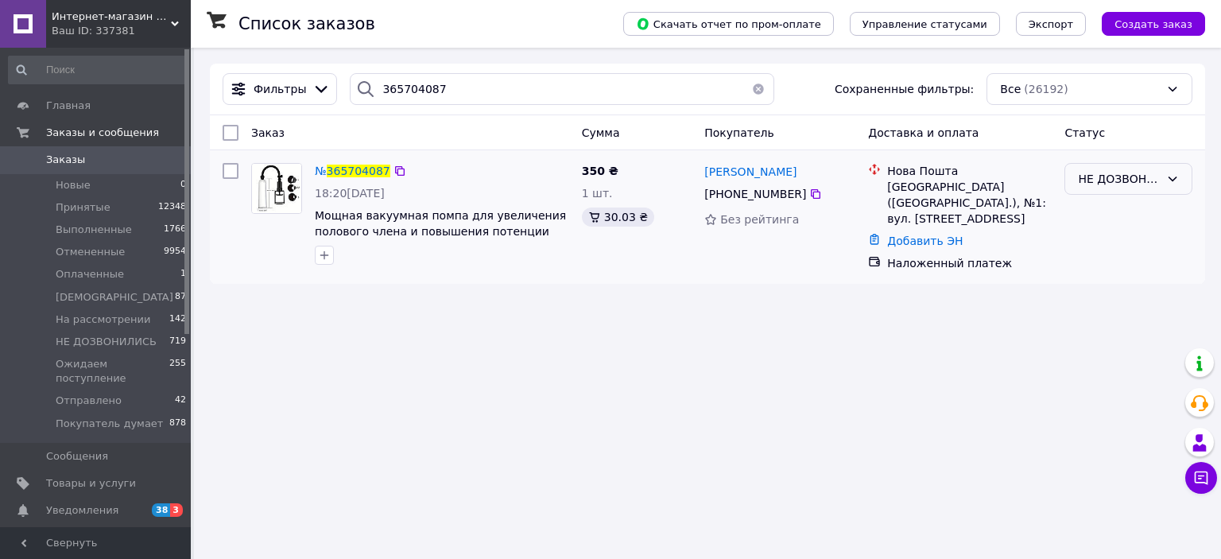
click at [1119, 182] on div "НЕ ДОЗВОНИЛИСЬ" at bounding box center [1119, 178] width 82 height 17
click at [1099, 269] on li "Отменен" at bounding box center [1128, 271] width 126 height 29
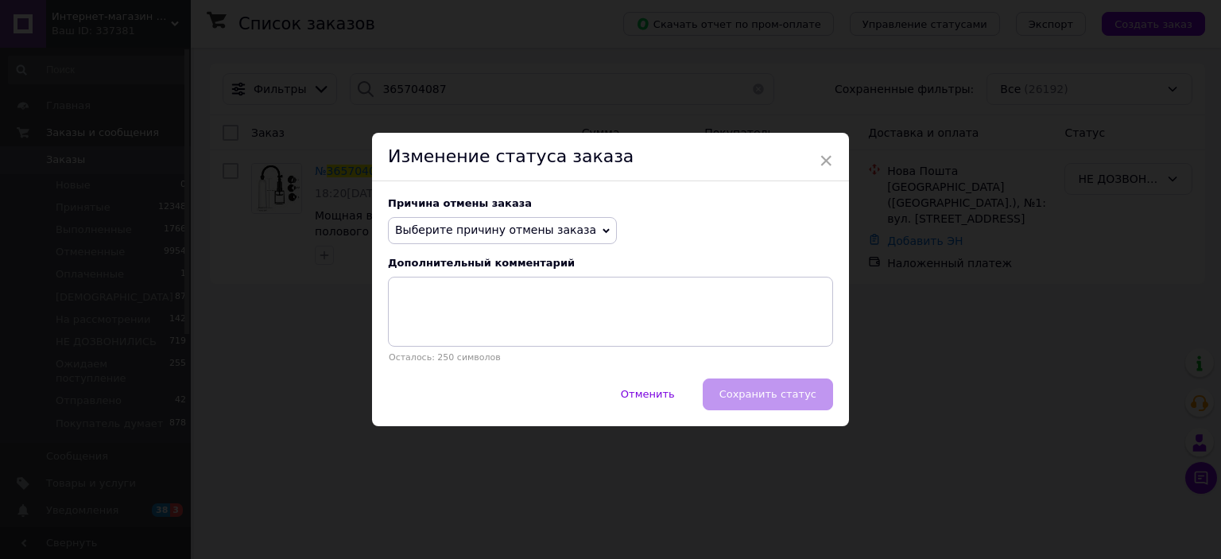
click at [467, 231] on span "Выберите причину отмены заказа" at bounding box center [495, 229] width 201 height 13
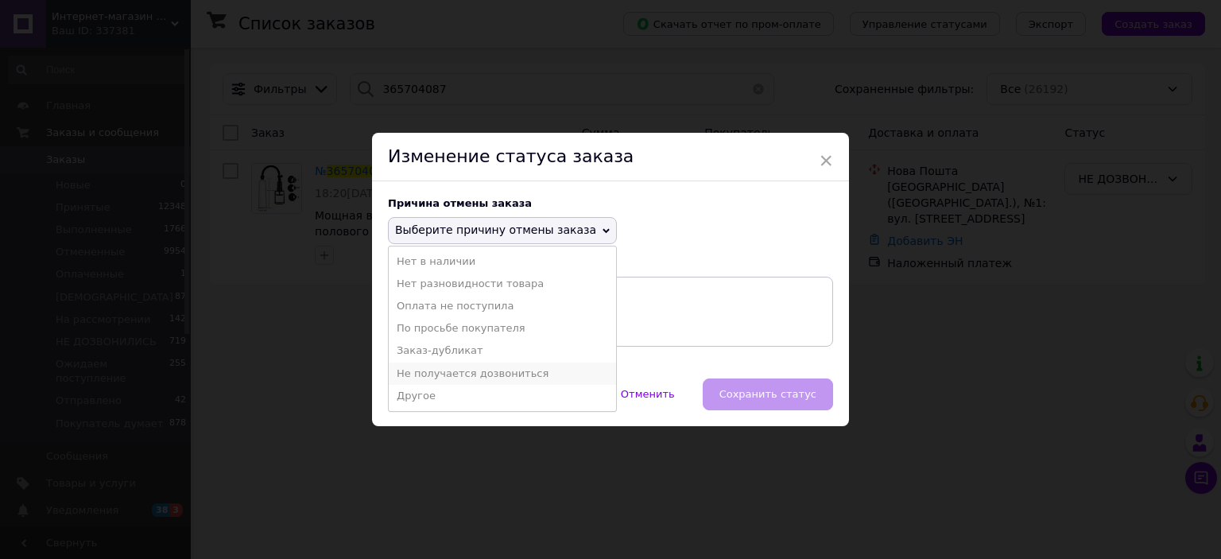
click at [426, 374] on li "Не получается дозвониться" at bounding box center [502, 374] width 227 height 22
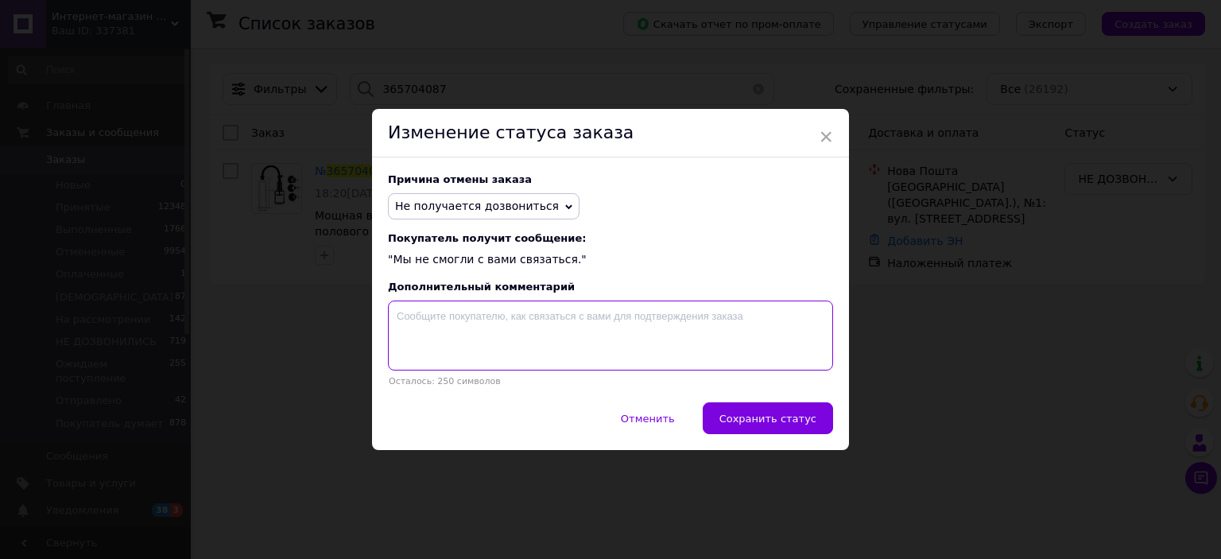
click at [453, 340] on textarea at bounding box center [610, 336] width 445 height 70
type textarea "не дозвонились"
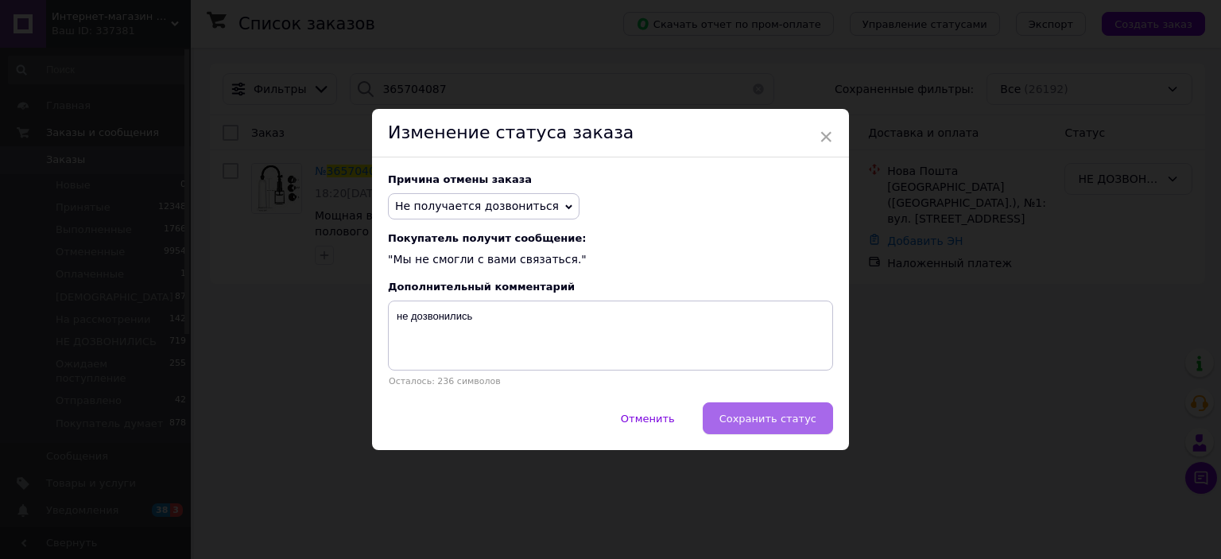
click at [812, 425] on span "Сохранить статус" at bounding box center [767, 419] width 97 height 12
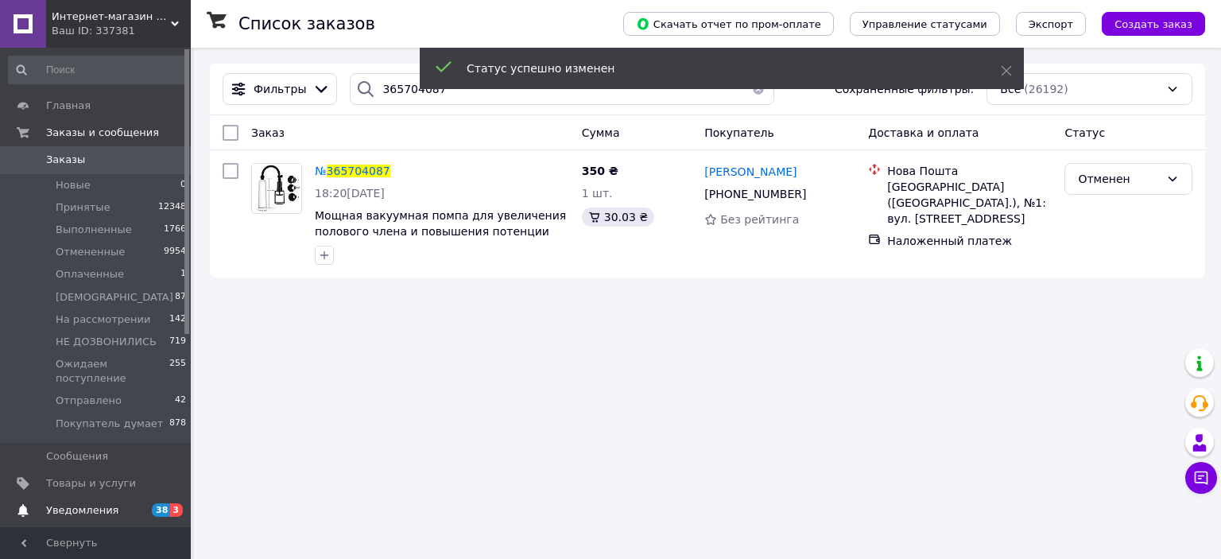
click at [107, 497] on link "Уведомления 38 3" at bounding box center [98, 510] width 196 height 27
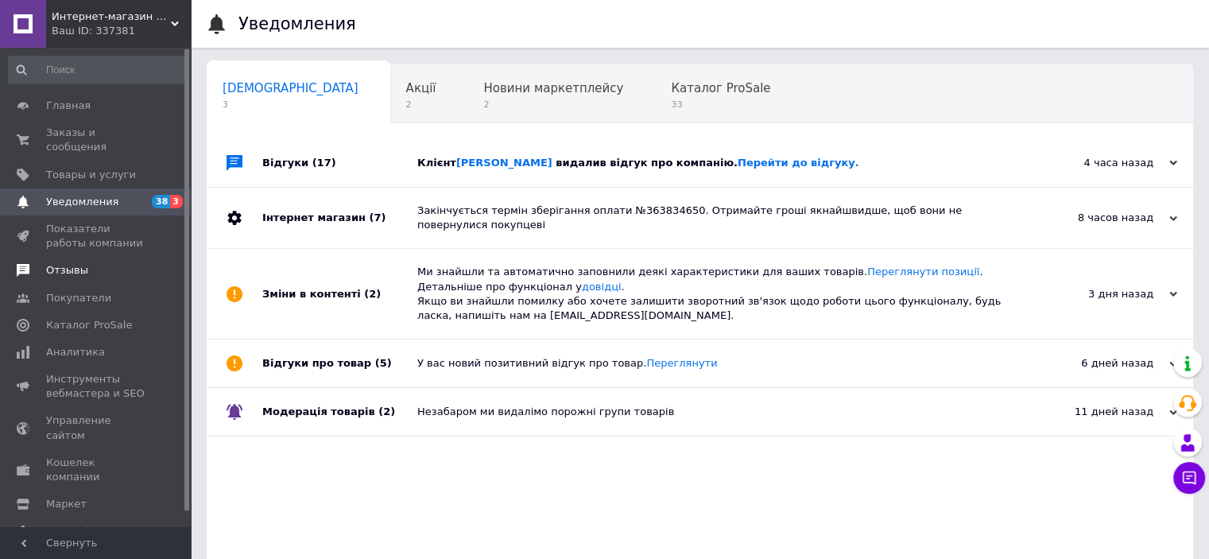
click at [73, 263] on span "Отзывы" at bounding box center [67, 270] width 42 height 14
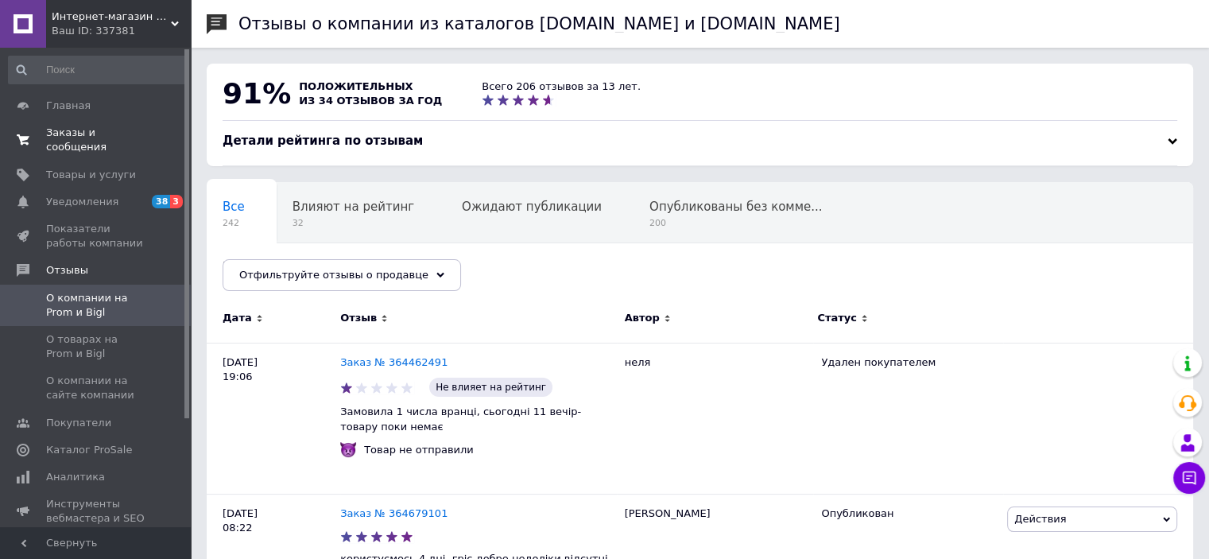
click at [82, 134] on span "Заказы и сообщения" at bounding box center [96, 140] width 101 height 29
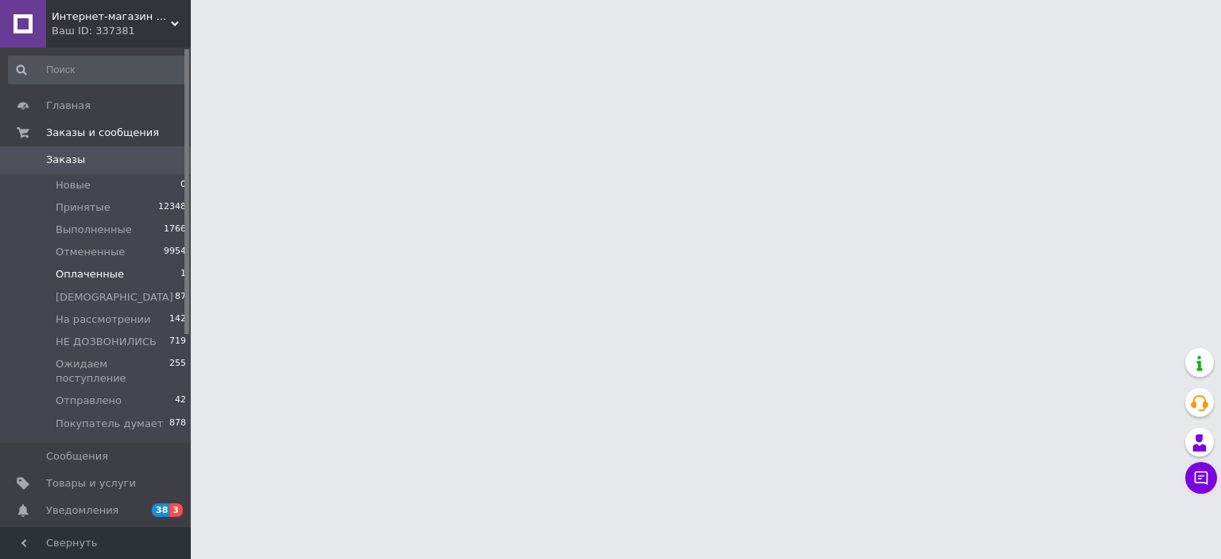
click at [64, 279] on span "Оплаченные" at bounding box center [90, 274] width 68 height 14
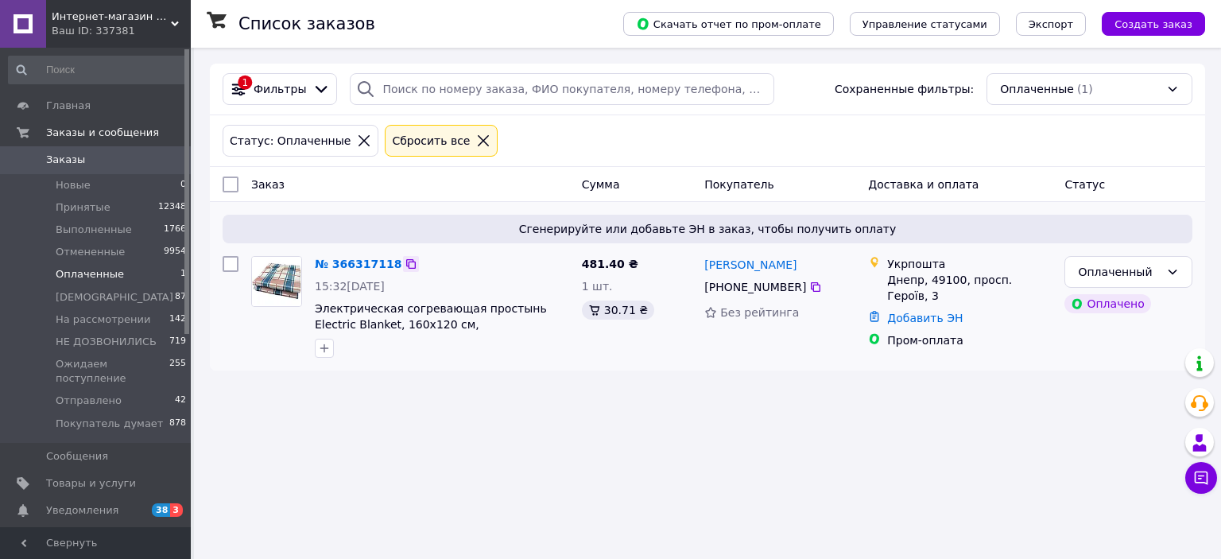
click at [406, 266] on icon at bounding box center [411, 264] width 10 height 10
click at [364, 266] on link "№ 366317118" at bounding box center [358, 264] width 87 height 13
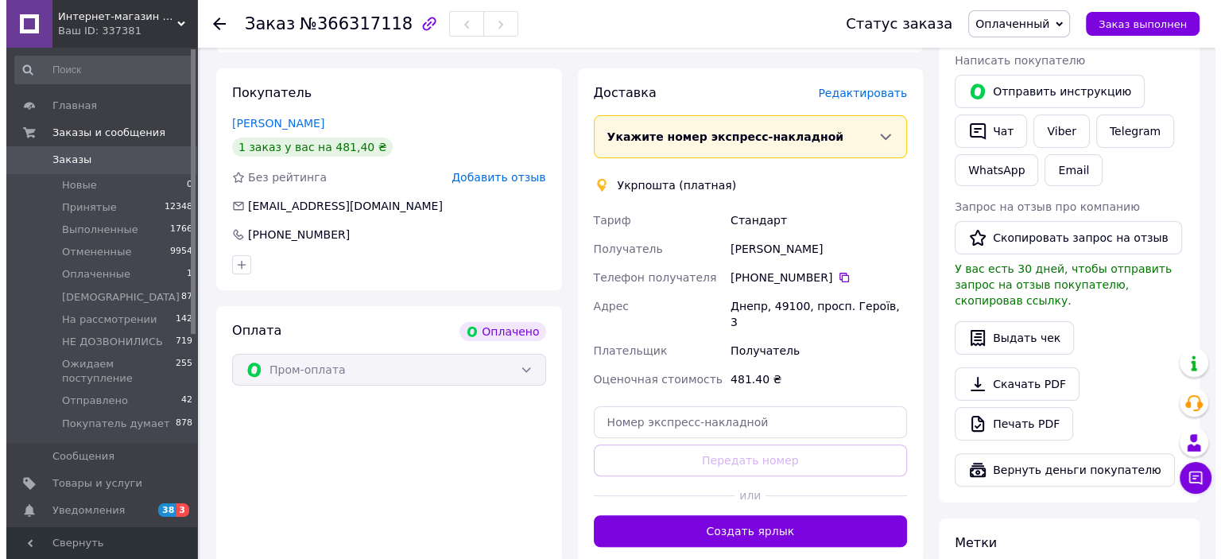
scroll to position [238, 0]
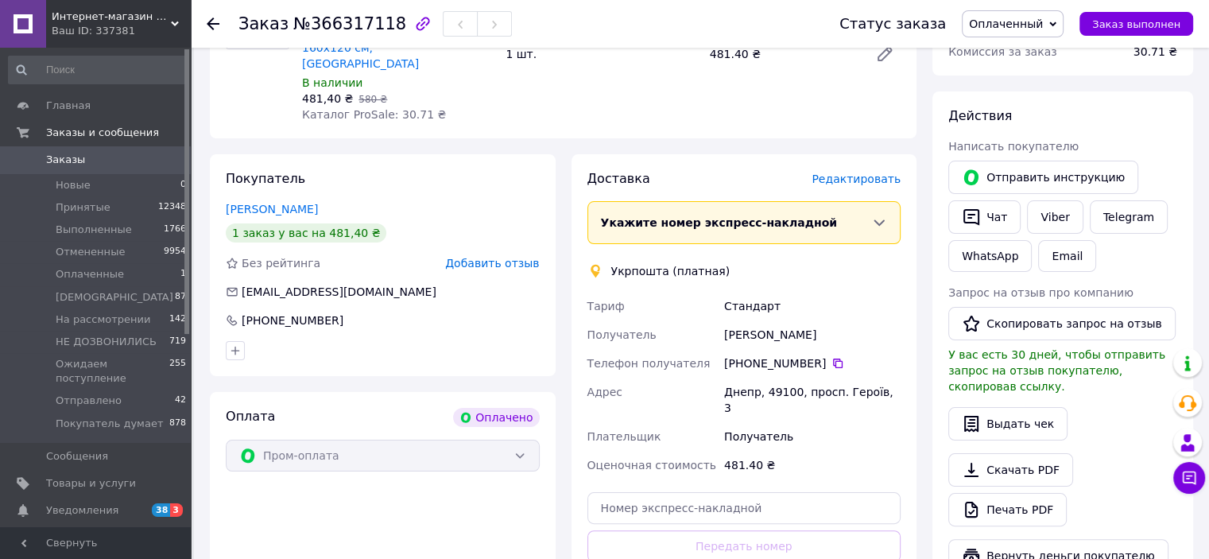
click at [854, 173] on span "Редактировать" at bounding box center [856, 179] width 89 height 13
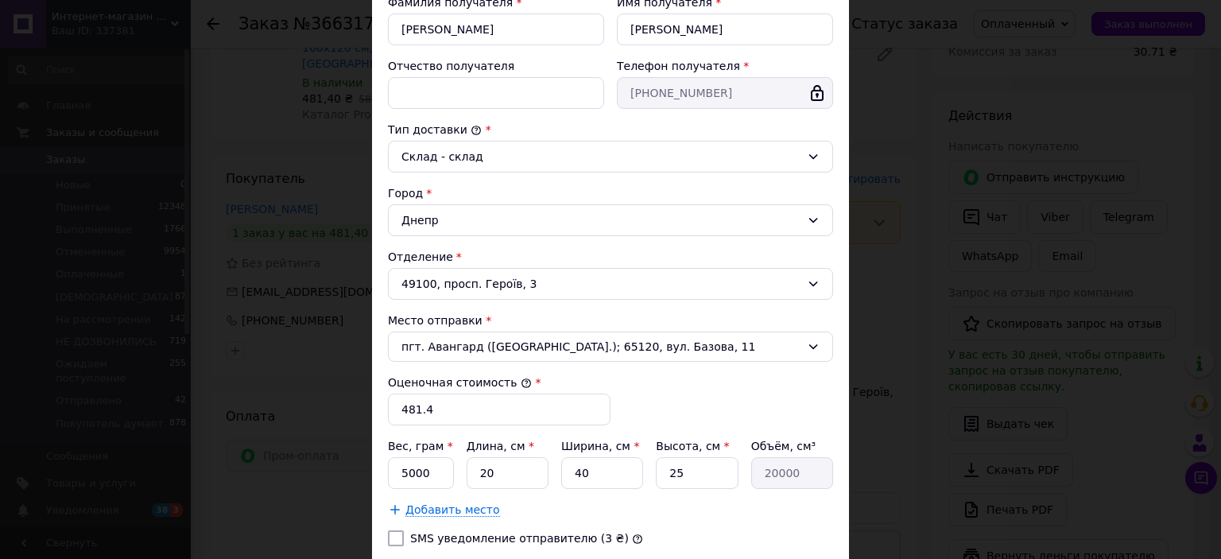
scroll to position [318, 0]
click at [432, 468] on input "5000" at bounding box center [421, 472] width 66 height 32
type input "500"
click at [511, 475] on input "20" at bounding box center [508, 472] width 82 height 32
type input "2"
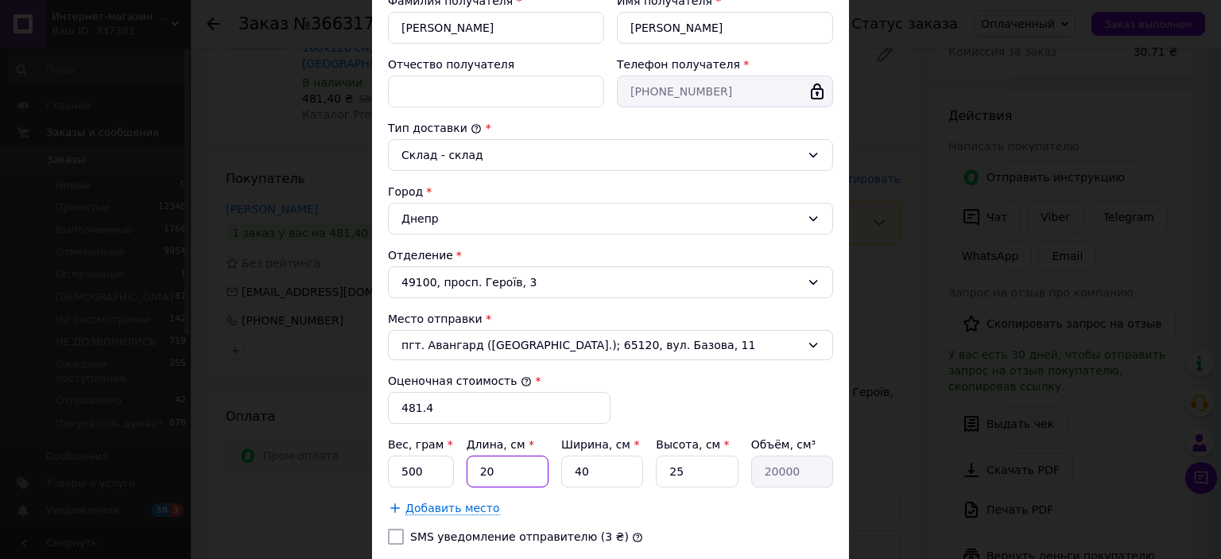
type input "2000"
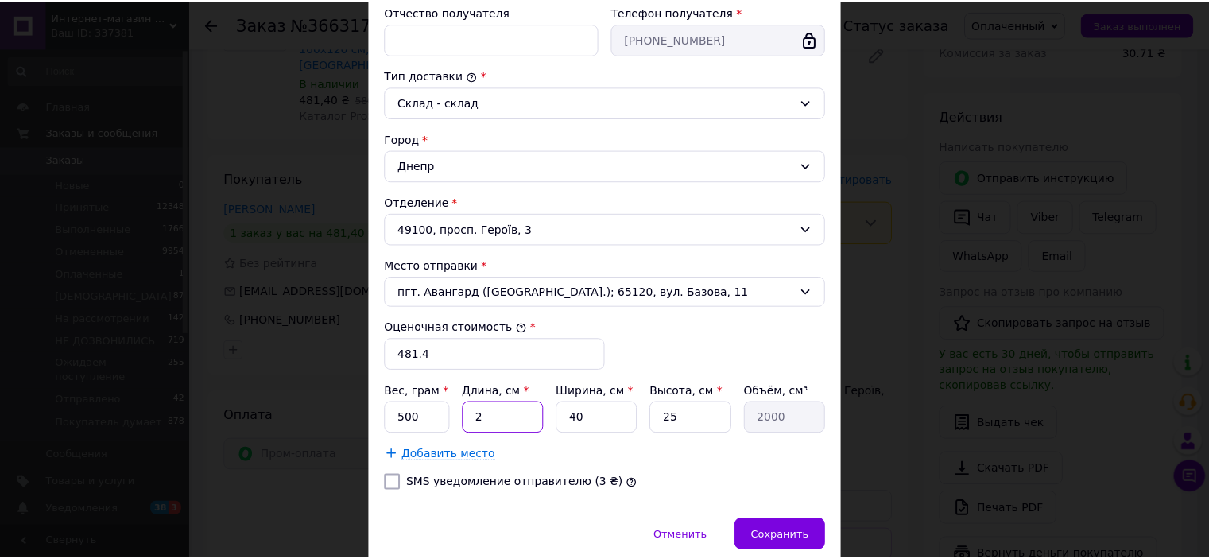
scroll to position [432, 0]
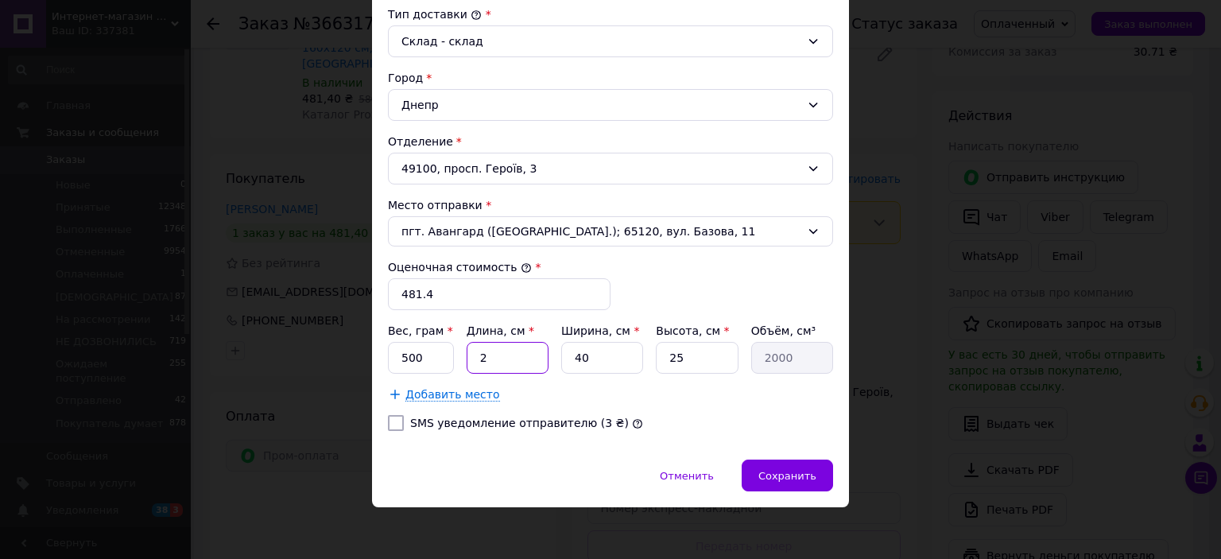
type input "2"
click at [404, 417] on div at bounding box center [396, 423] width 22 height 16
click at [442, 424] on label "SMS уведомление отправителю (3 ₴)" at bounding box center [519, 423] width 219 height 13
click at [404, 424] on input "SMS уведомление отправителю (3 ₴)" at bounding box center [396, 423] width 16 height 16
checkbox input "true"
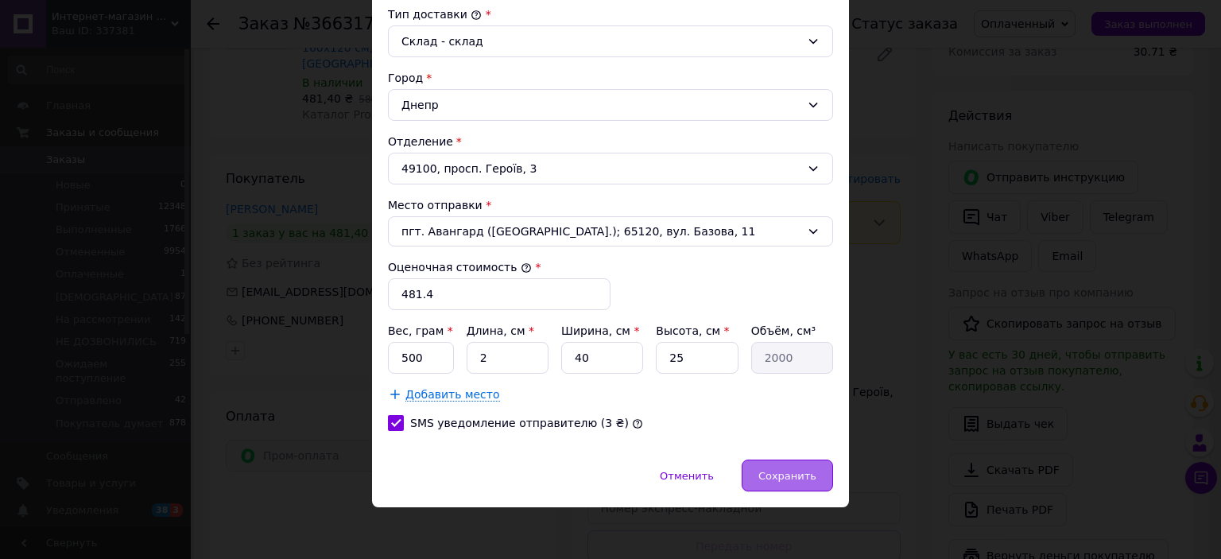
click at [789, 473] on span "Сохранить" at bounding box center [787, 476] width 58 height 12
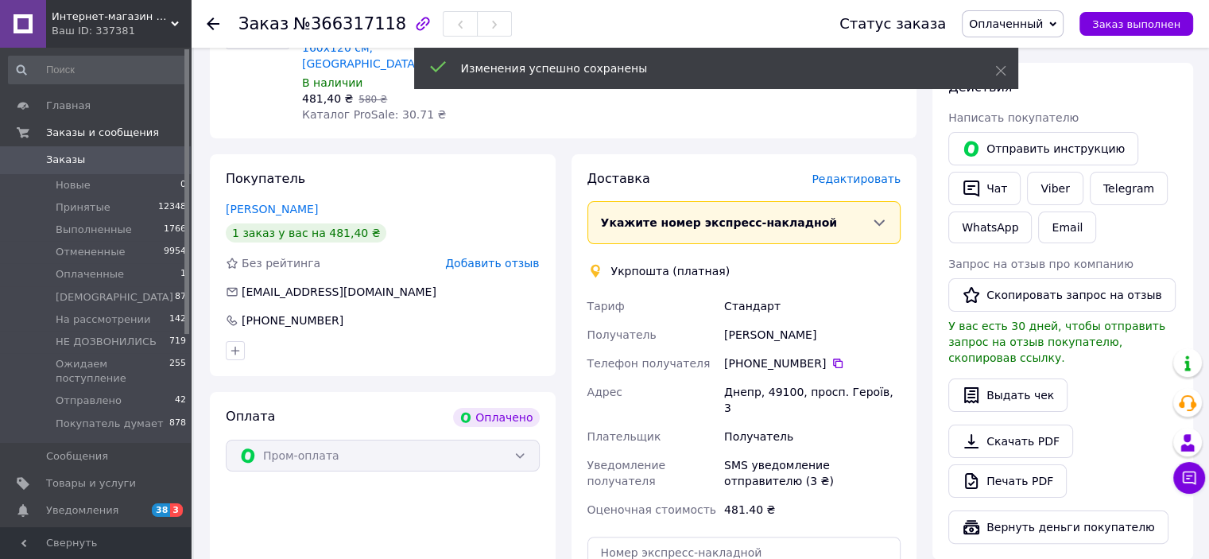
scroll to position [477, 0]
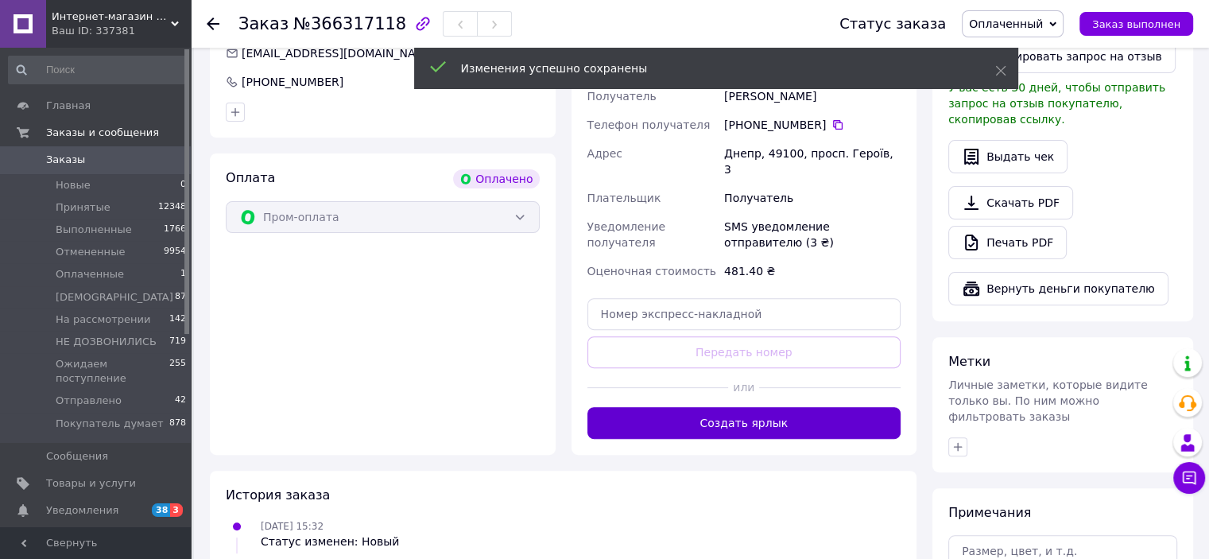
click at [766, 407] on button "Создать ярлык" at bounding box center [744, 423] width 314 height 32
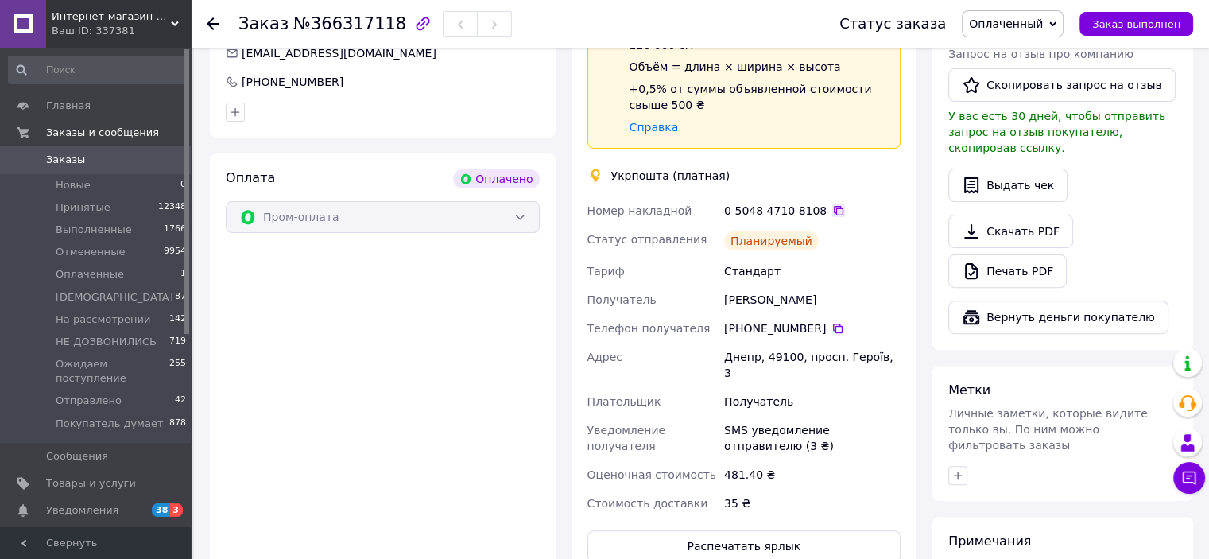
click at [832, 204] on icon at bounding box center [838, 210] width 13 height 13
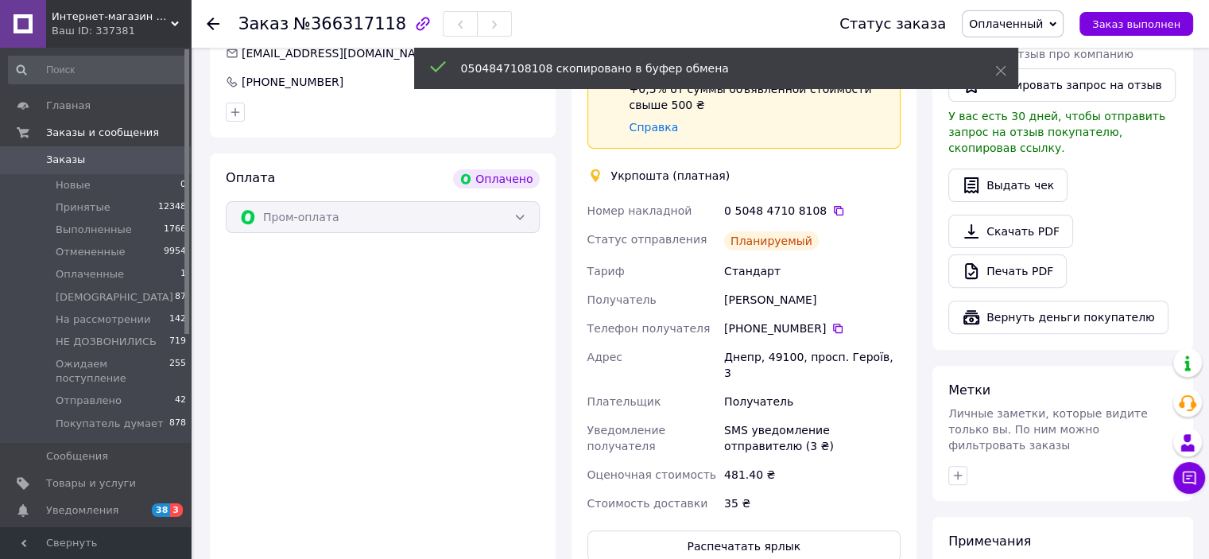
click at [1033, 21] on span "Оплаченный" at bounding box center [1006, 23] width 74 height 13
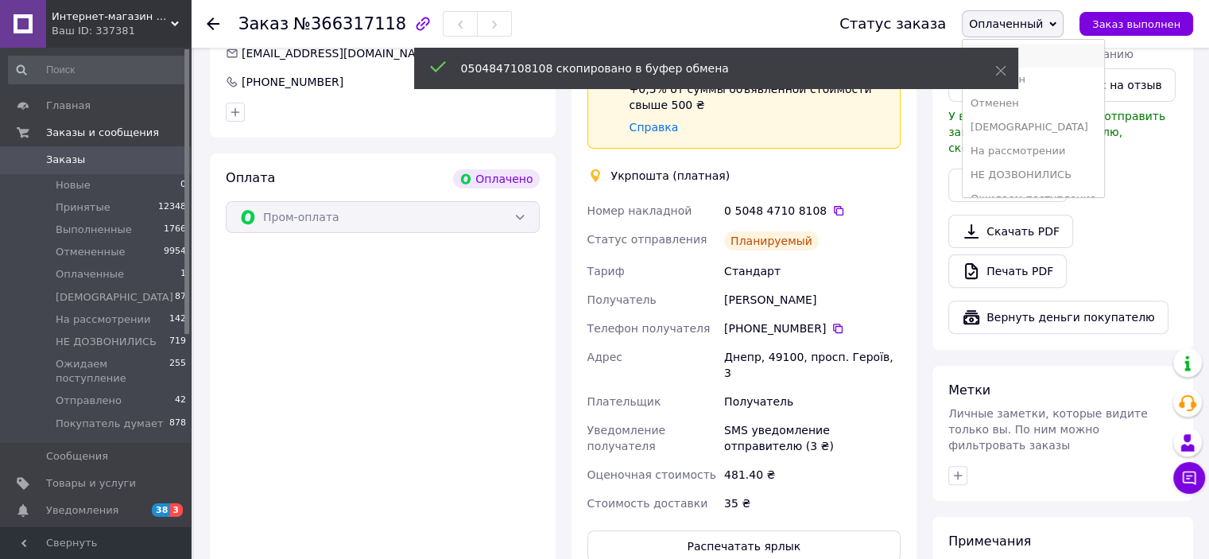
click at [1036, 53] on li "Принят" at bounding box center [1034, 56] width 142 height 24
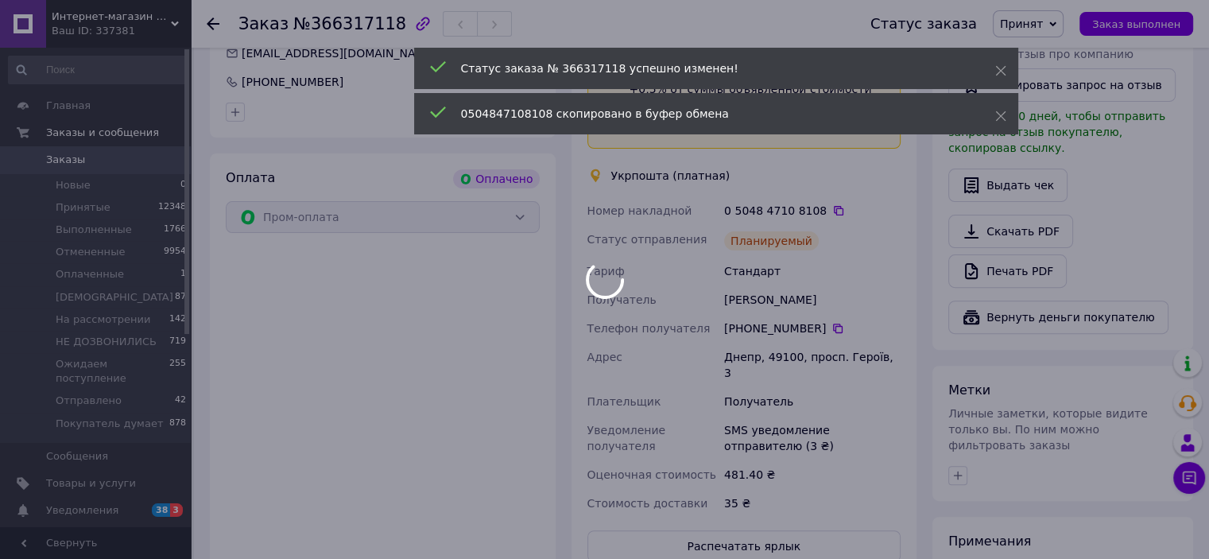
click at [824, 197] on div at bounding box center [604, 279] width 1209 height 559
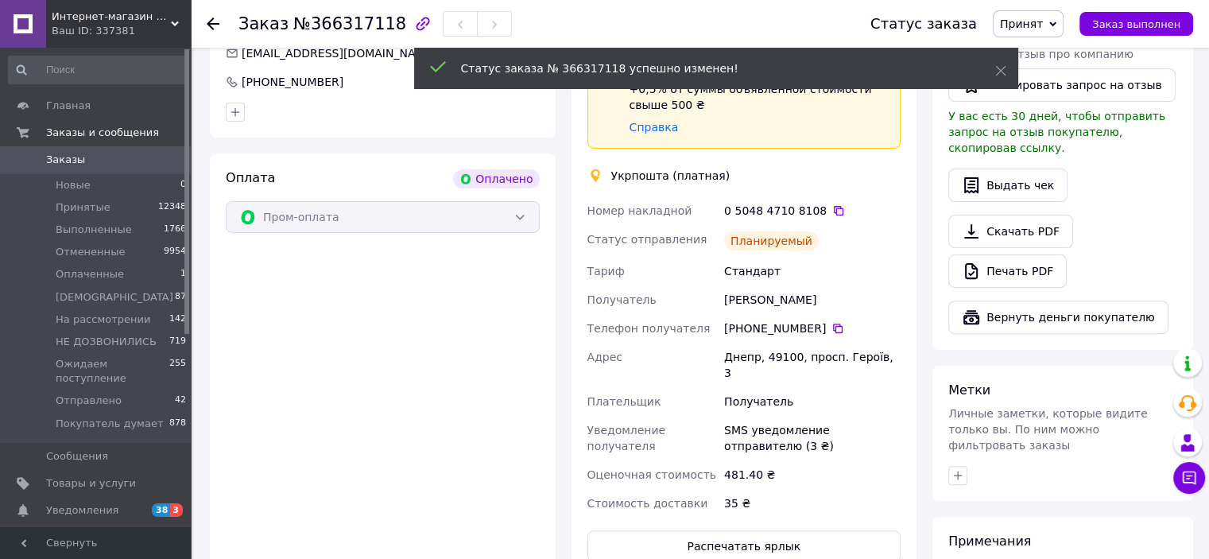
click at [832, 204] on icon at bounding box center [838, 210] width 13 height 13
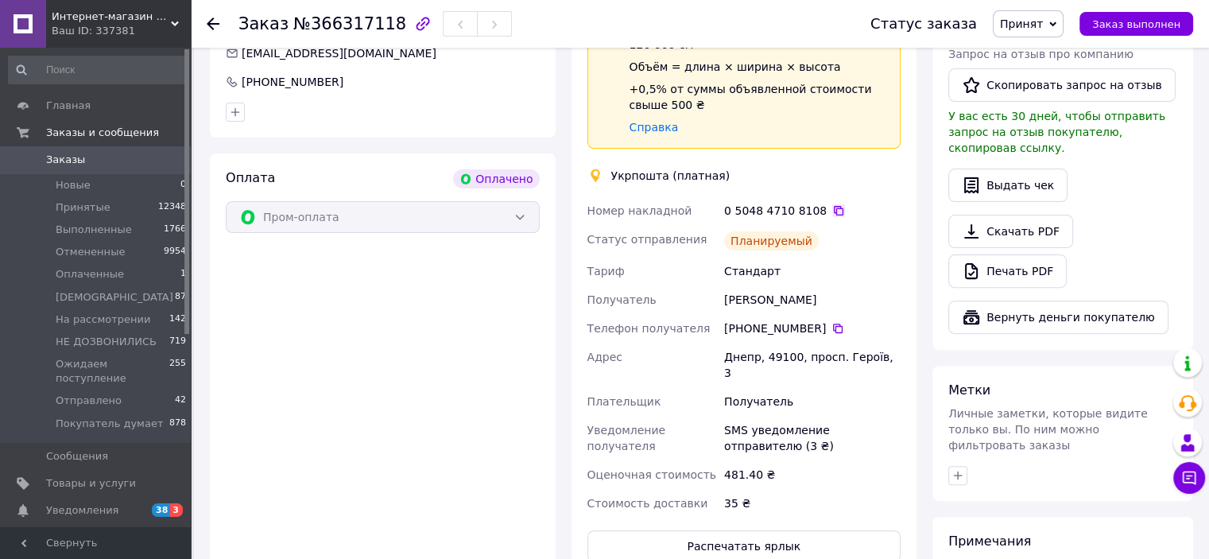
click at [832, 204] on icon at bounding box center [838, 210] width 13 height 13
click at [127, 503] on span "Уведомления" at bounding box center [96, 510] width 101 height 14
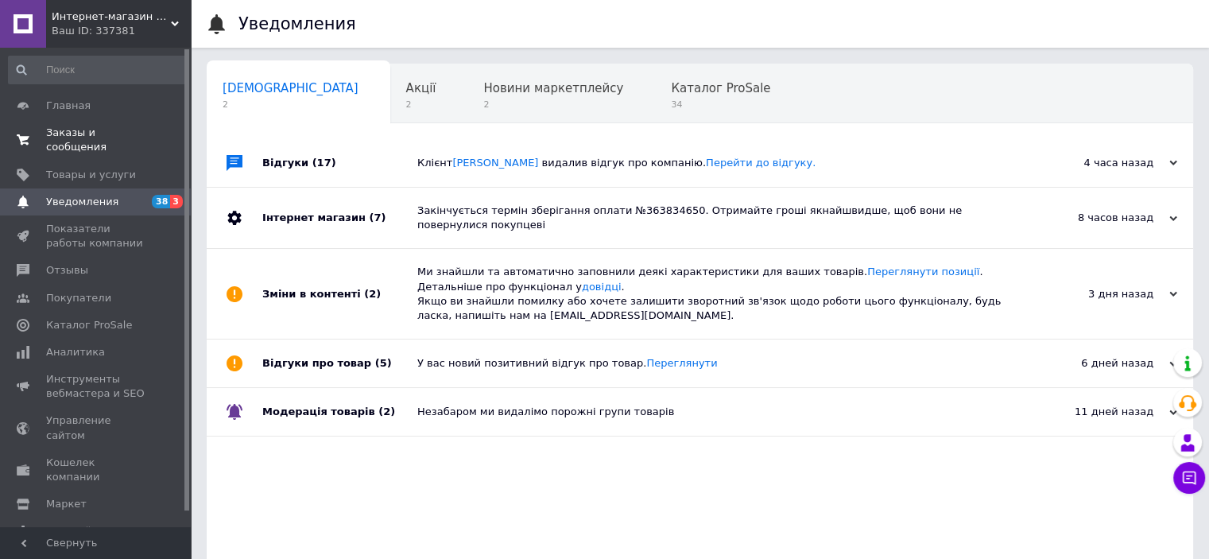
click at [60, 126] on span "Заказы и сообщения" at bounding box center [96, 140] width 101 height 29
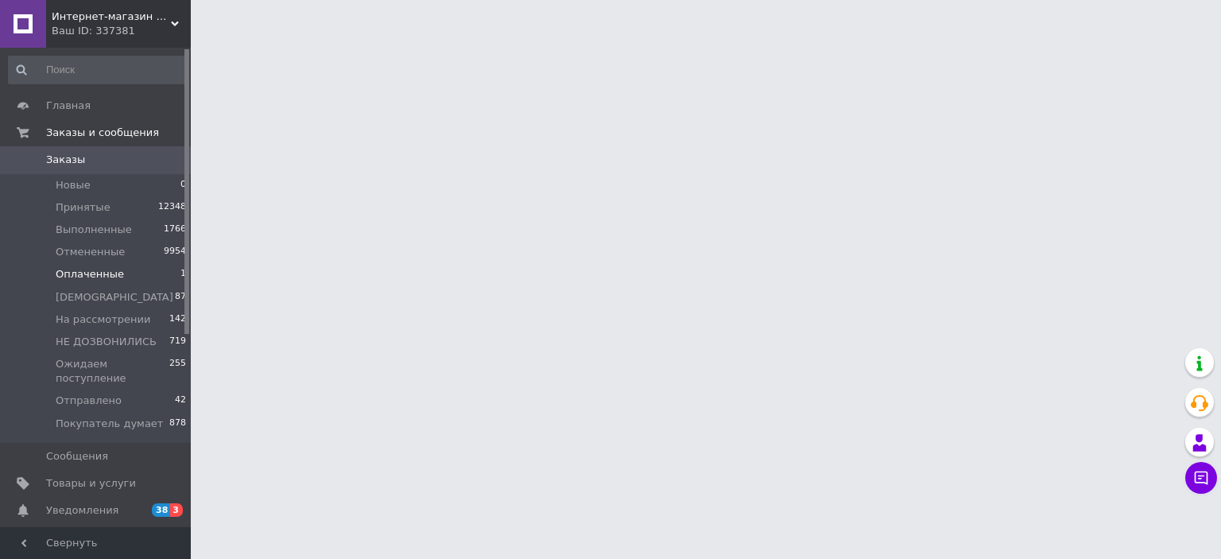
click at [62, 279] on span "Оплаченные" at bounding box center [90, 274] width 68 height 14
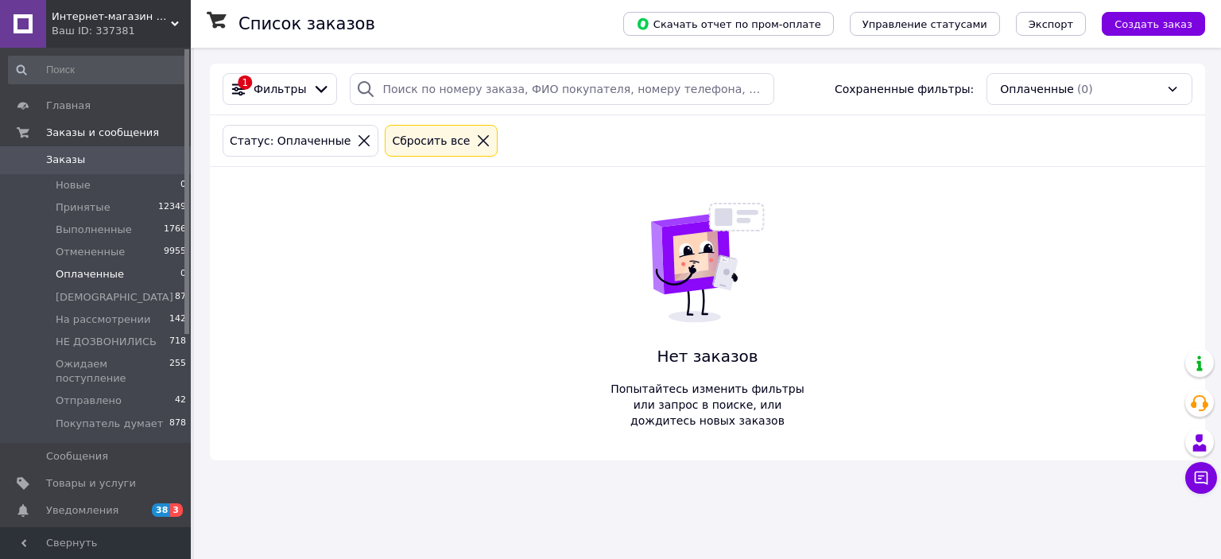
click at [102, 19] on span "Интернет-магазин «Мир подарков»" at bounding box center [111, 17] width 119 height 14
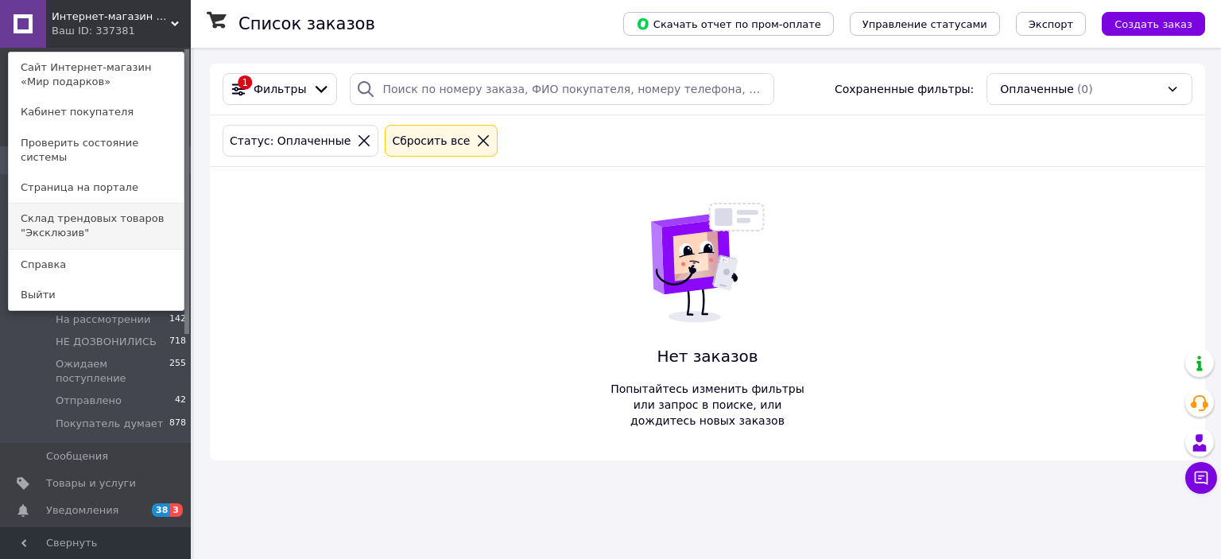
click at [84, 212] on link "Склад трендовых товаров "Эксклюзив"" at bounding box center [96, 226] width 175 height 45
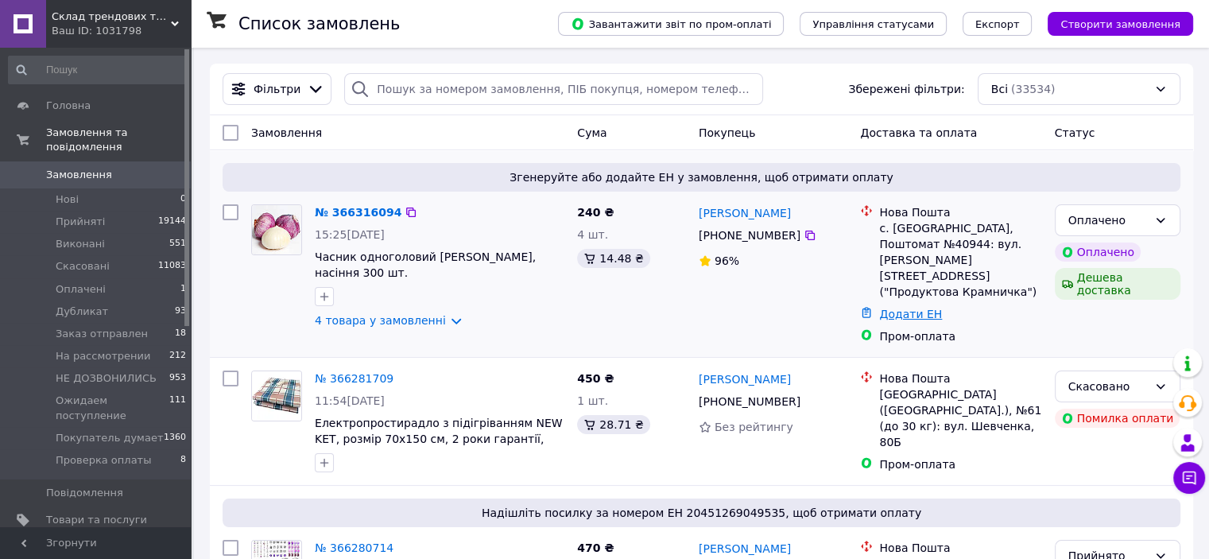
click at [903, 308] on link "Додати ЕН" at bounding box center [910, 314] width 63 height 13
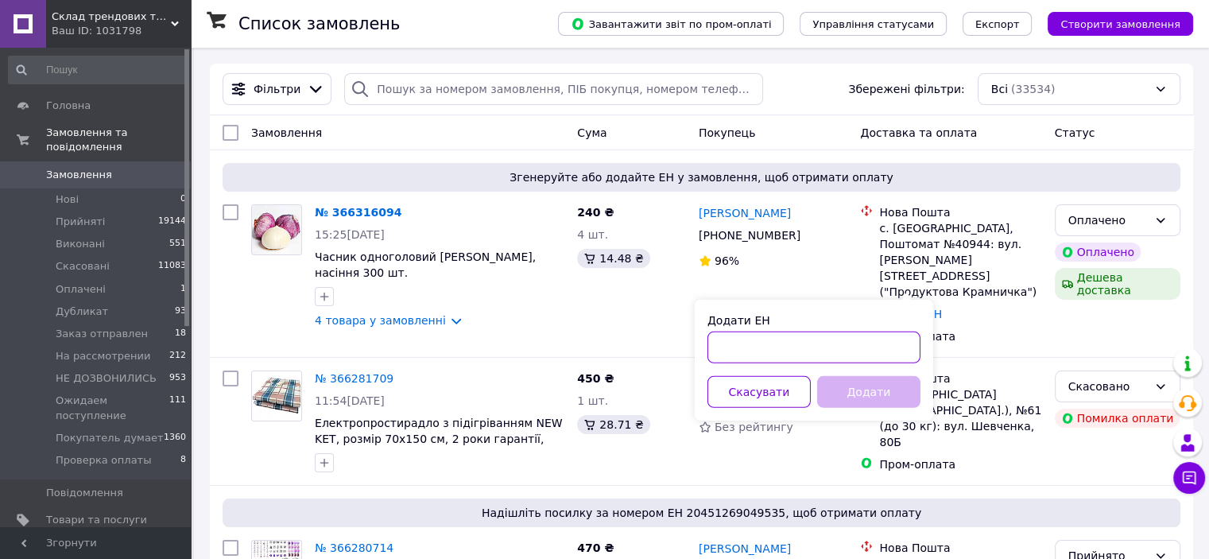
click at [853, 362] on input "Додати ЕН" at bounding box center [814, 348] width 213 height 32
paste input "20451269200176"
type input "20451269200176"
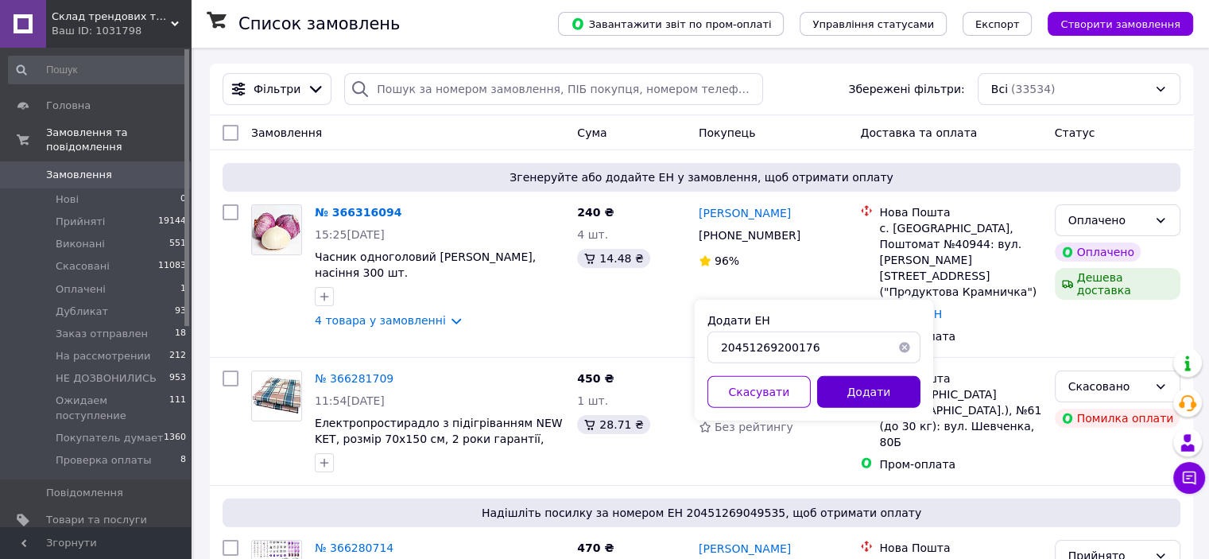
click at [859, 385] on button "Додати" at bounding box center [868, 392] width 103 height 32
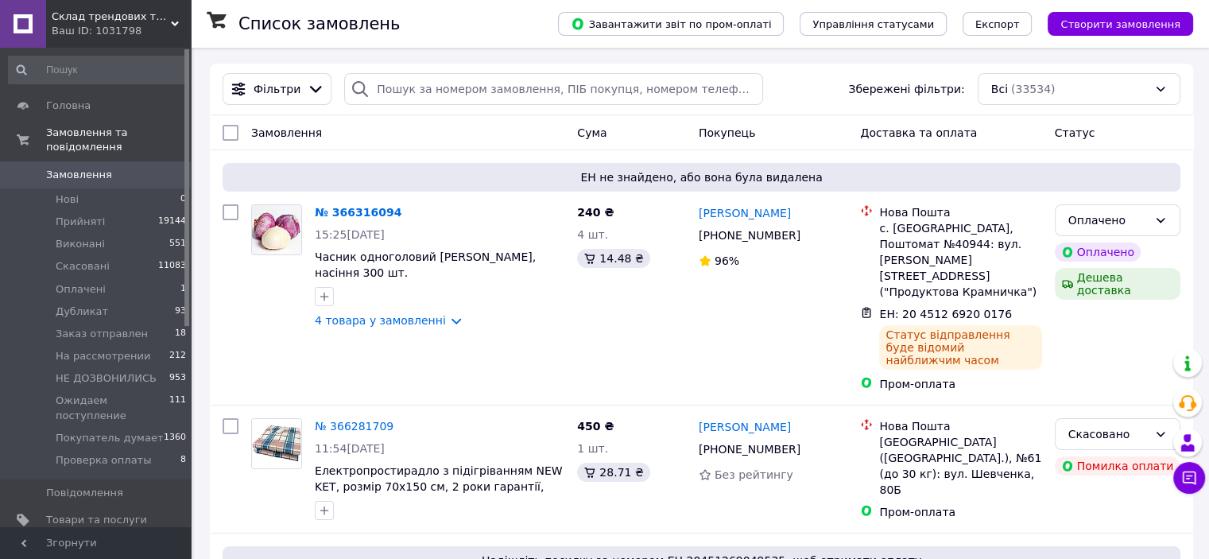
click at [1119, 224] on div "Оплачено" at bounding box center [1107, 219] width 79 height 17
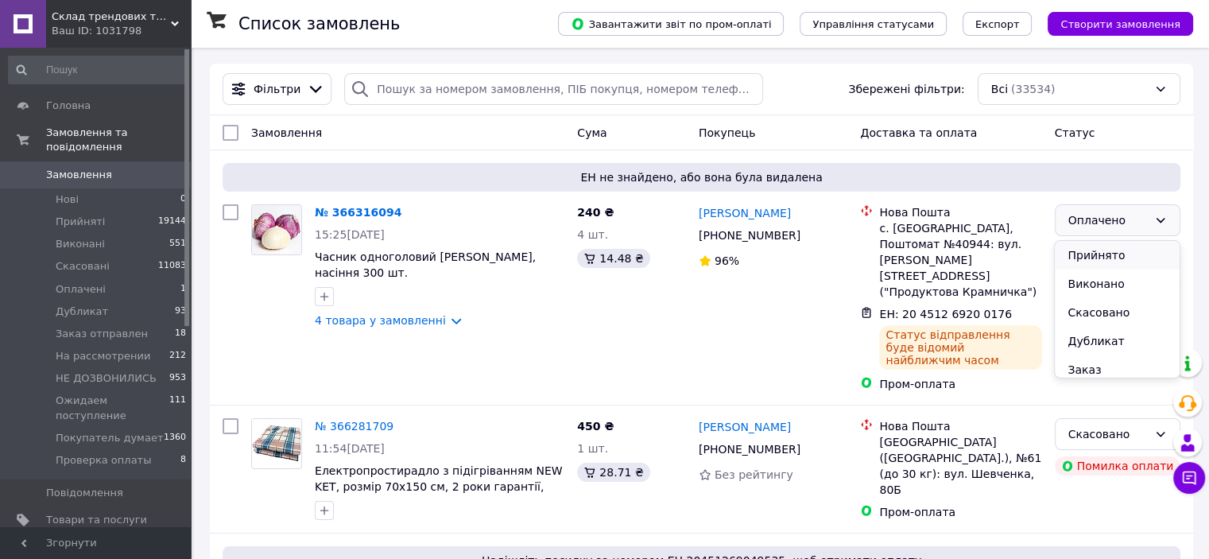
click at [1106, 259] on li "Прийнято" at bounding box center [1117, 255] width 124 height 29
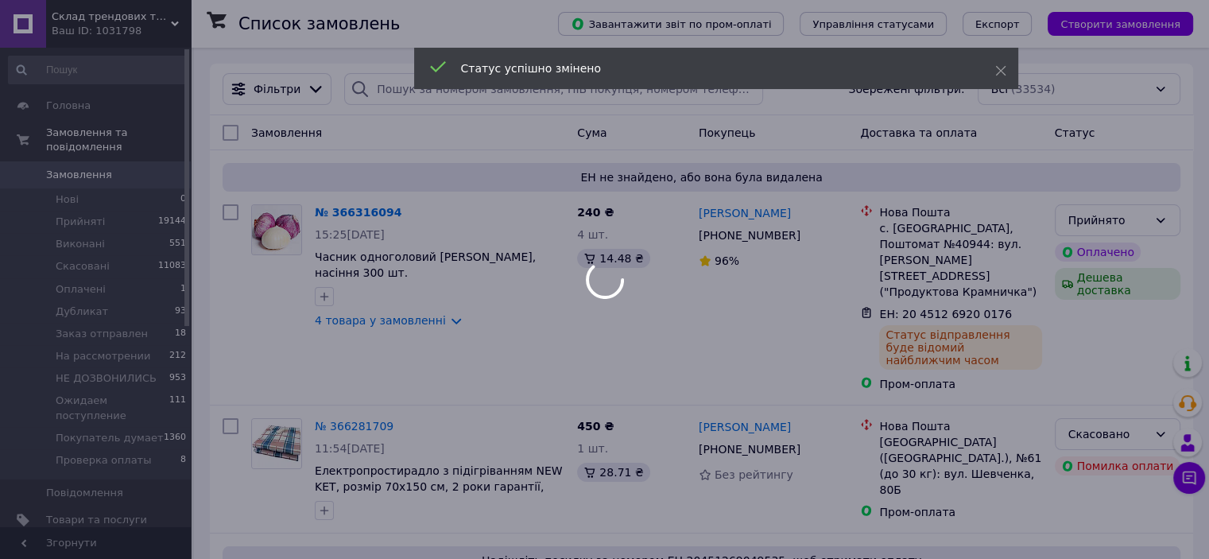
click at [83, 523] on div at bounding box center [604, 279] width 1209 height 559
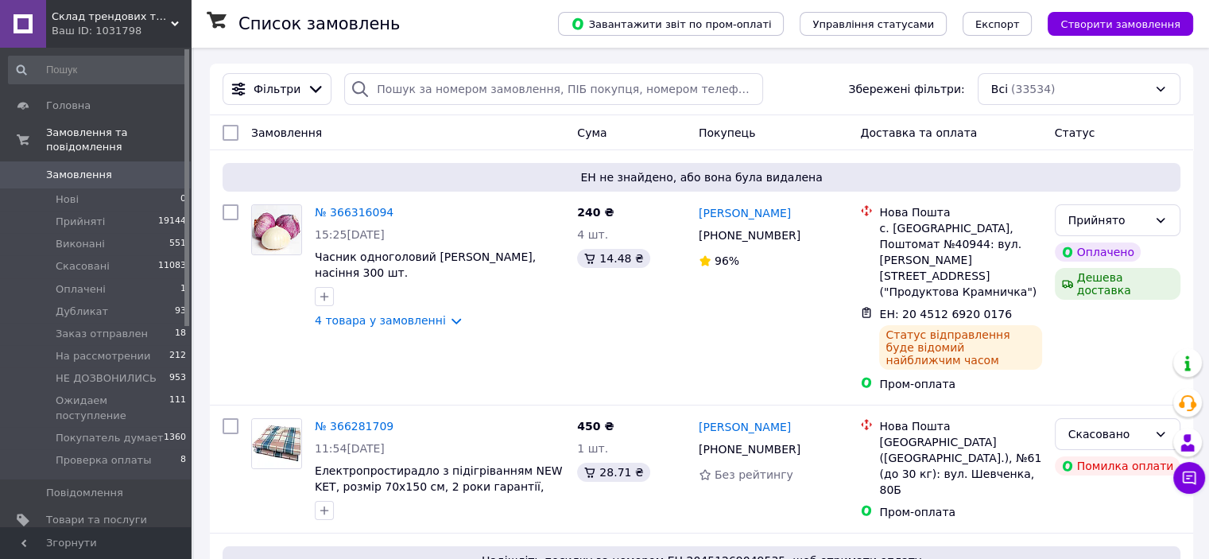
click at [83, 541] on span "[DEMOGRAPHIC_DATA]" at bounding box center [105, 548] width 118 height 14
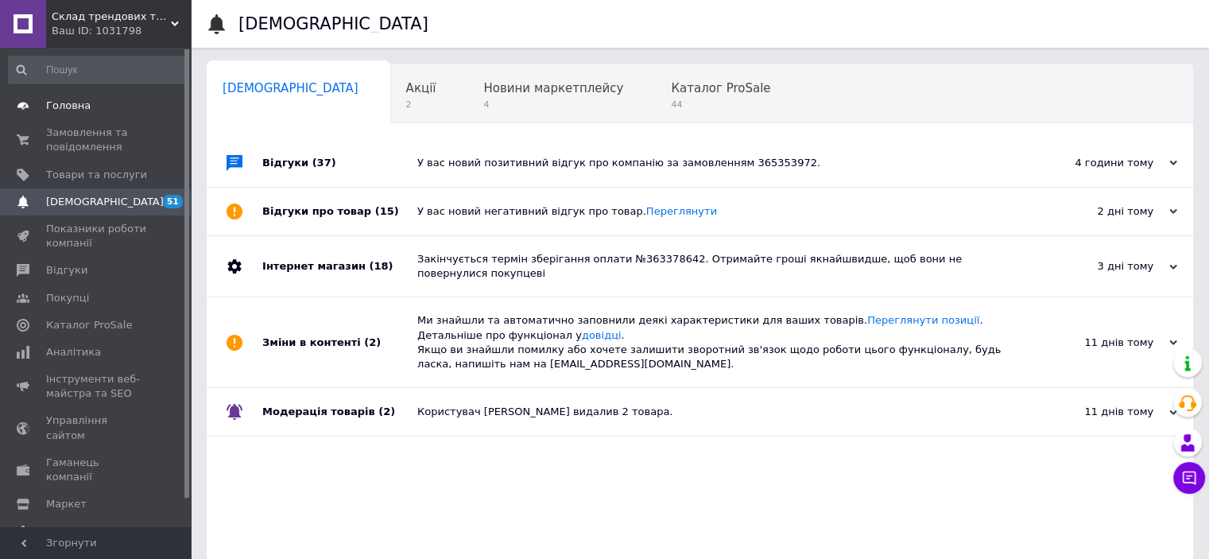
click at [92, 109] on span "Головна" at bounding box center [96, 106] width 101 height 14
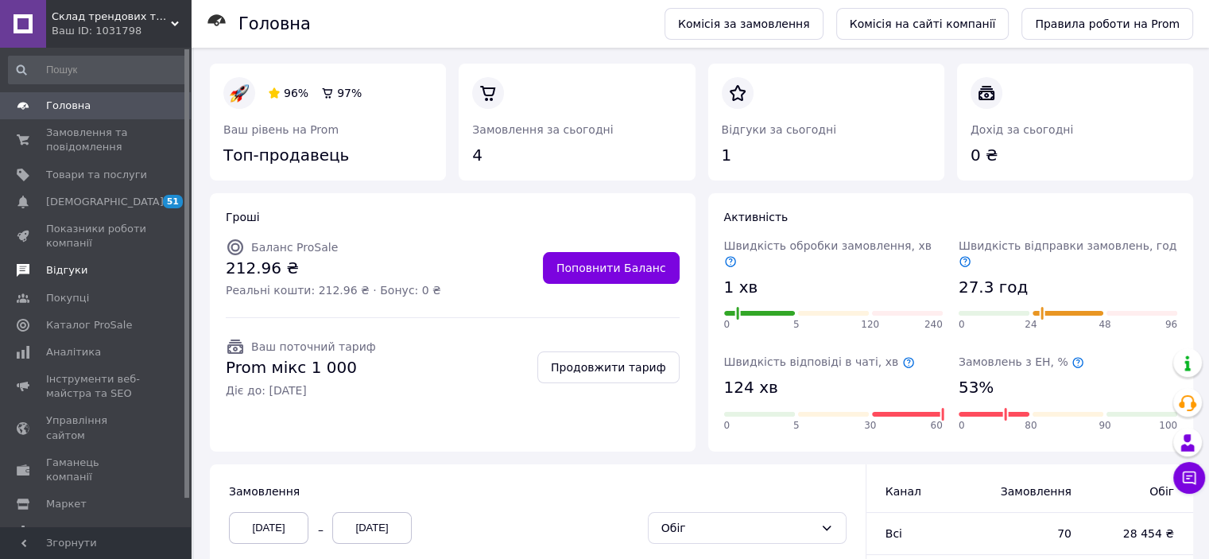
click at [67, 278] on link "Відгуки" at bounding box center [98, 270] width 196 height 27
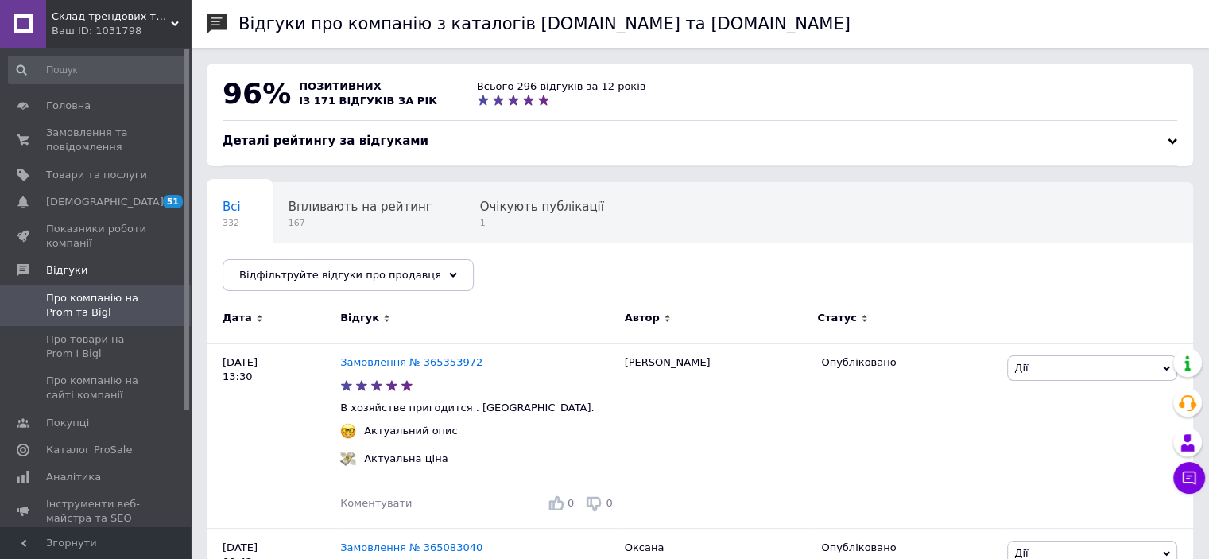
click at [133, 34] on div "Ваш ID: 1031798" at bounding box center [121, 31] width 139 height 14
